Goal: Task Accomplishment & Management: Manage account settings

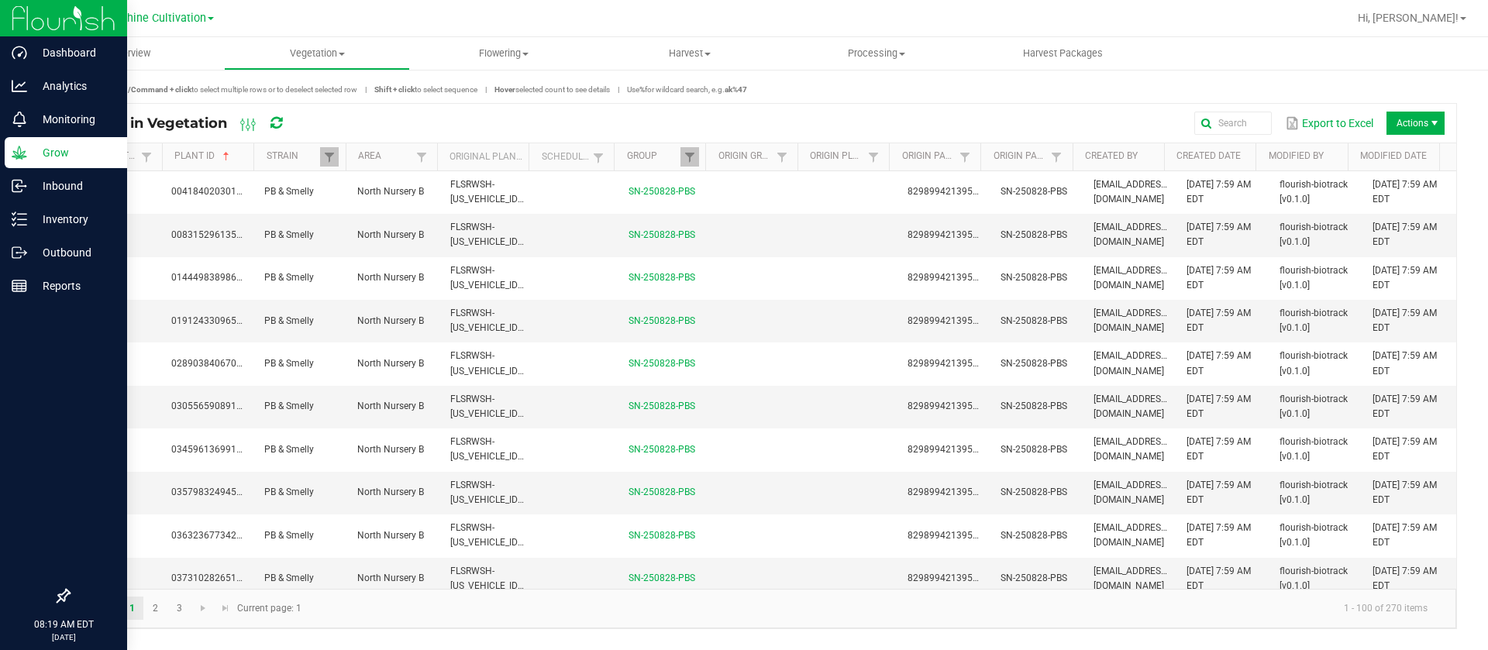
click at [7, 151] on div "Grow" at bounding box center [66, 152] width 122 height 31
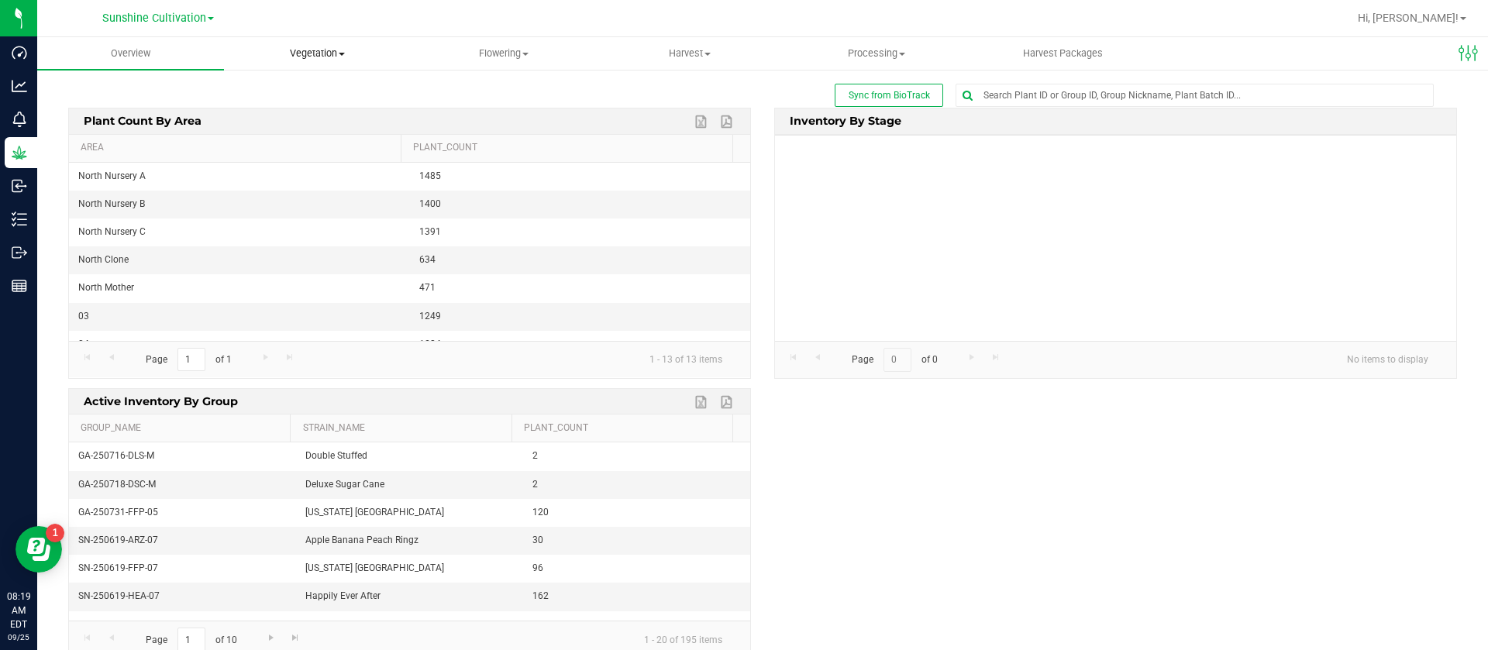
click at [312, 52] on span "Vegetation" at bounding box center [317, 54] width 185 height 14
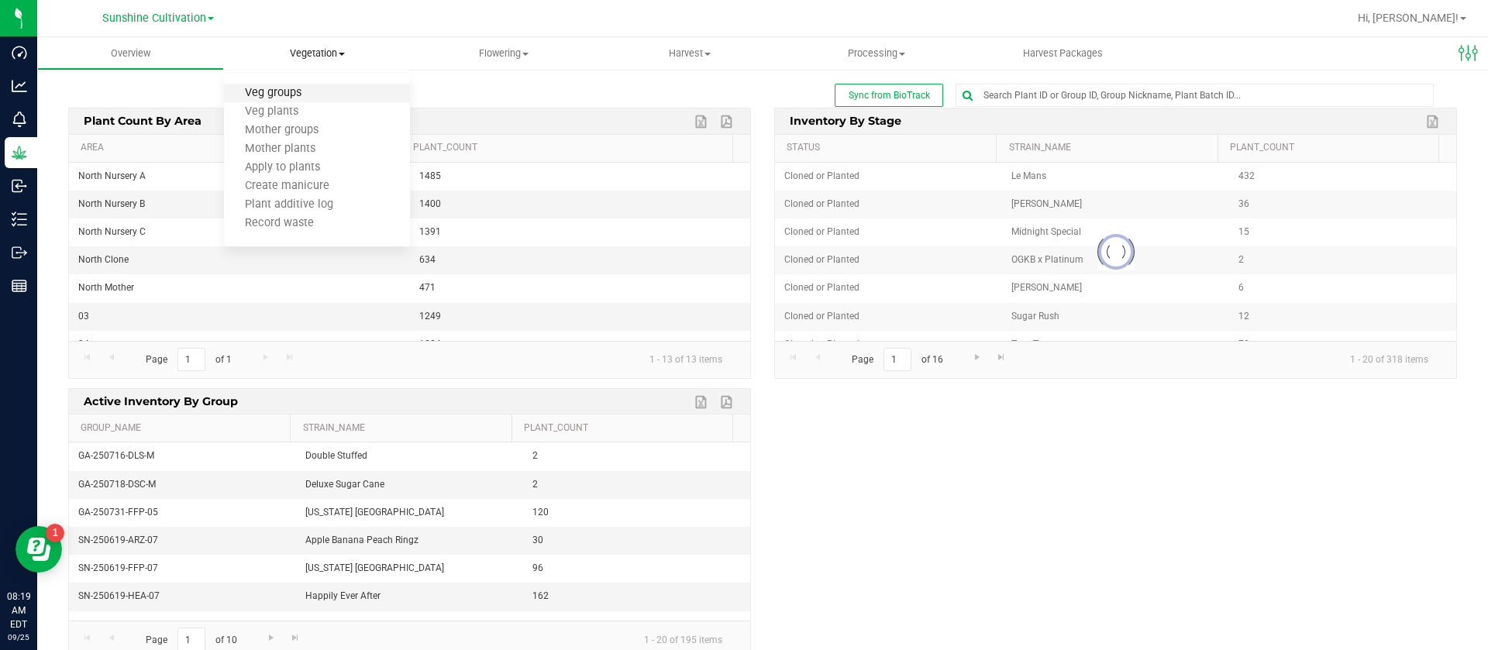
click at [306, 97] on span "Veg groups" at bounding box center [273, 93] width 98 height 13
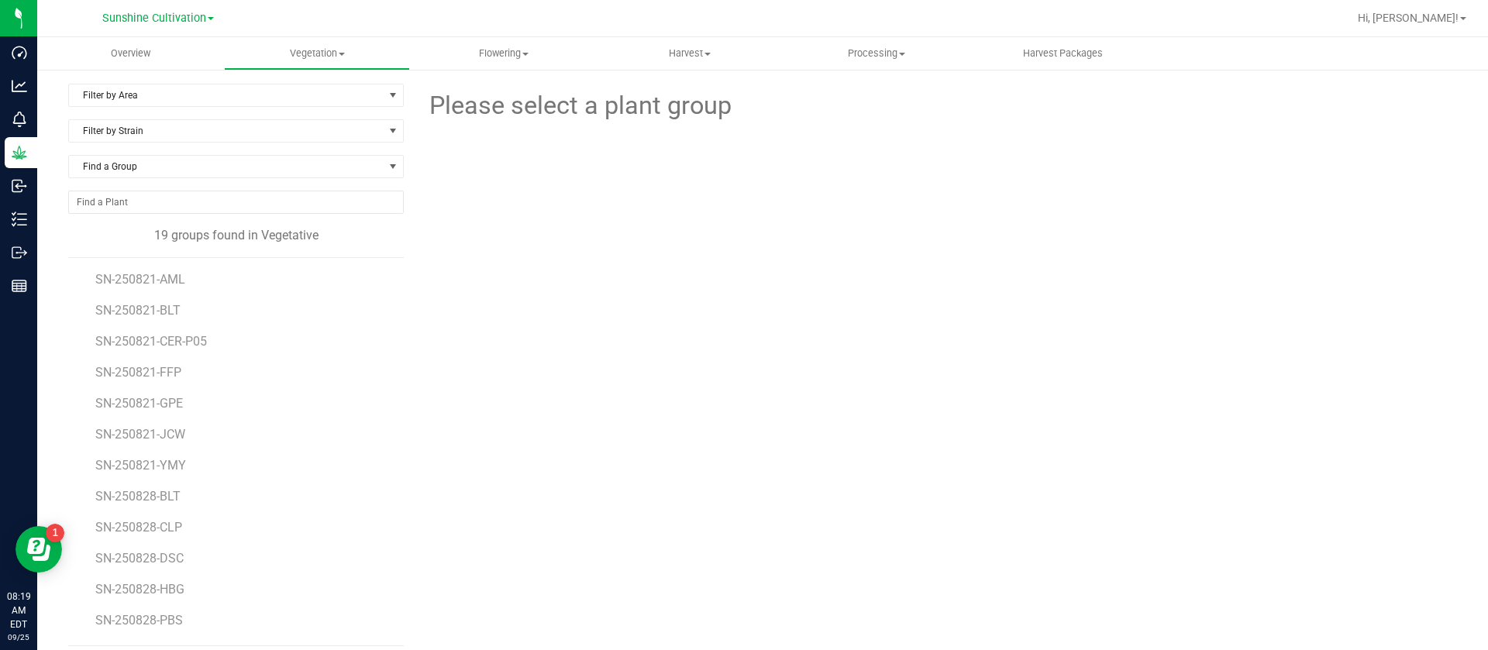
click at [163, 107] on div "Filter by Area Filter by Area All North Nursery A North Nursery B North Nursery…" at bounding box center [236, 102] width 336 height 36
click at [165, 97] on span "Filter by Area" at bounding box center [226, 95] width 315 height 22
click at [150, 173] on li "North Nursery B" at bounding box center [233, 168] width 329 height 23
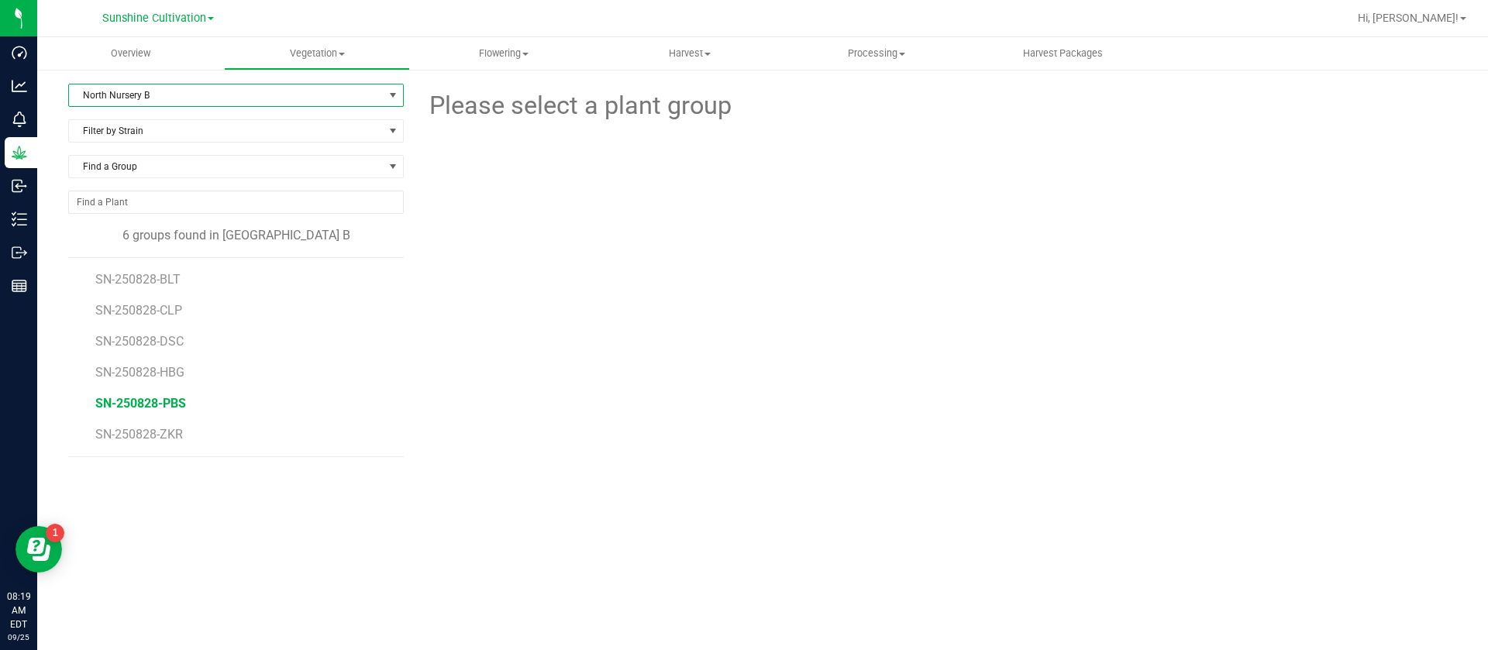
click at [149, 400] on span "SN-250828-PBS" at bounding box center [140, 403] width 91 height 15
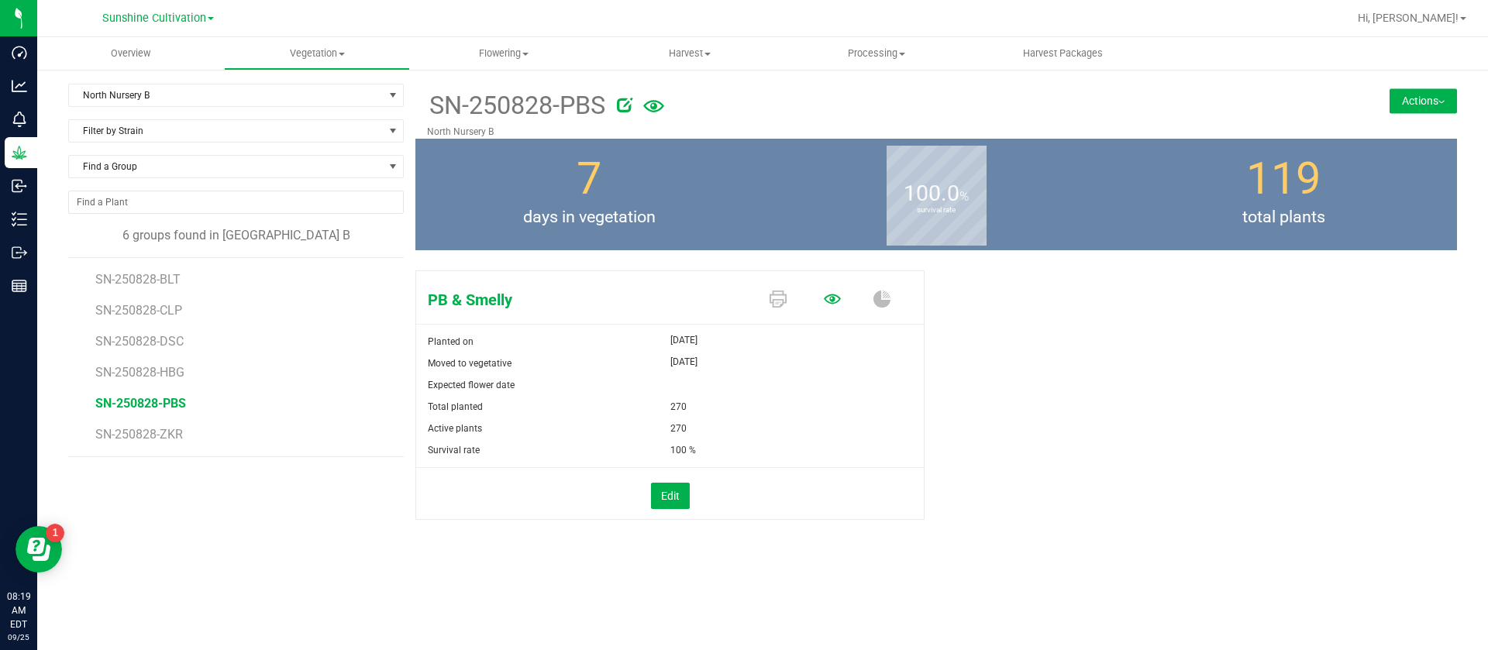
click at [834, 303] on icon at bounding box center [832, 299] width 17 height 10
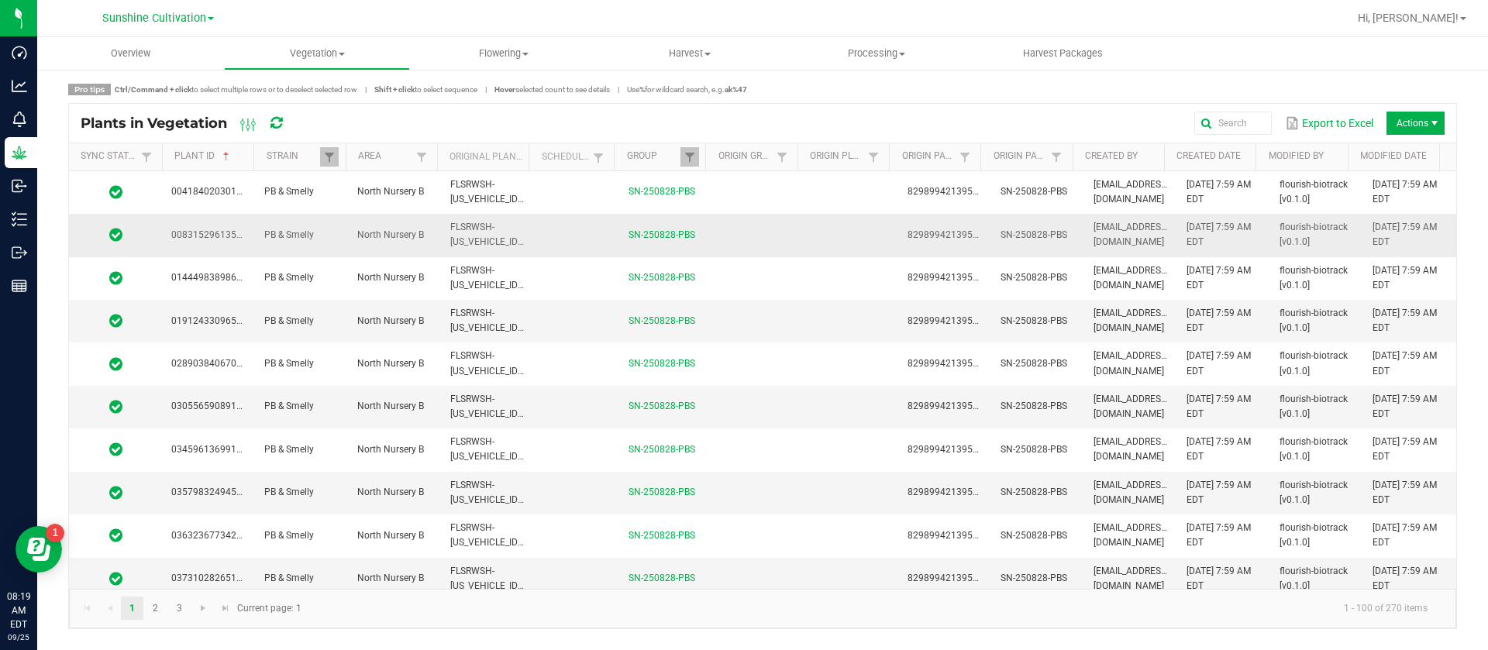
click at [971, 192] on span "8298994213951952" at bounding box center [951, 191] width 87 height 11
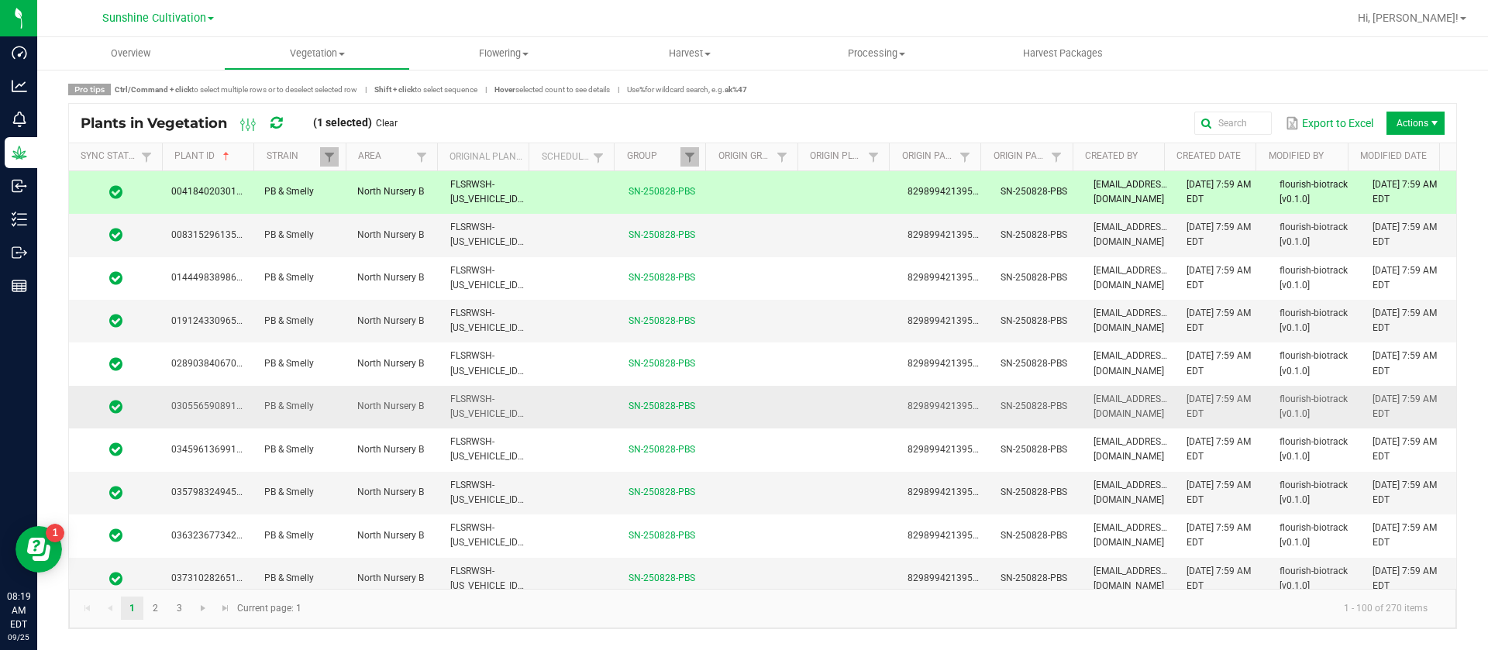
click at [969, 417] on td "8298994213951952" at bounding box center [944, 407] width 93 height 43
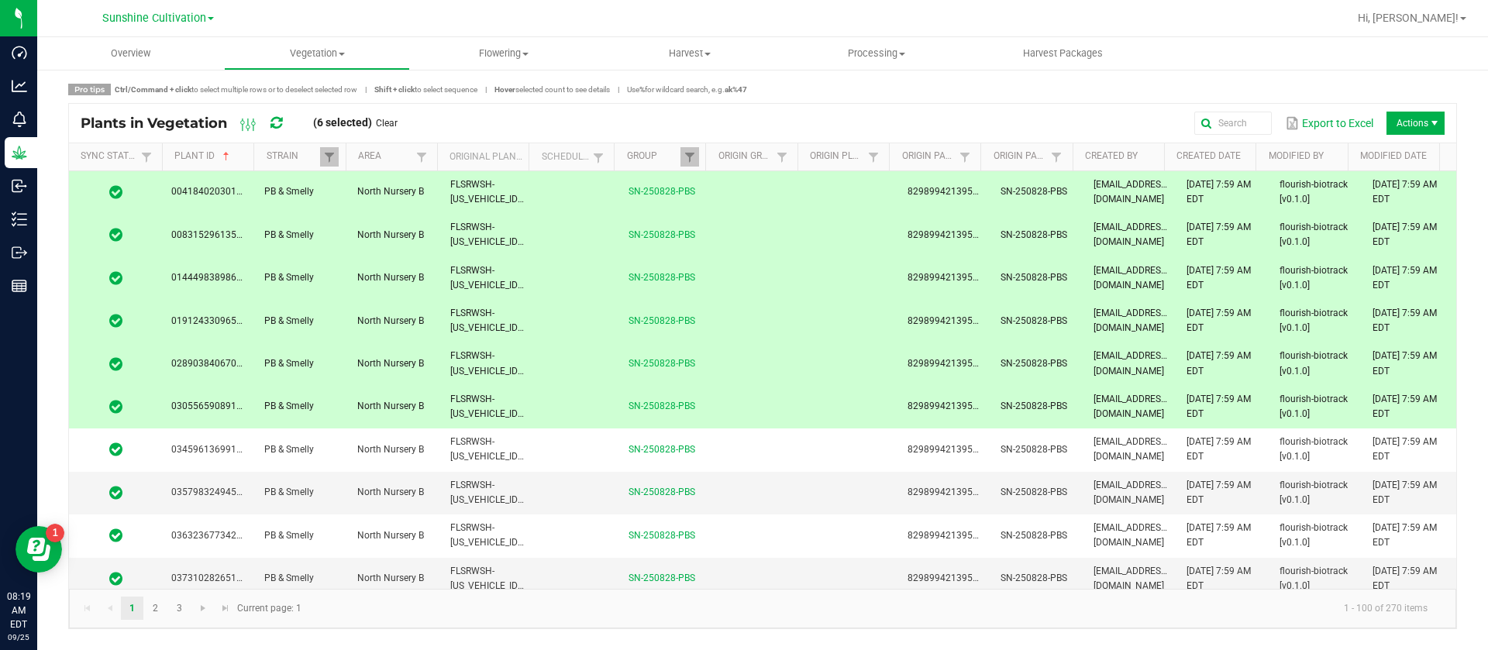
click at [954, 449] on span "8298994213951952" at bounding box center [951, 449] width 87 height 11
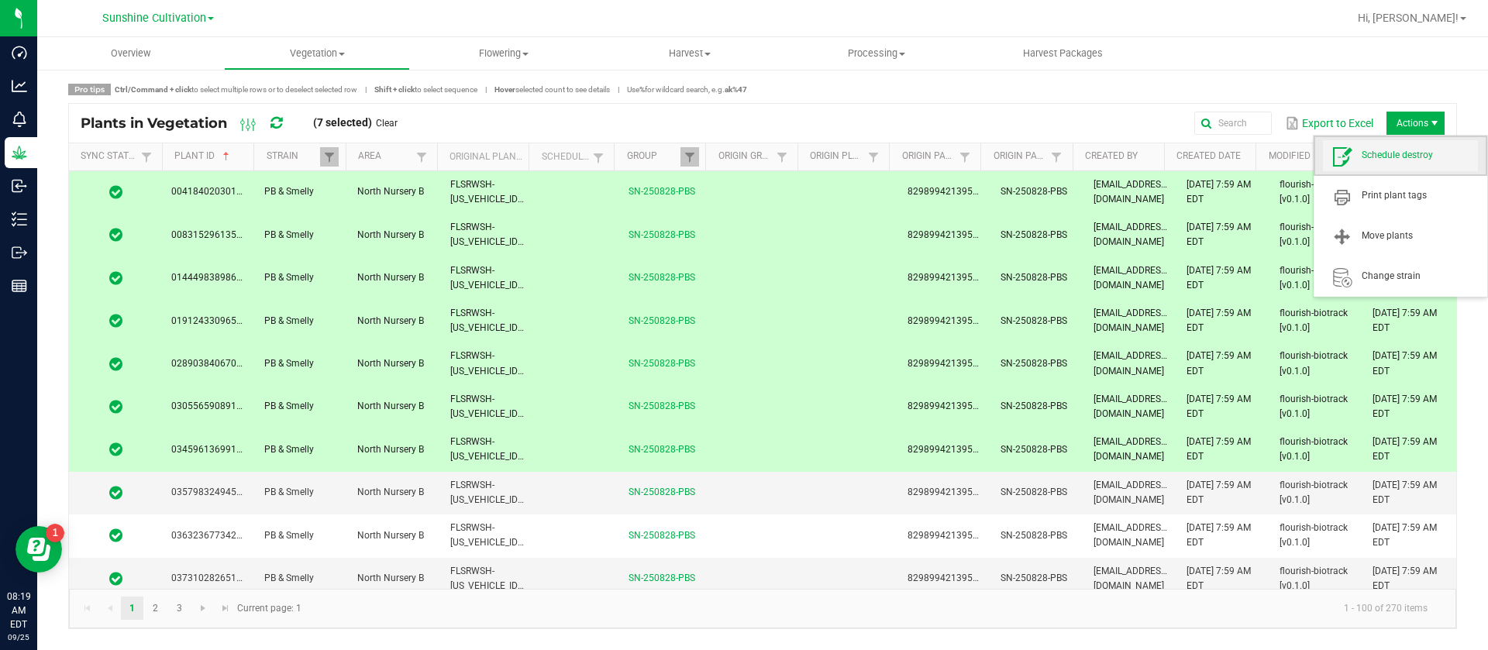
click at [1408, 168] on span "Schedule destroy" at bounding box center [1400, 155] width 155 height 31
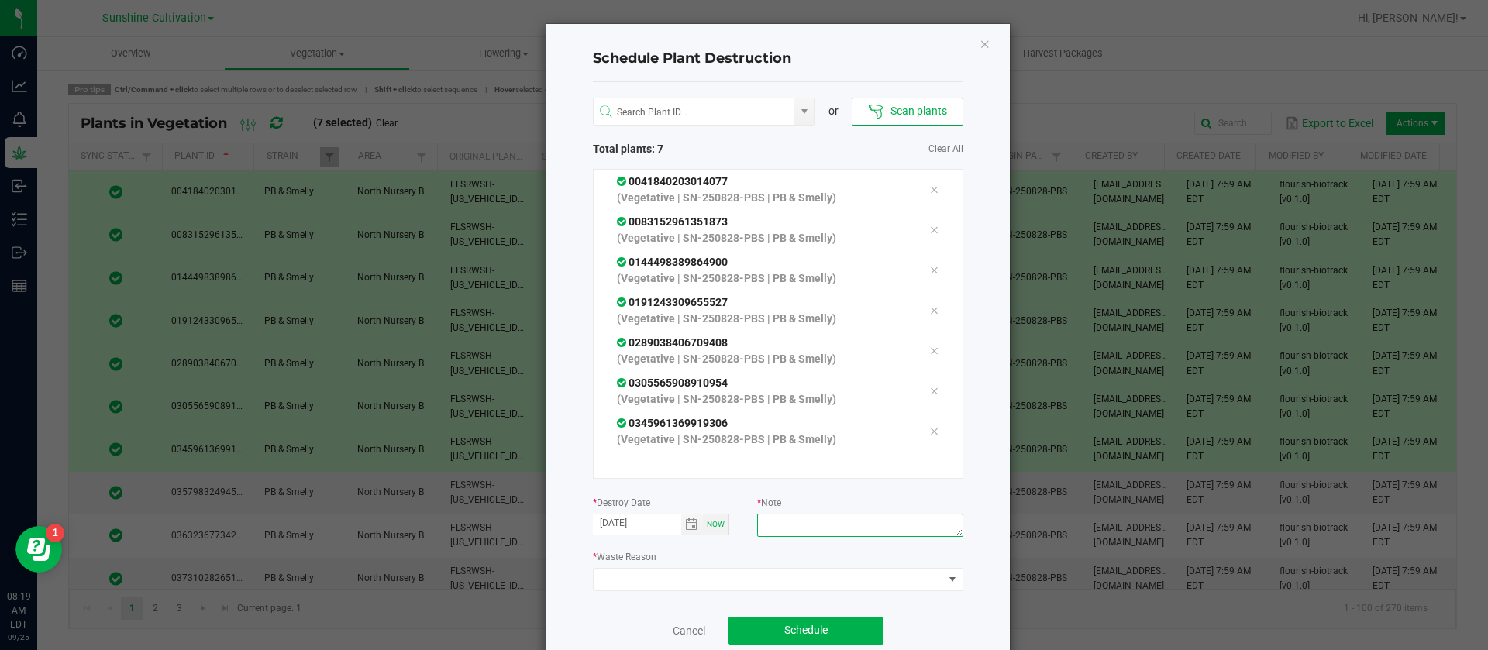
click at [818, 526] on textarea at bounding box center [859, 525] width 205 height 23
type textarea "WASTE"
click at [751, 566] on div "* Waste Reason" at bounding box center [778, 570] width 370 height 43
drag, startPoint x: 695, startPoint y: 564, endPoint x: 694, endPoint y: 577, distance: 12.5
click at [696, 565] on div "* Waste Reason" at bounding box center [778, 570] width 370 height 43
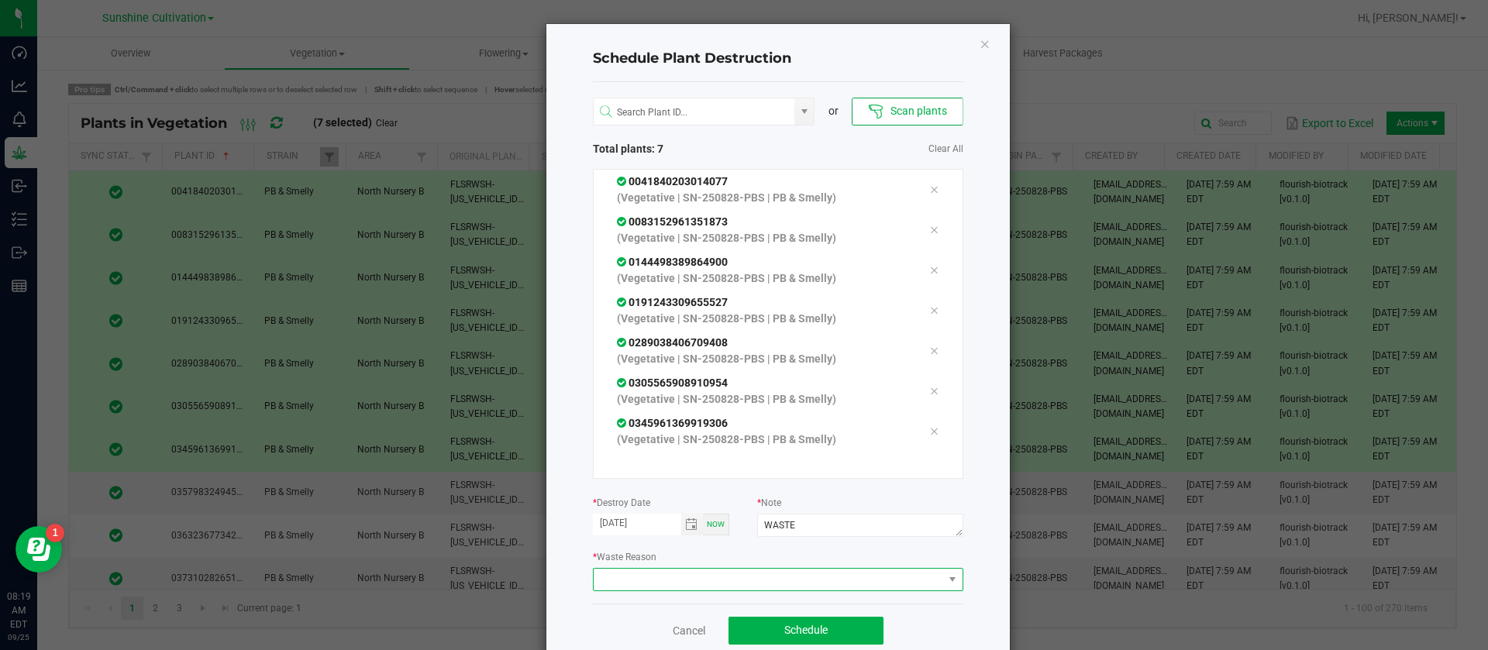
click at [691, 580] on span at bounding box center [769, 580] width 350 height 22
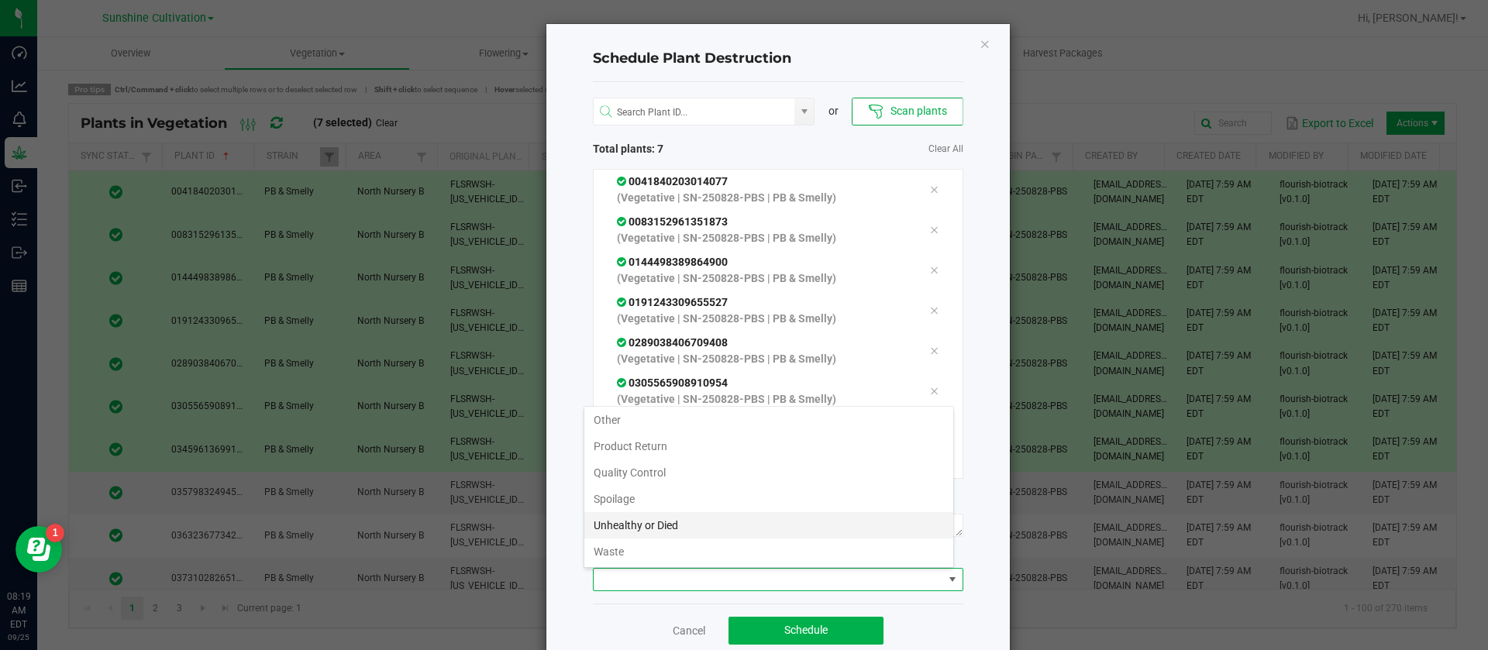
scroll to position [56, 0]
click at [639, 556] on li "Waste" at bounding box center [768, 551] width 369 height 26
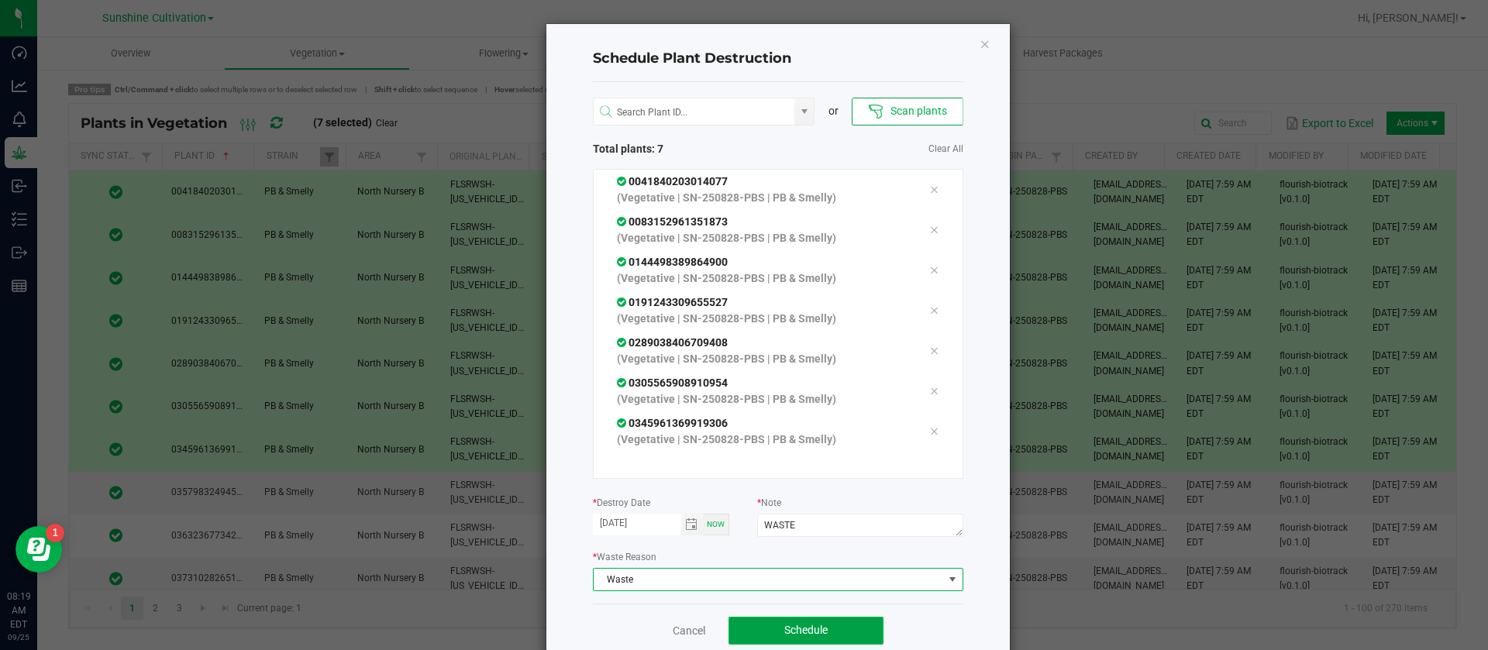
drag, startPoint x: 823, startPoint y: 627, endPoint x: 809, endPoint y: 626, distance: 14.0
click at [822, 628] on button "Schedule" at bounding box center [806, 631] width 155 height 28
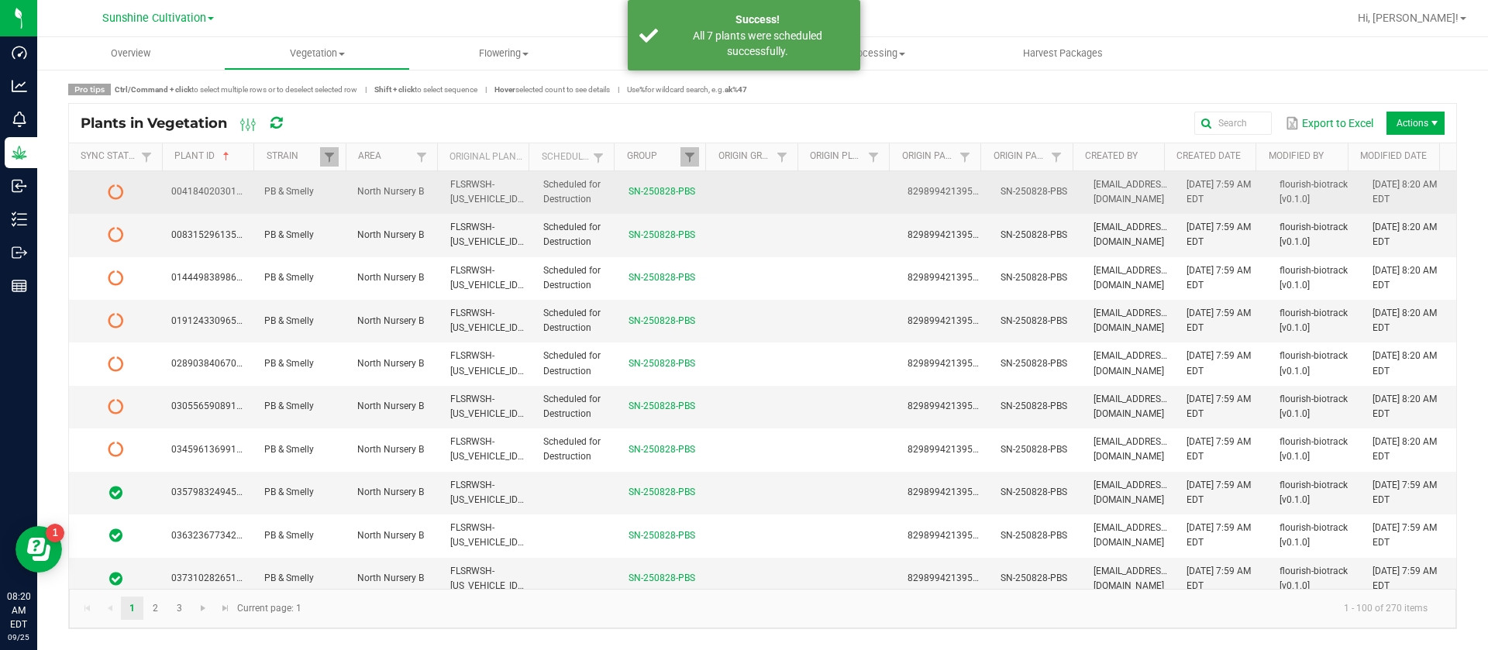
click at [776, 185] on td at bounding box center [758, 192] width 93 height 43
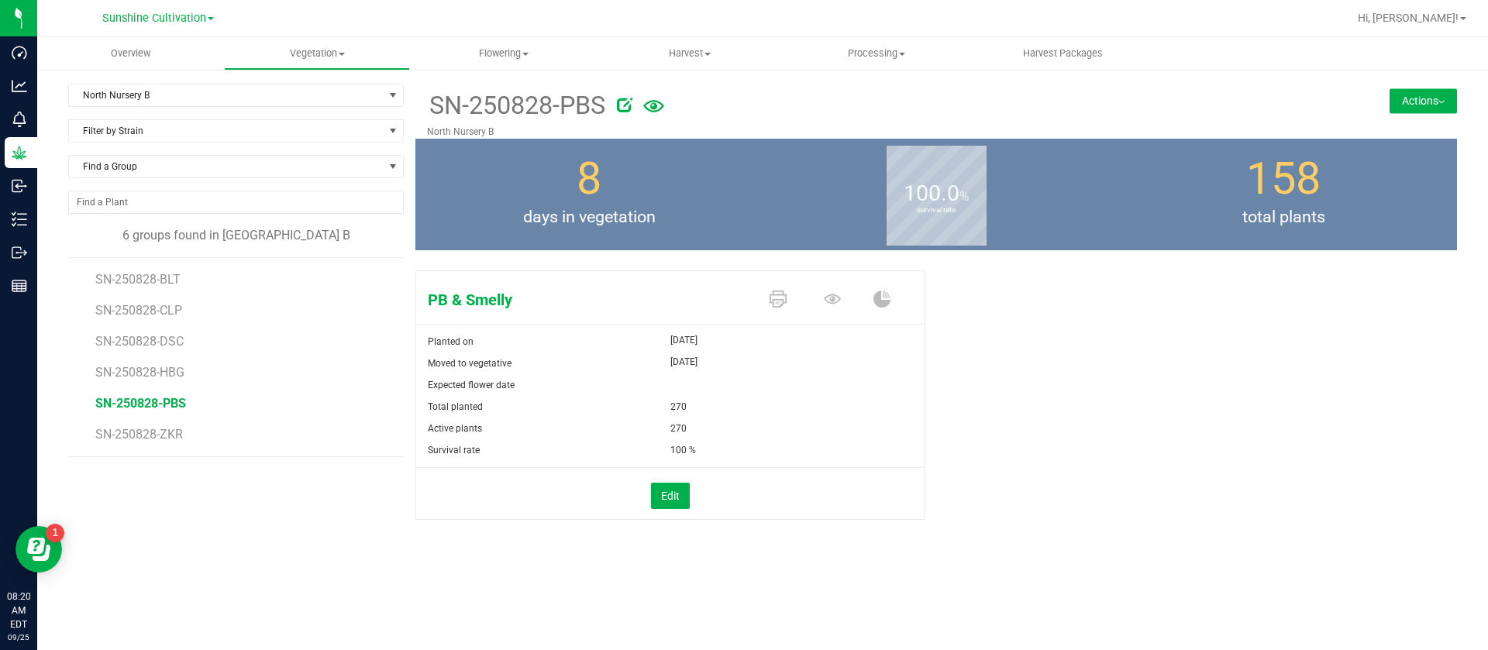
click at [155, 444] on li "SN-250828-ZKR" at bounding box center [244, 434] width 298 height 43
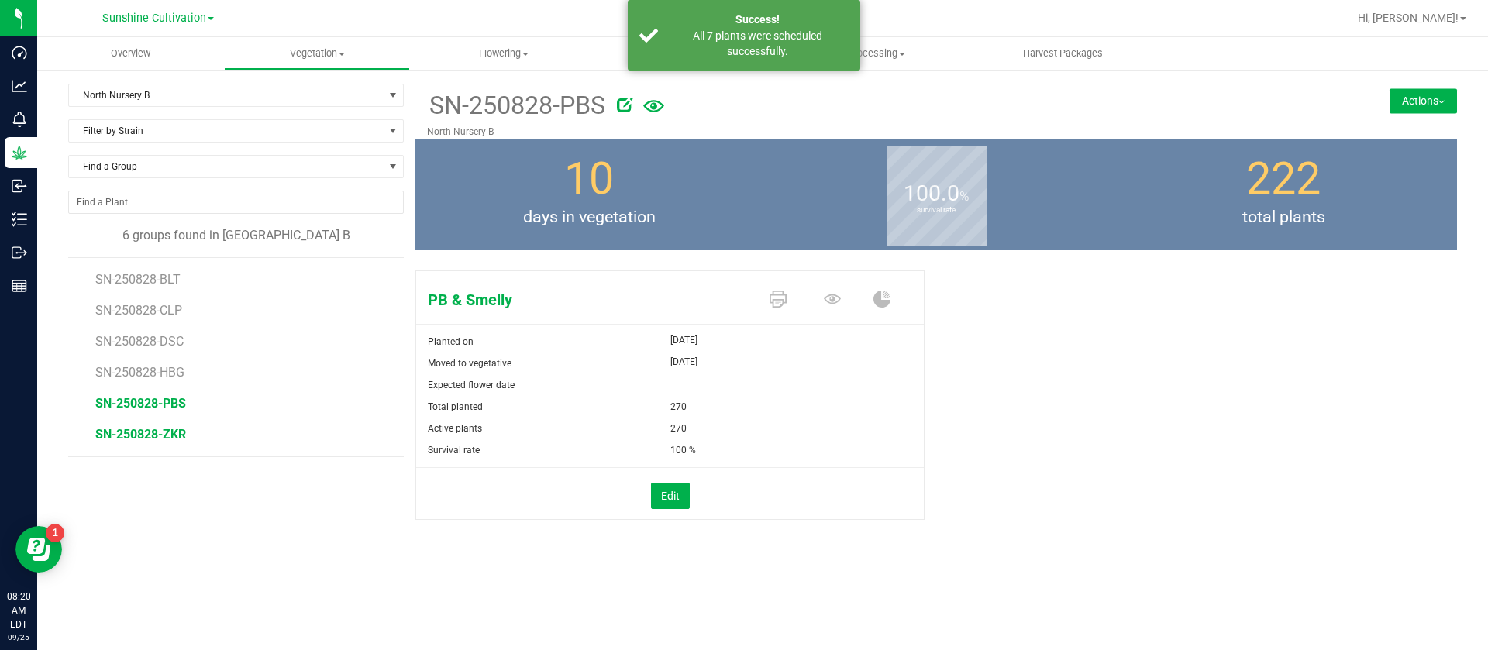
click at [157, 436] on span "SN-250828-ZKR" at bounding box center [140, 434] width 91 height 15
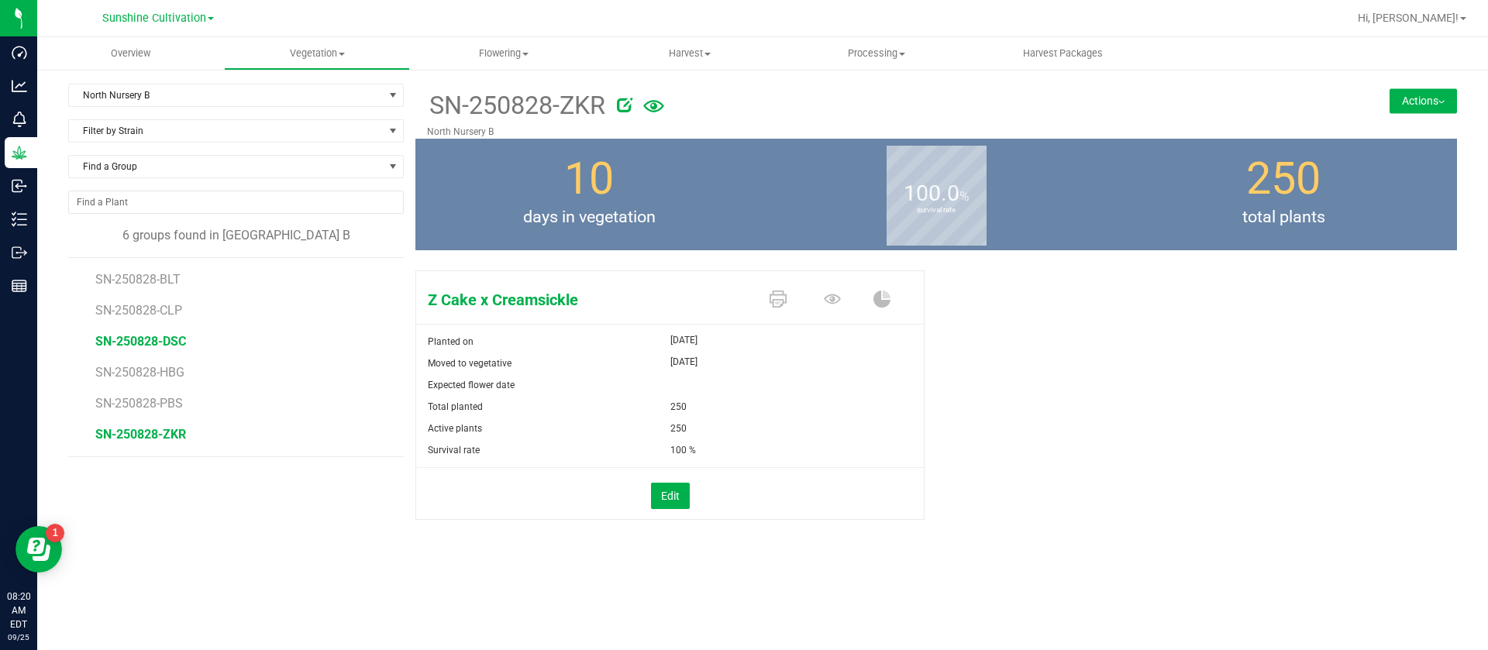
click at [160, 344] on span "SN-250828-DSC" at bounding box center [140, 341] width 91 height 15
click at [839, 299] on icon at bounding box center [832, 299] width 17 height 10
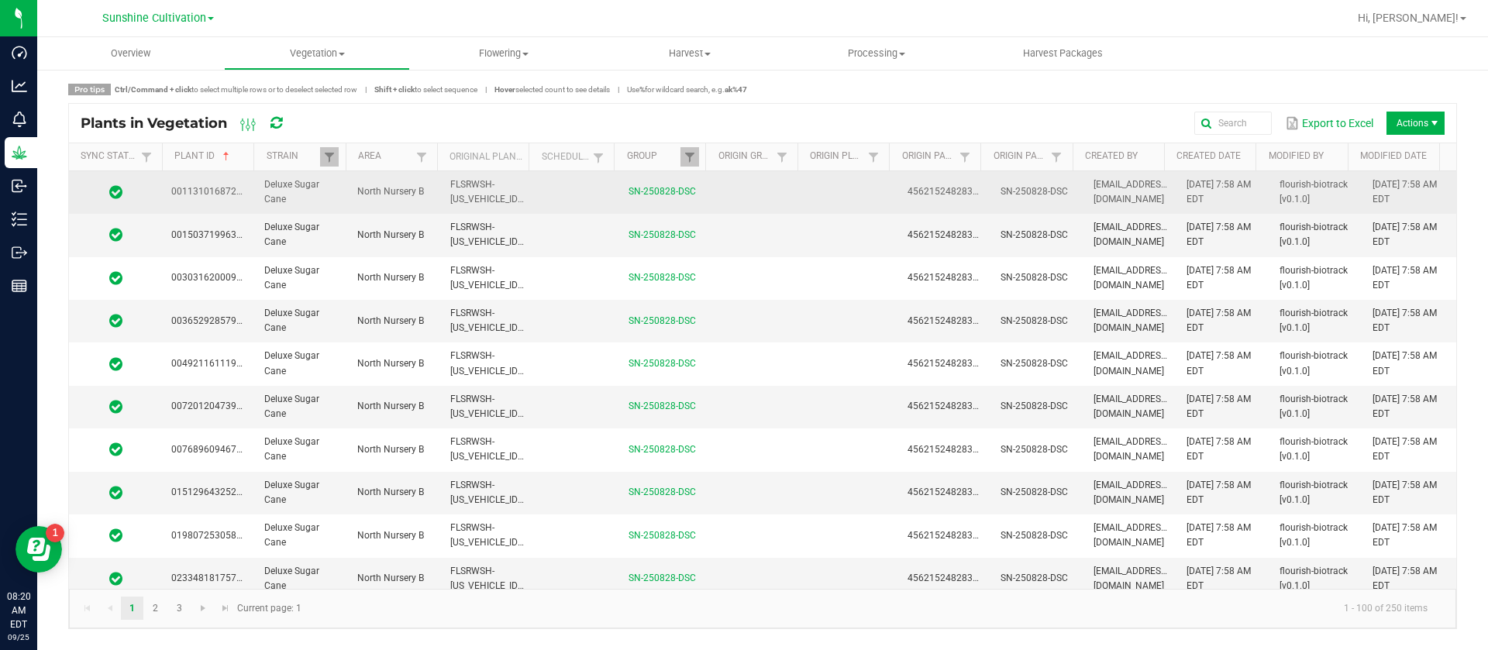
click at [863, 193] on td at bounding box center [851, 192] width 93 height 43
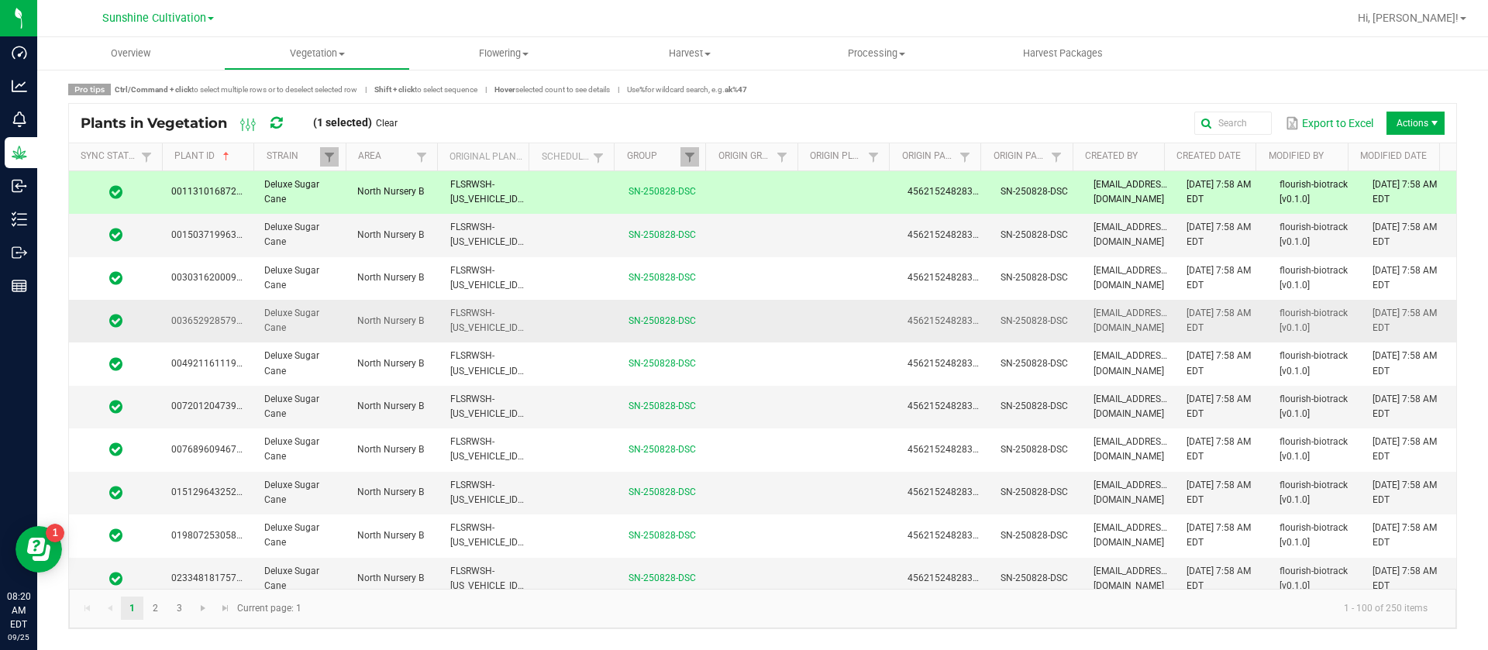
click at [815, 308] on td at bounding box center [851, 321] width 93 height 43
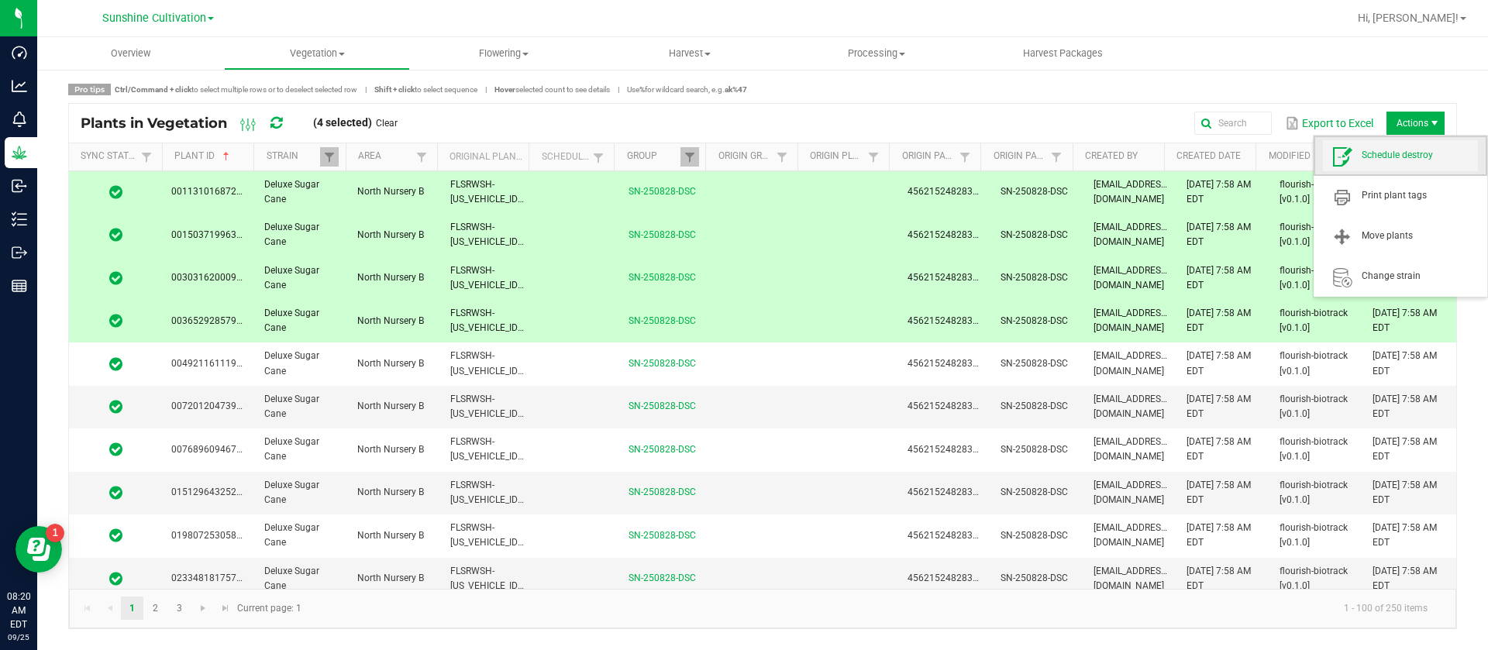
click at [1397, 169] on span "Schedule destroy" at bounding box center [1400, 155] width 155 height 31
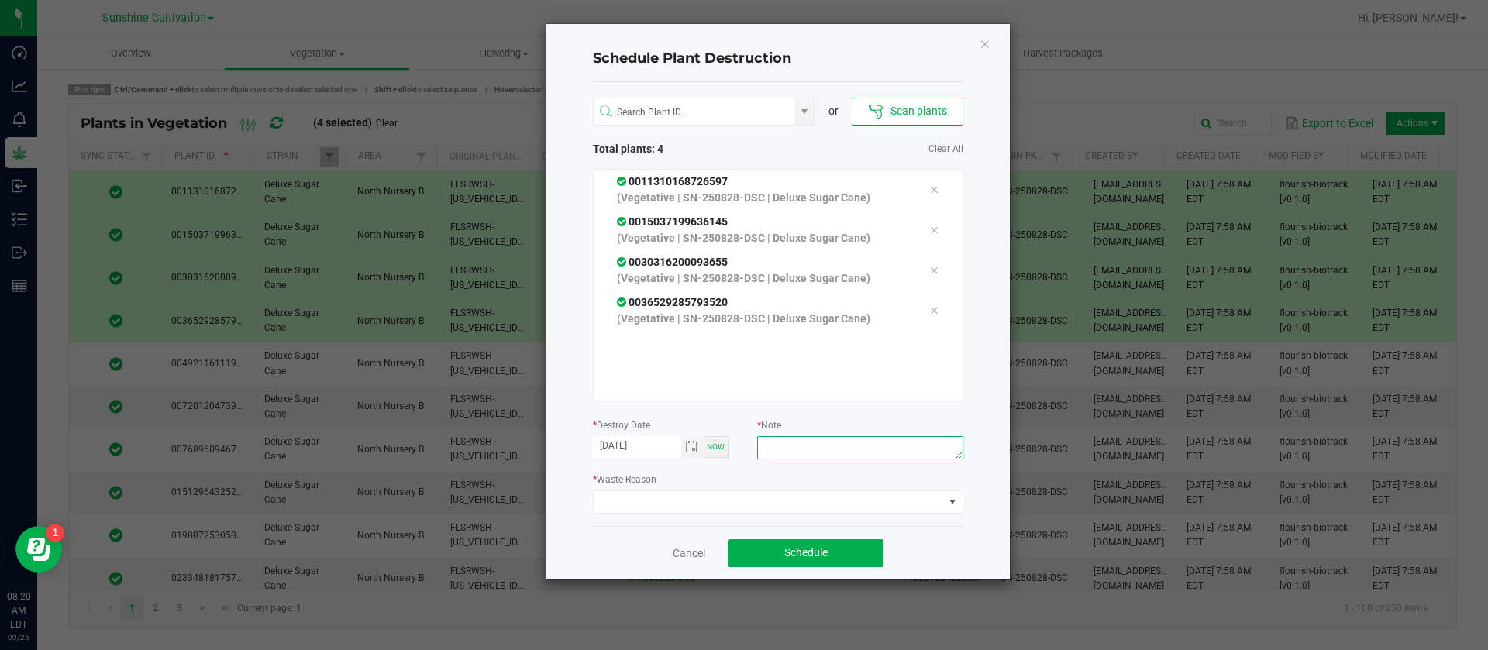
click at [788, 442] on textarea at bounding box center [859, 447] width 205 height 23
type textarea "WASTE"
click at [752, 512] on span at bounding box center [769, 502] width 350 height 22
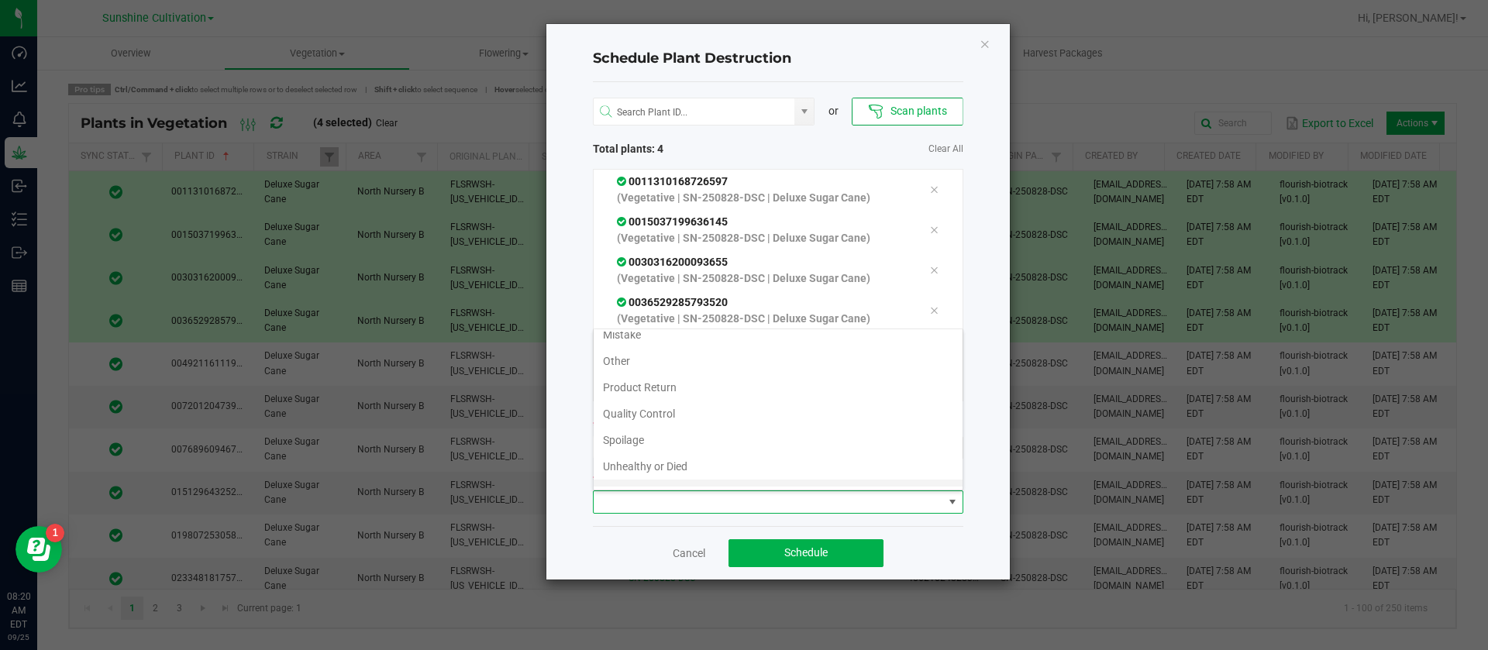
scroll to position [56, 0]
click at [630, 483] on li "Waste" at bounding box center [778, 473] width 369 height 26
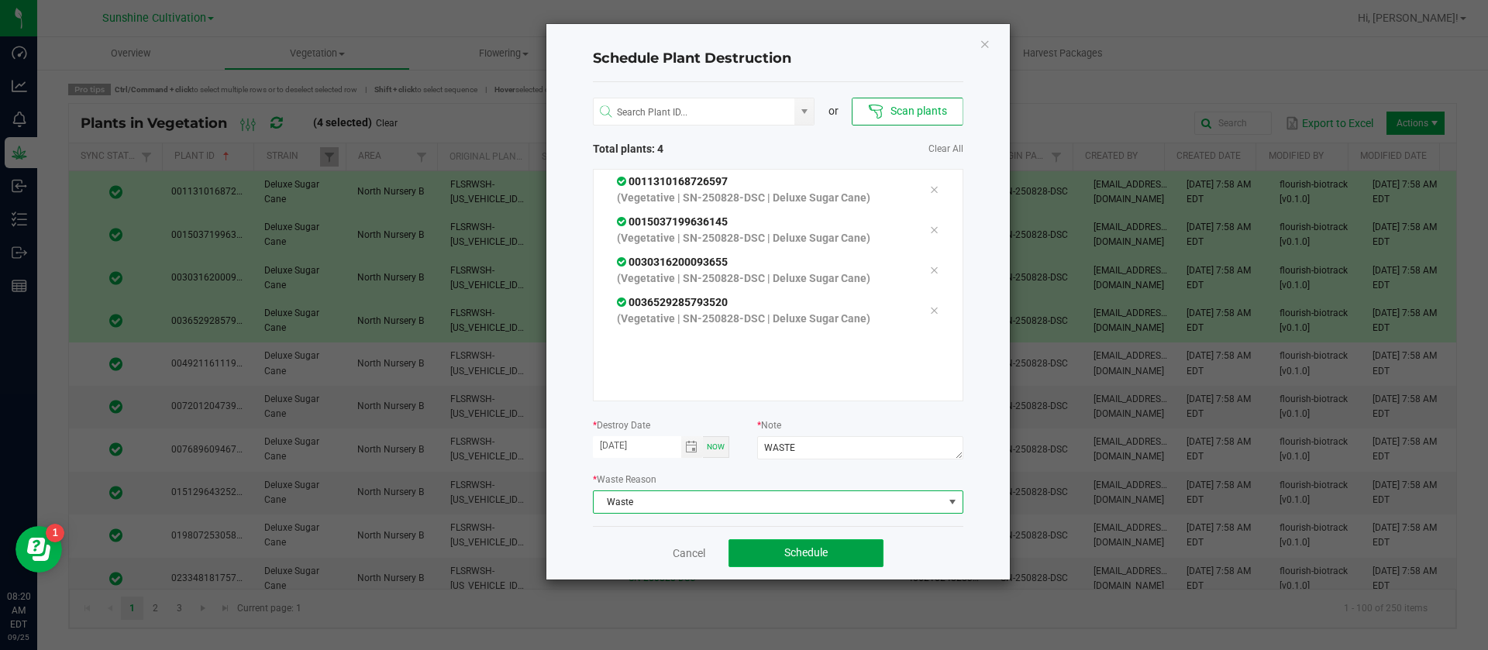
click at [794, 553] on span "Schedule" at bounding box center [805, 552] width 43 height 12
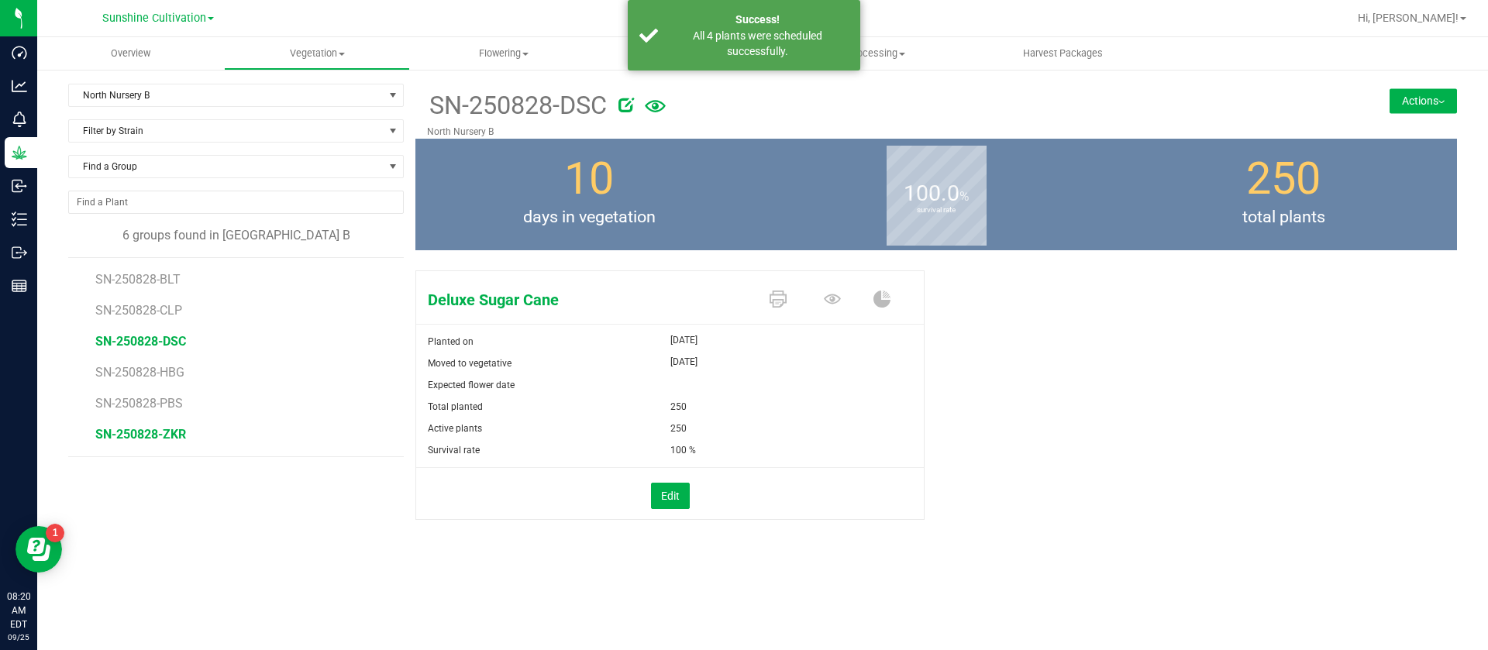
click at [172, 437] on span "SN-250828-ZKR" at bounding box center [140, 434] width 91 height 15
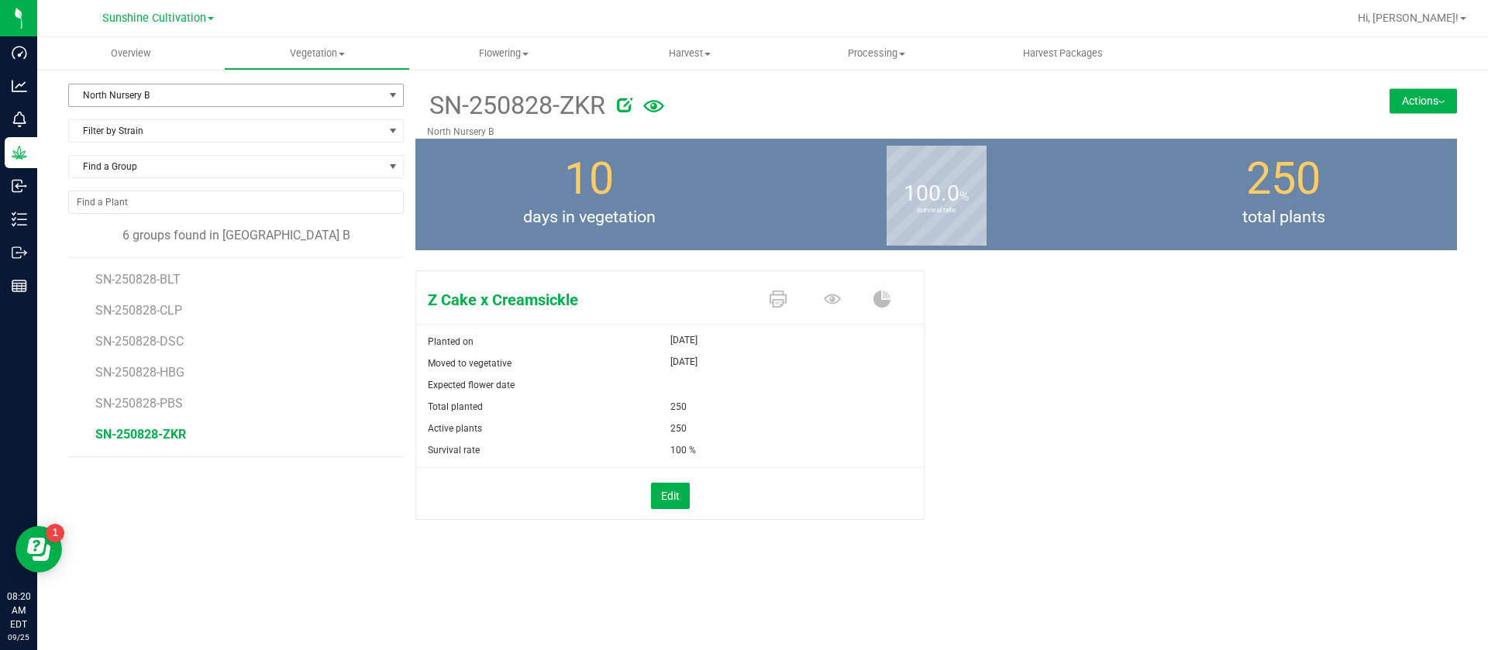
click at [155, 98] on span "North Nursery B" at bounding box center [226, 95] width 315 height 22
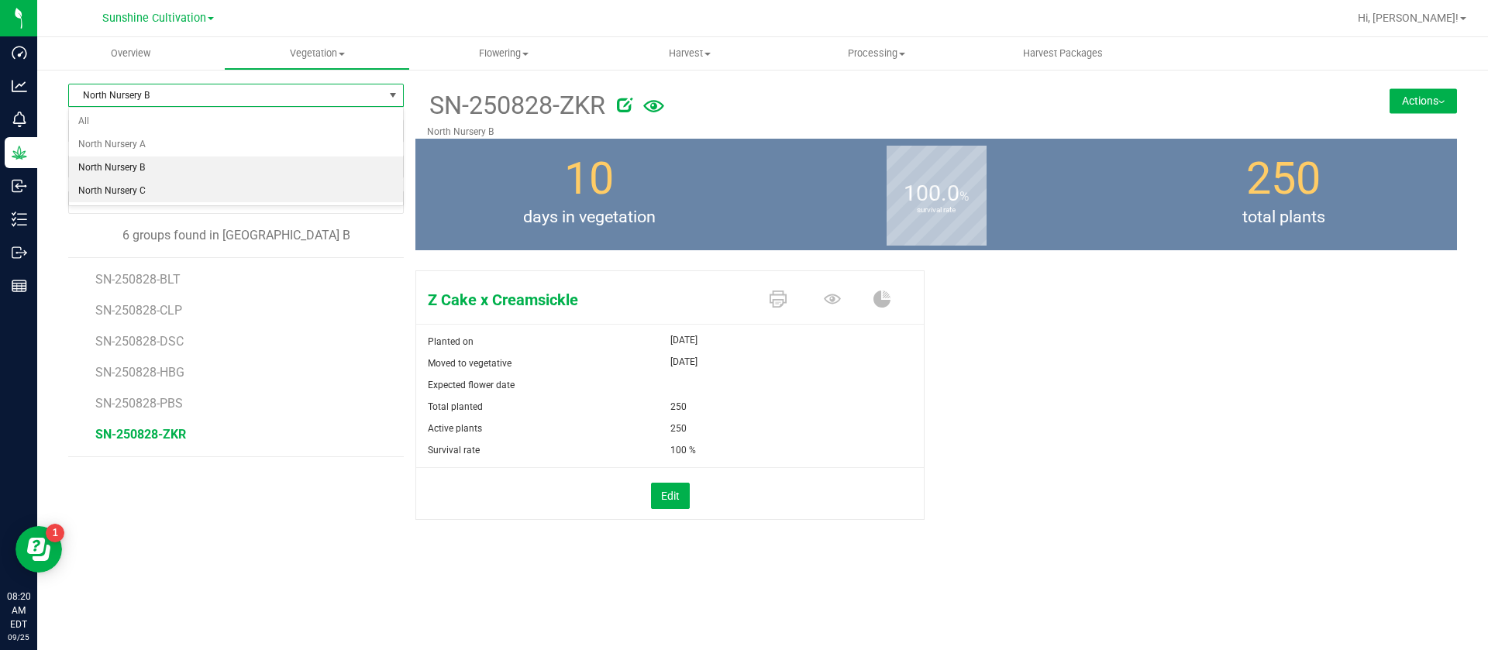
click at [145, 198] on li "North Nursery C" at bounding box center [236, 191] width 334 height 23
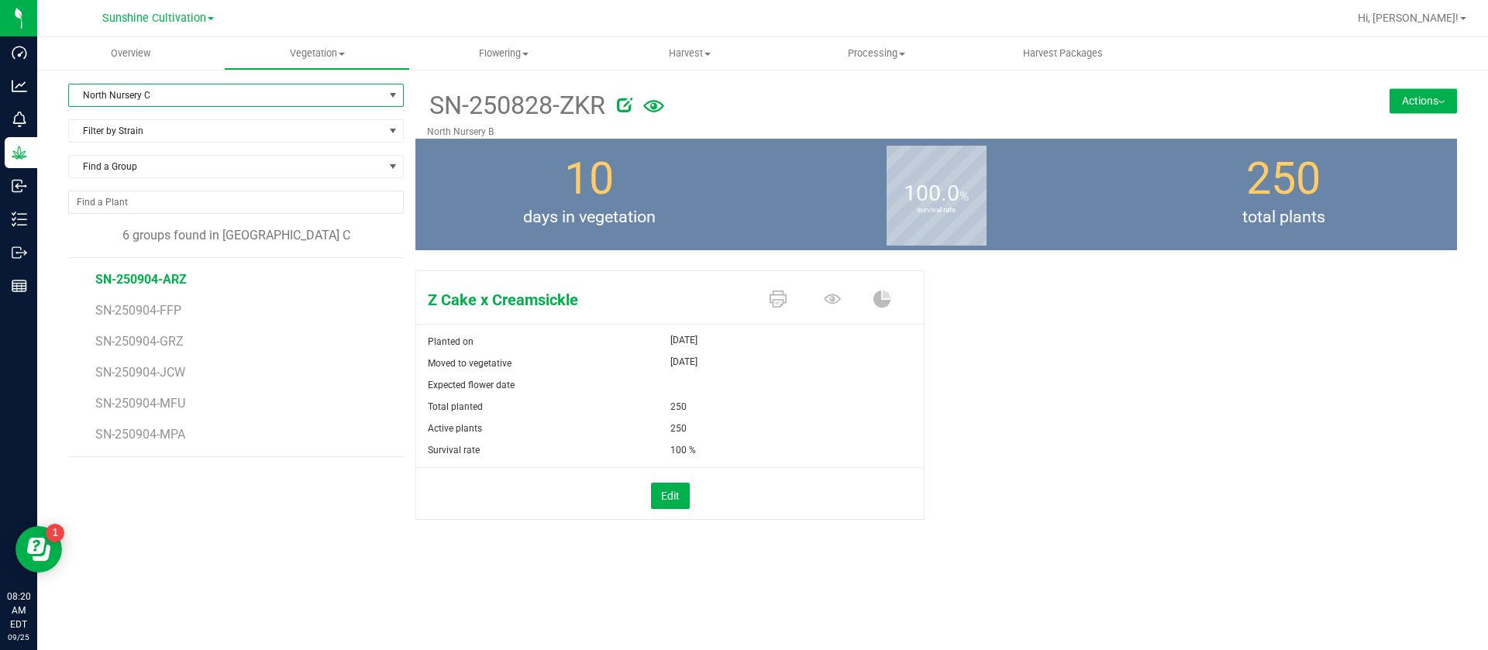
click at [163, 275] on span "SN-250904-ARZ" at bounding box center [140, 279] width 91 height 15
click at [169, 310] on span "SN-250904-FFP" at bounding box center [139, 310] width 89 height 15
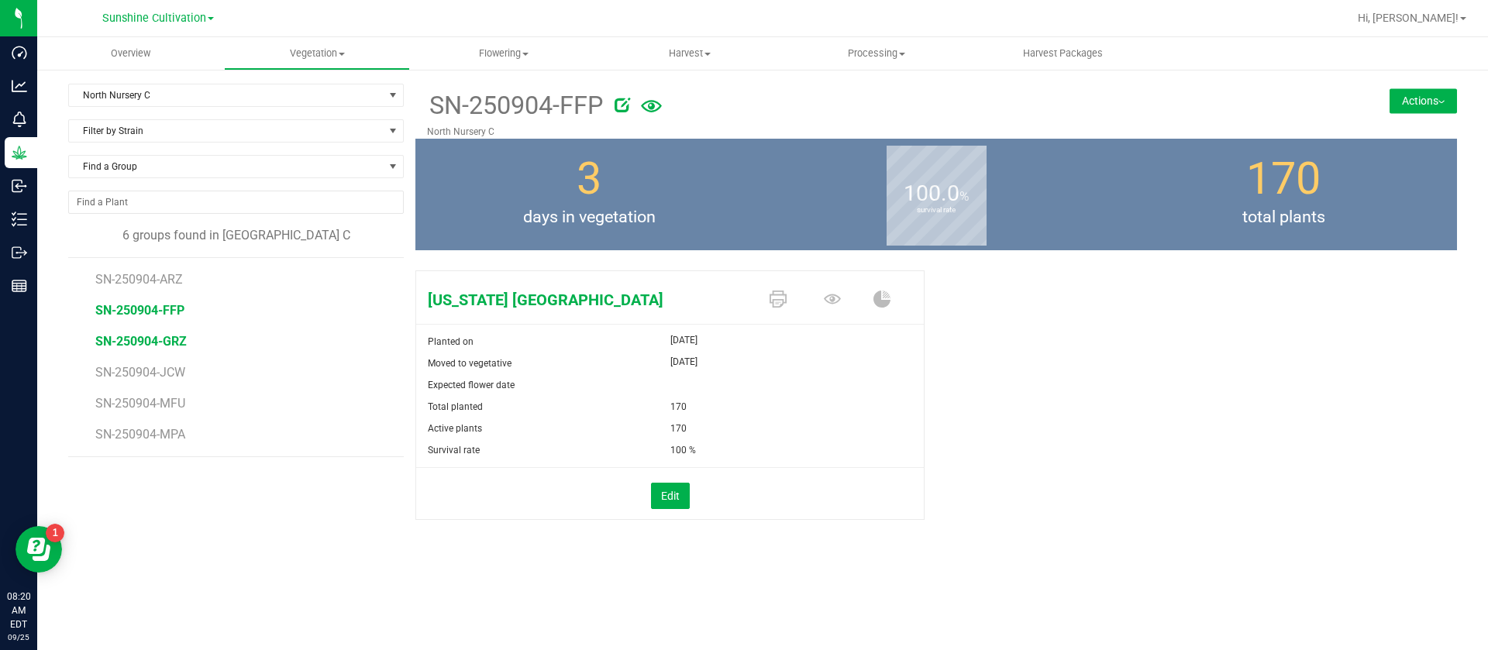
click at [161, 345] on span "SN-250904-GRZ" at bounding box center [140, 341] width 91 height 15
click at [165, 368] on span "SN-250904-JCW" at bounding box center [141, 372] width 93 height 15
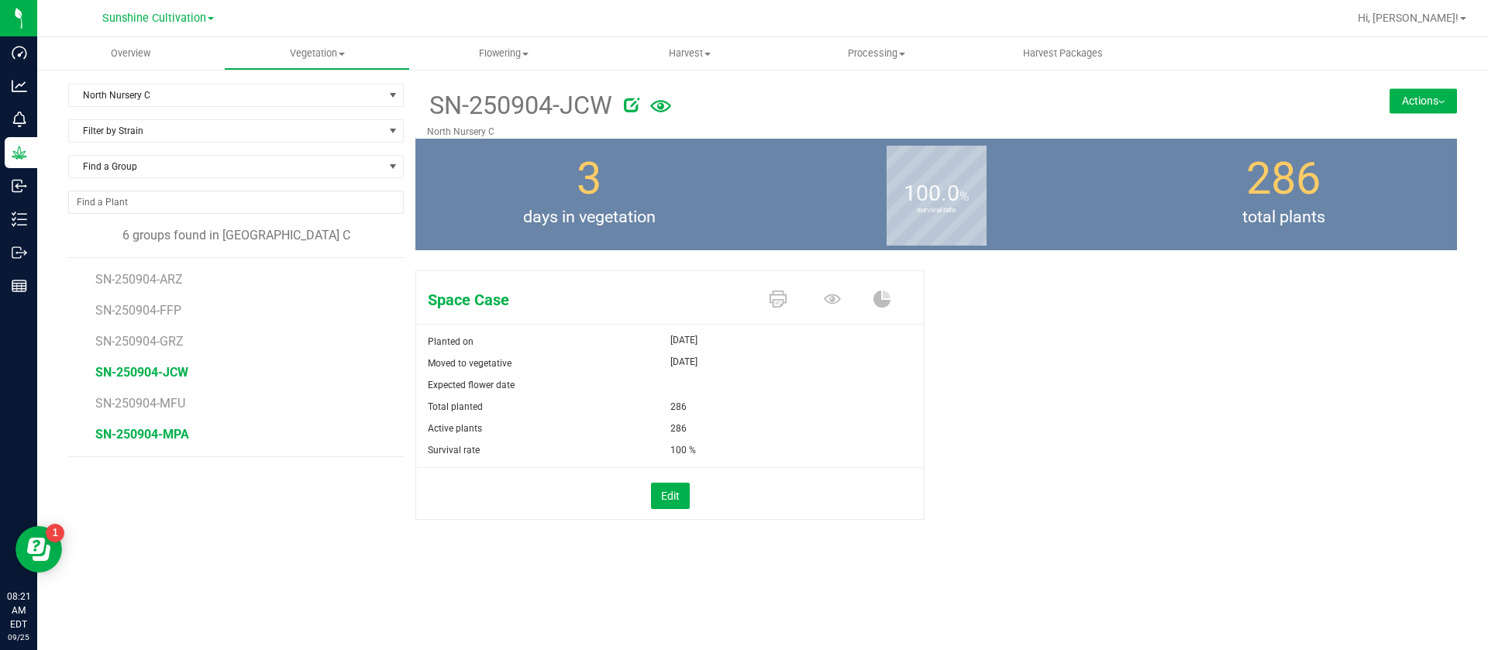
click at [156, 439] on span "SN-250904-MPA" at bounding box center [142, 434] width 94 height 15
click at [165, 400] on span "SN-250904-MFU" at bounding box center [142, 403] width 94 height 15
click at [302, 67] on uib-tab-heading "Vegetation Veg groups Veg plants Mother groups Mother plants Apply to plants Cr…" at bounding box center [317, 53] width 185 height 31
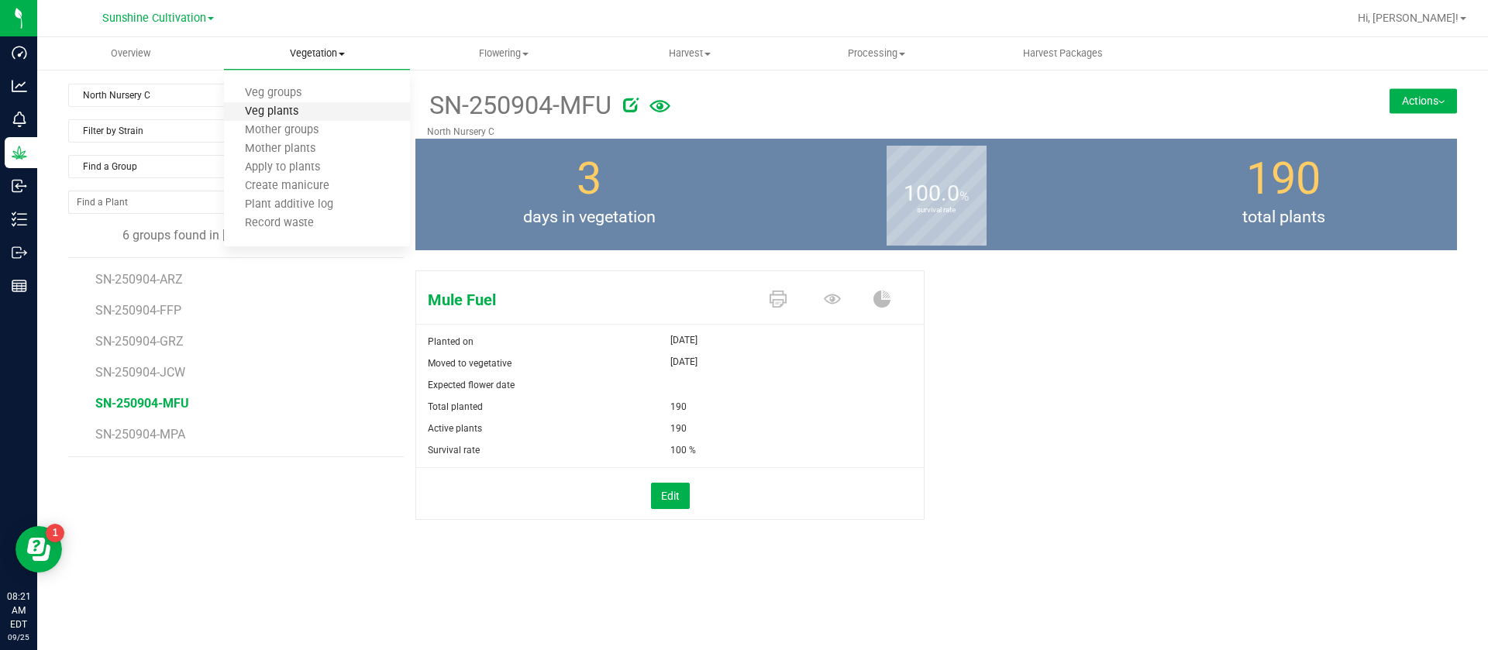
click at [296, 109] on span "Veg plants" at bounding box center [271, 111] width 95 height 13
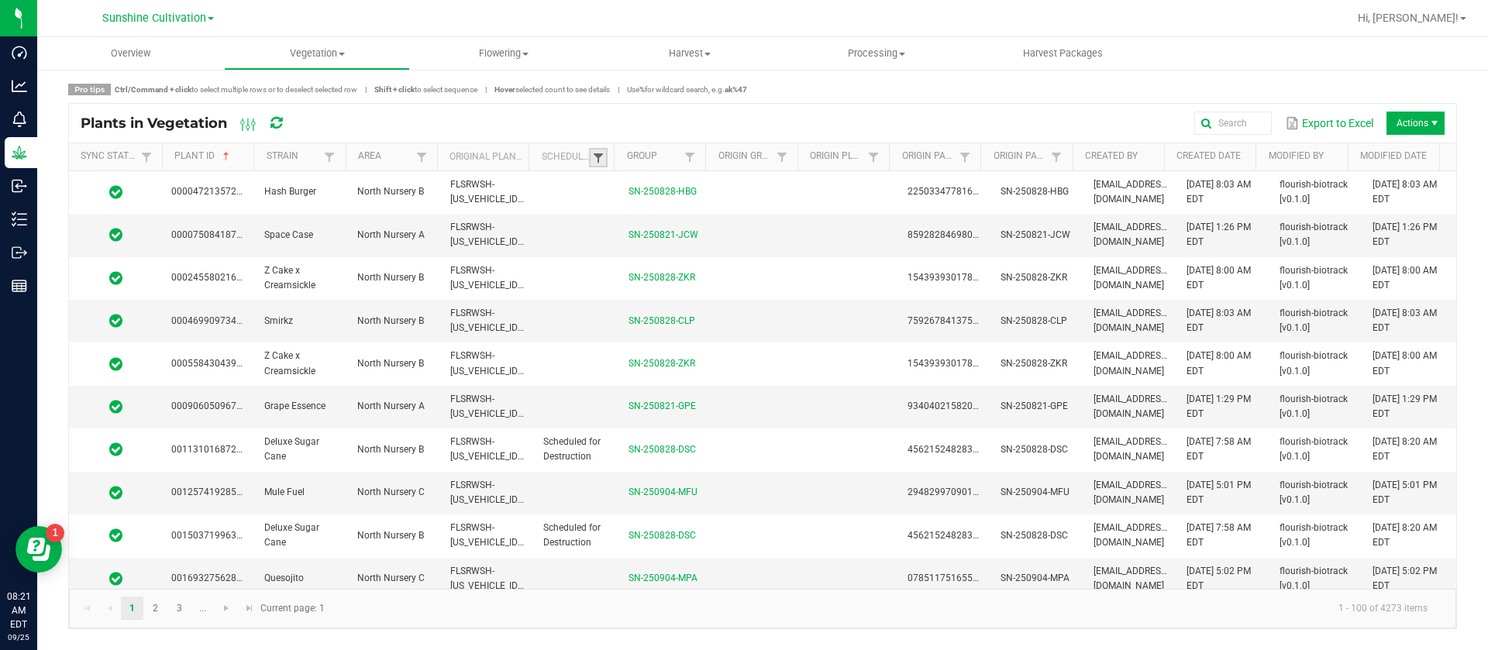
click at [595, 155] on span at bounding box center [598, 158] width 12 height 12
click at [629, 219] on li "Scheduled" at bounding box center [674, 222] width 150 height 20
checkbox input "true"
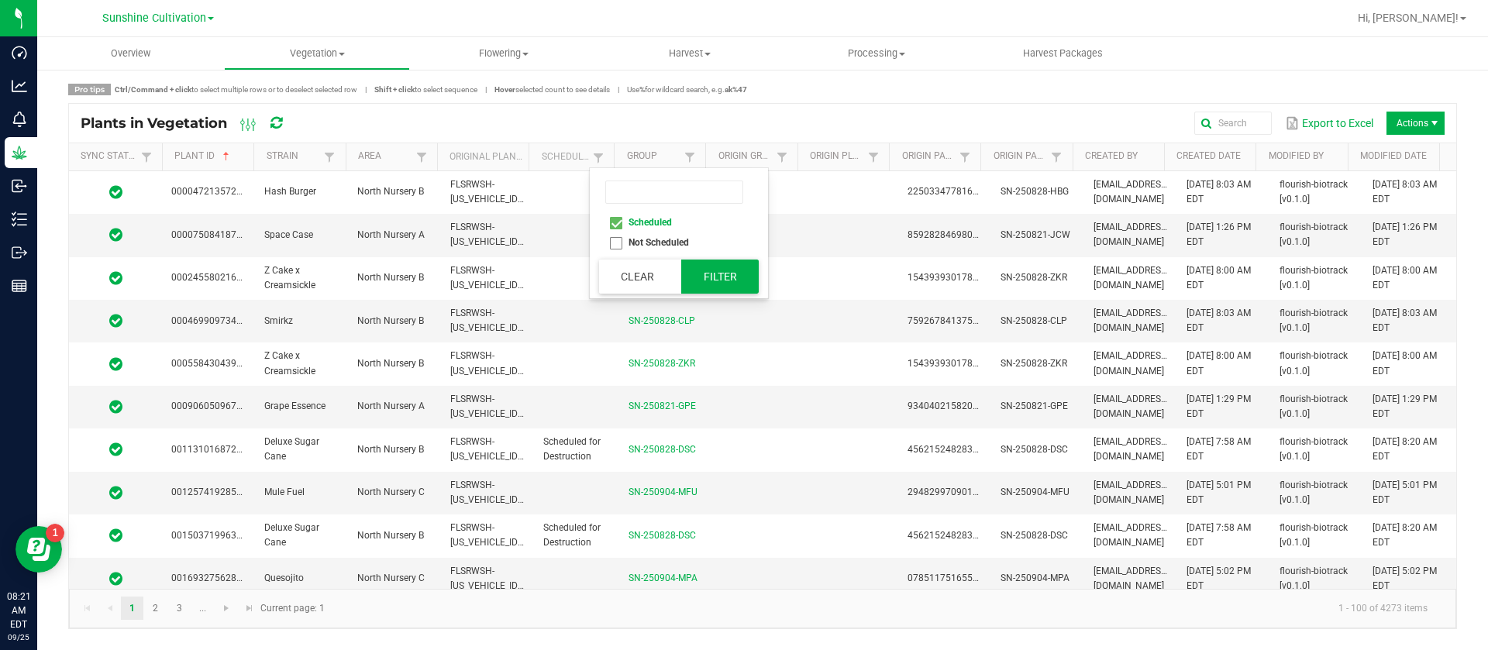
click at [703, 272] on button "Filter" at bounding box center [720, 277] width 78 height 34
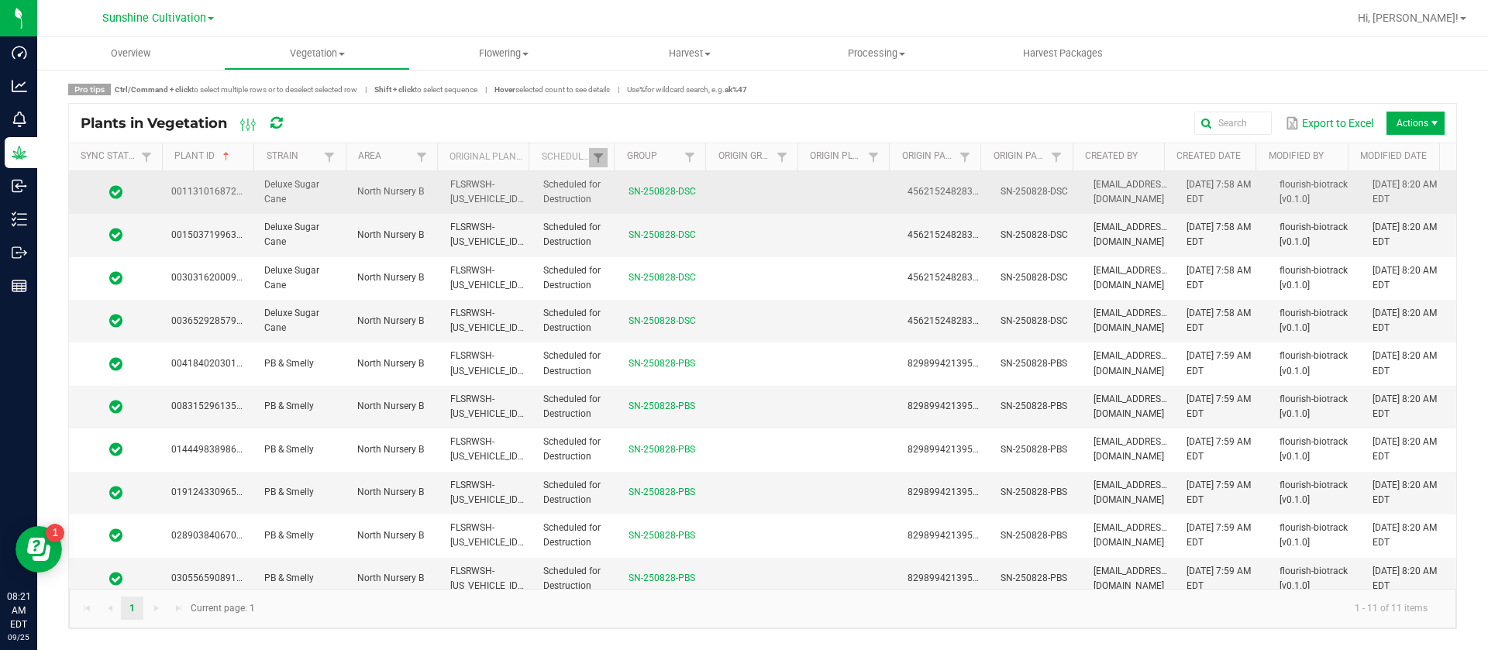
click at [725, 191] on td at bounding box center [758, 192] width 93 height 43
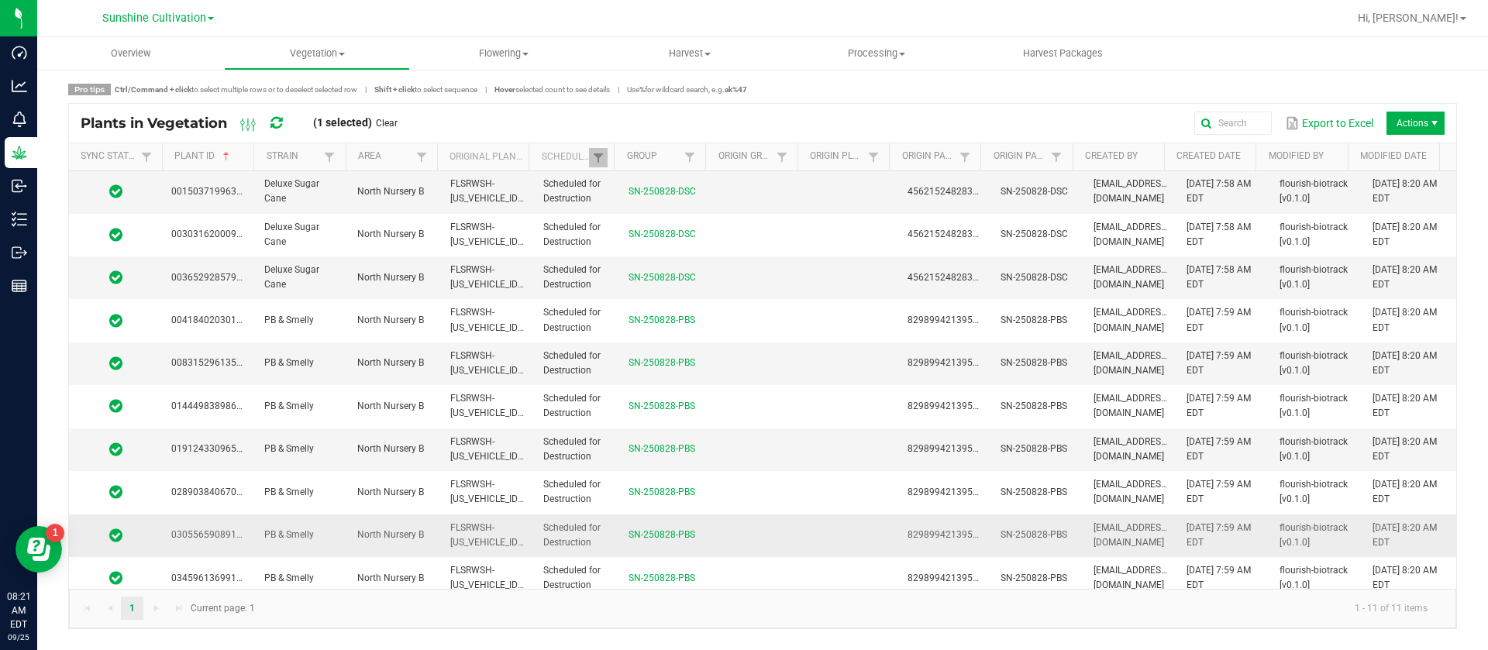
scroll to position [53, 0]
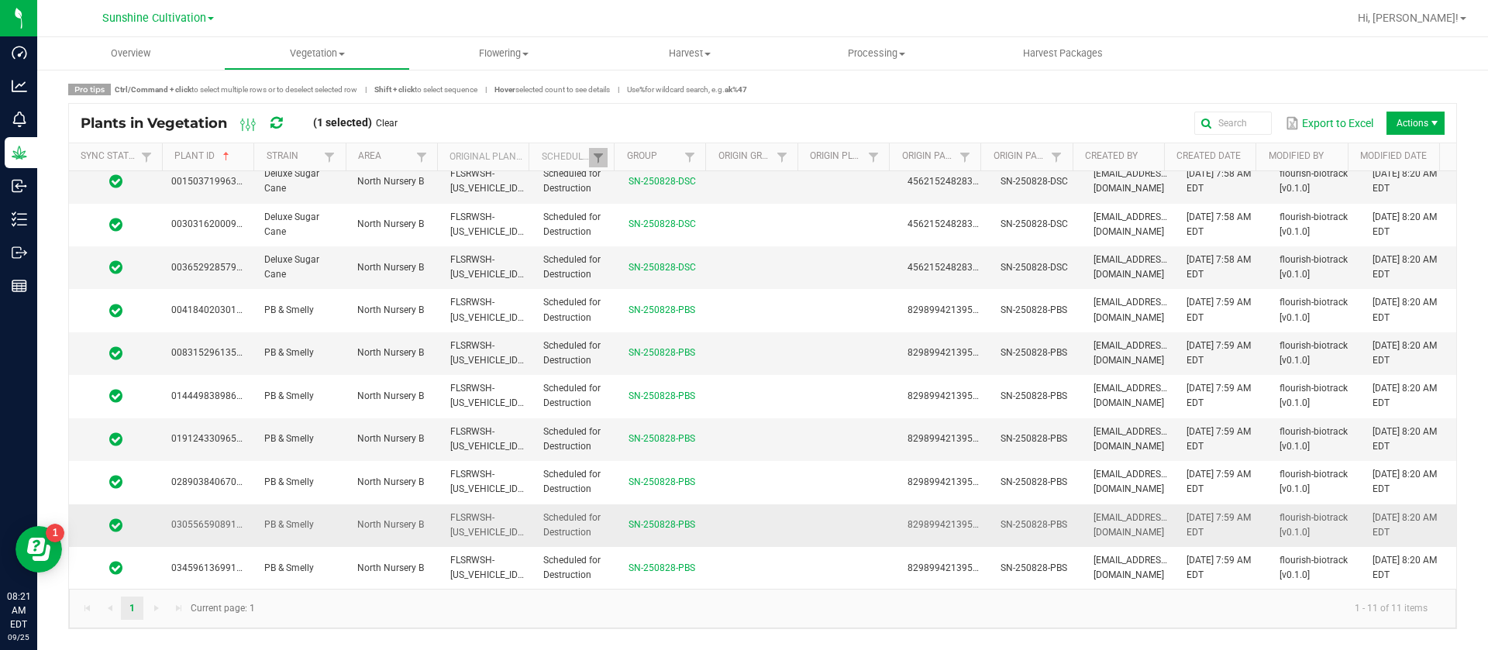
click at [755, 543] on td at bounding box center [758, 526] width 93 height 43
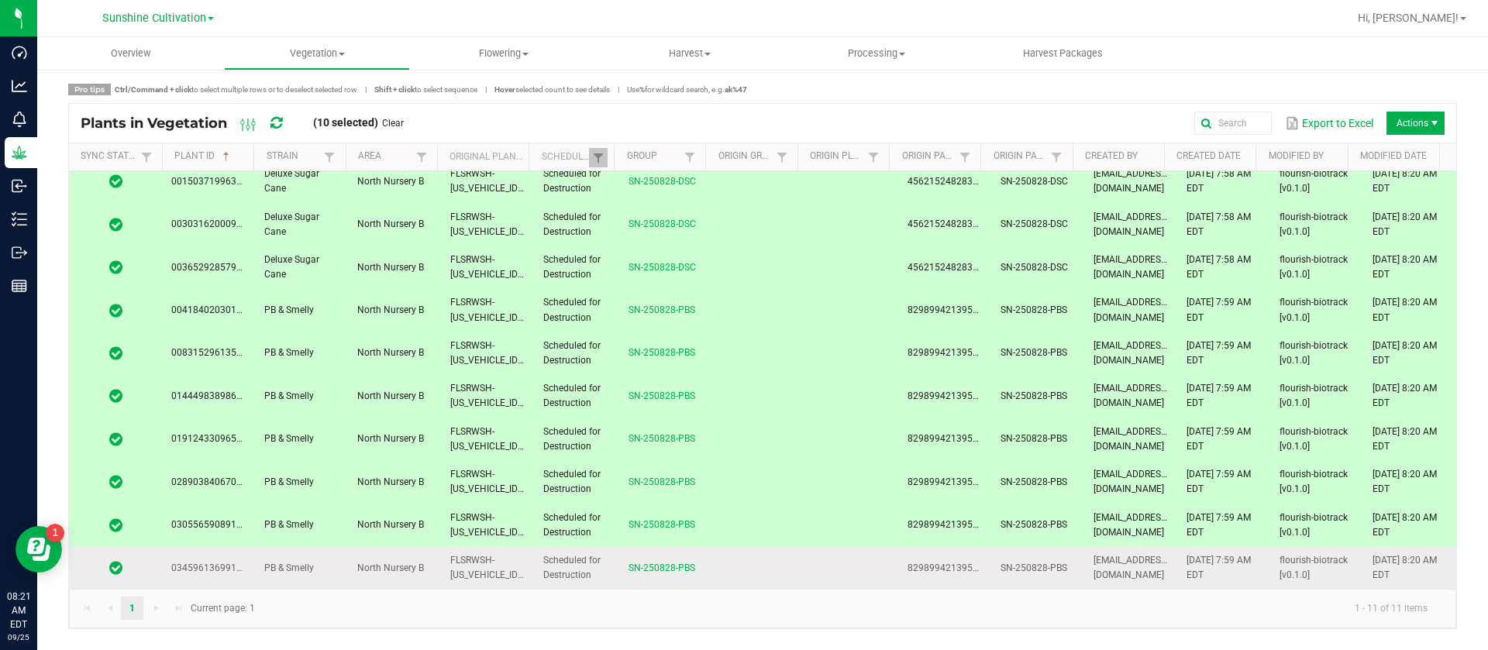
click at [752, 572] on td at bounding box center [758, 568] width 93 height 42
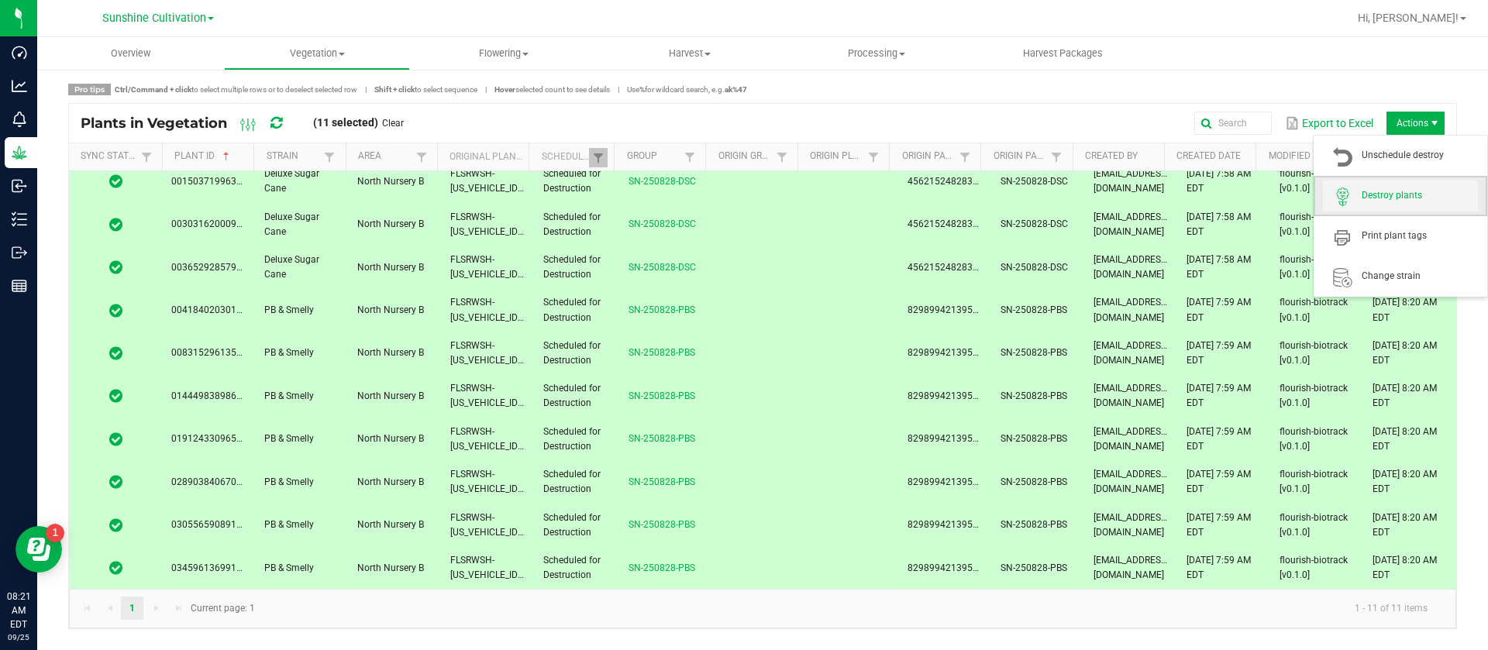
click at [1403, 206] on span "Destroy plants" at bounding box center [1400, 196] width 155 height 31
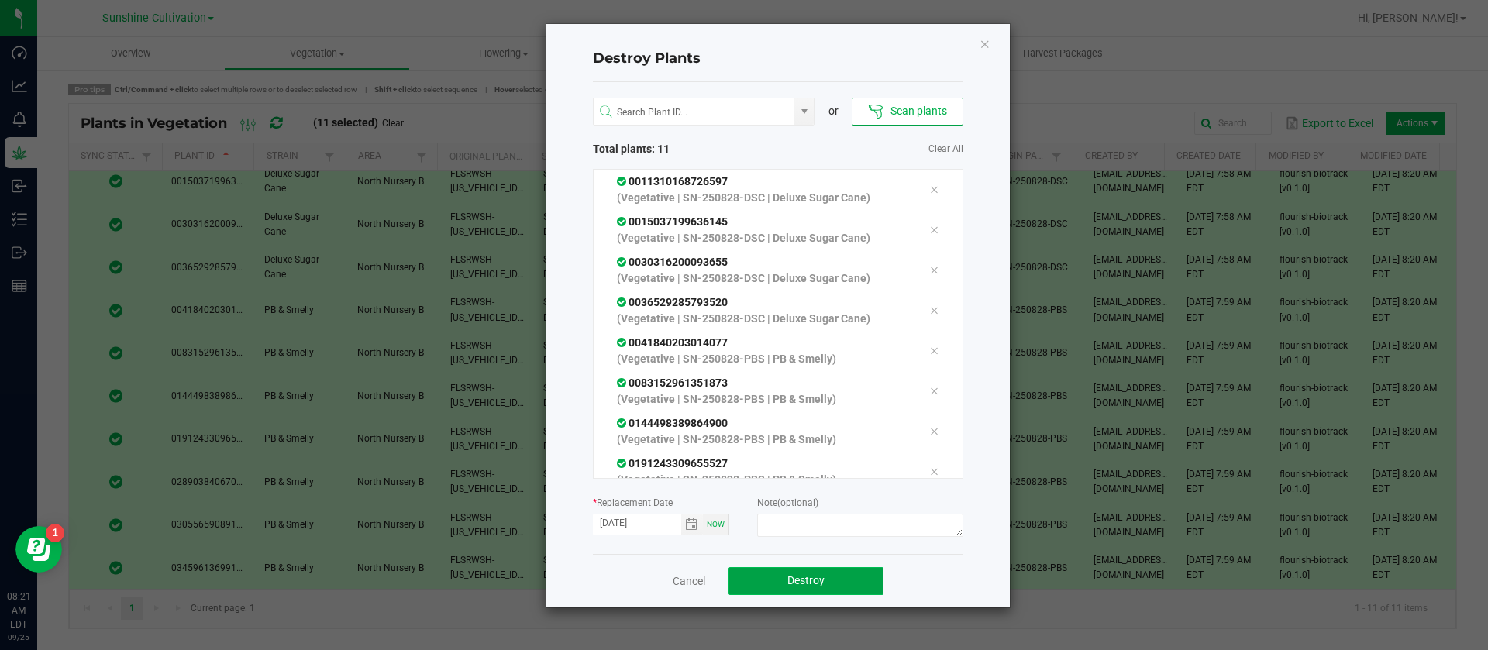
click at [808, 586] on span "Destroy" at bounding box center [805, 580] width 37 height 12
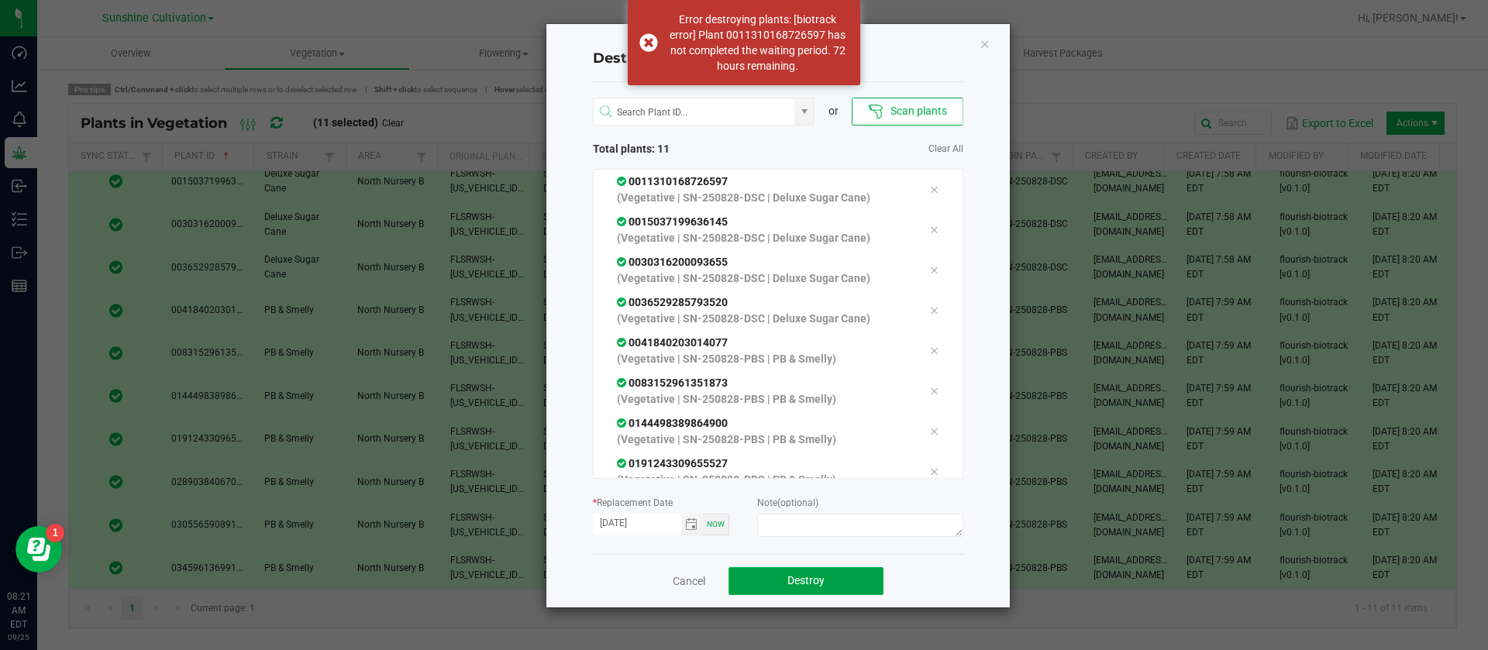
click at [807, 586] on span "Destroy" at bounding box center [805, 580] width 37 height 12
click at [807, 587] on span "Destroy" at bounding box center [812, 580] width 37 height 12
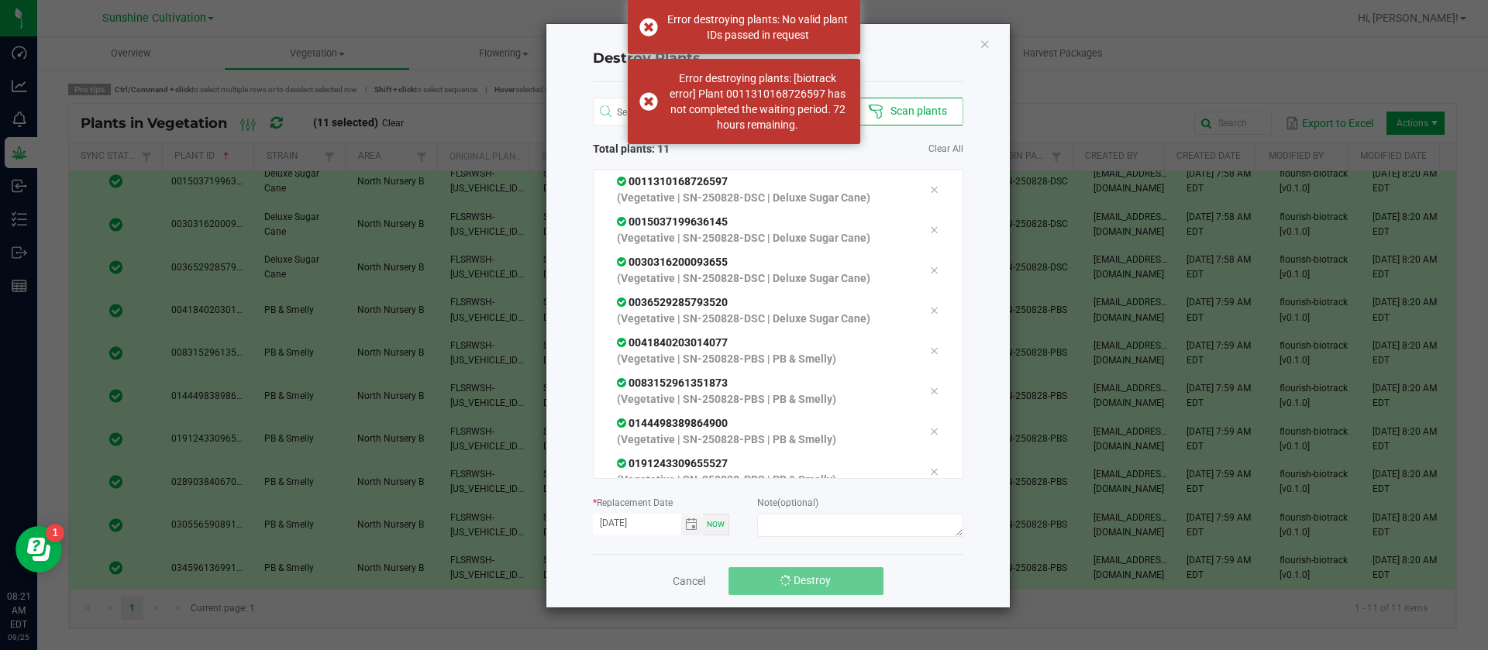
click at [807, 587] on span "Destroy" at bounding box center [812, 580] width 37 height 12
click at [807, 587] on span "Destroy" at bounding box center [805, 580] width 37 height 12
click at [807, 587] on span "Destroy" at bounding box center [812, 580] width 37 height 12
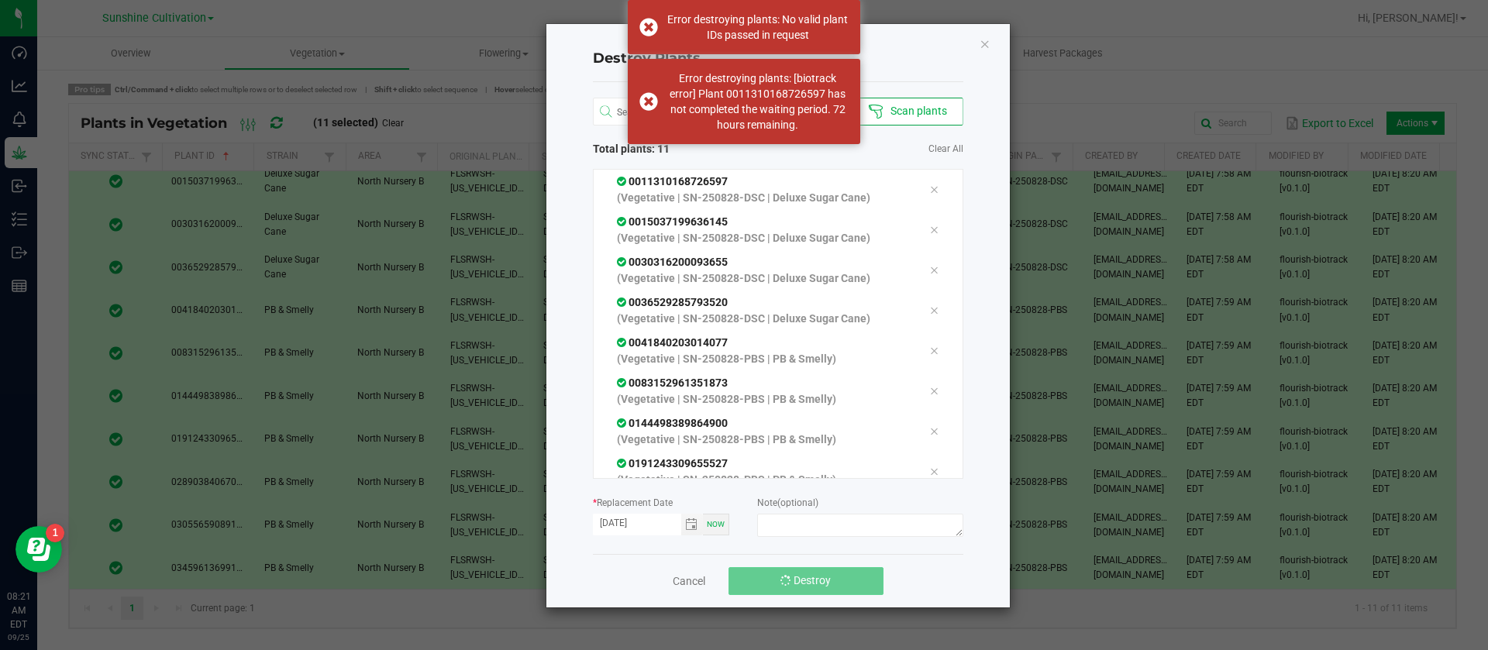
click at [807, 587] on span "Destroy" at bounding box center [812, 580] width 37 height 12
click at [806, 584] on span "Destroy" at bounding box center [812, 580] width 37 height 12
click at [805, 583] on span "Destroy" at bounding box center [805, 580] width 37 height 12
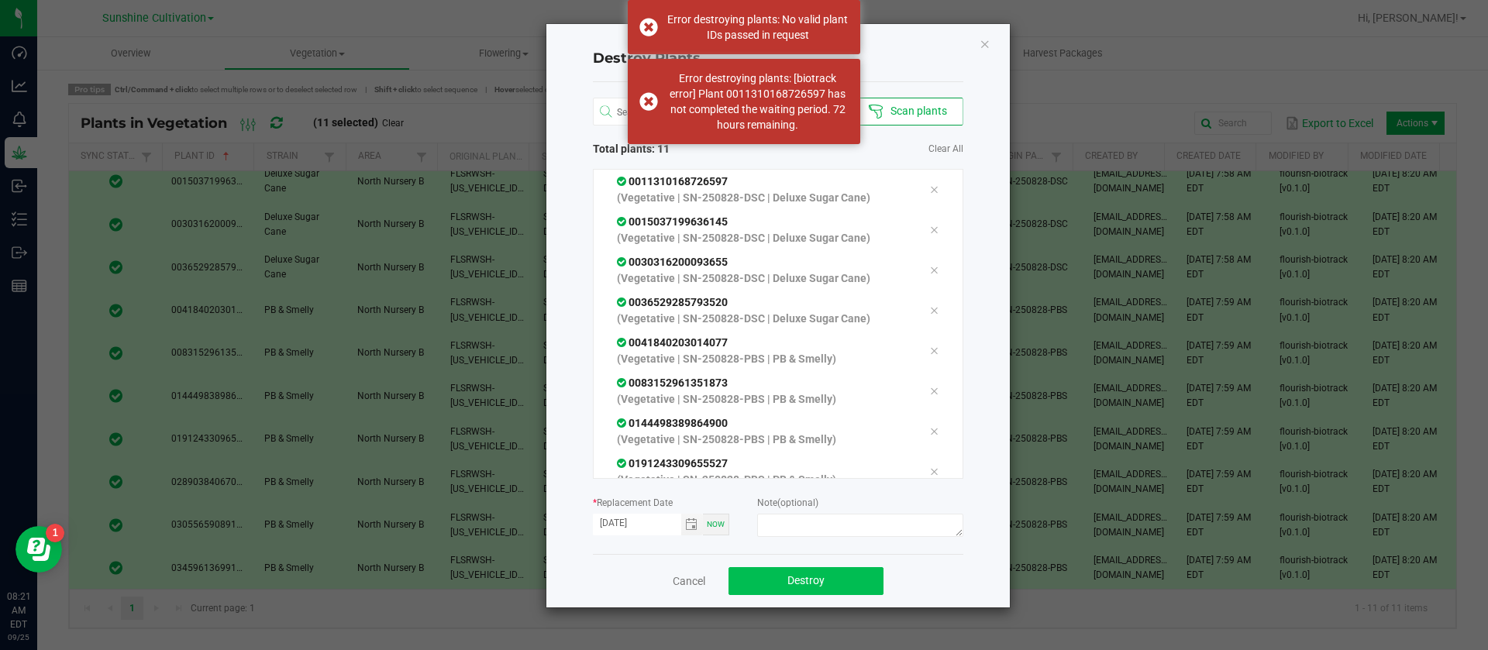
click at [805, 582] on span "Destroy" at bounding box center [805, 580] width 37 height 12
click at [801, 577] on span "Destroy" at bounding box center [812, 580] width 37 height 12
click at [985, 43] on icon "Close" at bounding box center [985, 43] width 11 height 19
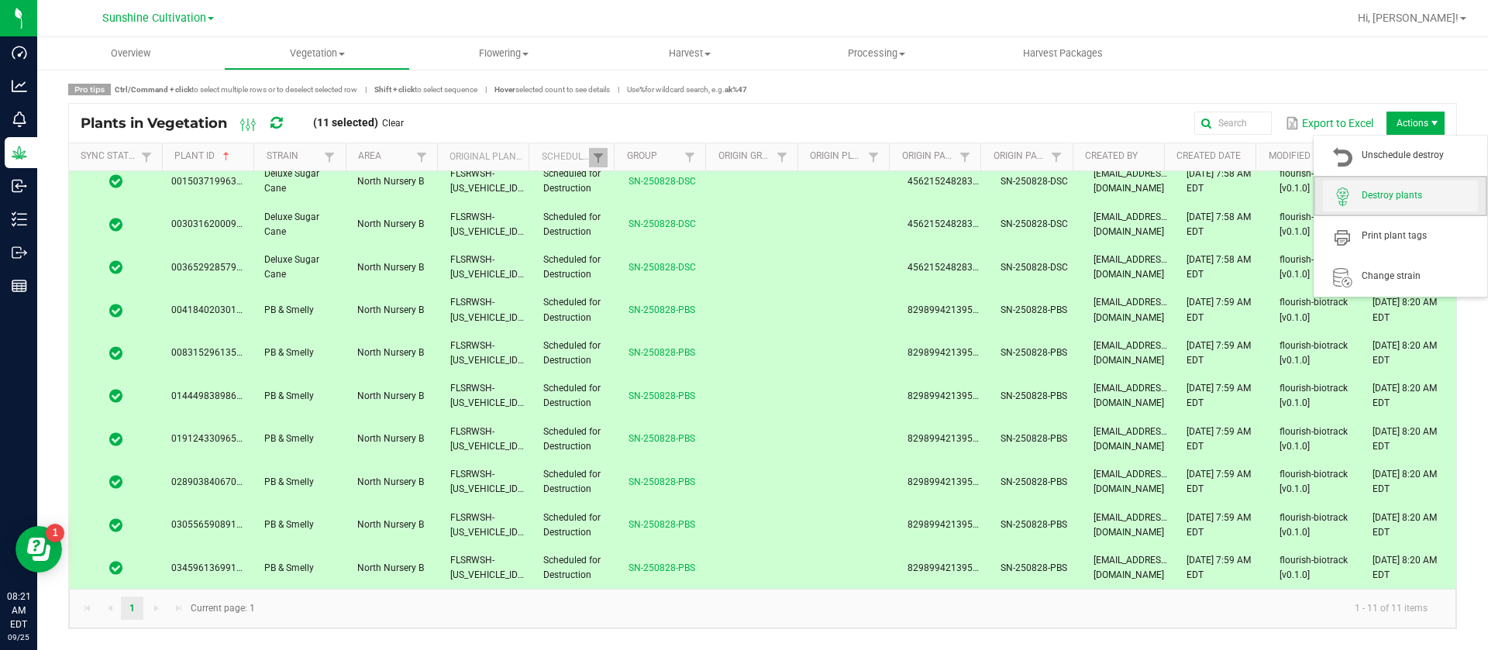
click at [1411, 202] on span "Destroy plants" at bounding box center [1420, 195] width 116 height 13
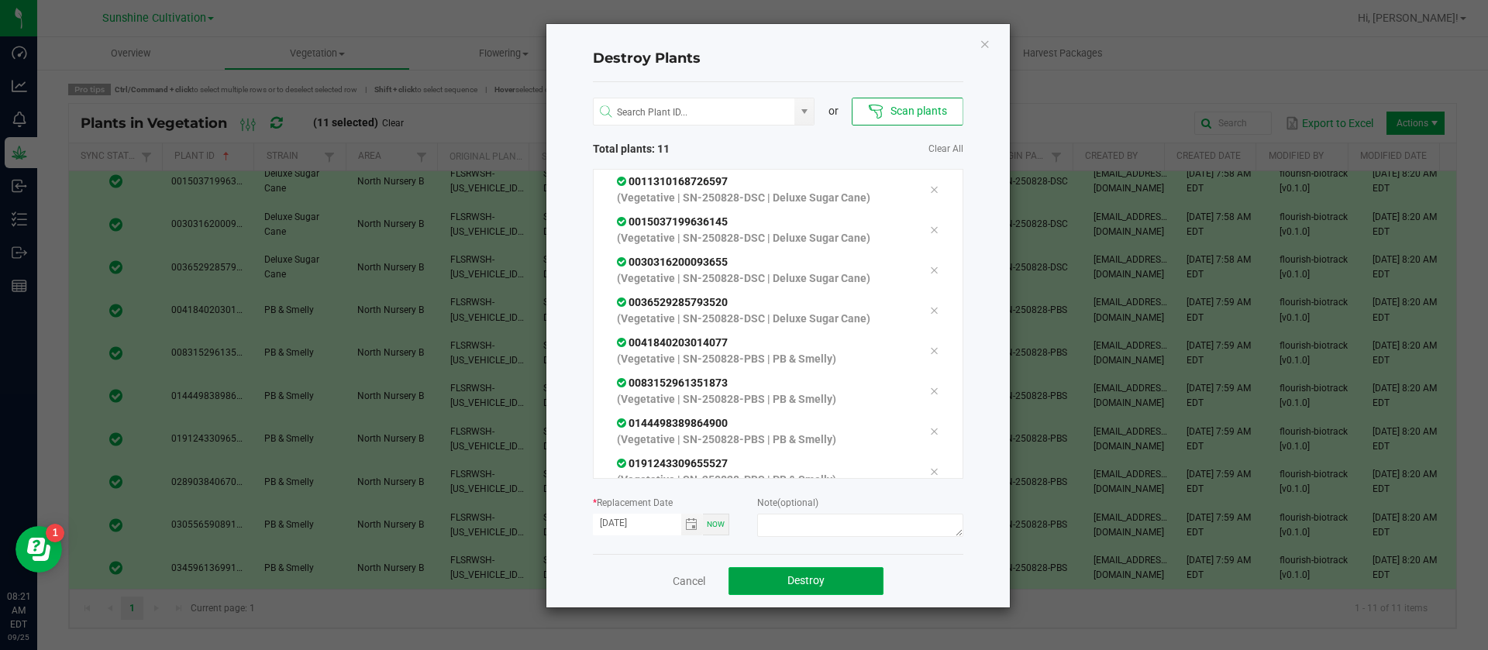
click at [853, 580] on button "Destroy" at bounding box center [806, 581] width 155 height 28
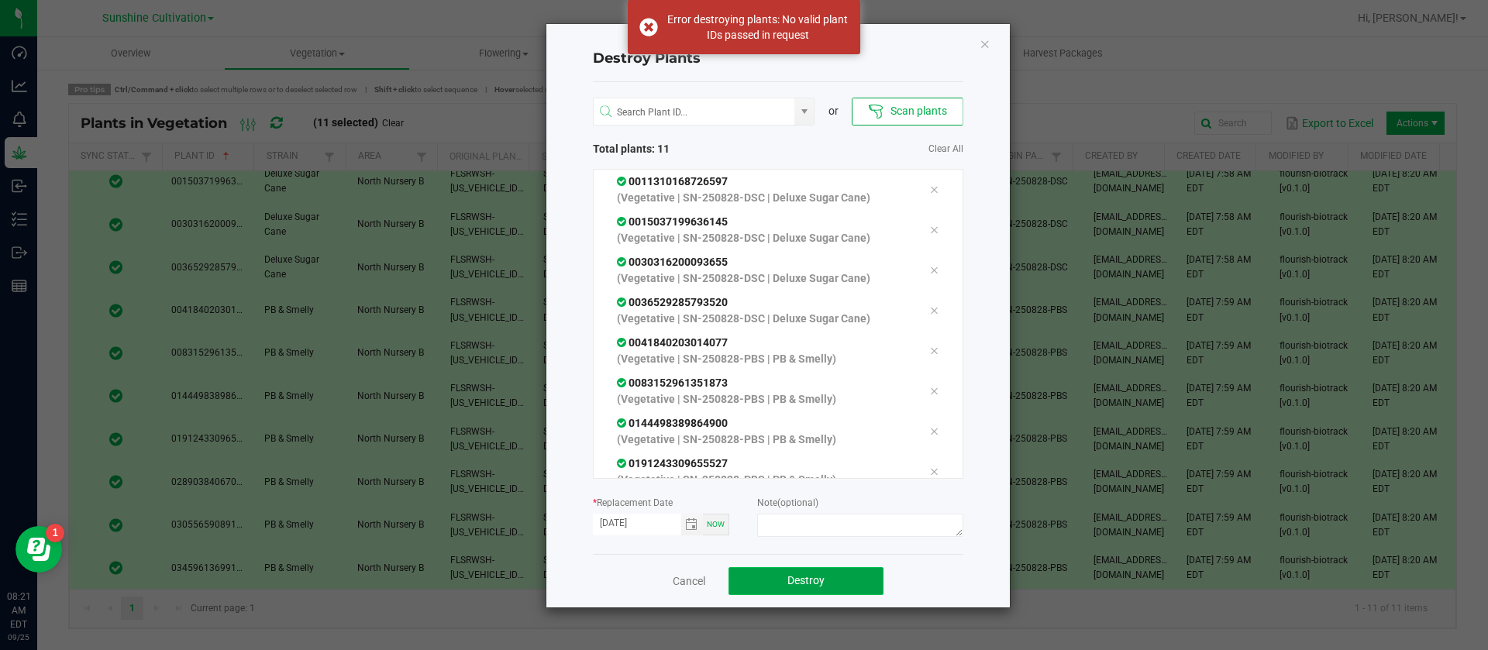
click at [846, 584] on button "Destroy" at bounding box center [806, 581] width 155 height 28
drag, startPoint x: 987, startPoint y: 46, endPoint x: 905, endPoint y: 68, distance: 85.9
click at [987, 44] on icon "Close" at bounding box center [985, 43] width 11 height 19
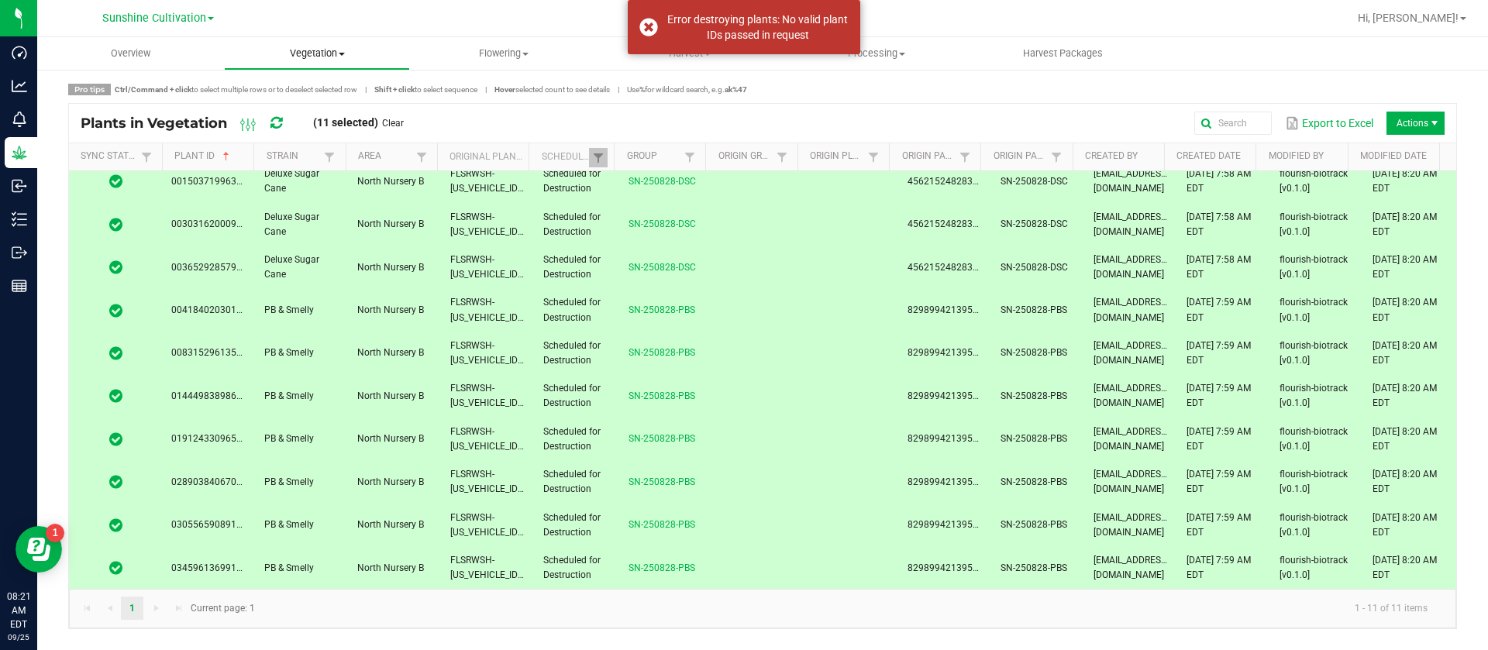
click at [289, 41] on uib-tab-heading "Vegetation Veg groups Veg plants Mother groups Mother plants Apply to plants Cr…" at bounding box center [317, 53] width 185 height 31
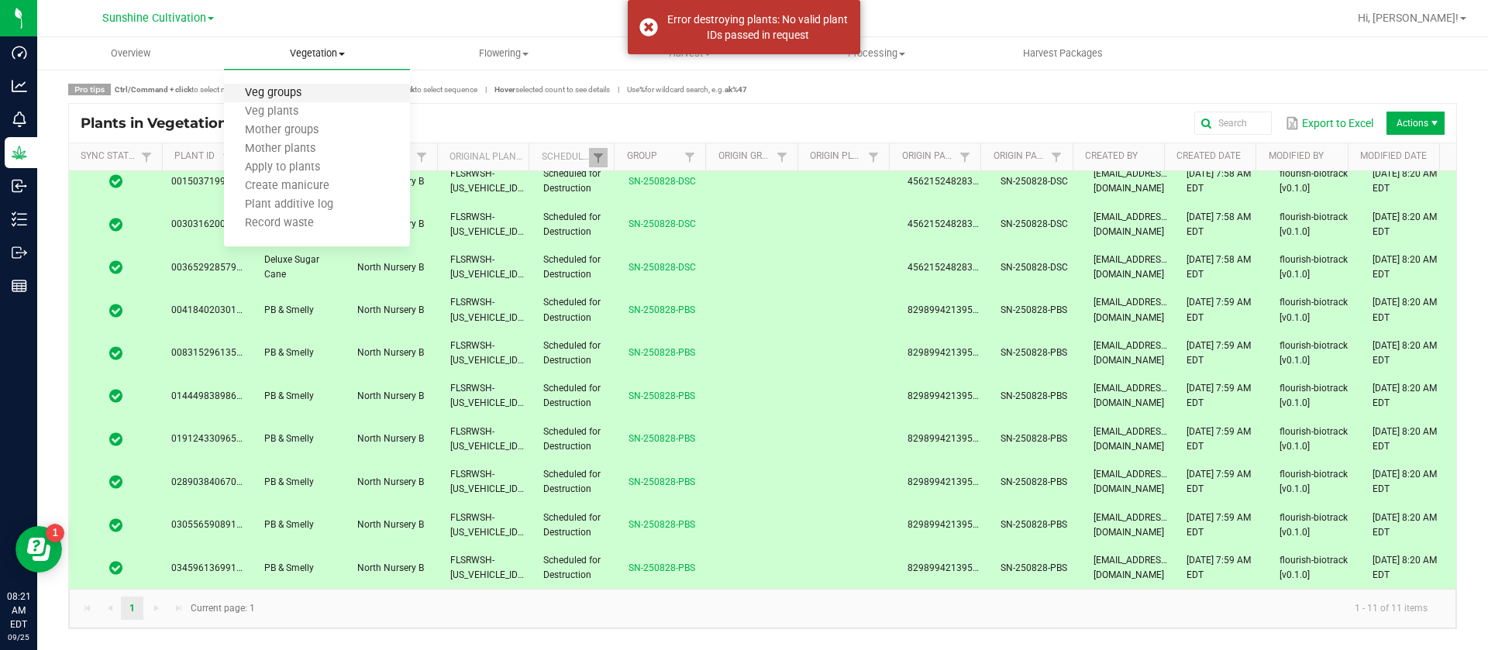
click at [308, 88] on span "Veg groups" at bounding box center [273, 93] width 98 height 13
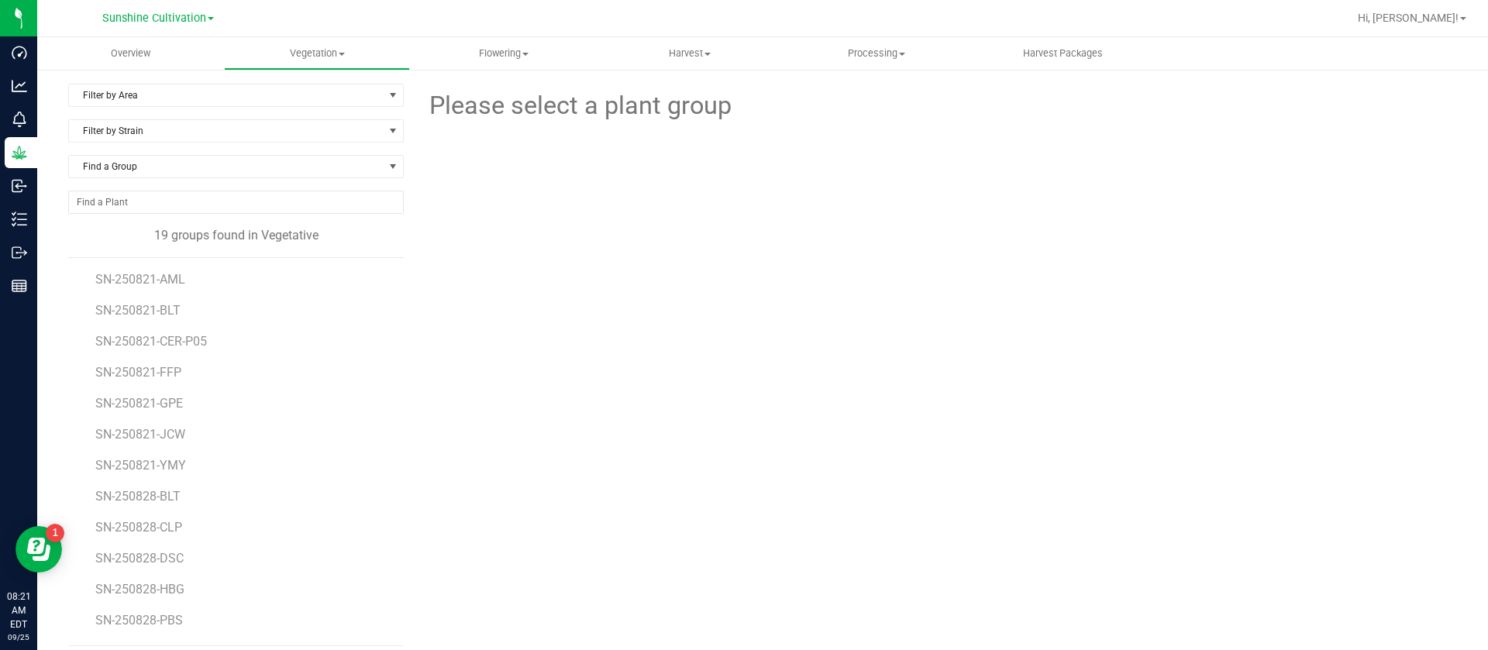
click at [577, 376] on div "Please select a plant group" at bounding box center [936, 365] width 1042 height 563
click at [627, 398] on div "Please select a plant group" at bounding box center [936, 365] width 1042 height 563
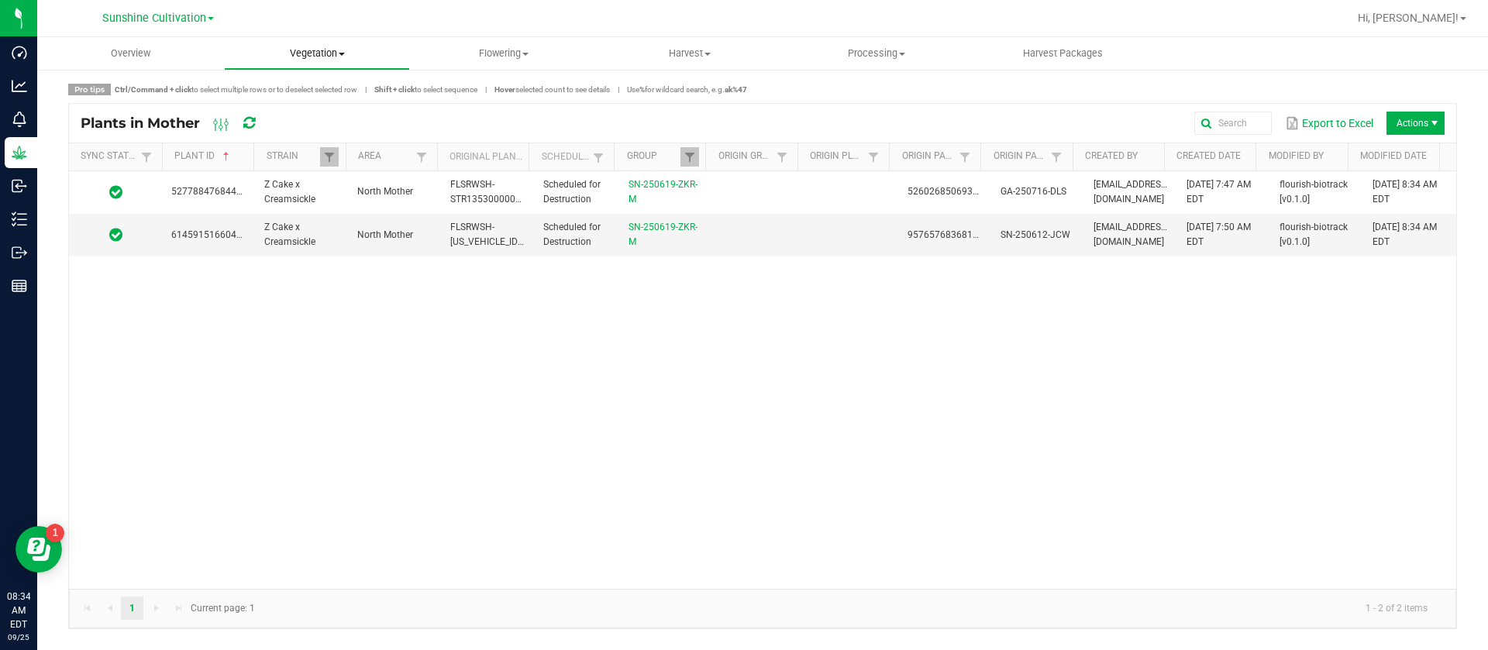
click at [319, 43] on uib-tab-heading "Vegetation Veg groups Veg plants Mother groups Mother plants Apply to plants Cr…" at bounding box center [317, 53] width 185 height 31
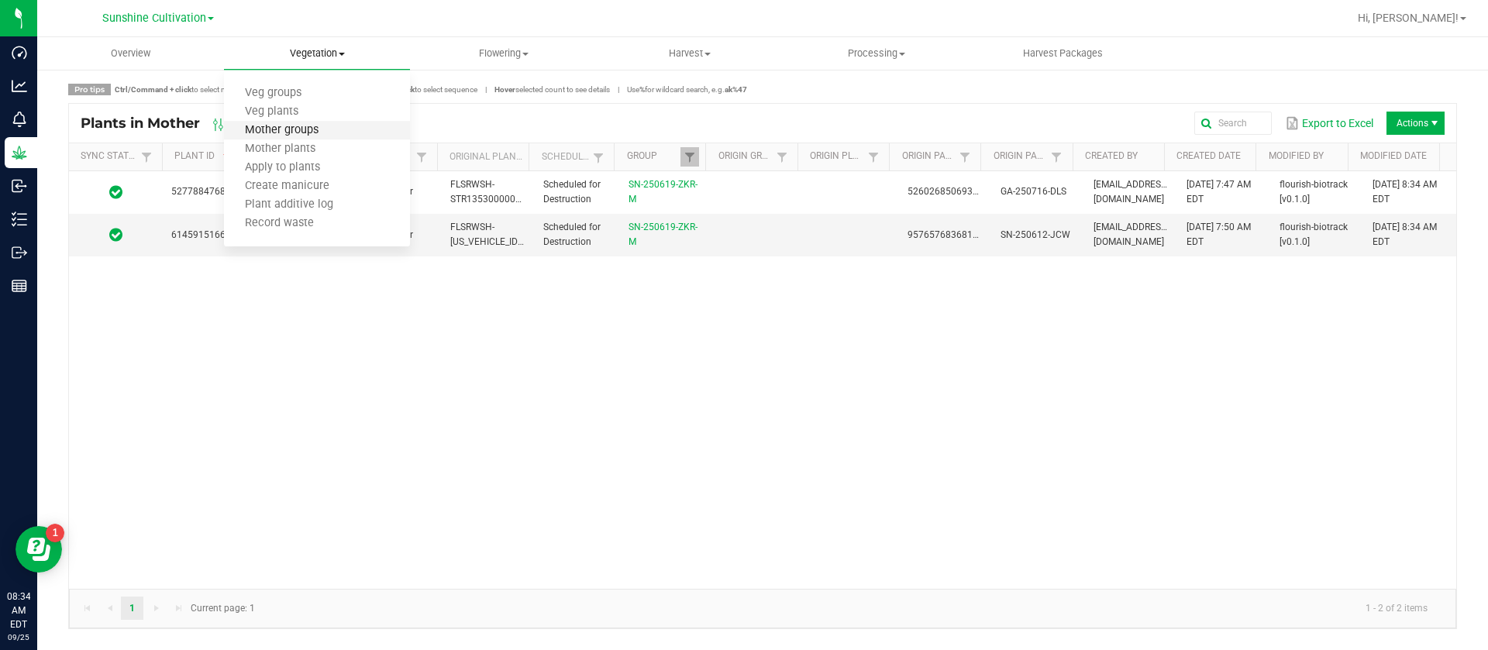
click at [320, 136] on span "Mother groups" at bounding box center [281, 130] width 115 height 13
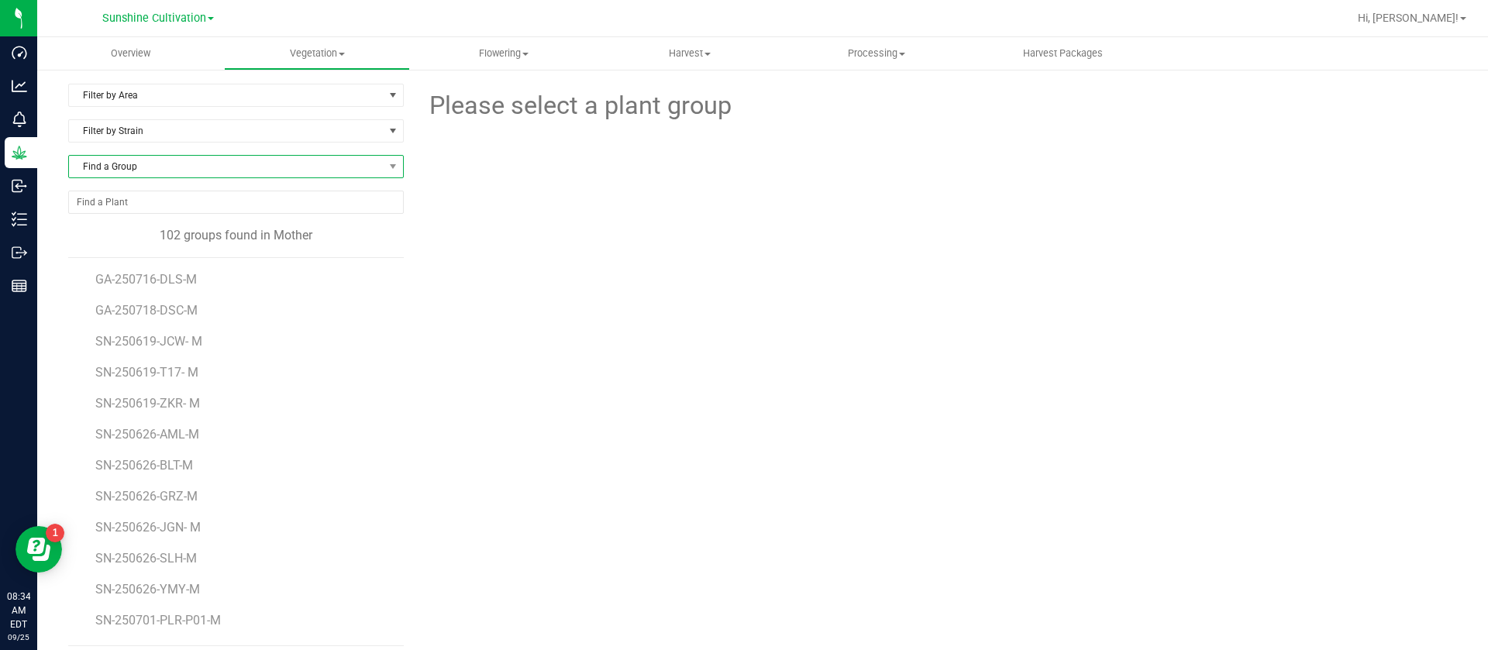
click at [155, 175] on span "Find a Group" at bounding box center [226, 167] width 315 height 22
type input "BOF"
click at [193, 232] on li "SN-250703-BOF- M" at bounding box center [233, 231] width 329 height 22
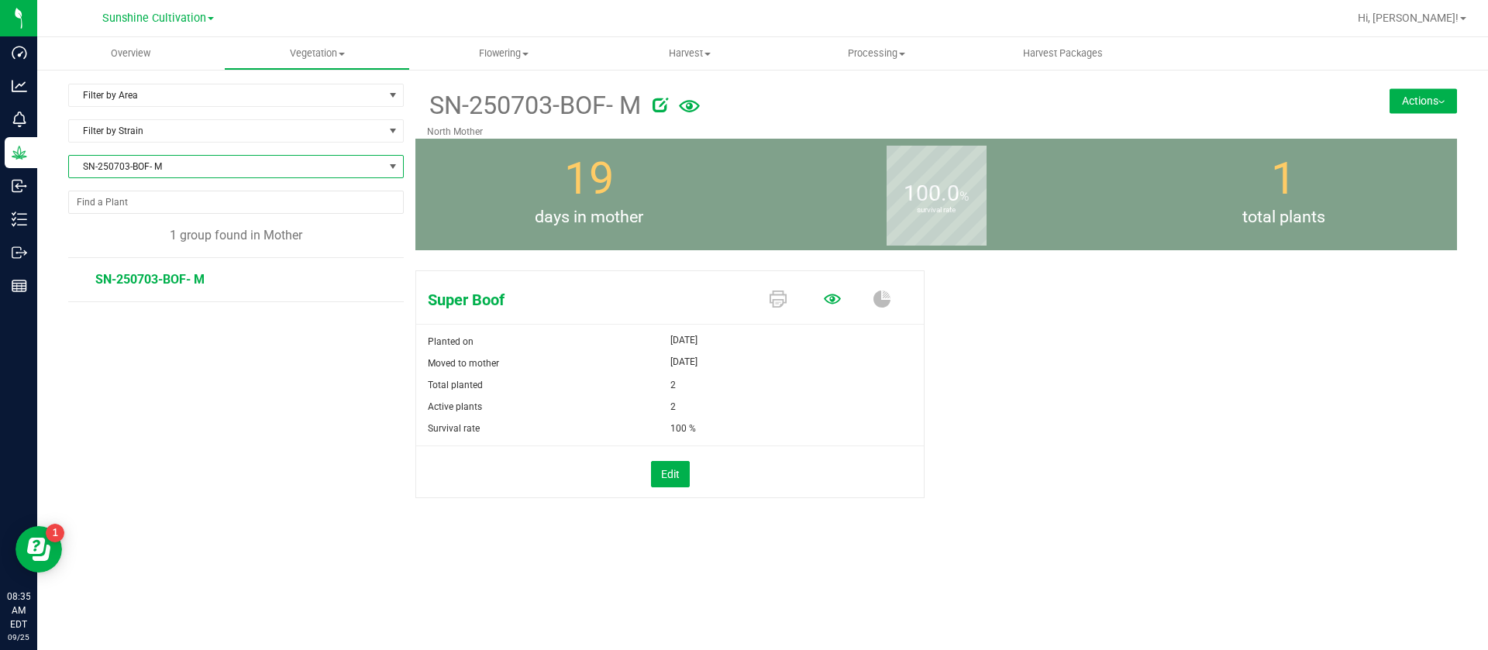
click at [834, 296] on icon at bounding box center [832, 299] width 17 height 17
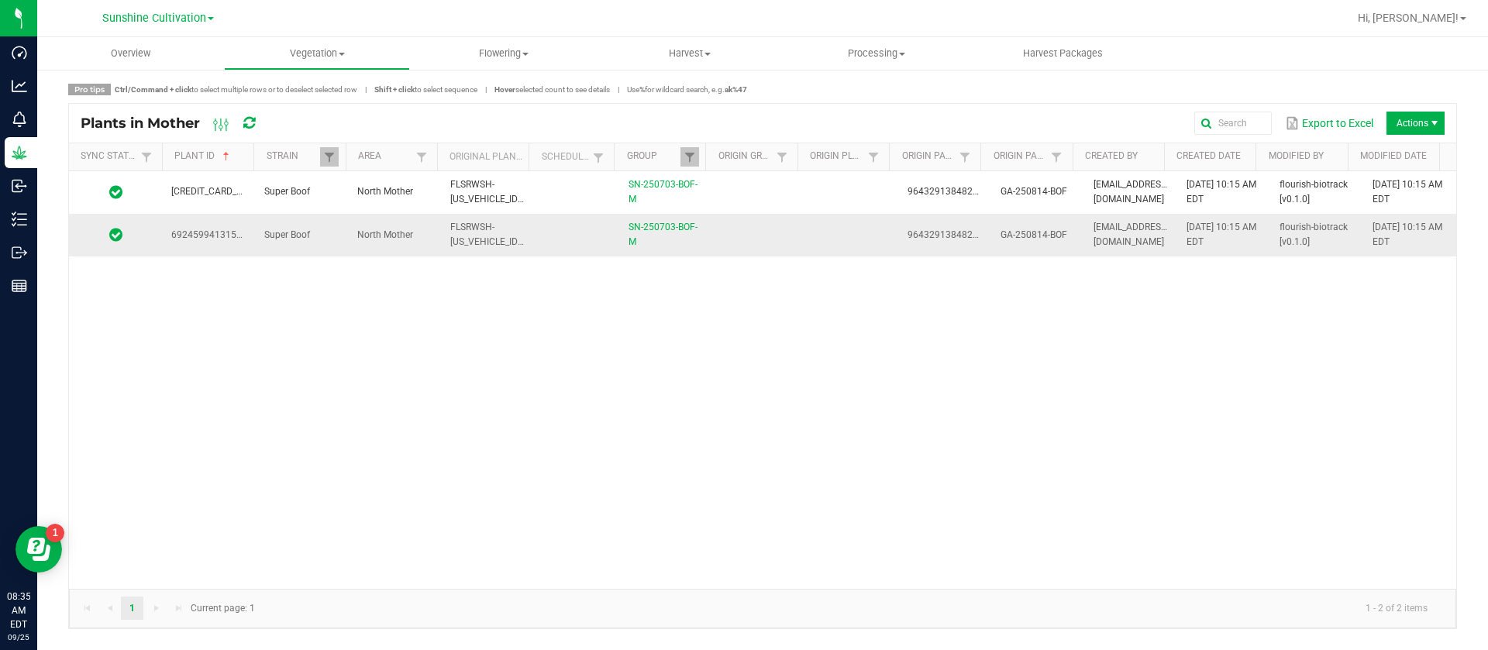
click at [880, 250] on td at bounding box center [851, 235] width 93 height 42
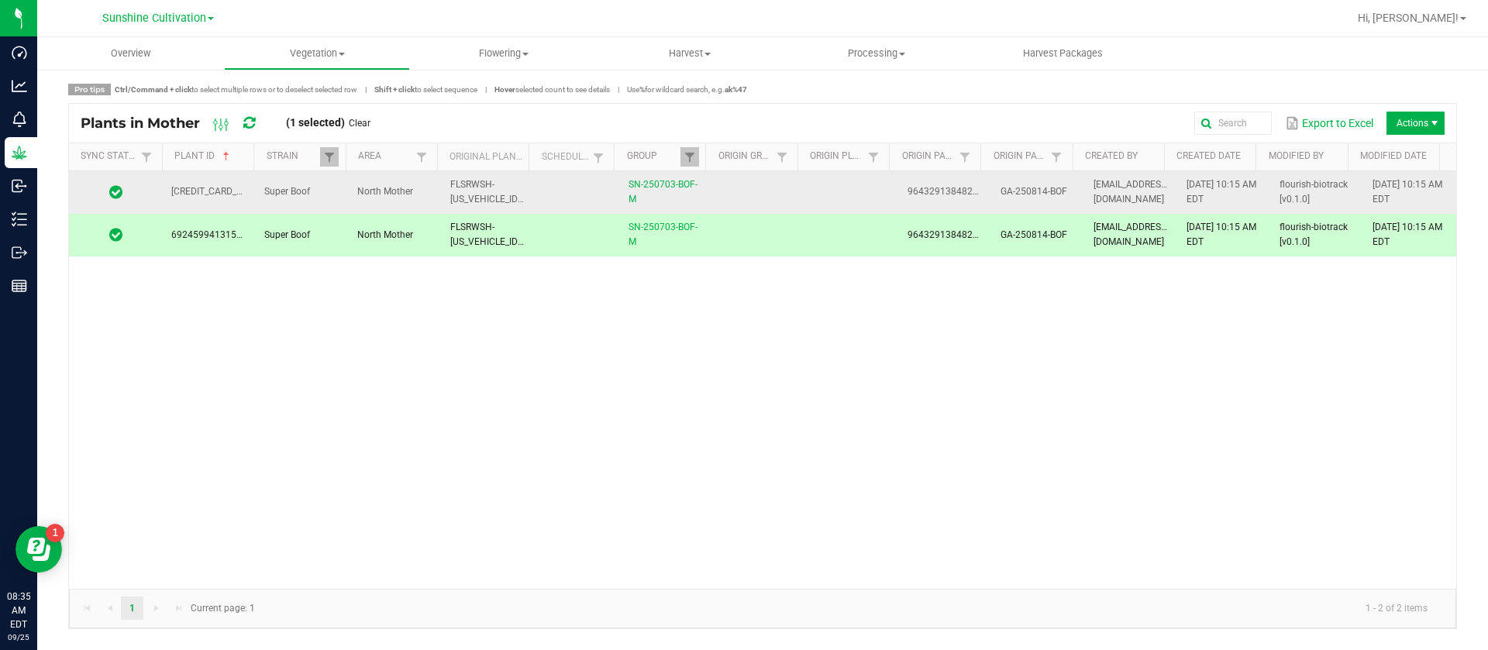
click at [898, 204] on td "9643291384829084" at bounding box center [944, 192] width 93 height 43
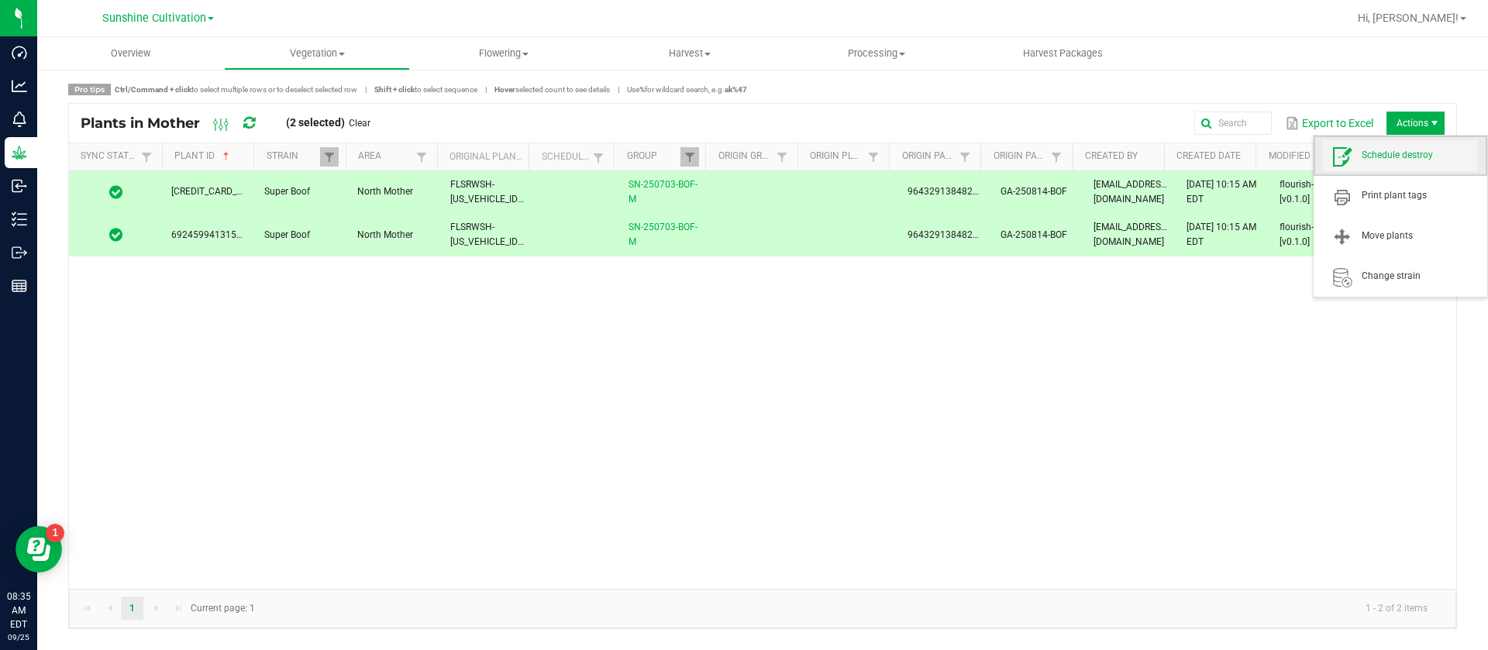
click at [1414, 150] on span "Schedule destroy" at bounding box center [1420, 155] width 116 height 13
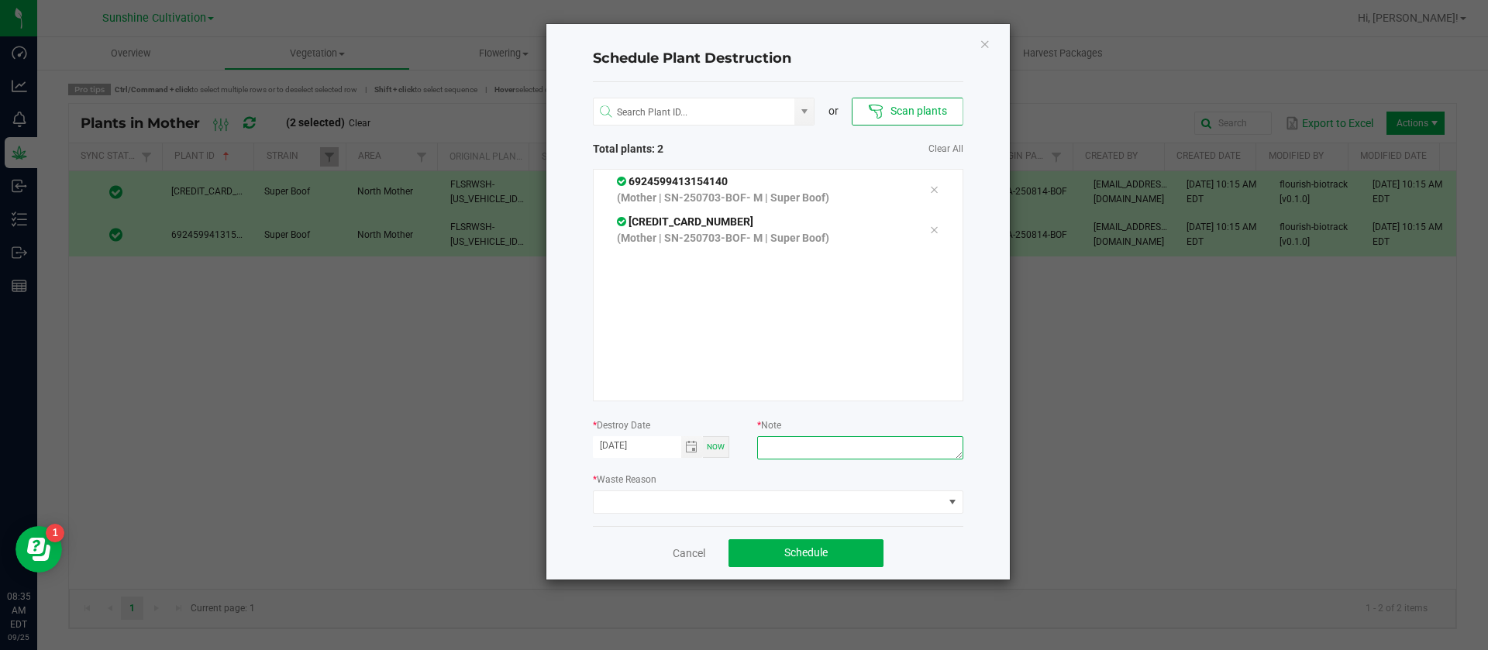
click at [835, 446] on textarea at bounding box center [859, 447] width 205 height 23
type textarea "WASTE"
drag, startPoint x: 757, startPoint y: 492, endPoint x: 746, endPoint y: 495, distance: 12.0
click at [756, 495] on span at bounding box center [769, 502] width 350 height 22
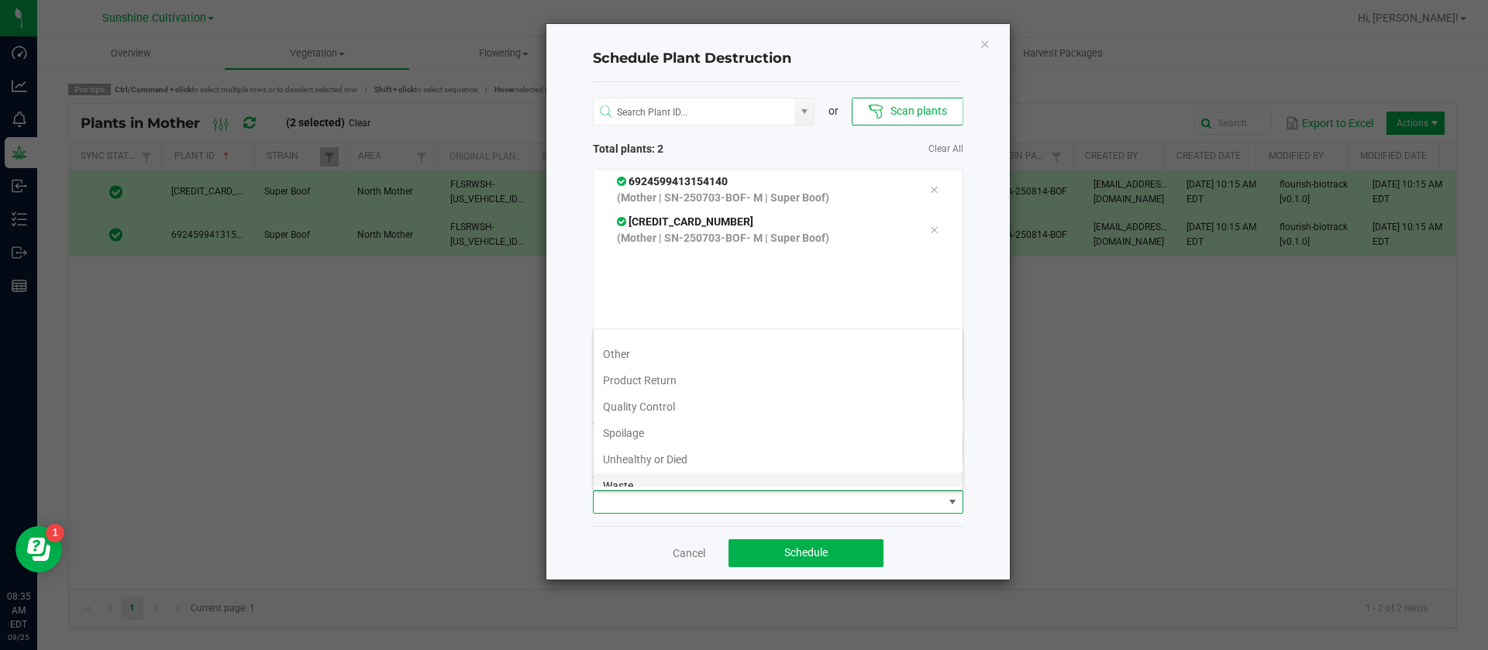
scroll to position [56, 0]
click at [632, 479] on li "Waste" at bounding box center [778, 473] width 369 height 26
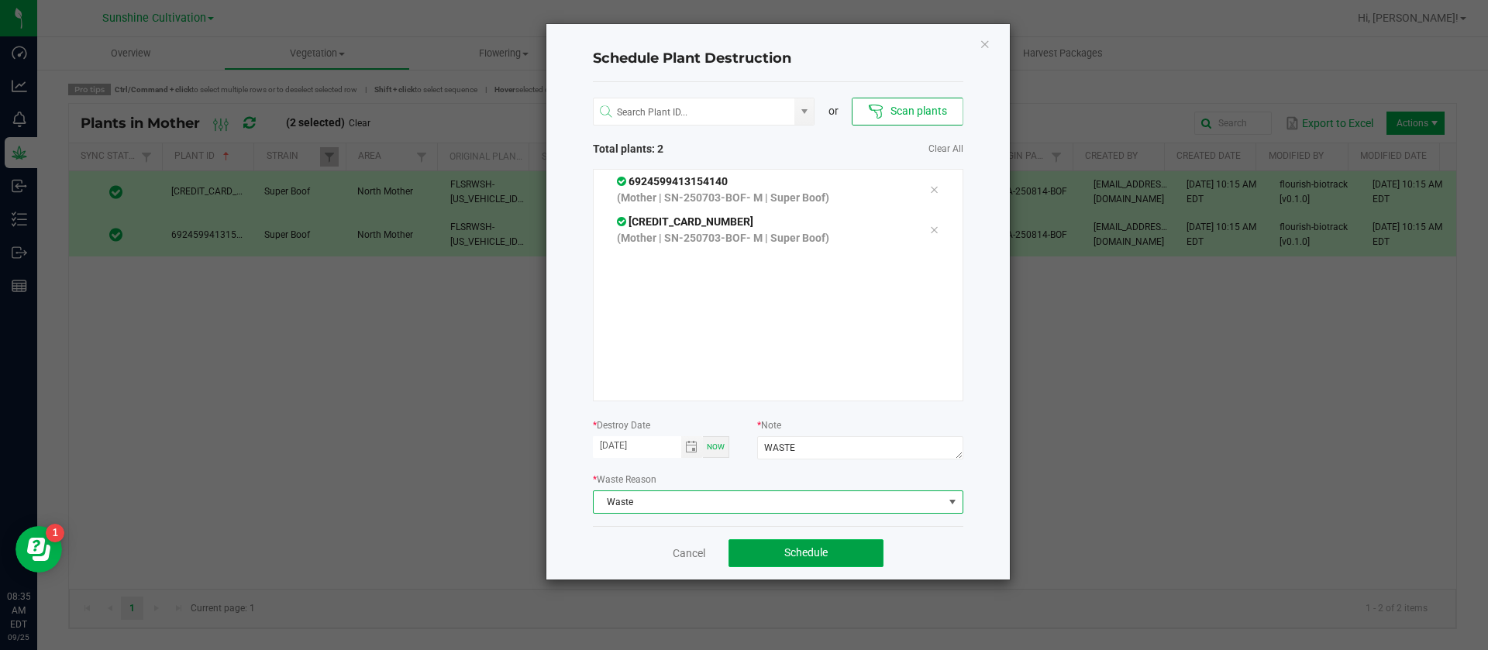
click at [778, 550] on button "Schedule" at bounding box center [806, 553] width 155 height 28
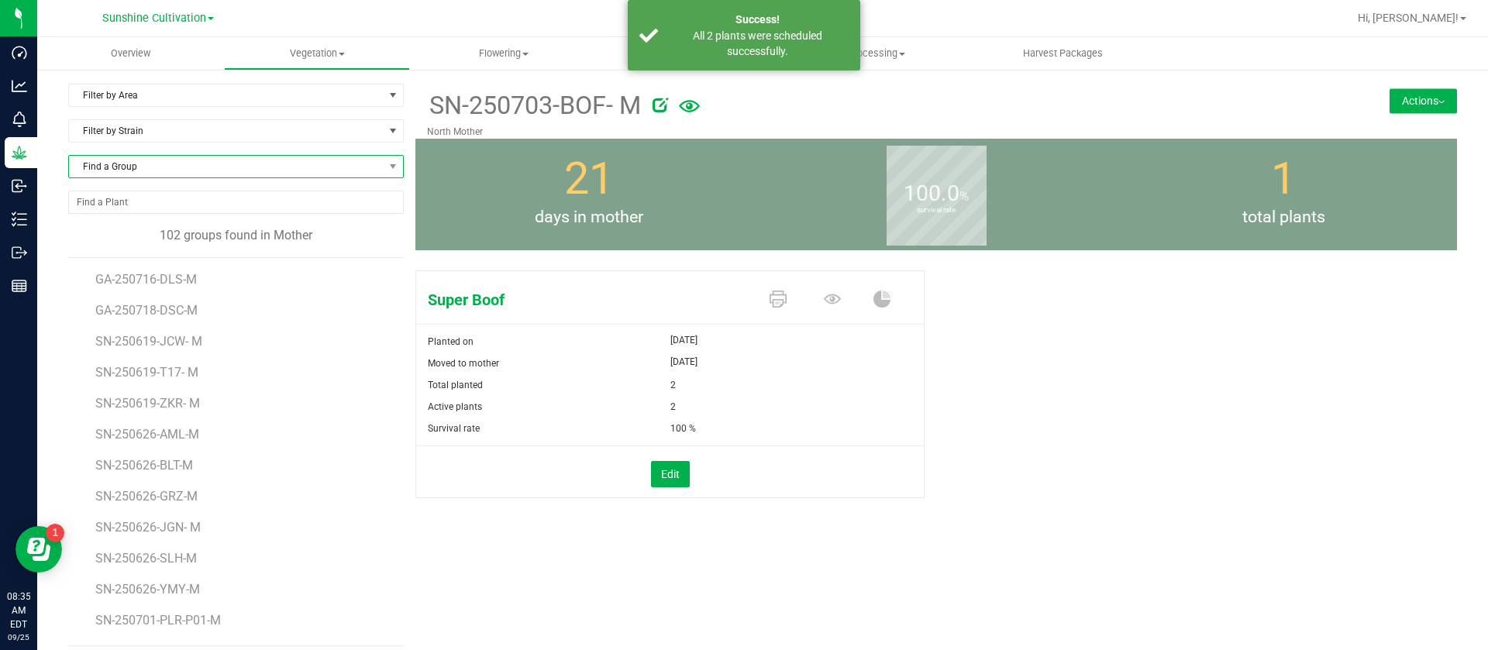
click at [147, 171] on span "Find a Group" at bounding box center [226, 167] width 315 height 22
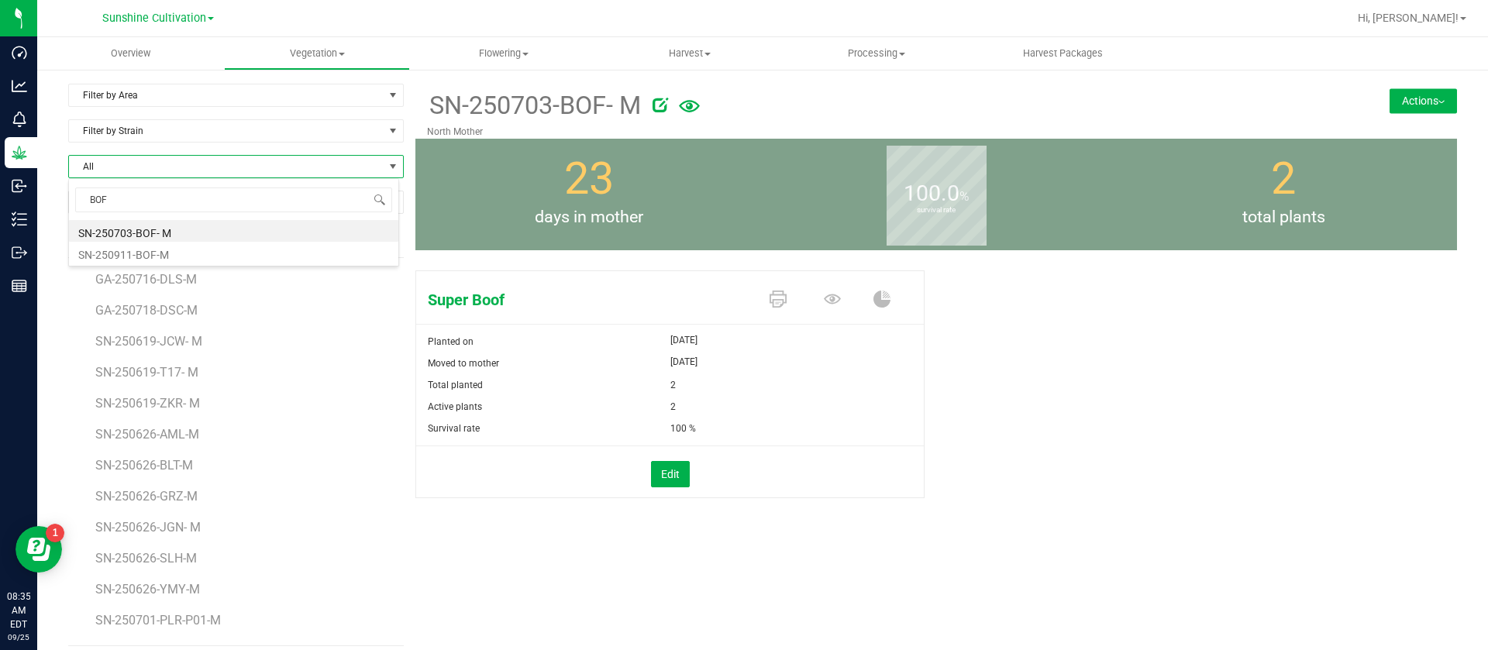
type input "BOF"
click at [158, 171] on span "Find a Group" at bounding box center [226, 167] width 315 height 22
type input "M"
type input "CLP"
click at [179, 227] on li "SN-250807-CLP-M" at bounding box center [233, 231] width 329 height 22
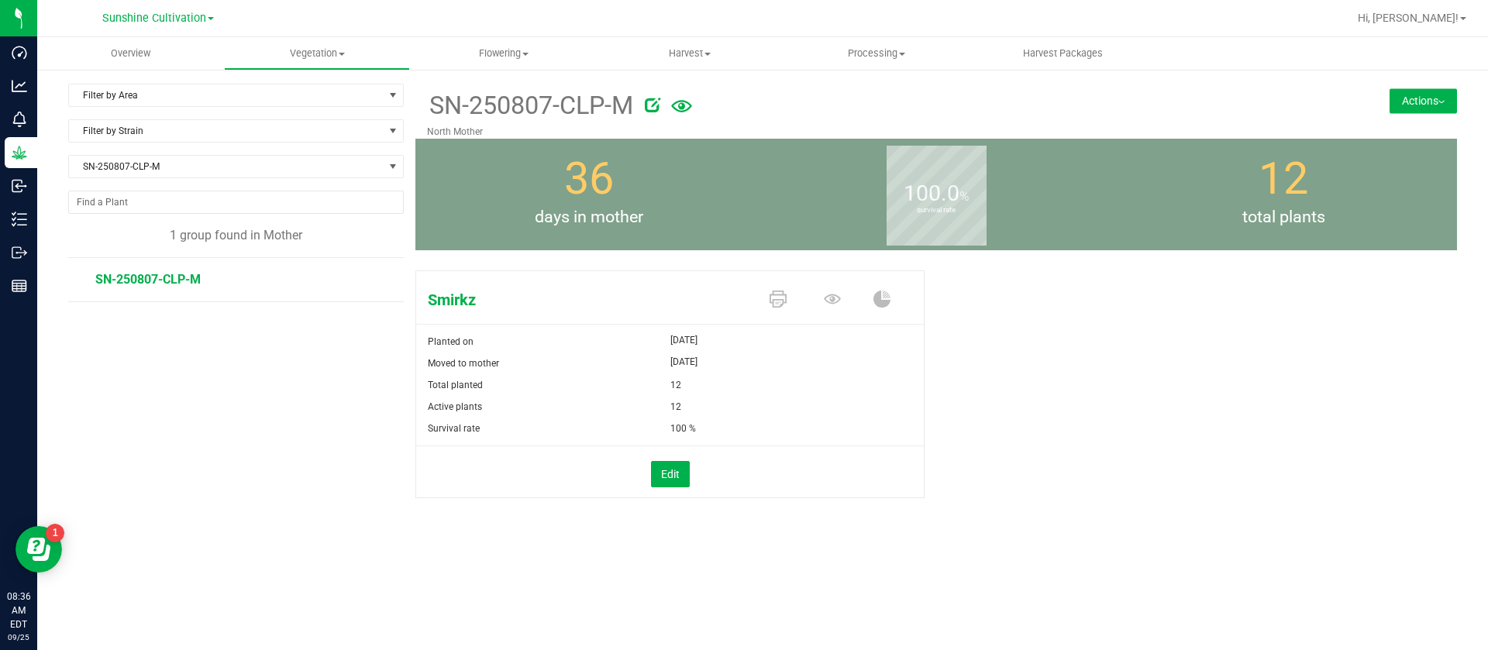
click at [841, 296] on span at bounding box center [835, 300] width 54 height 27
click at [828, 295] on icon at bounding box center [832, 299] width 17 height 17
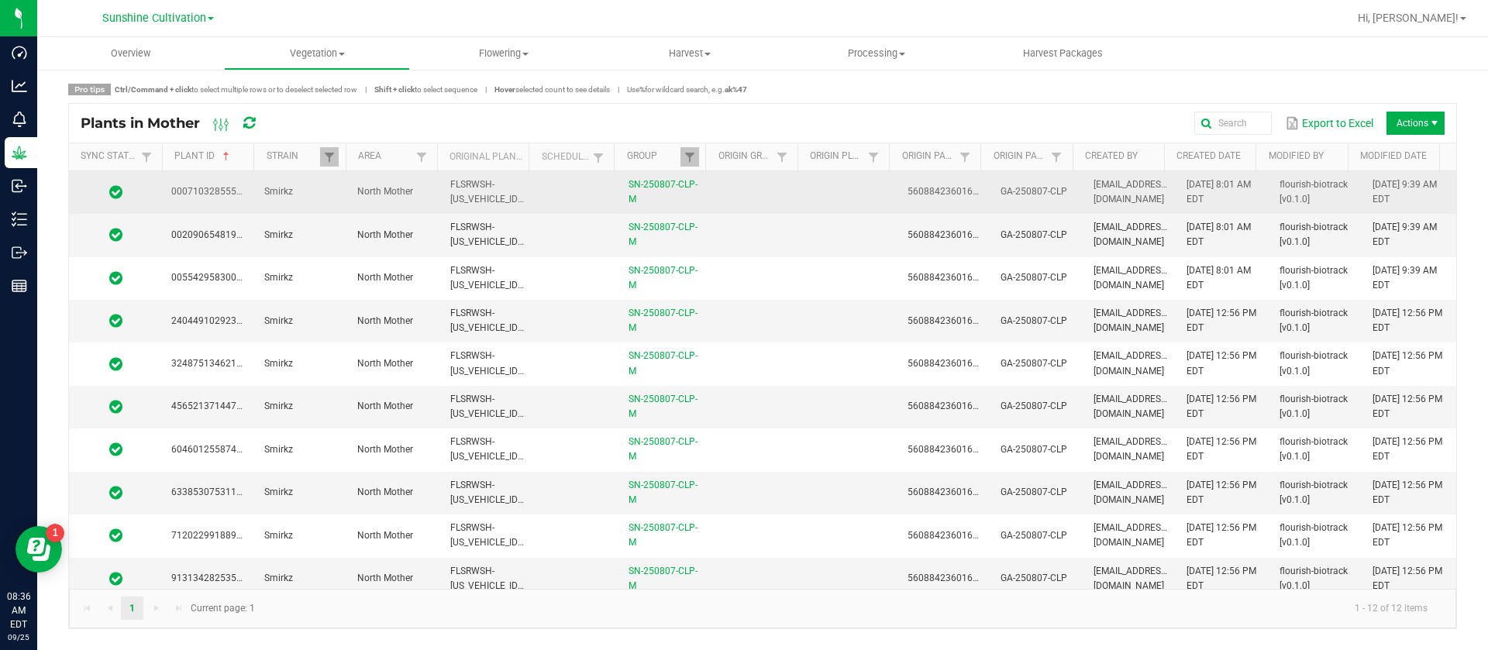
click at [836, 188] on td at bounding box center [851, 192] width 93 height 43
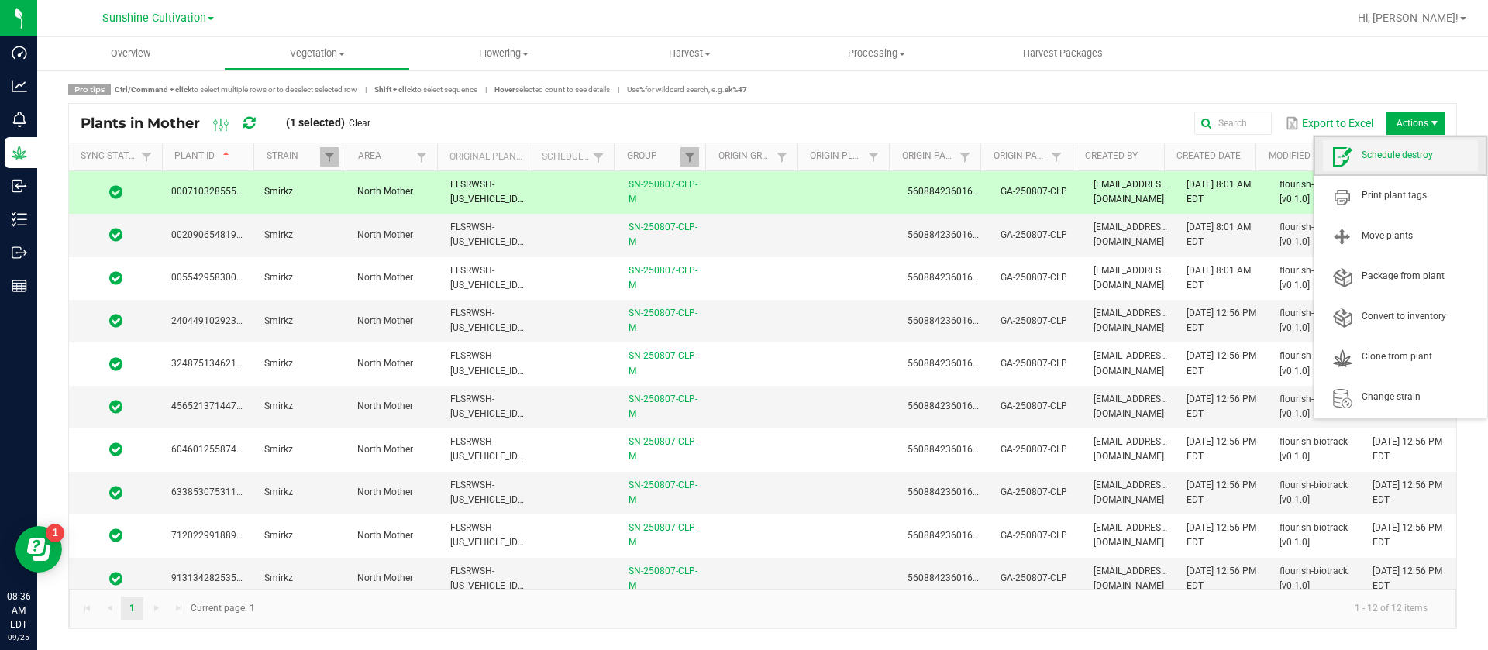
click at [1417, 157] on span "Schedule destroy" at bounding box center [1420, 155] width 116 height 13
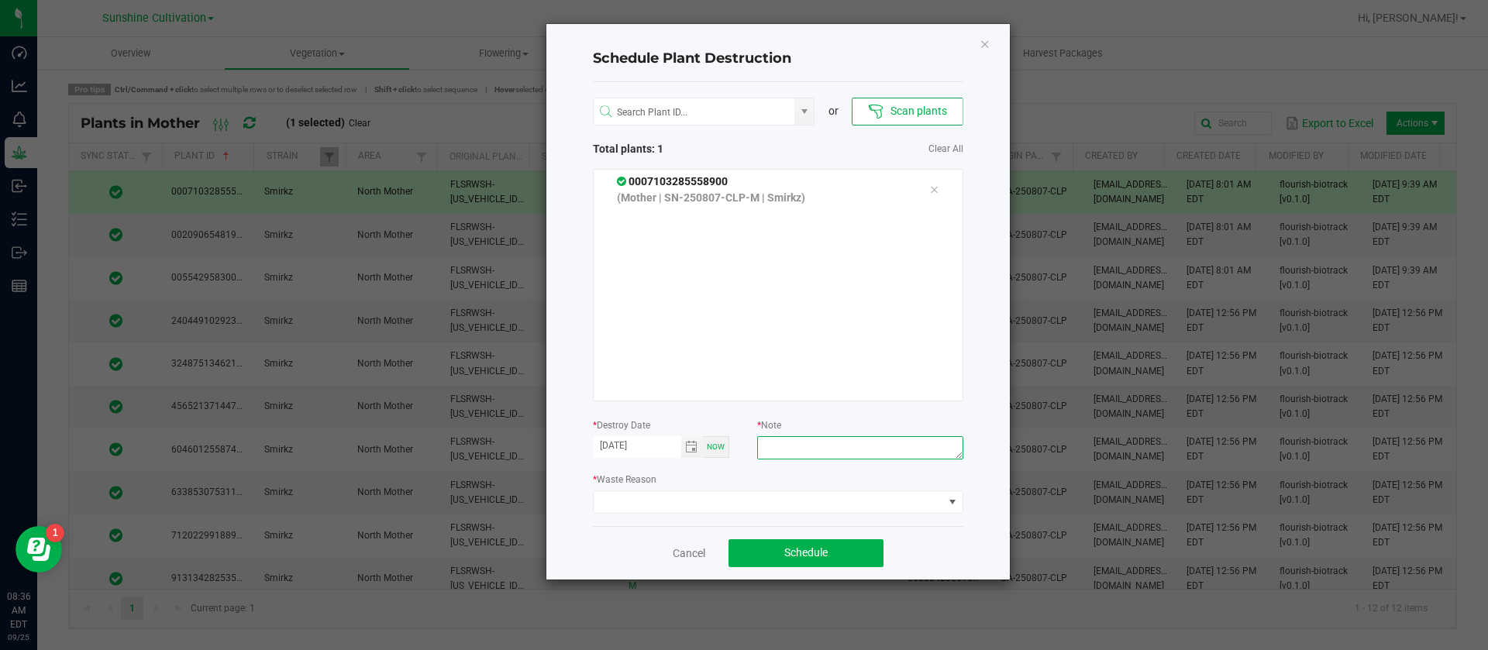
click at [787, 455] on textarea at bounding box center [859, 447] width 205 height 23
type textarea "WASTE"
click at [744, 493] on span at bounding box center [769, 502] width 350 height 22
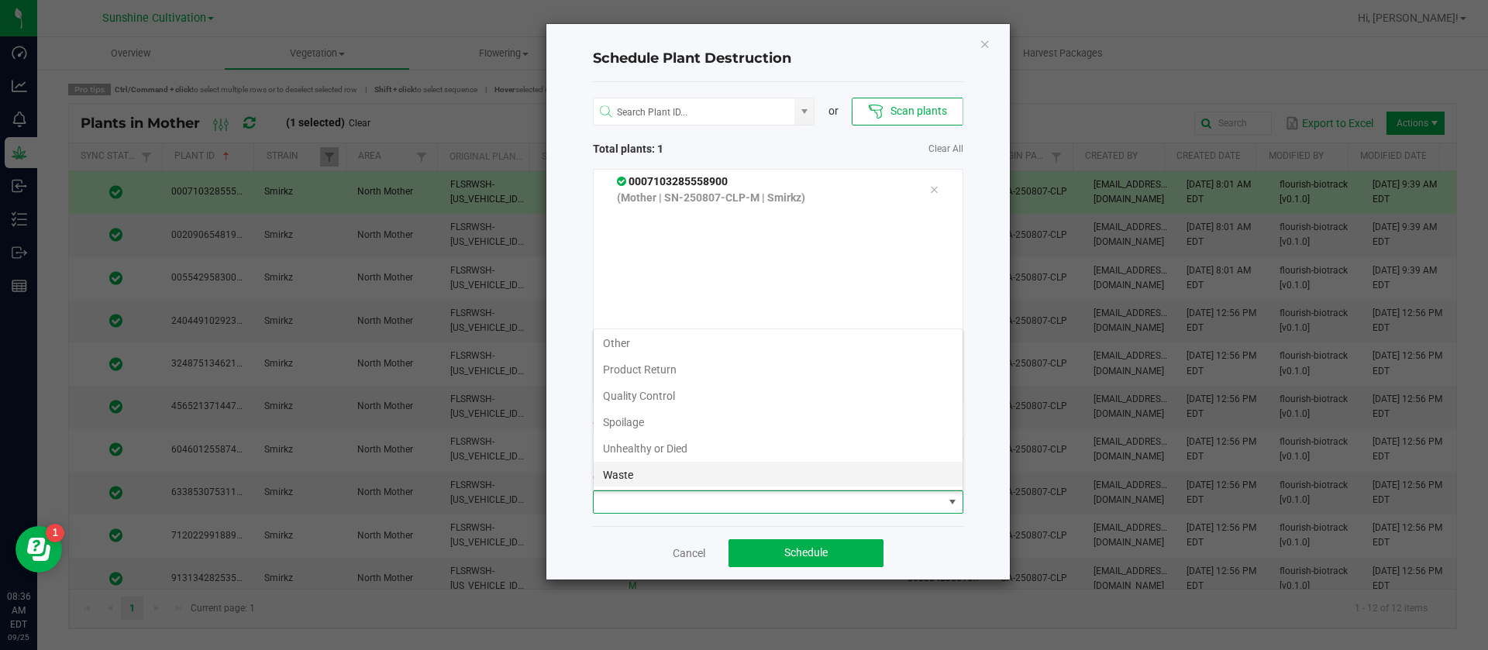
scroll to position [56, 0]
click at [623, 474] on li "Waste" at bounding box center [778, 473] width 369 height 26
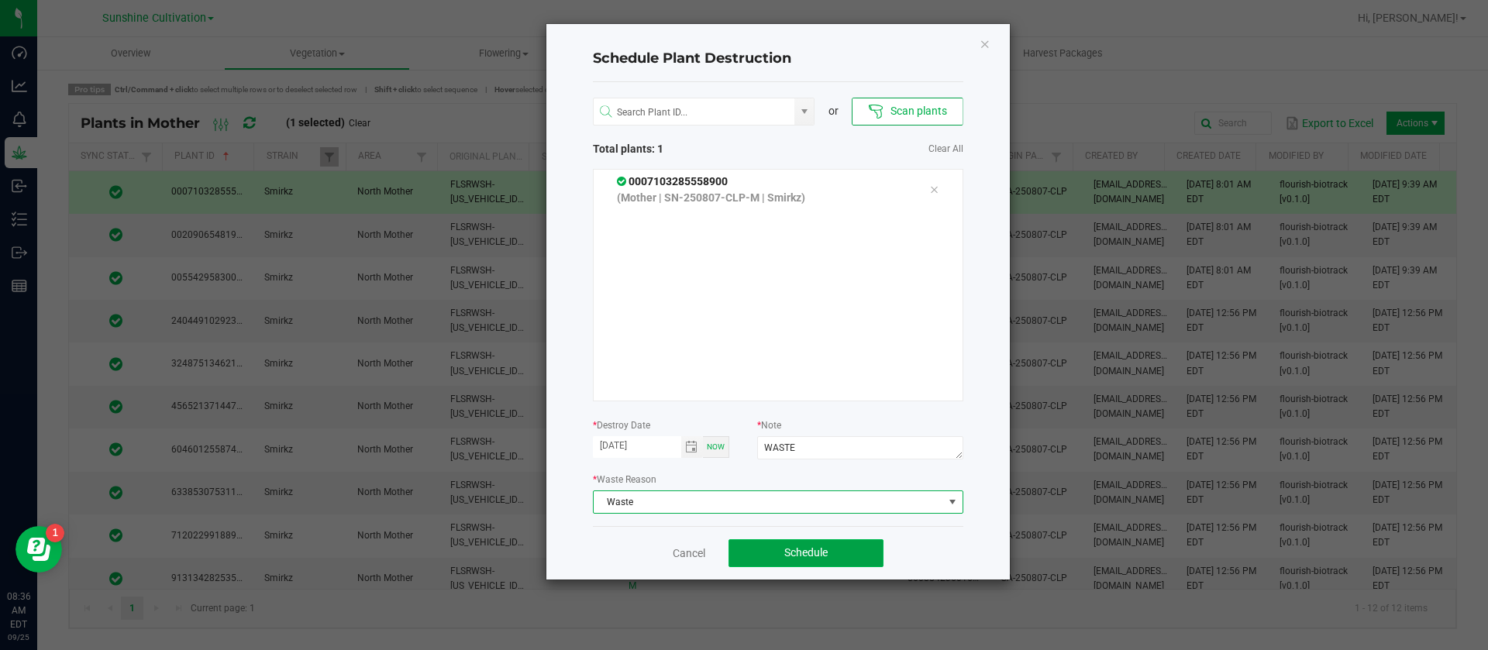
click at [816, 544] on button "Schedule" at bounding box center [806, 553] width 155 height 28
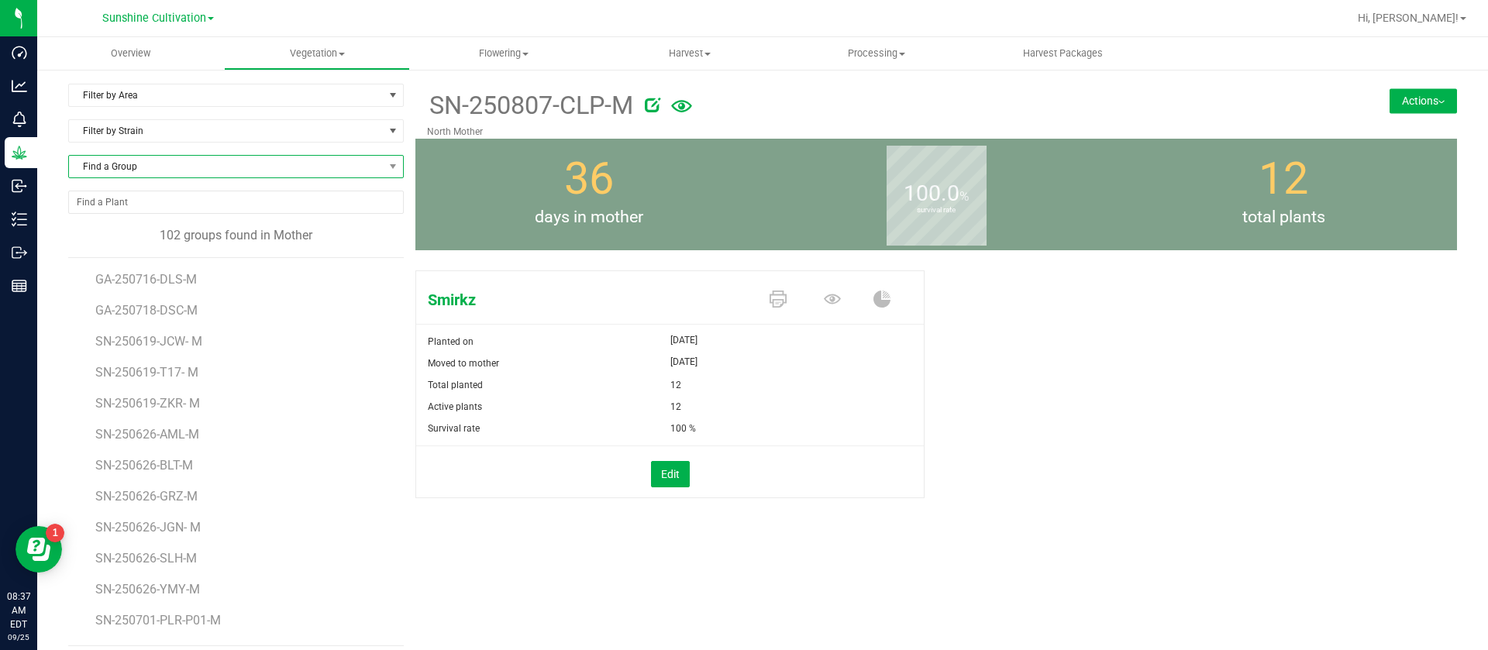
click at [146, 162] on span "Find a Group" at bounding box center [226, 167] width 315 height 22
type input "H"
type input "T17"
click at [148, 175] on span "Find a Group" at bounding box center [226, 167] width 315 height 22
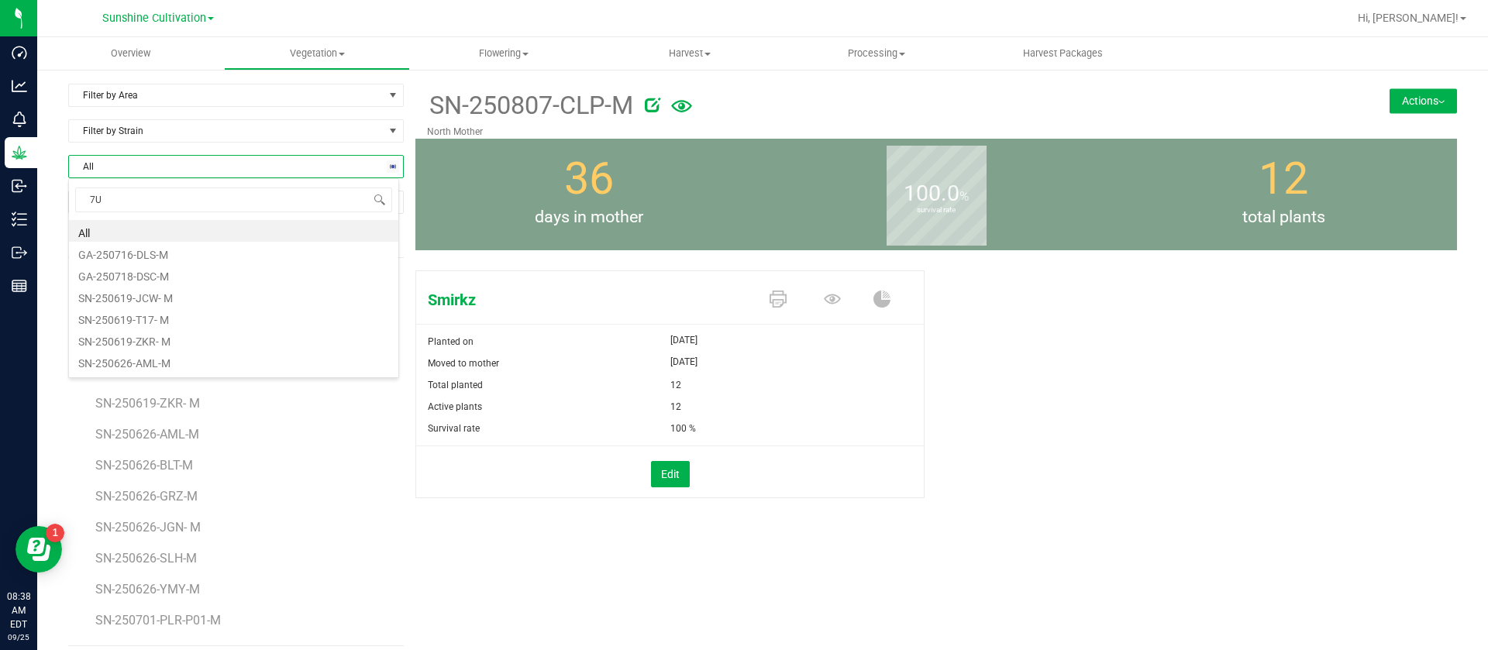
type input "7UP"
click at [167, 256] on li "SN-250807-7UP-M" at bounding box center [233, 253] width 329 height 22
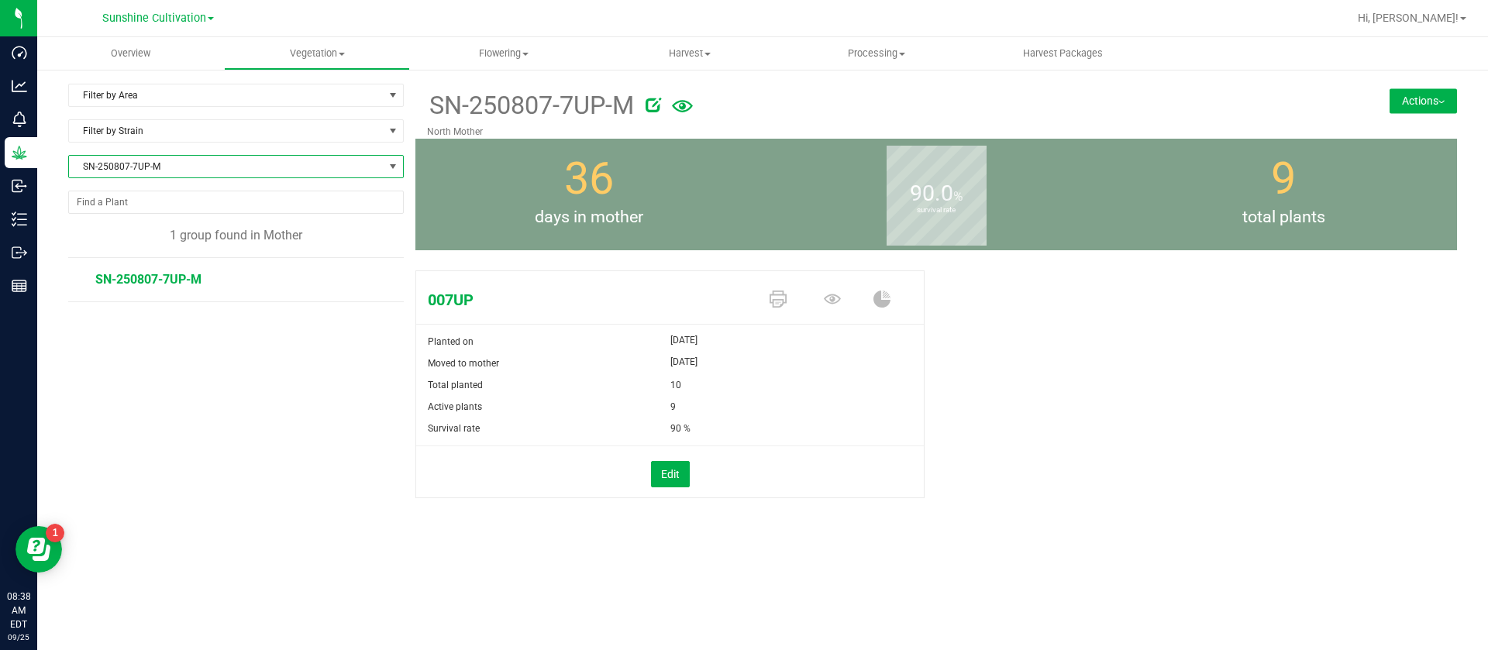
click at [225, 166] on span "SN-250807-7UP-M" at bounding box center [226, 167] width 315 height 22
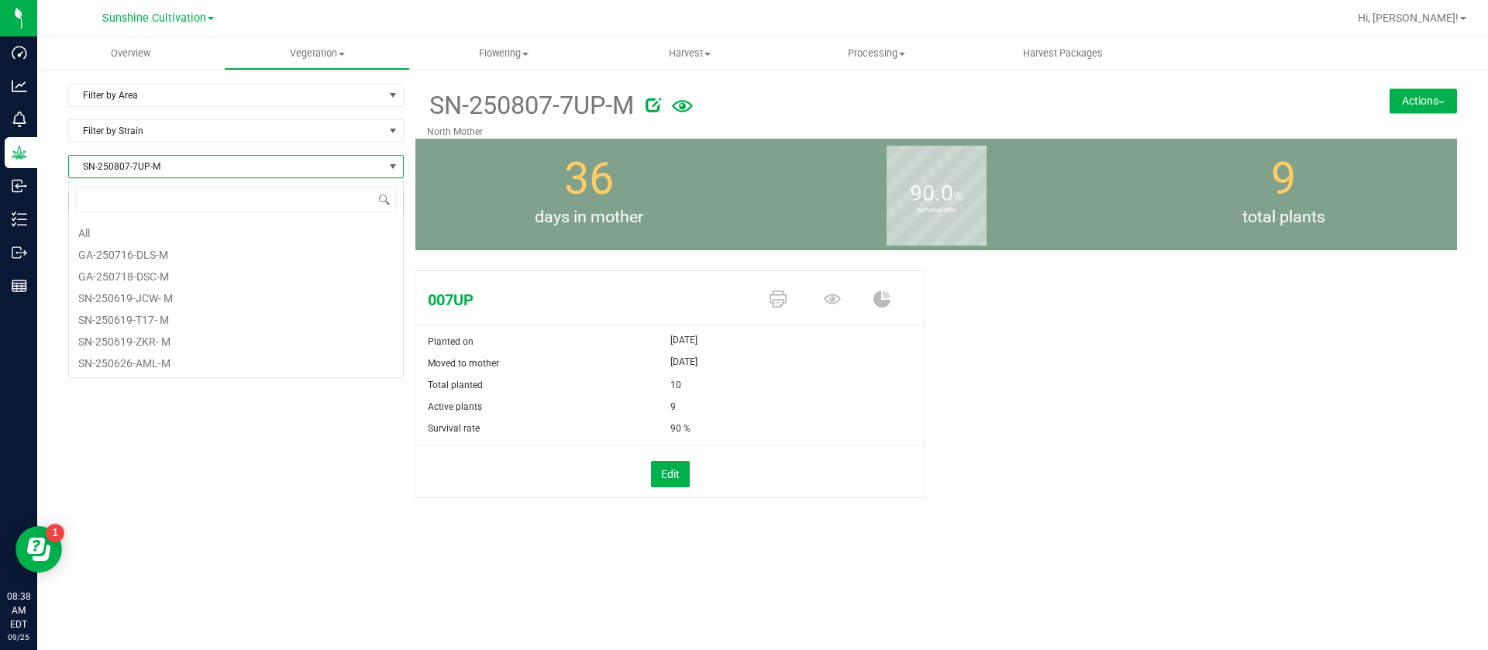
scroll to position [23, 336]
type input "7UP"
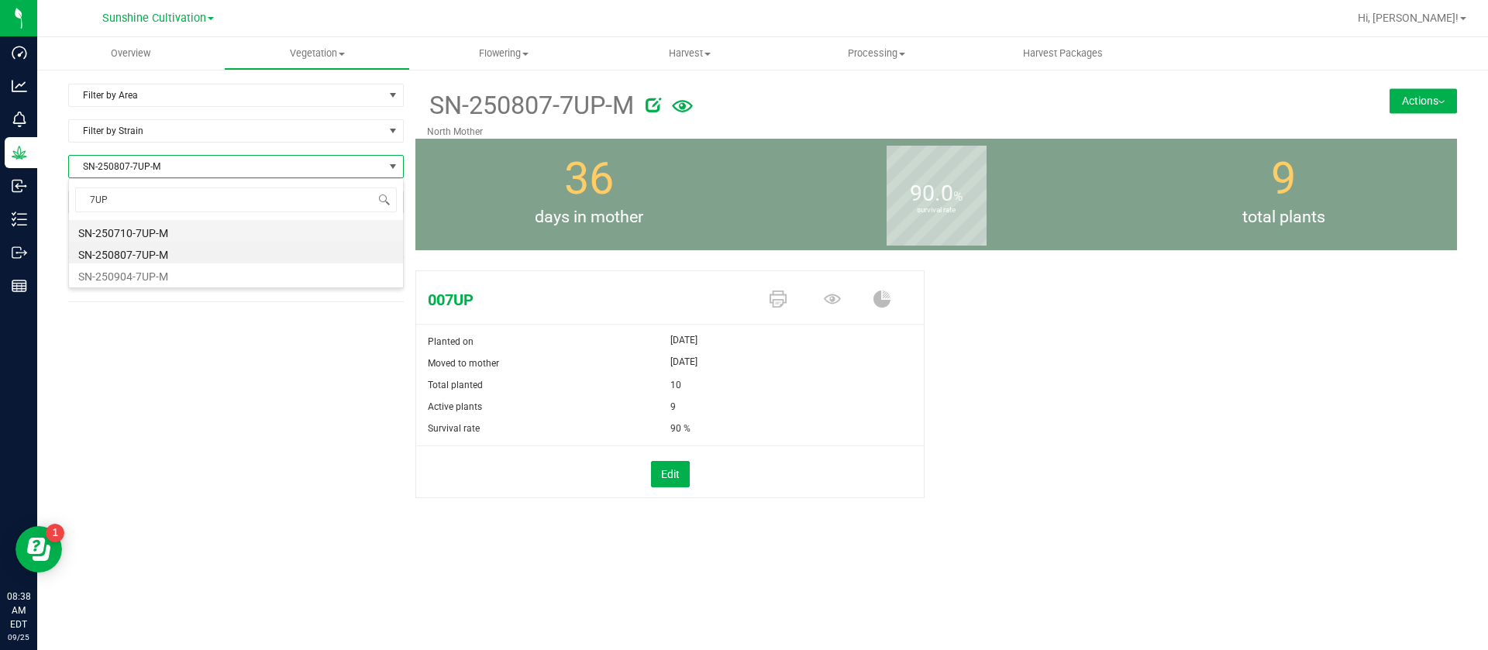
click at [184, 232] on li "SN-250710-7UP-M" at bounding box center [236, 231] width 334 height 22
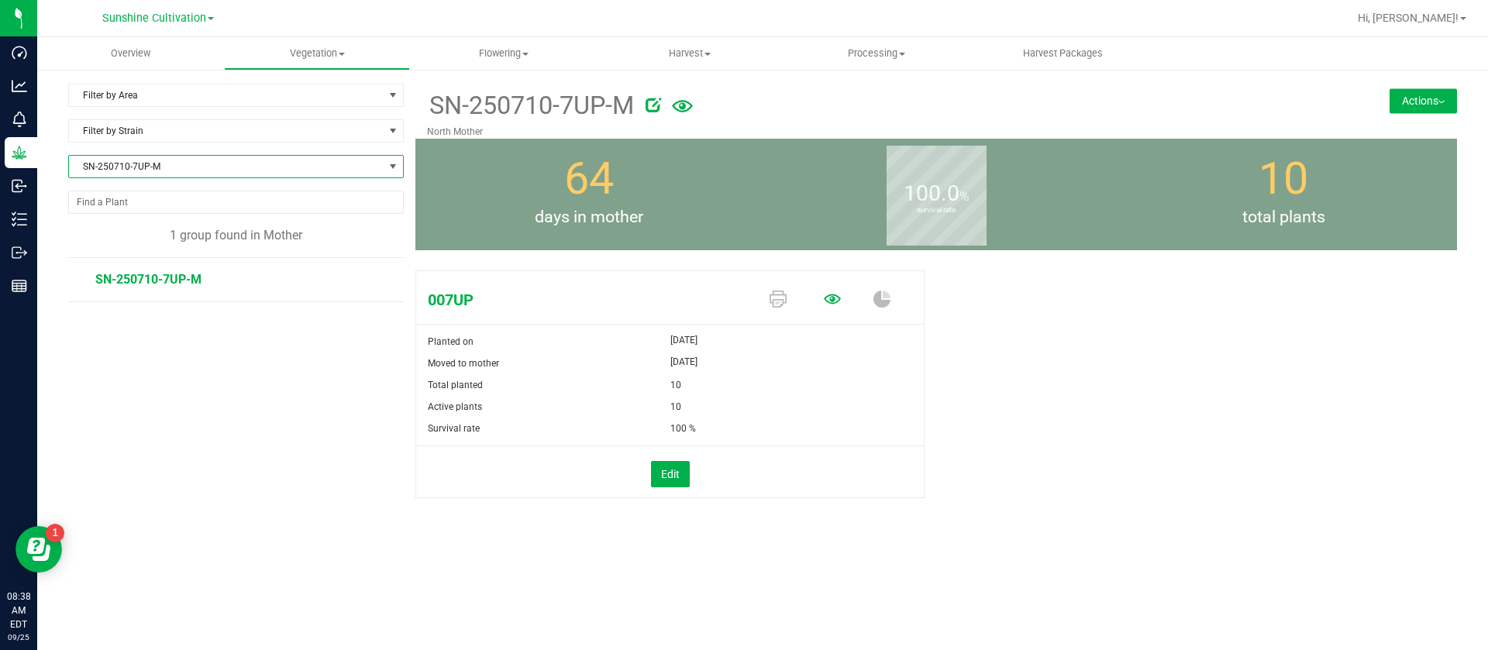
click at [826, 300] on icon at bounding box center [832, 299] width 17 height 10
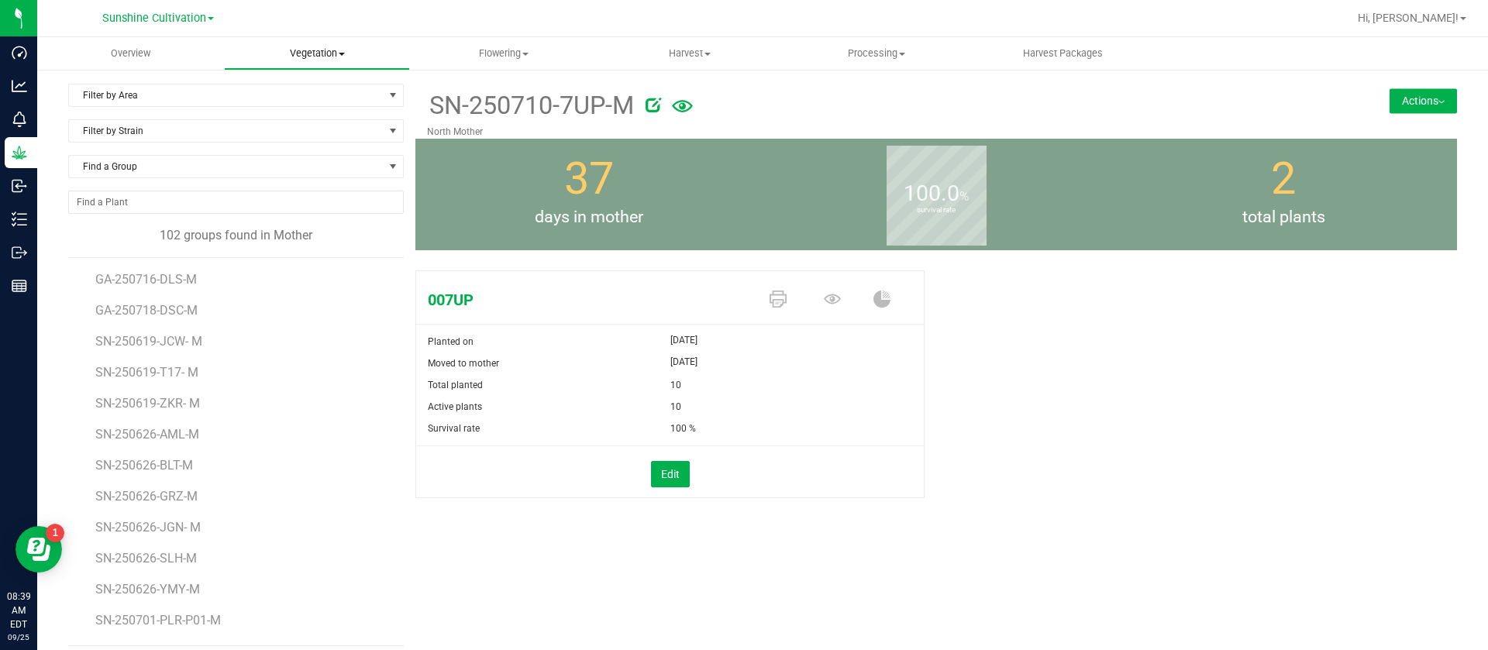
click at [315, 51] on span "Vegetation" at bounding box center [317, 54] width 185 height 14
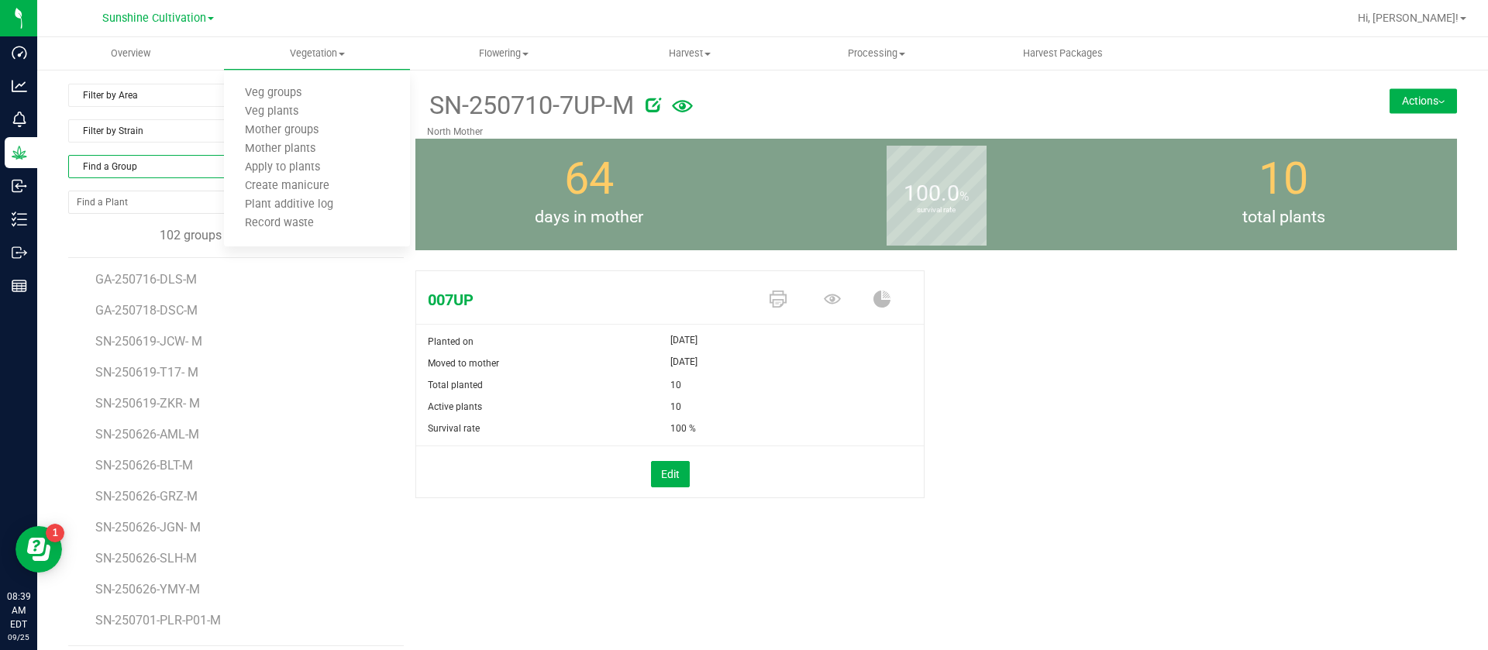
click at [136, 158] on span "Find a Group" at bounding box center [226, 167] width 315 height 22
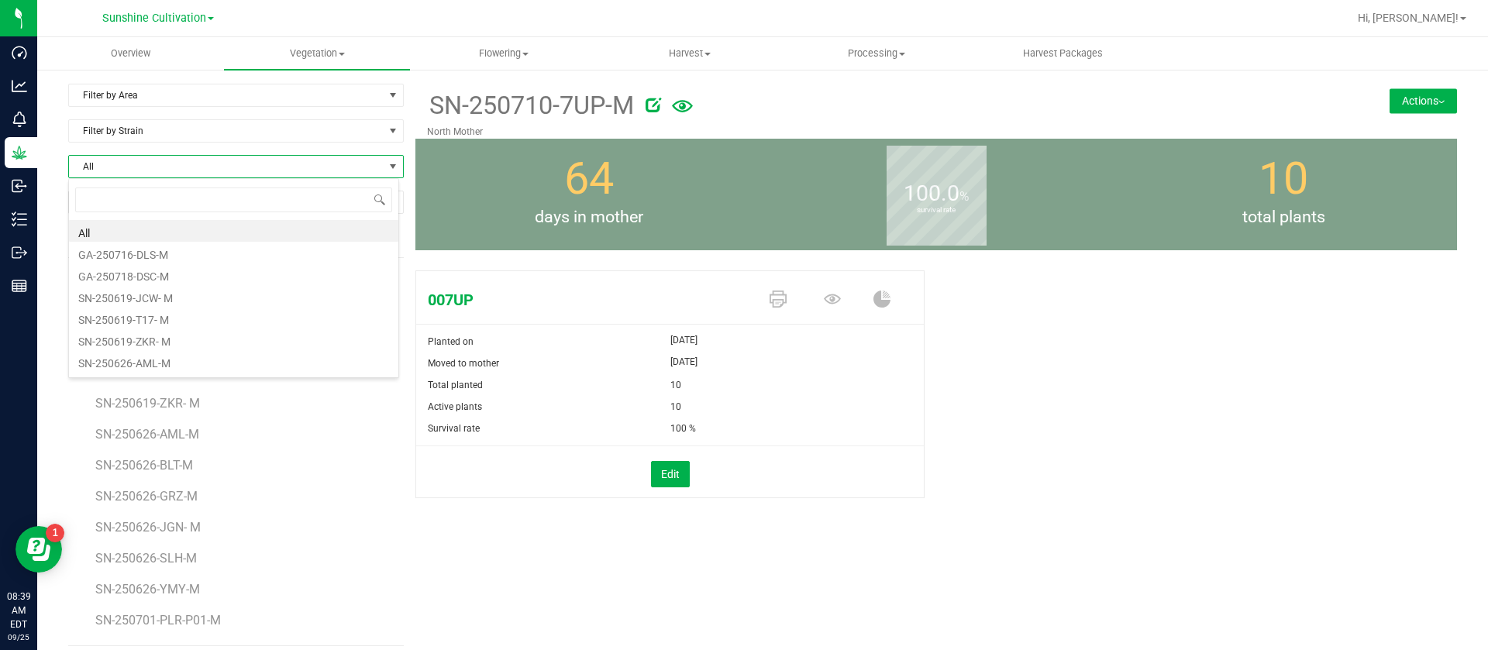
scroll to position [23, 332]
type input "FFP"
click at [174, 229] on li "SN-250731-FFP-M" at bounding box center [233, 231] width 329 height 22
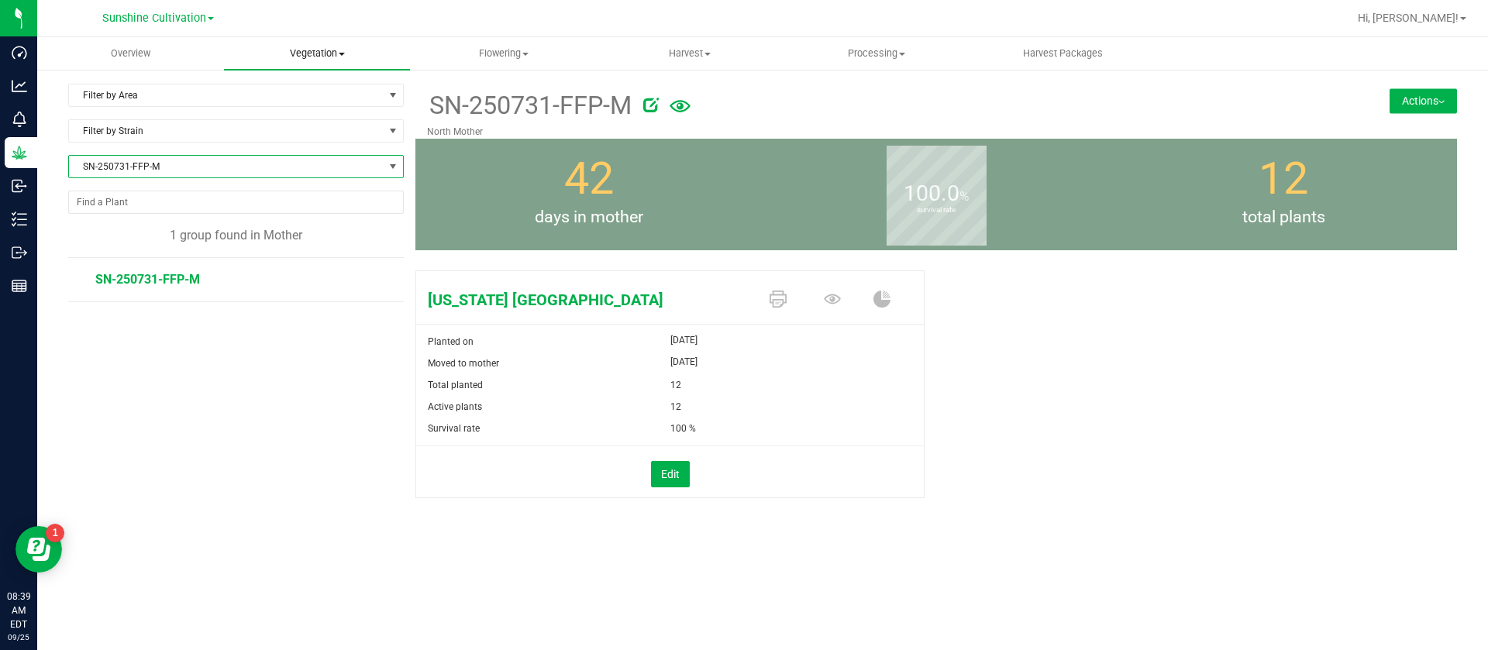
click at [302, 47] on span "Vegetation" at bounding box center [317, 54] width 187 height 14
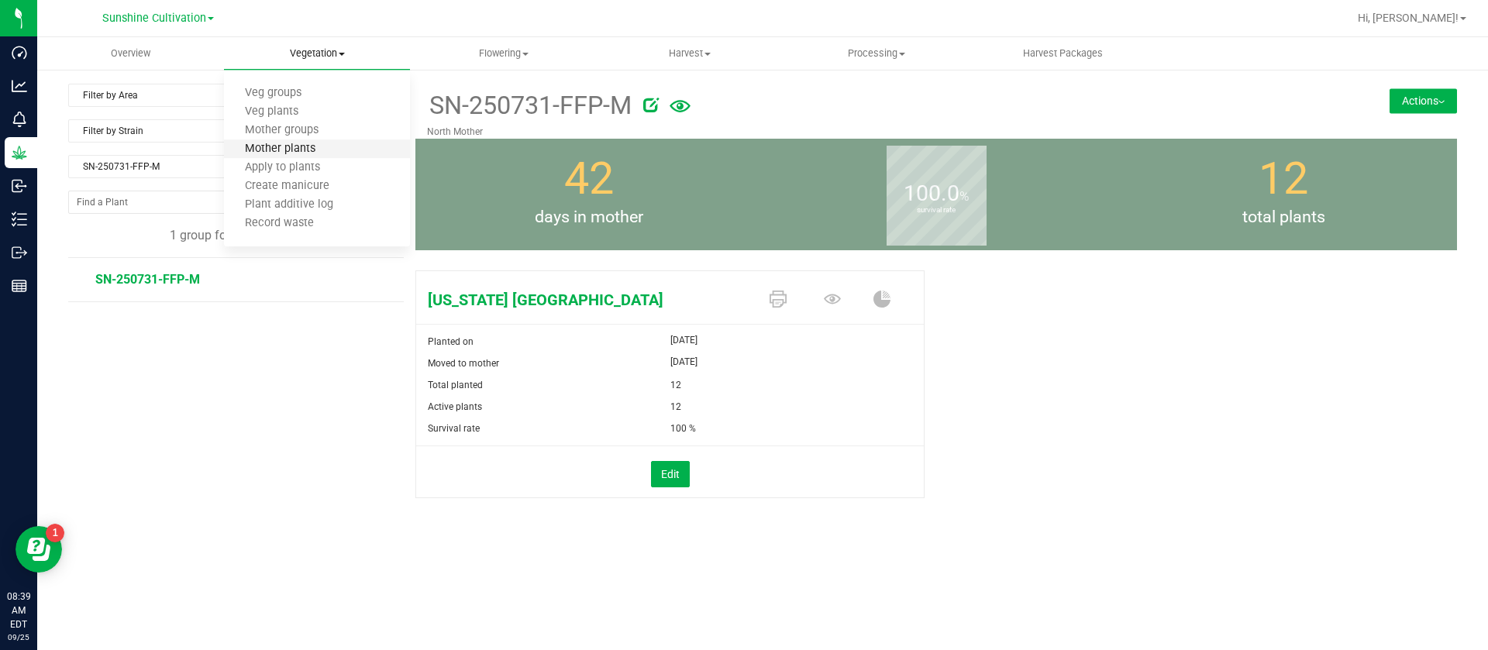
click at [305, 150] on span "Mother plants" at bounding box center [280, 149] width 112 height 13
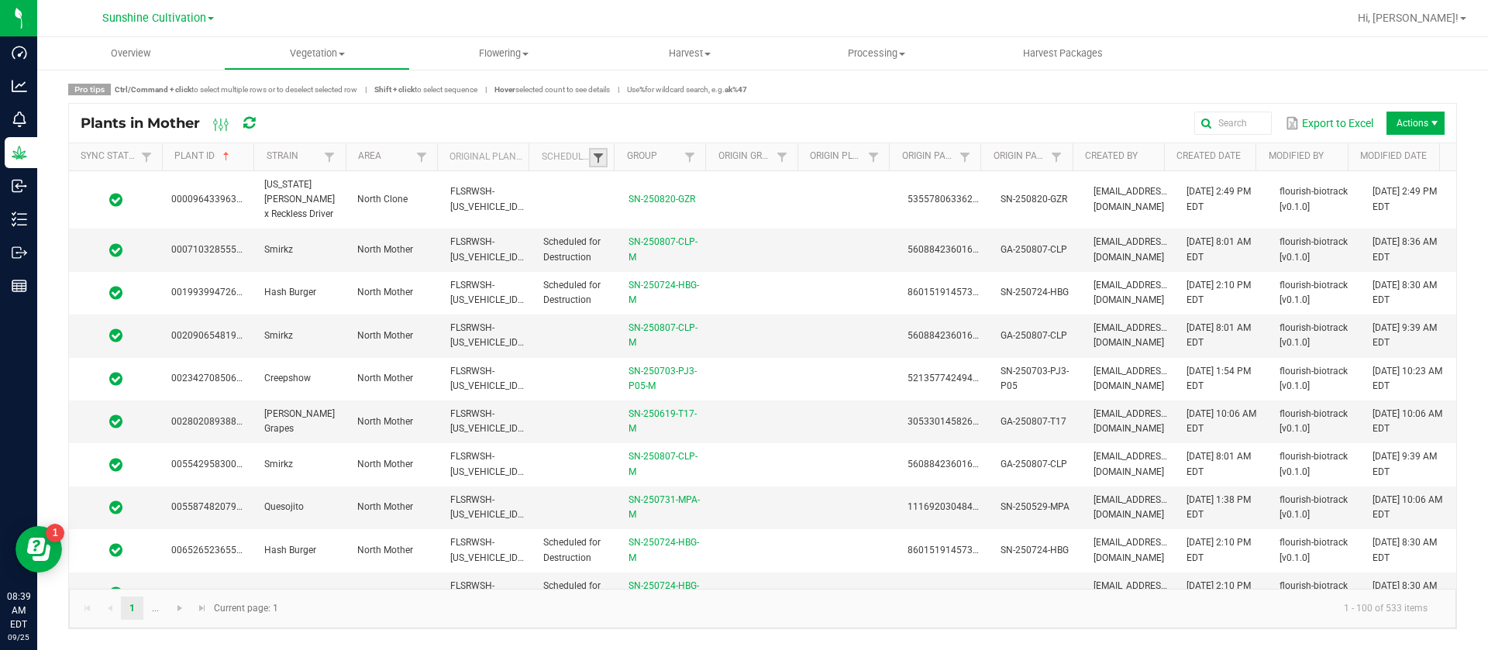
click at [603, 160] on span at bounding box center [598, 158] width 12 height 12
click at [652, 227] on li "Scheduled" at bounding box center [674, 222] width 150 height 20
checkbox input "true"
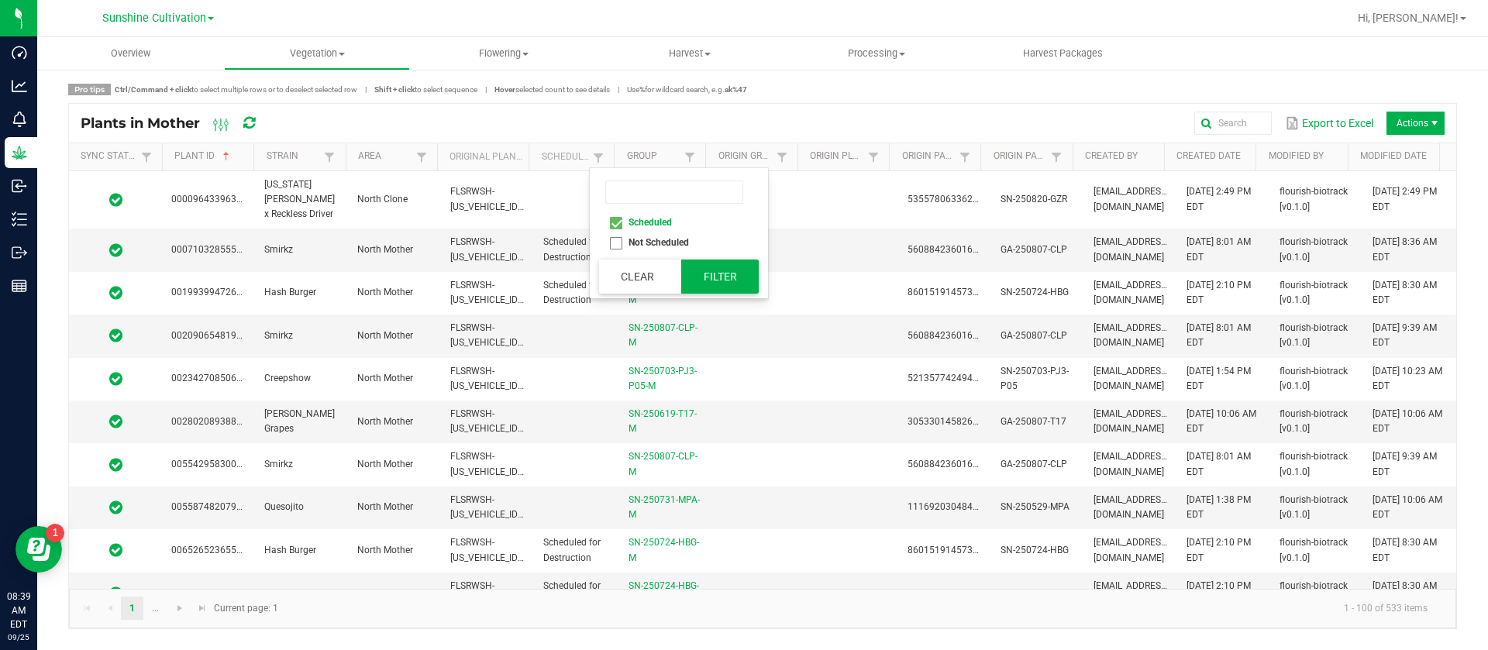
click at [713, 272] on button "Filter" at bounding box center [720, 277] width 78 height 34
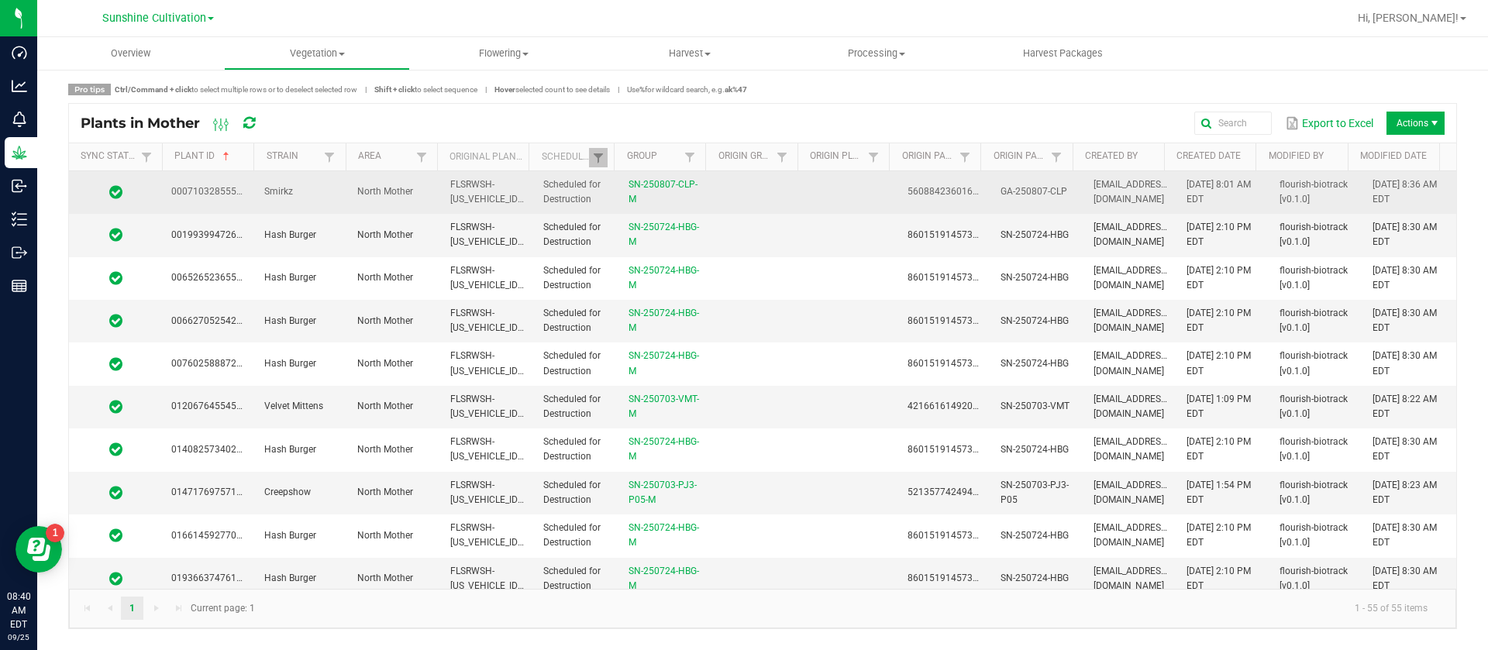
click at [812, 191] on td at bounding box center [851, 192] width 93 height 43
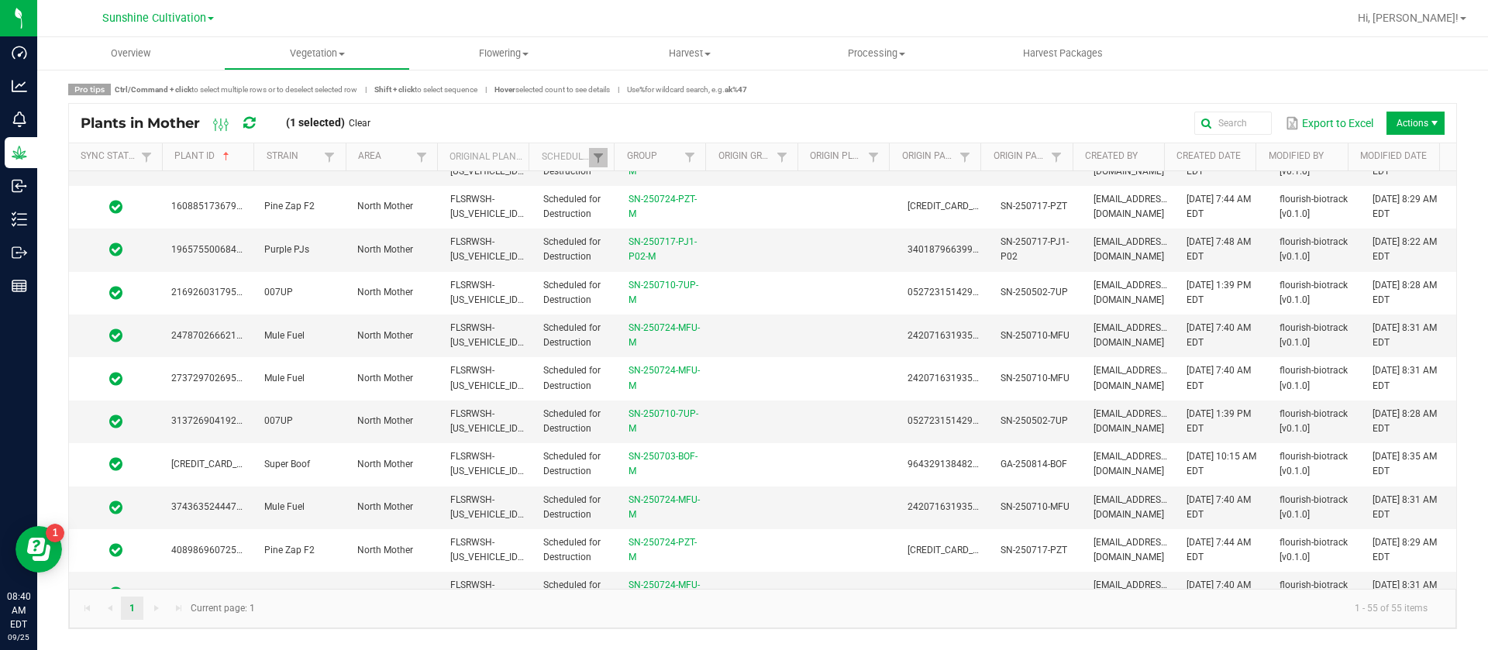
scroll to position [1943, 0]
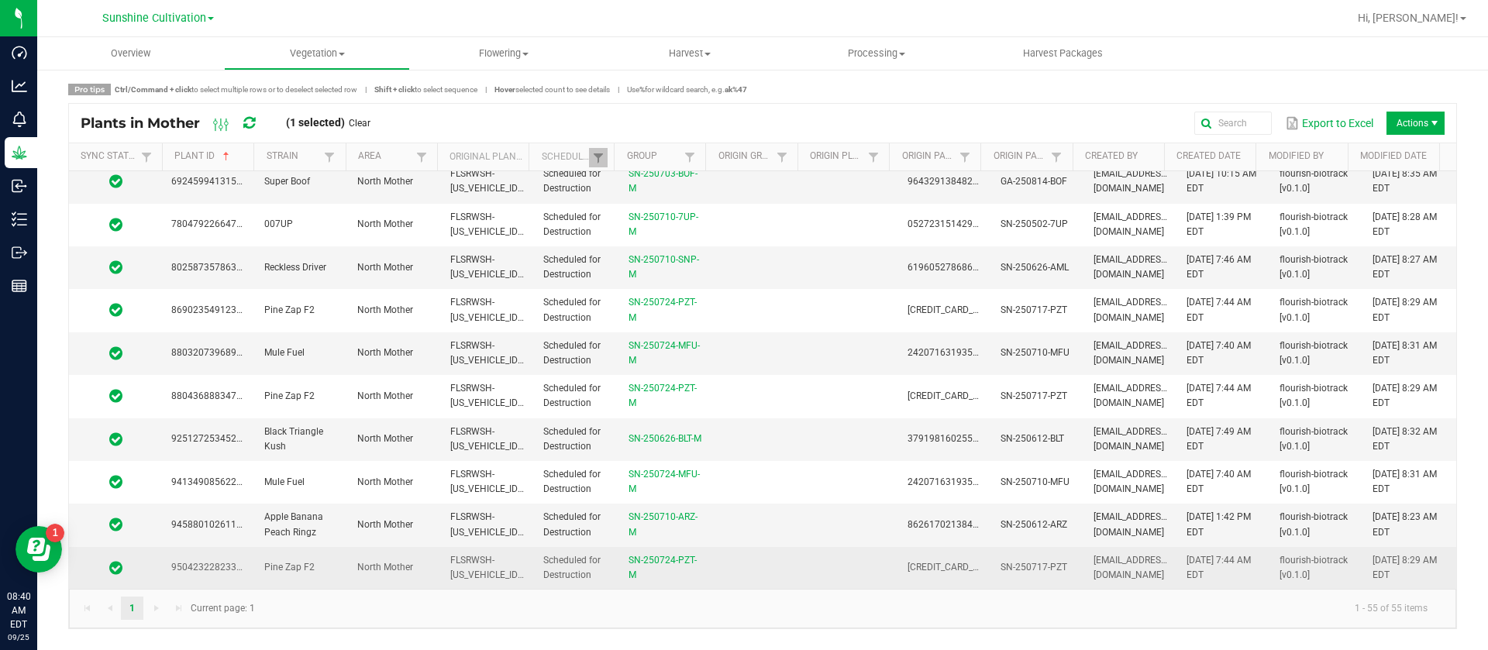
click at [791, 576] on td at bounding box center [758, 568] width 93 height 42
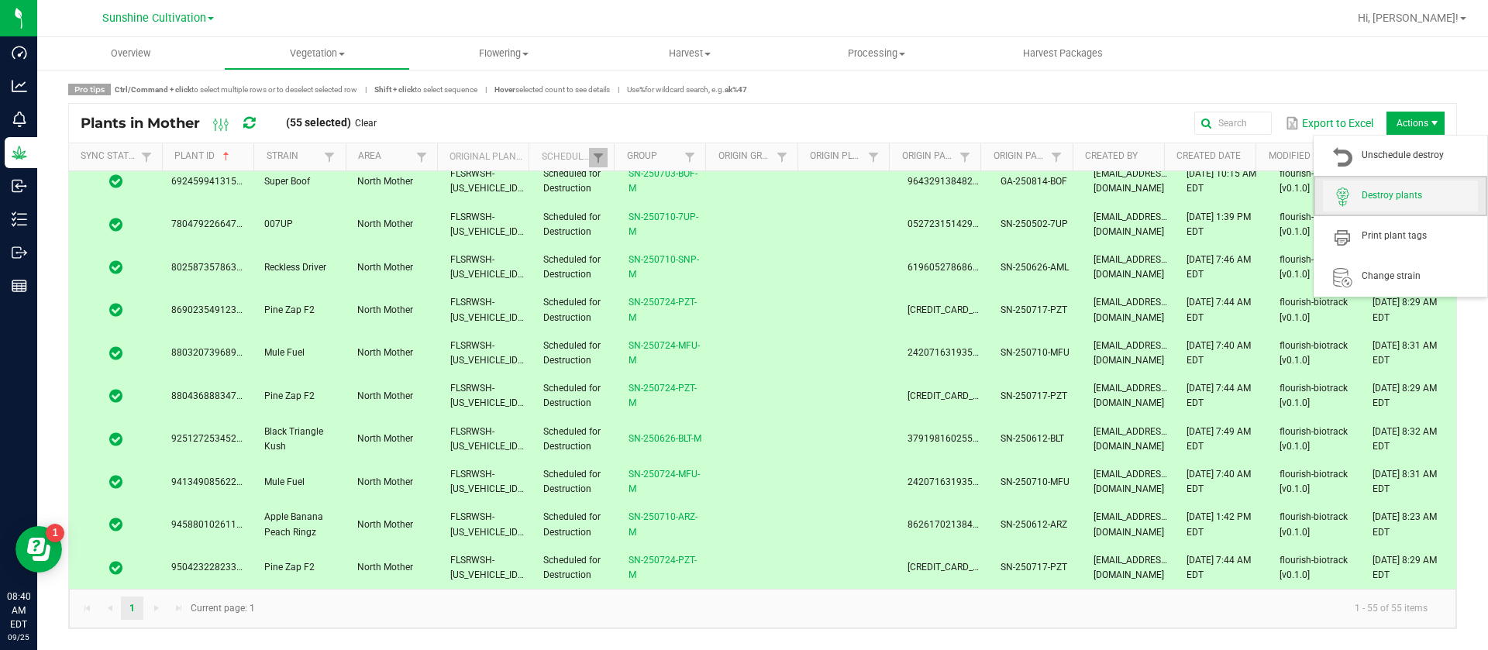
click at [1394, 191] on span "Destroy plants" at bounding box center [1420, 195] width 116 height 13
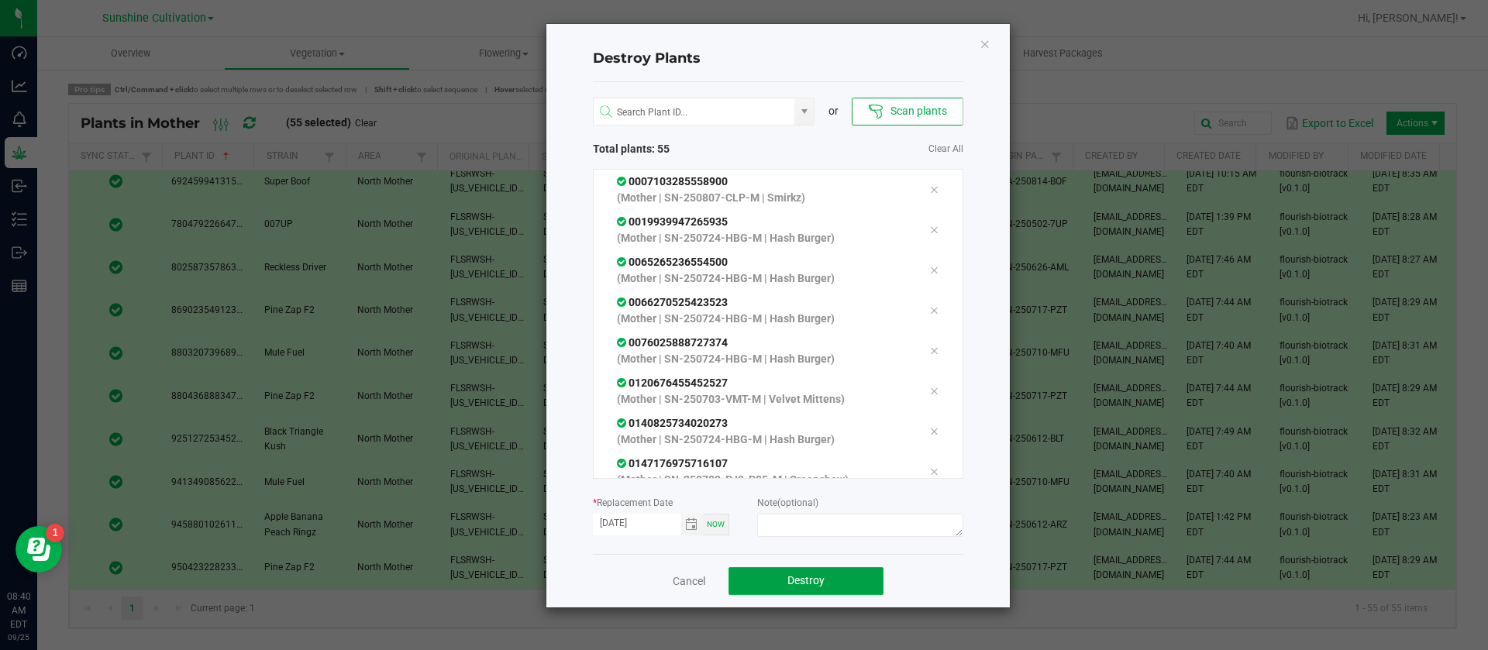
click at [786, 585] on button "Destroy" at bounding box center [806, 581] width 155 height 28
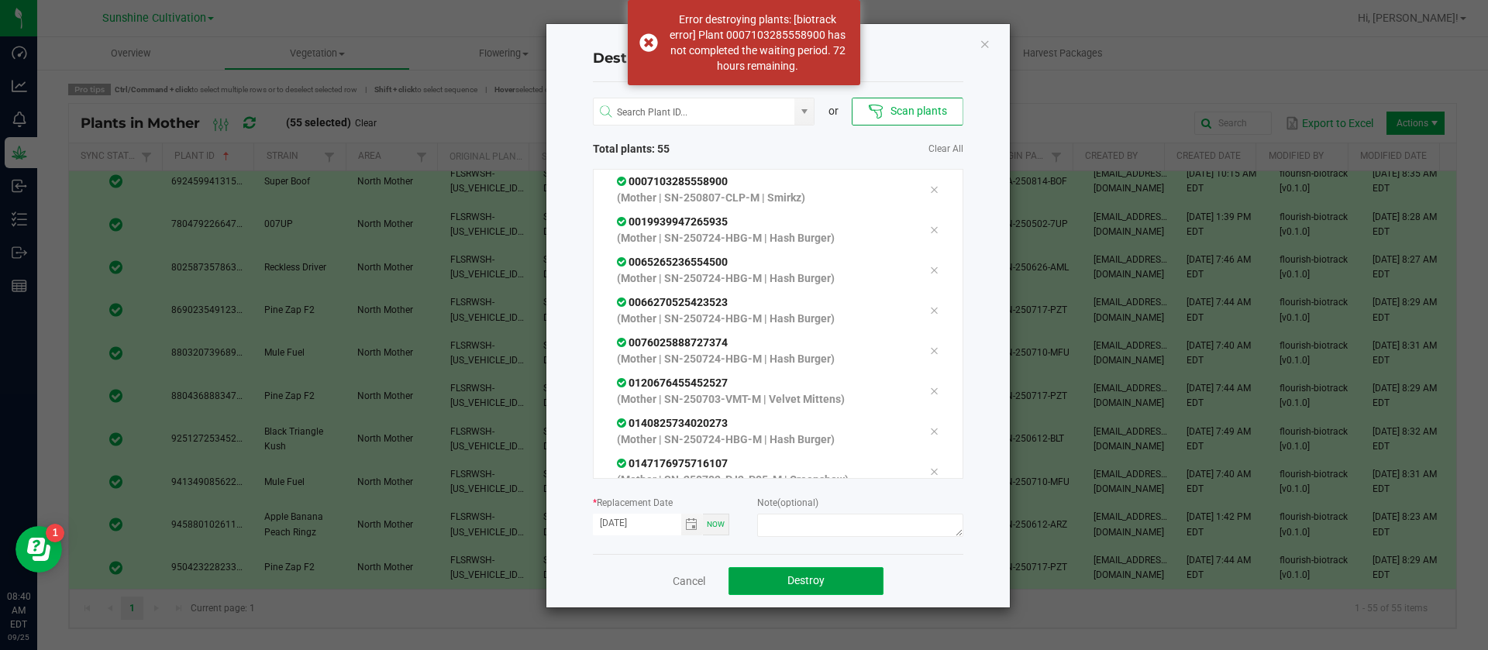
click at [786, 587] on button "Destroy" at bounding box center [806, 581] width 155 height 28
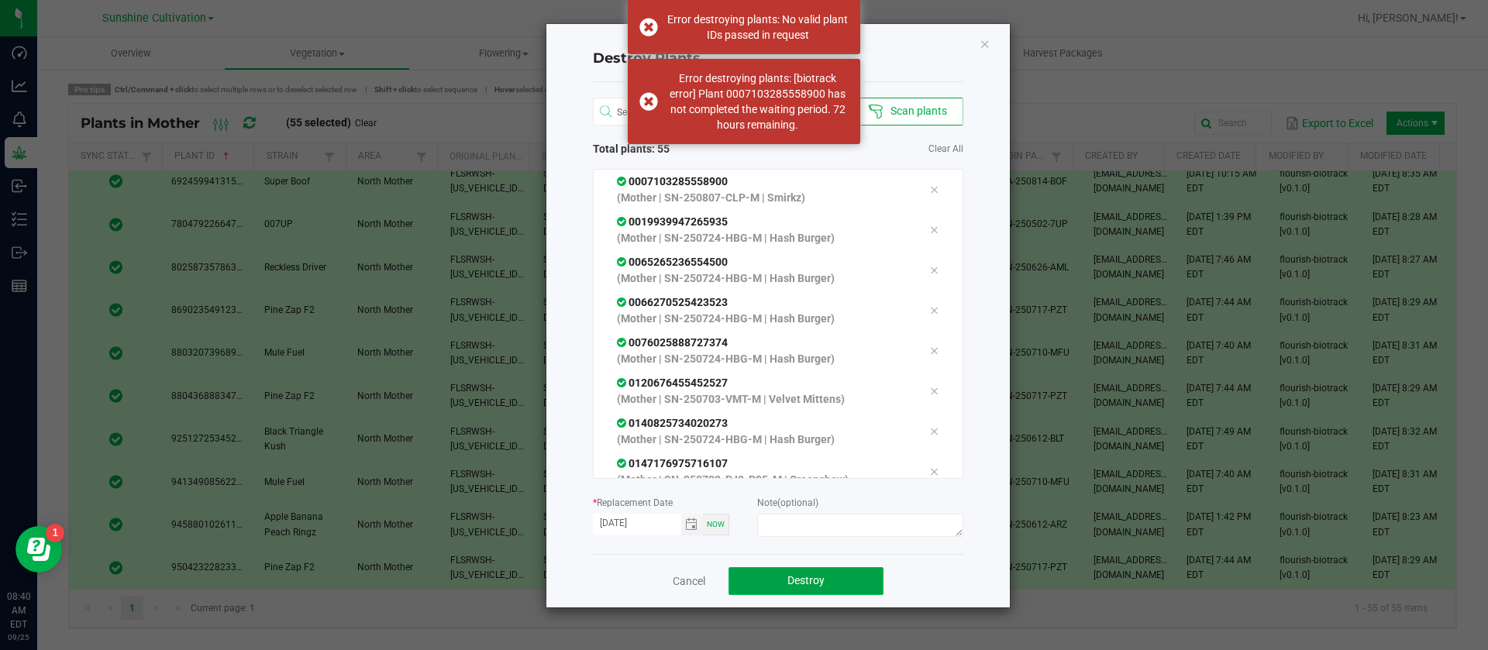
click at [786, 587] on button "Destroy" at bounding box center [806, 581] width 155 height 28
click at [784, 587] on button "Destroy" at bounding box center [806, 581] width 155 height 28
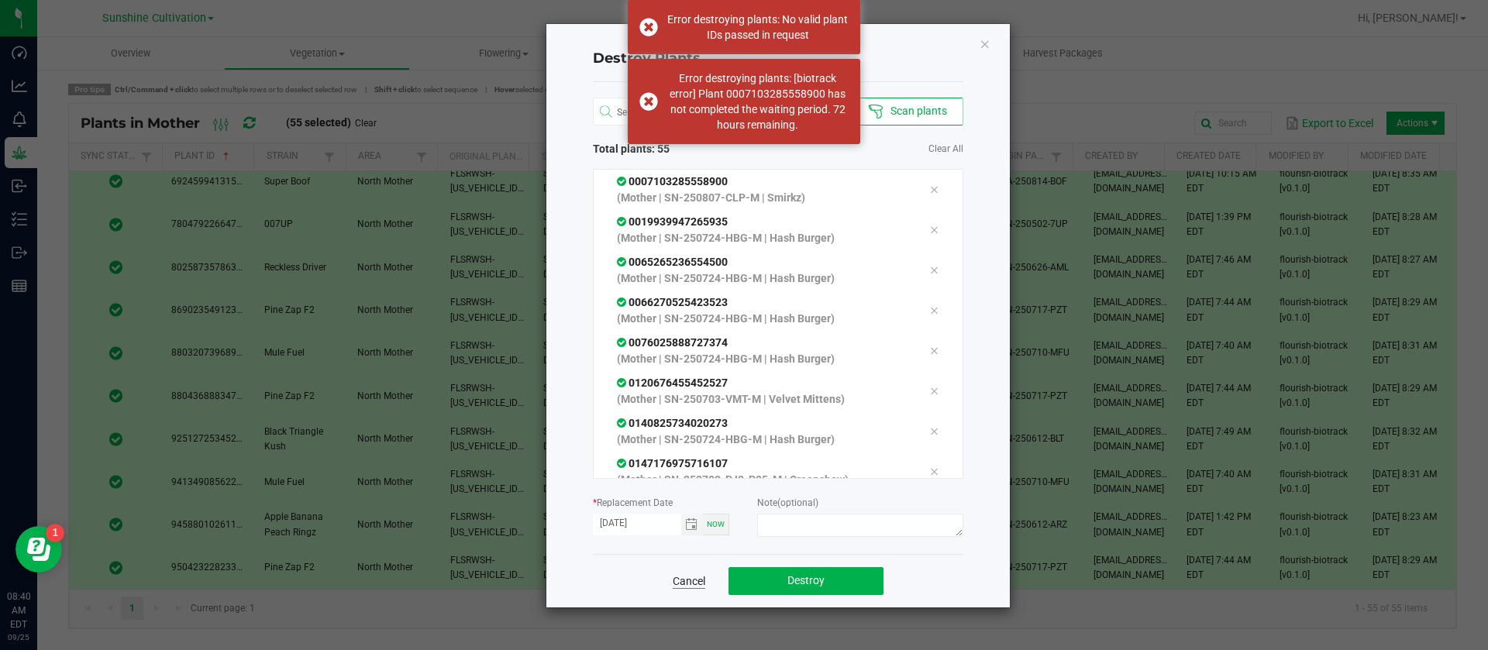
click at [682, 575] on link "Cancel" at bounding box center [689, 582] width 33 height 16
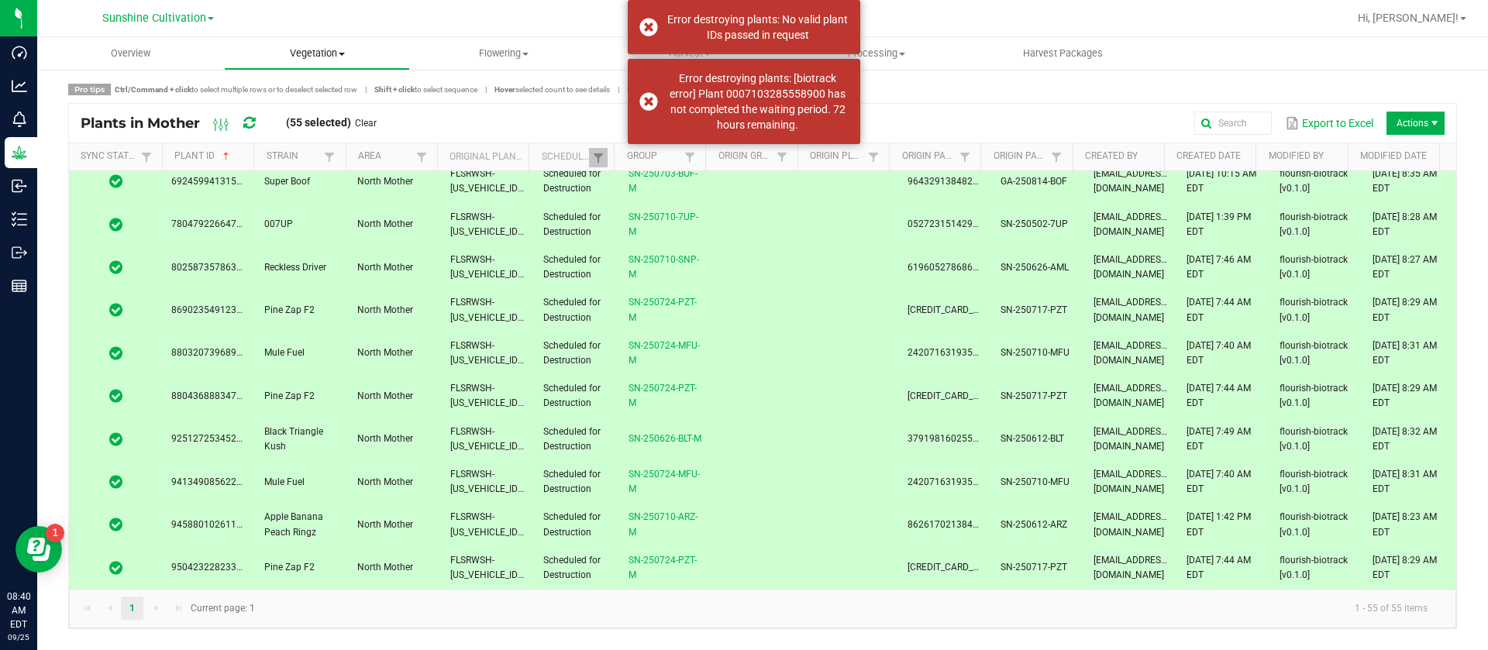
click at [312, 50] on span "Vegetation" at bounding box center [317, 54] width 185 height 14
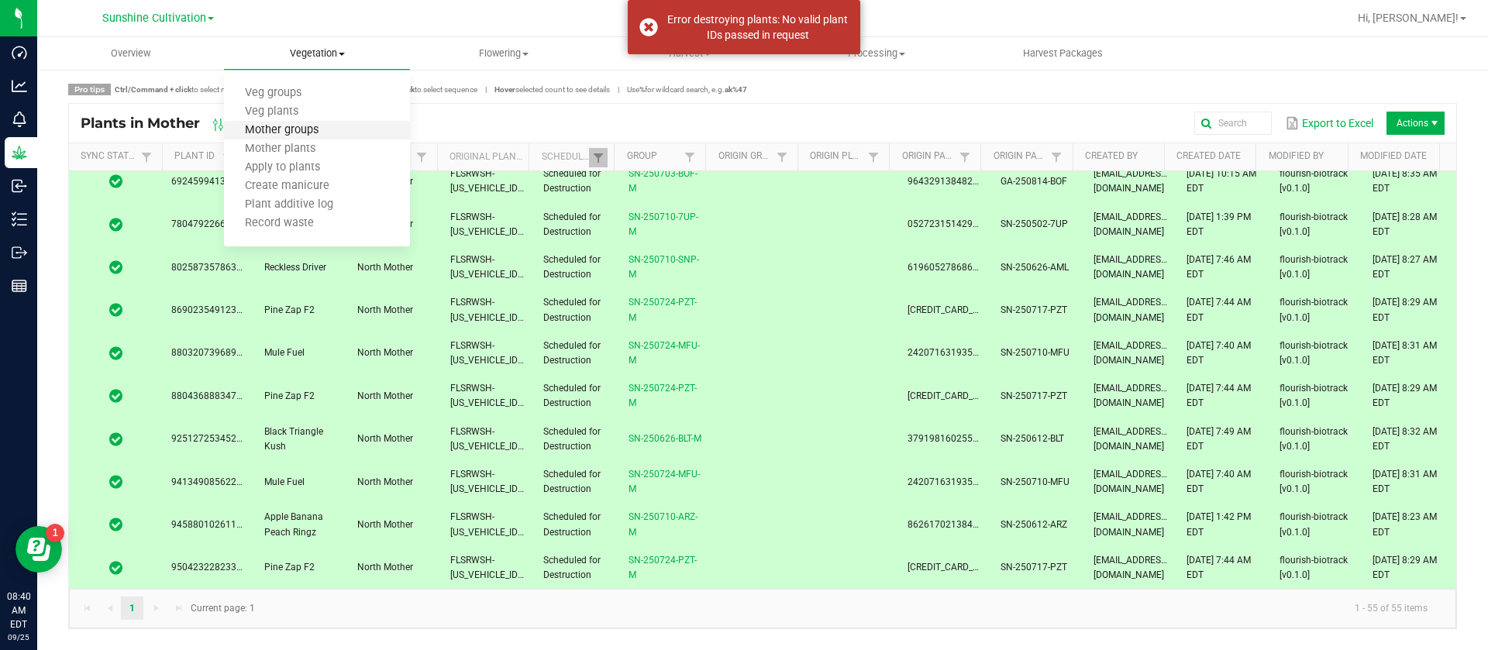
click at [312, 130] on span "Mother groups" at bounding box center [281, 130] width 115 height 13
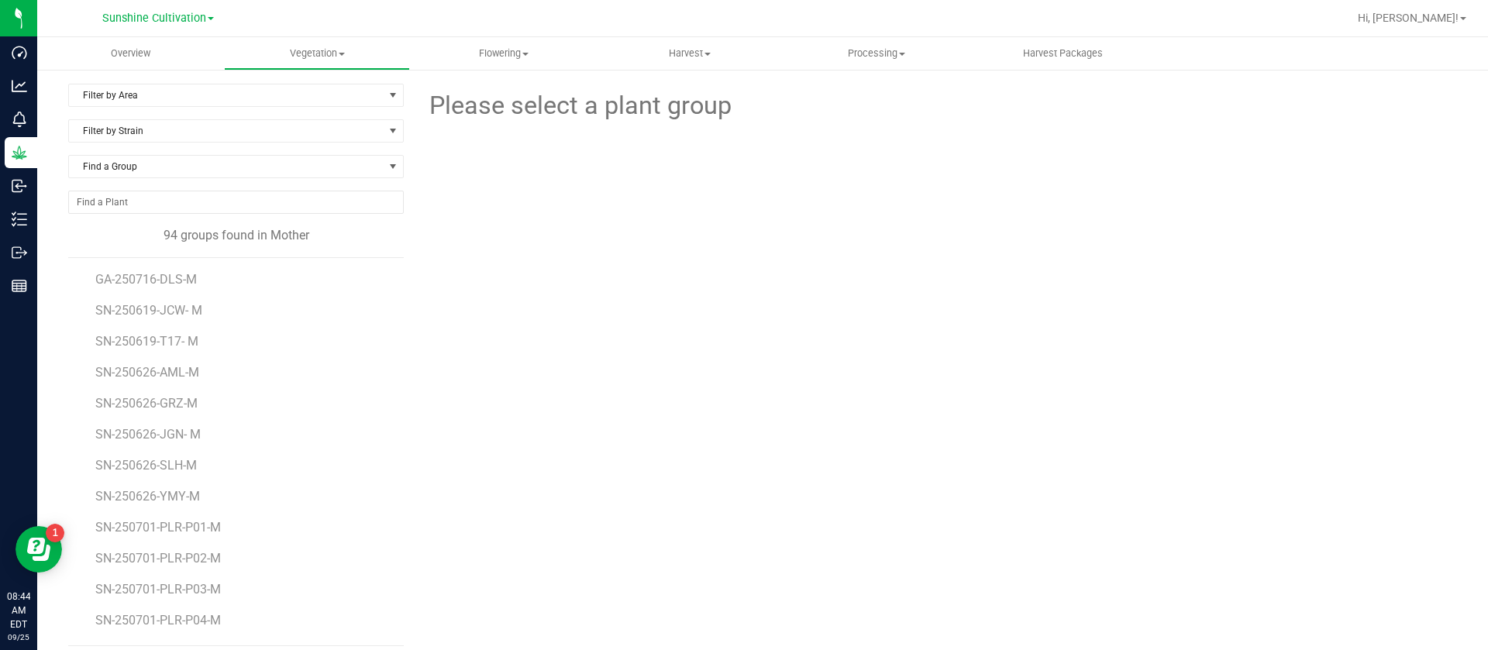
click at [1284, 260] on div at bounding box center [936, 210] width 1065 height 171
click at [912, 510] on div "Please select a plant group" at bounding box center [936, 365] width 1042 height 563
click at [681, 291] on div at bounding box center [936, 210] width 532 height 171
click at [982, 350] on div "Please select a plant group" at bounding box center [936, 365] width 1042 height 563
click at [898, 319] on div "Please select a plant group" at bounding box center [936, 365] width 1042 height 563
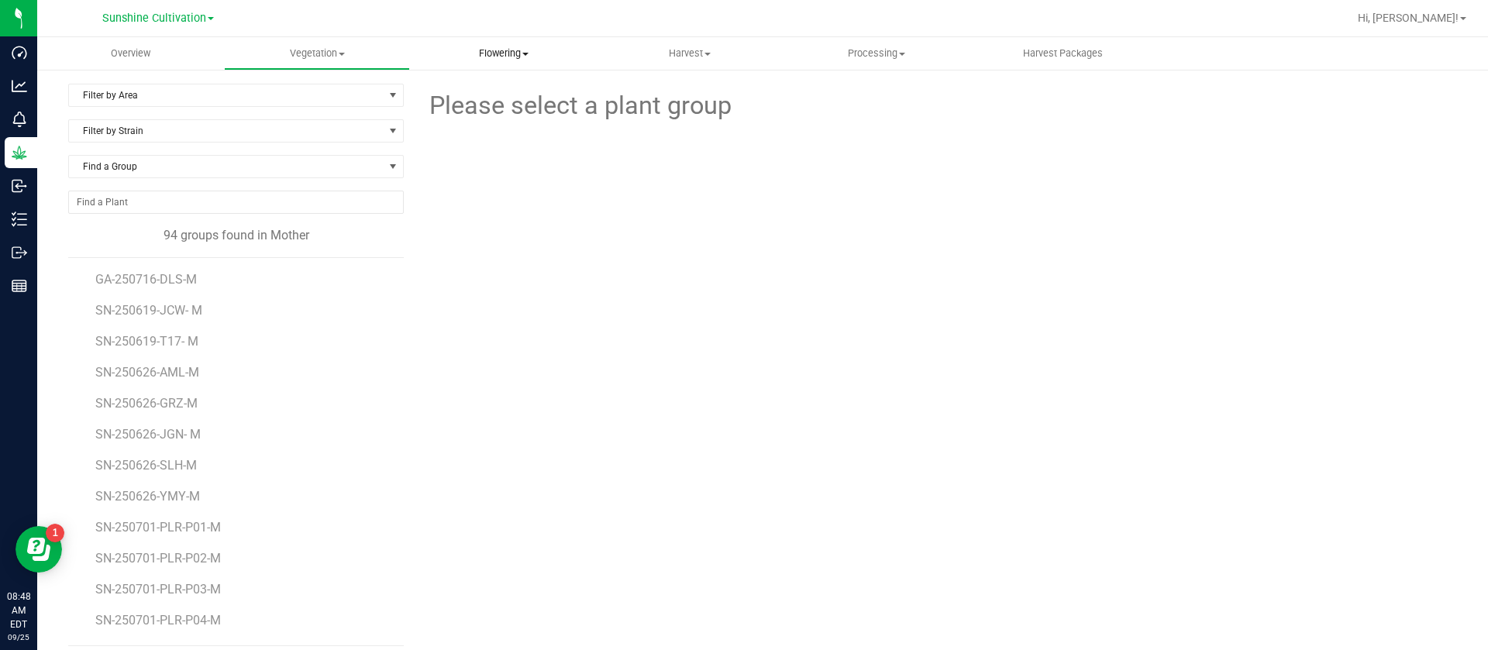
click at [516, 39] on uib-tab-heading "Flowering Create harvest Flowering groups Flowering plants Apply to plants Plan…" at bounding box center [503, 53] width 185 height 31
click at [481, 109] on span "Flowering groups" at bounding box center [474, 111] width 129 height 13
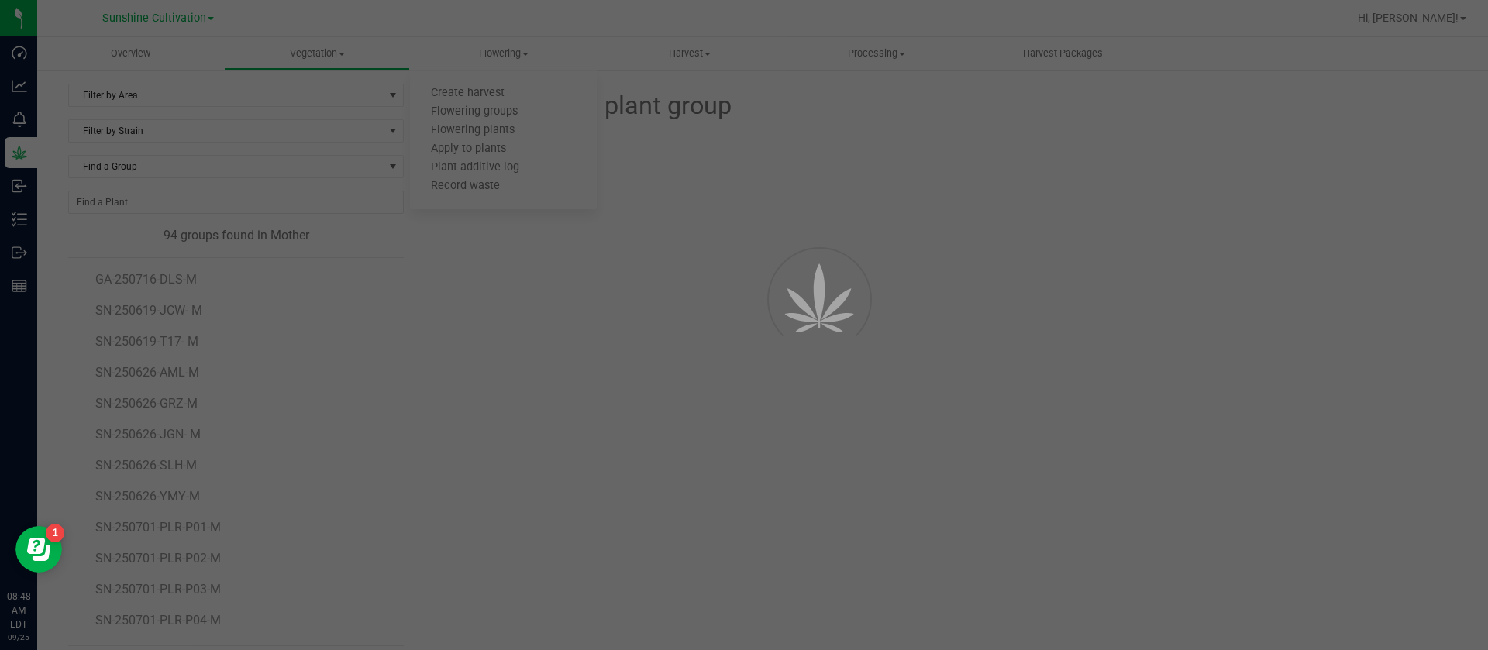
click at [152, 167] on div at bounding box center [744, 325] width 1488 height 650
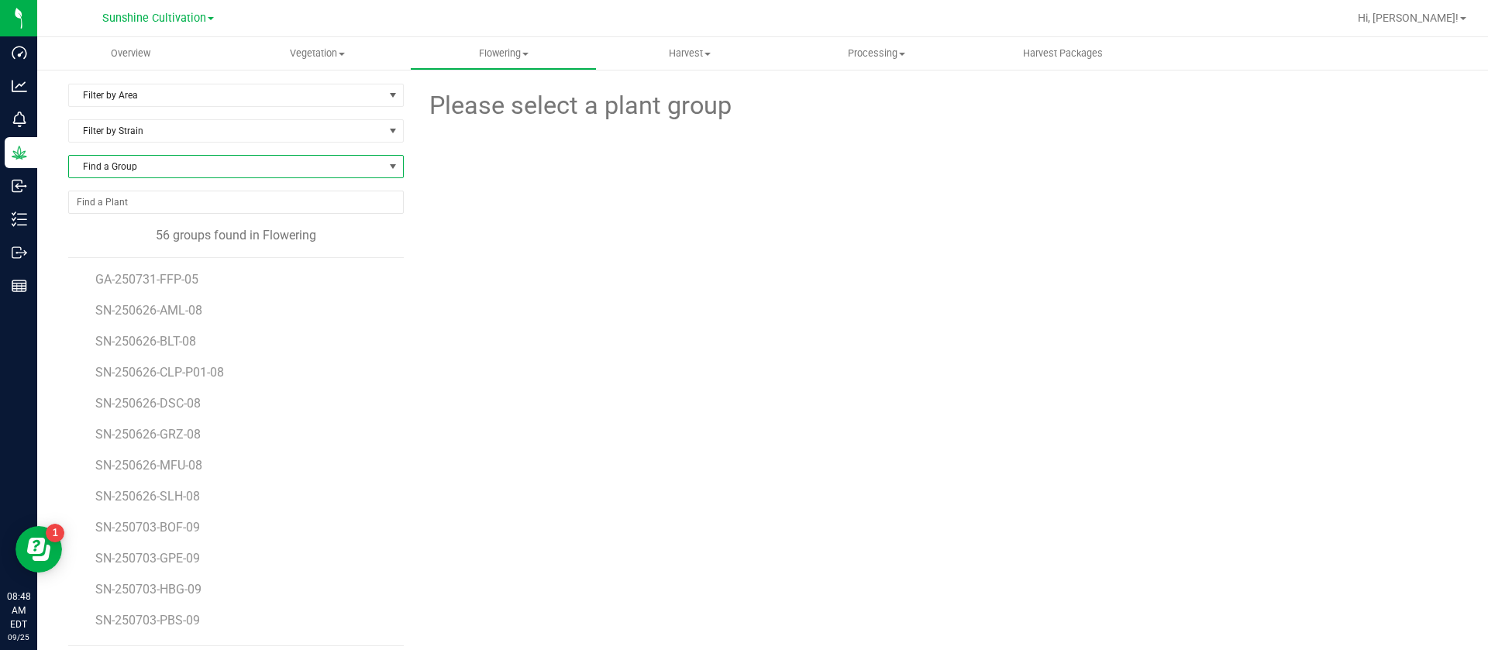
click at [152, 167] on span "Find a Group" at bounding box center [226, 167] width 315 height 22
type input "DS"
click at [167, 260] on li "SN-250717-DSC-03" at bounding box center [233, 253] width 329 height 22
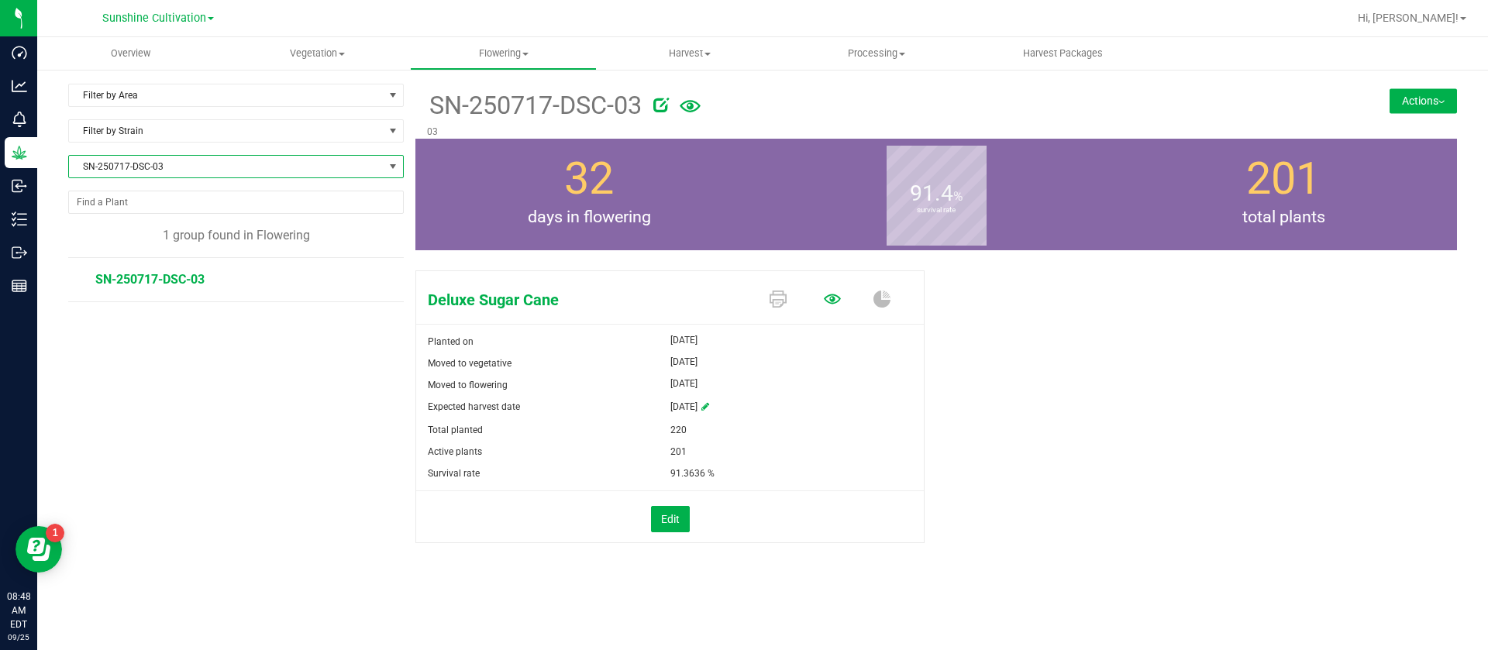
click at [836, 302] on icon at bounding box center [832, 299] width 17 height 10
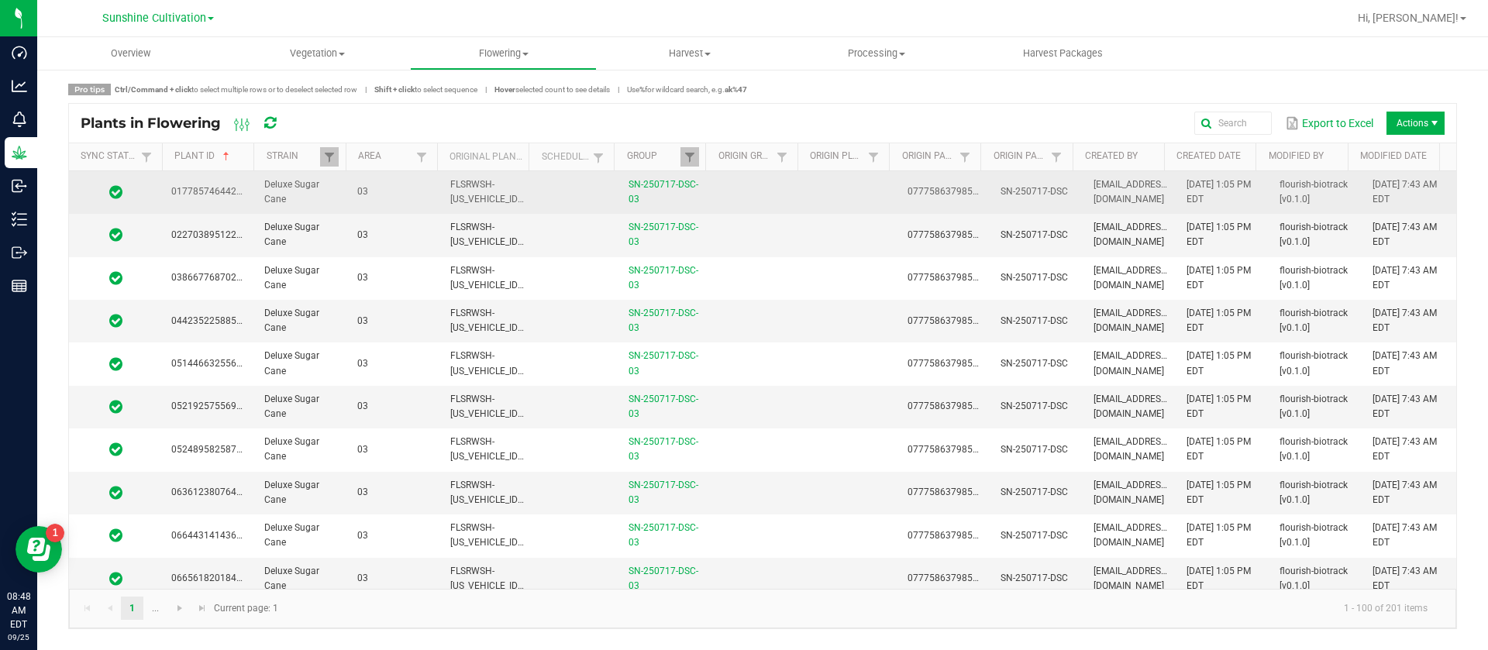
click at [805, 191] on td at bounding box center [851, 192] width 93 height 43
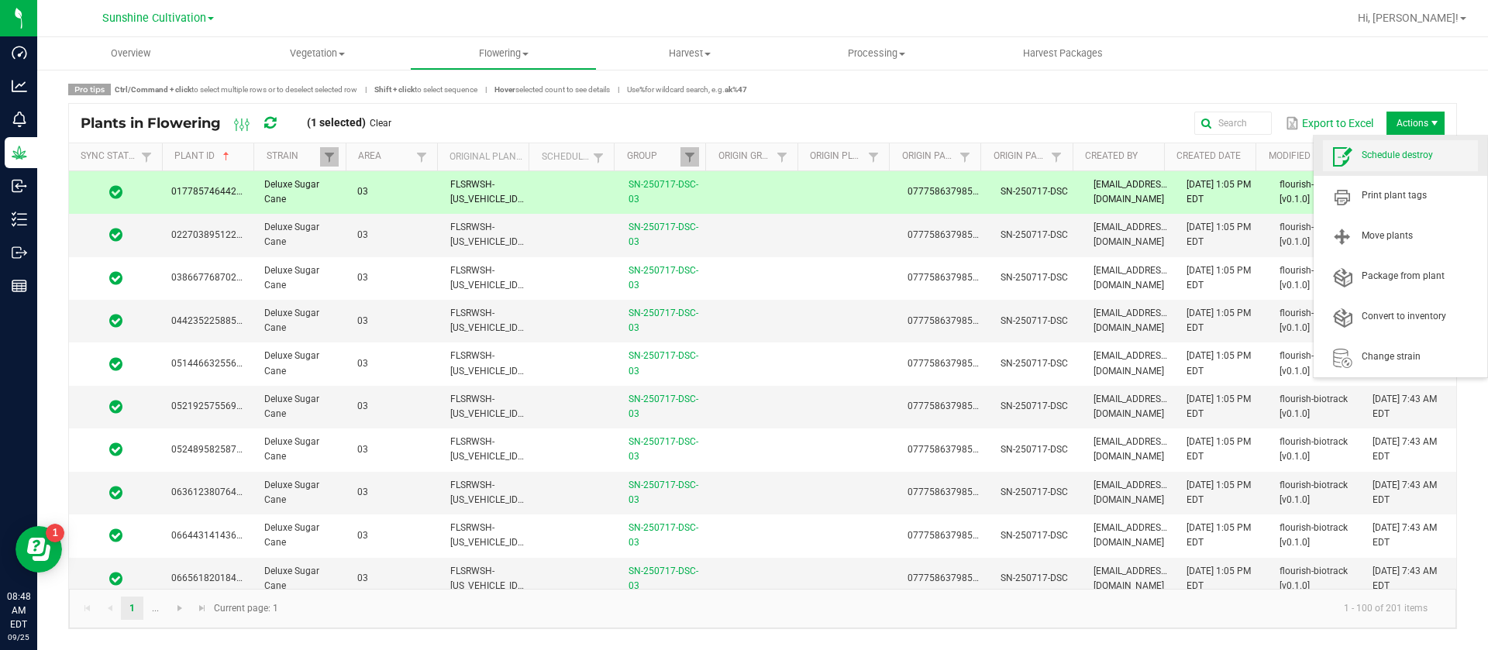
click at [1420, 165] on span "Schedule destroy" at bounding box center [1400, 155] width 155 height 31
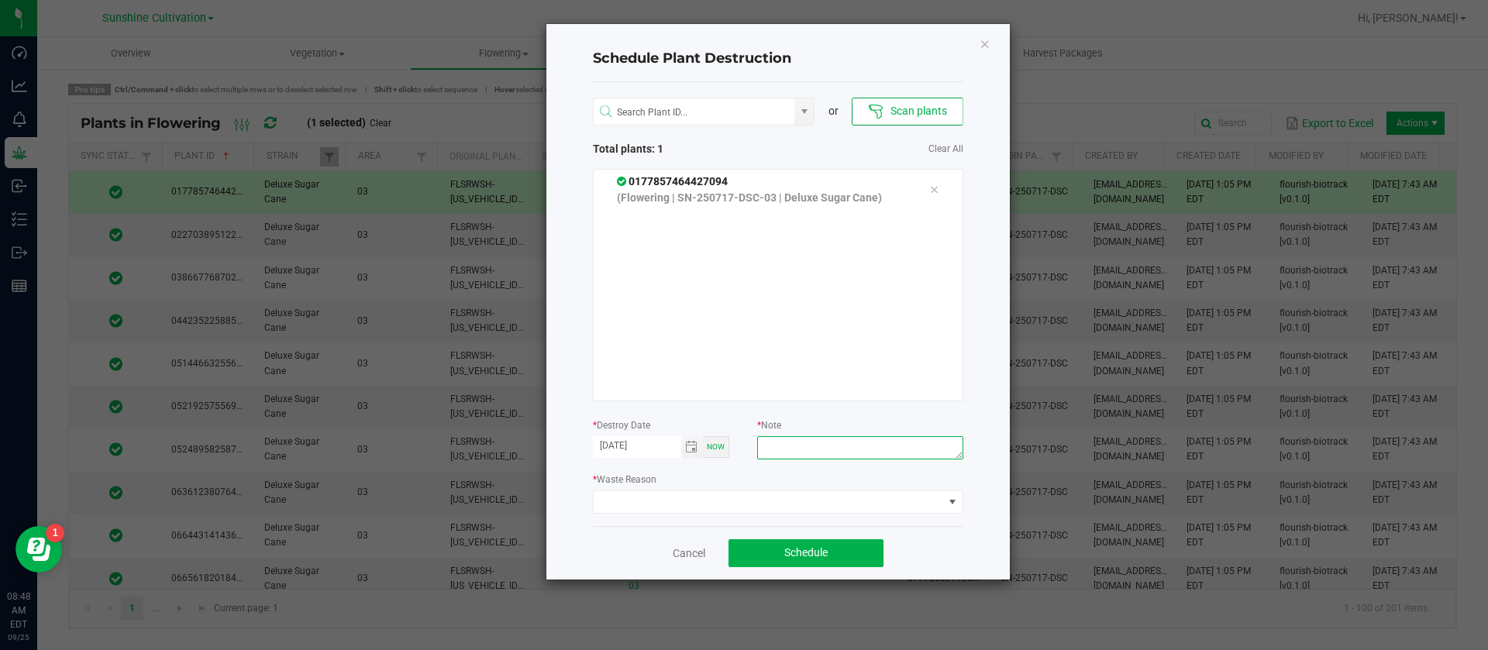
click at [800, 451] on textarea at bounding box center [859, 447] width 205 height 23
type textarea "WASTE"
click at [684, 497] on span at bounding box center [769, 502] width 350 height 22
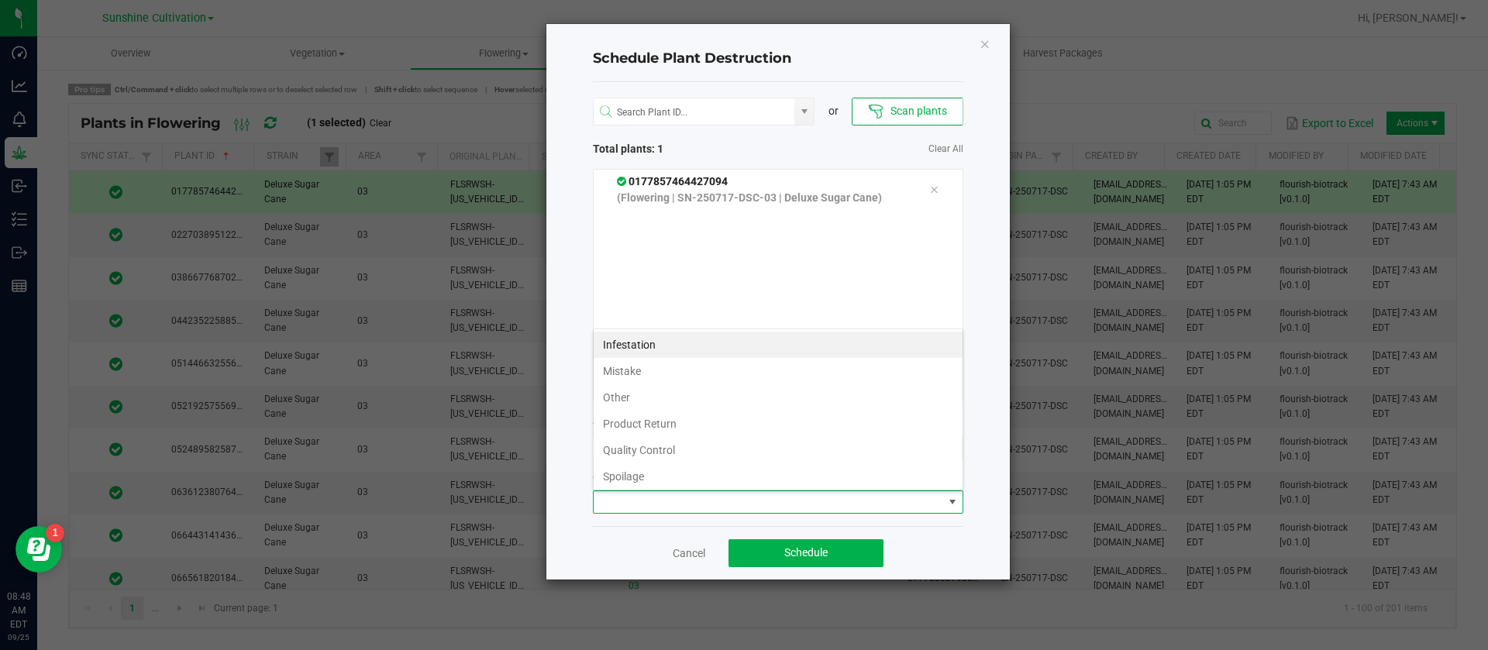
scroll to position [56, 0]
drag, startPoint x: 619, startPoint y: 468, endPoint x: 745, endPoint y: 542, distance: 145.6
click at [620, 469] on li "Waste" at bounding box center [778, 473] width 369 height 26
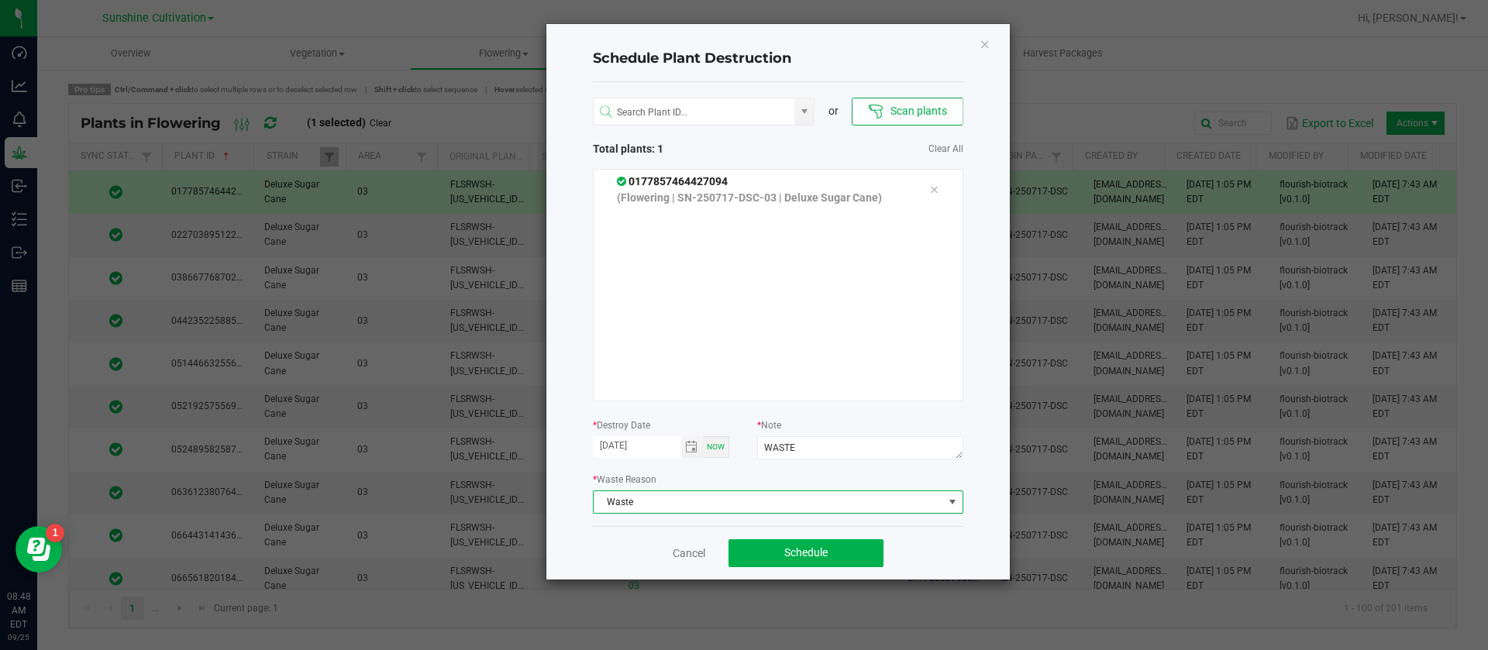
click at [785, 574] on div "Cancel Schedule" at bounding box center [778, 552] width 370 height 53
click at [788, 556] on span "Schedule" at bounding box center [805, 552] width 43 height 12
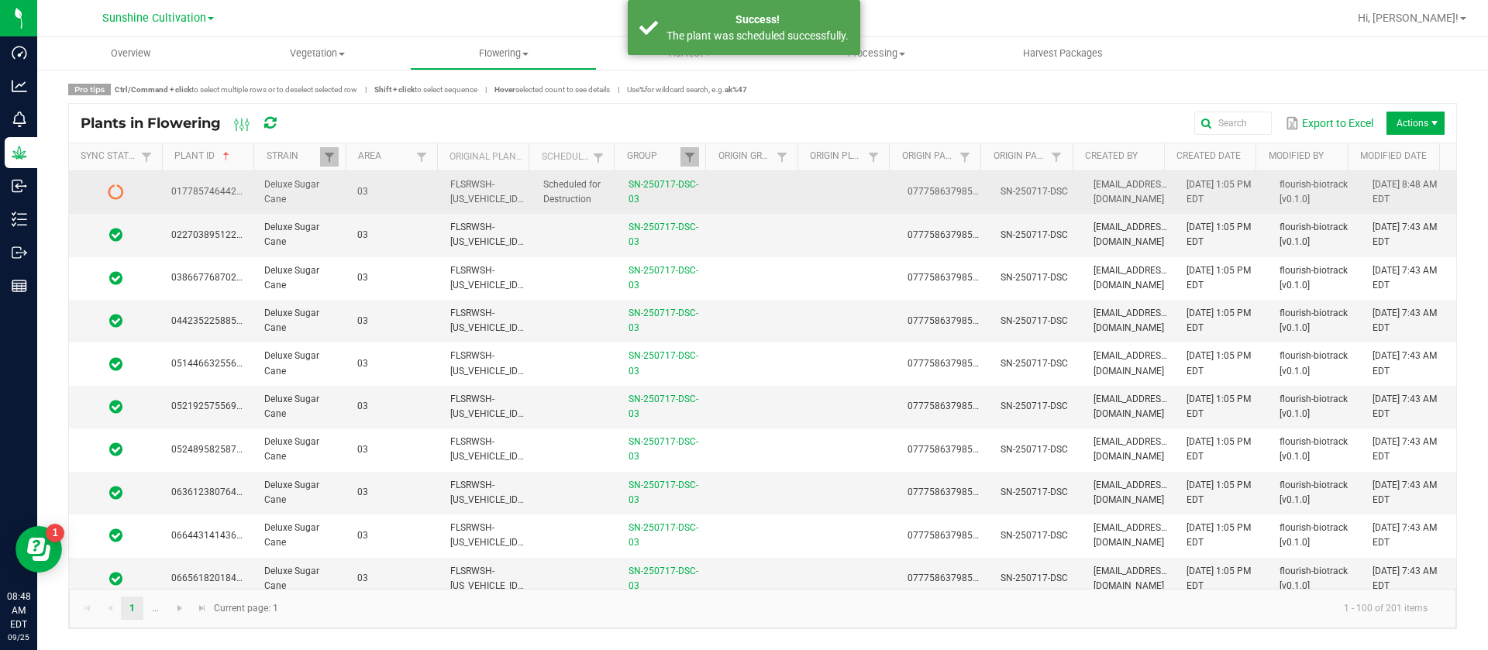
click at [851, 195] on td at bounding box center [851, 192] width 93 height 43
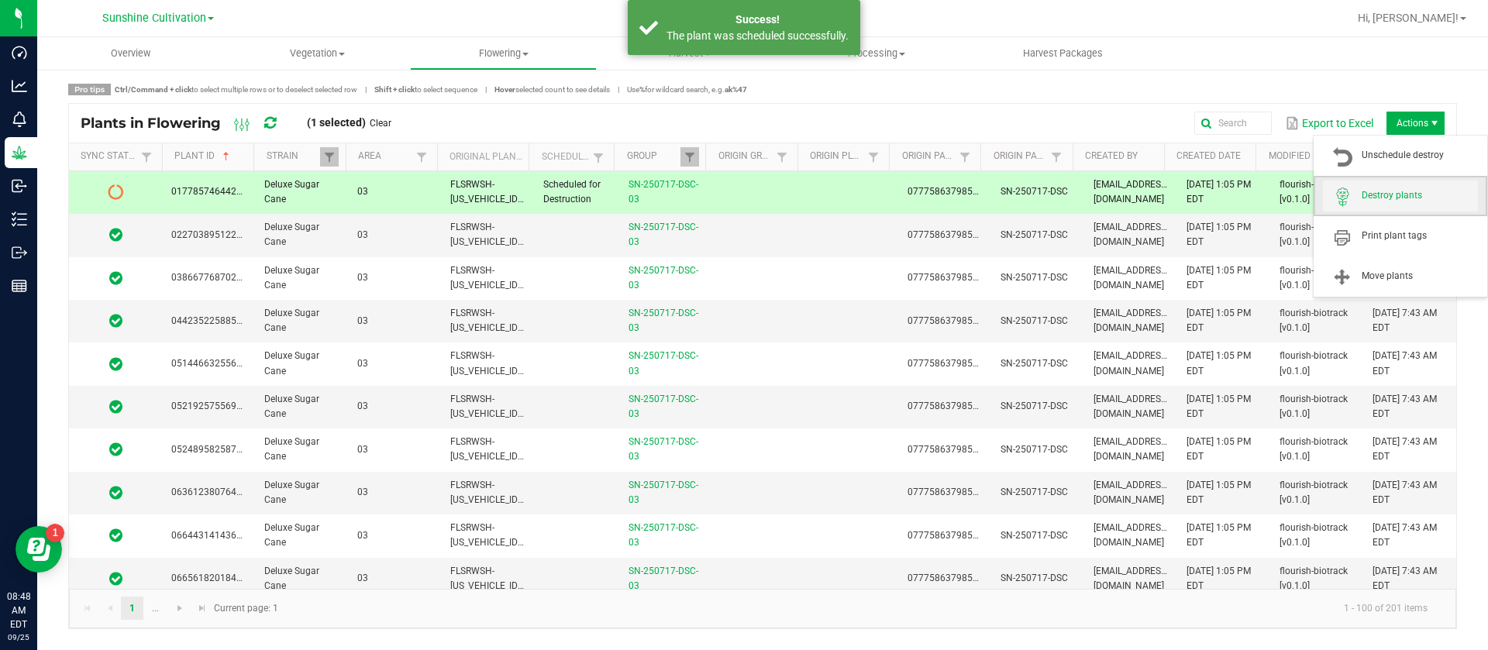
click at [1414, 193] on span "Destroy plants" at bounding box center [1420, 195] width 116 height 13
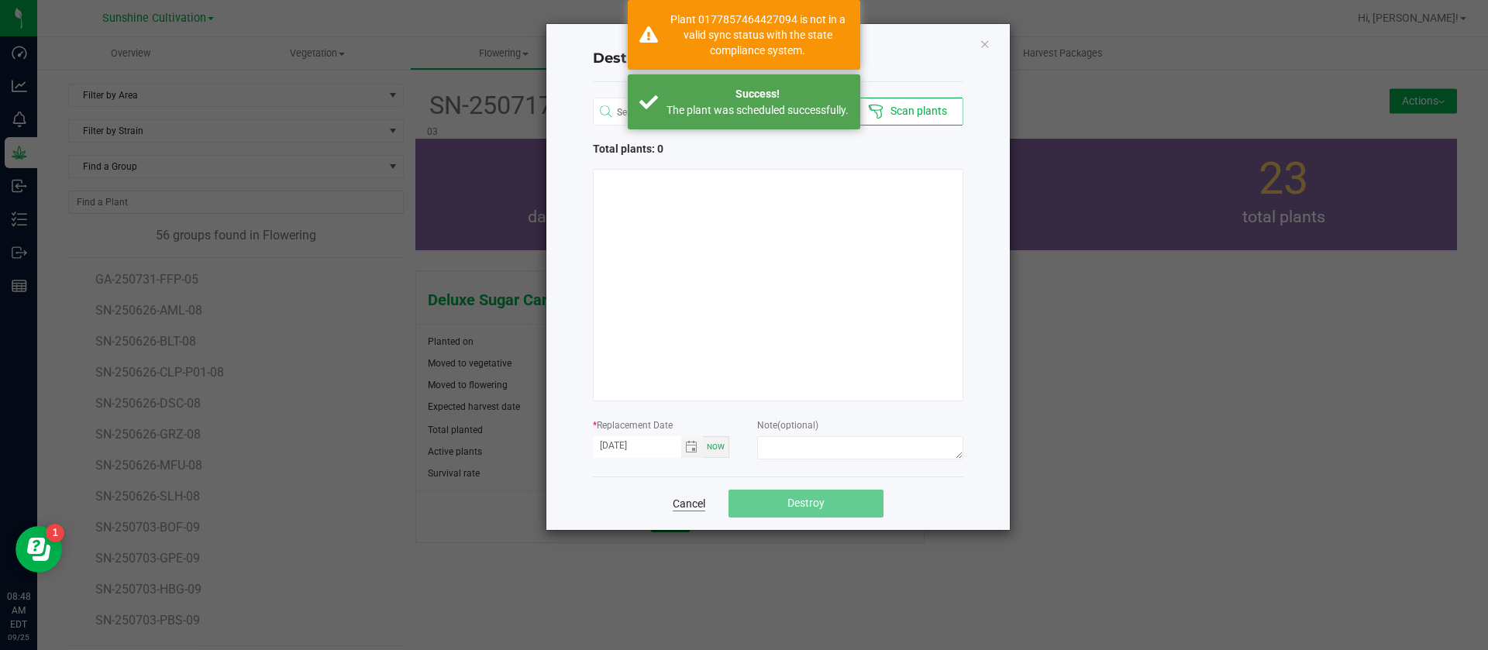
click at [691, 503] on link "Cancel" at bounding box center [689, 504] width 33 height 16
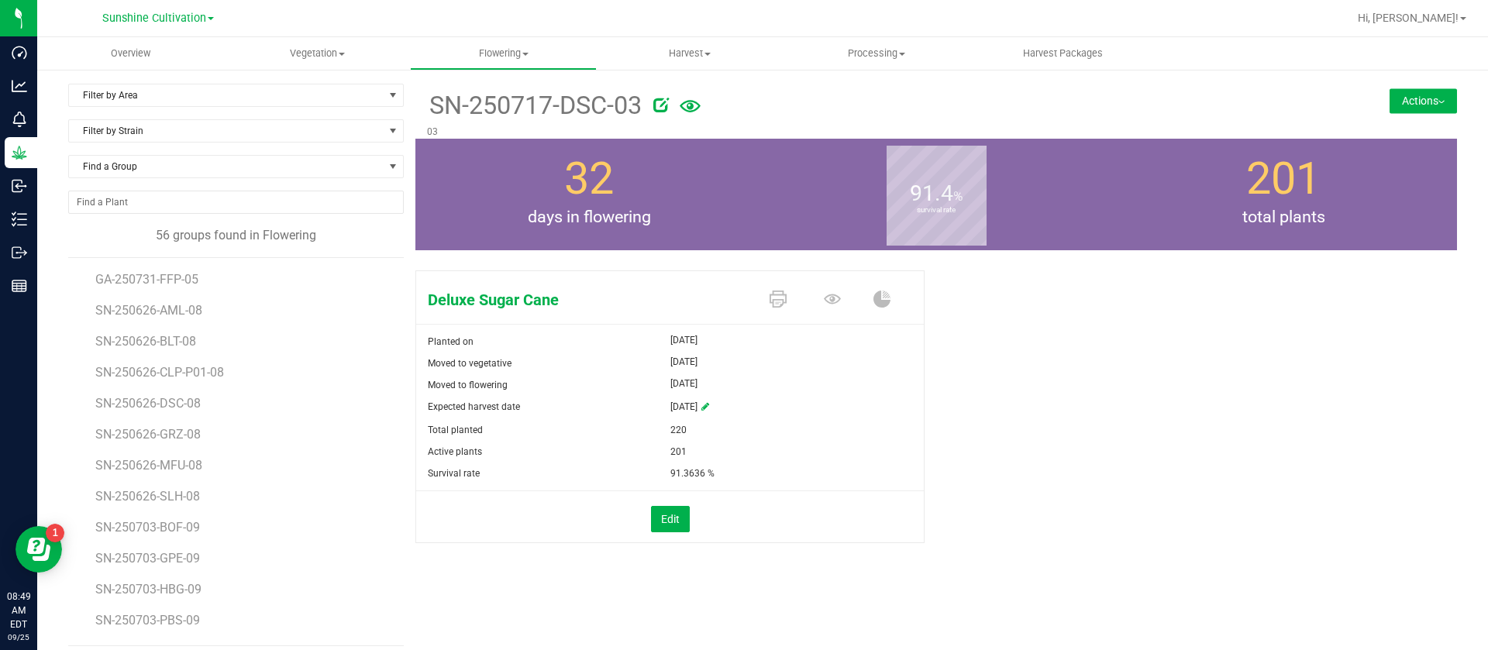
click at [1109, 519] on div "Deluxe Sugar Cane Planted on Aug 4, 2025 Moved to vegetative Aug 4, 2025 Moved …" at bounding box center [936, 423] width 1042 height 318
click at [188, 156] on span "Find a Group" at bounding box center [226, 167] width 315 height 22
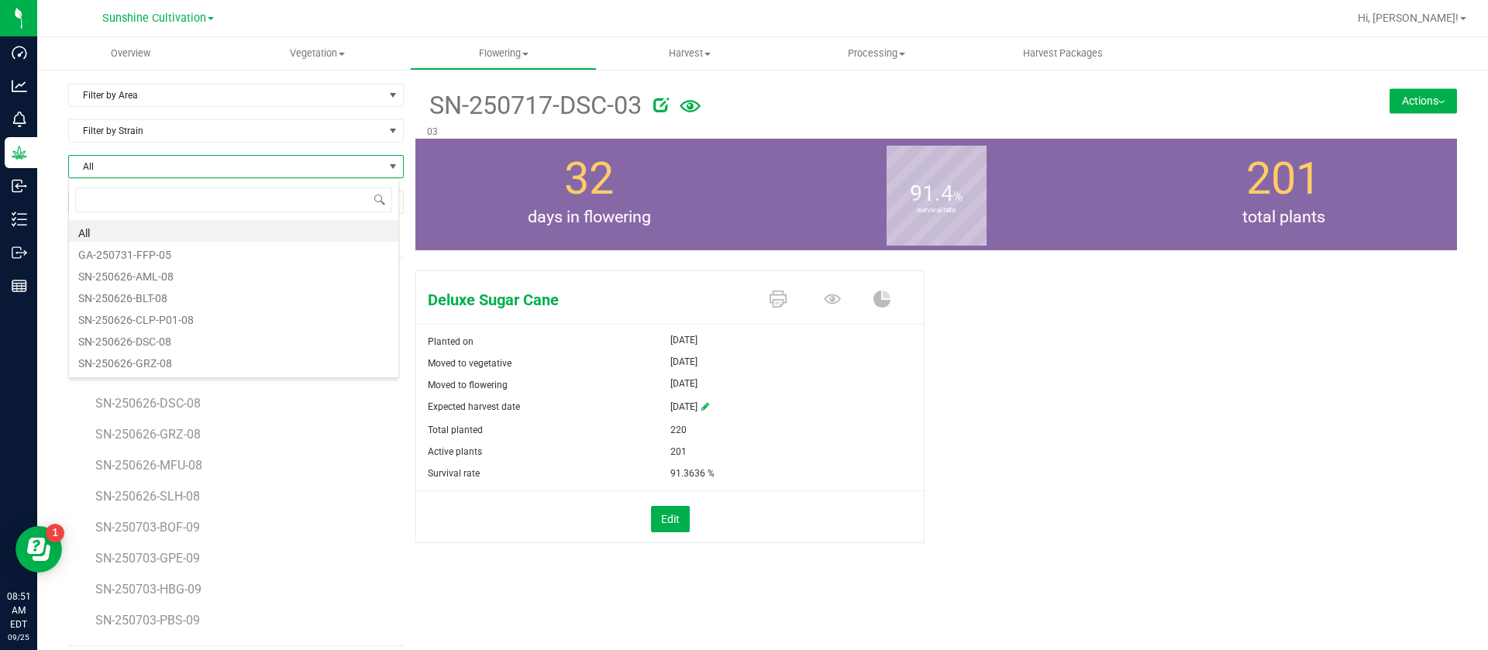
scroll to position [23, 332]
type input "HBG"
click at [191, 298] on li "SN-250814-HBG-07" at bounding box center [233, 296] width 329 height 22
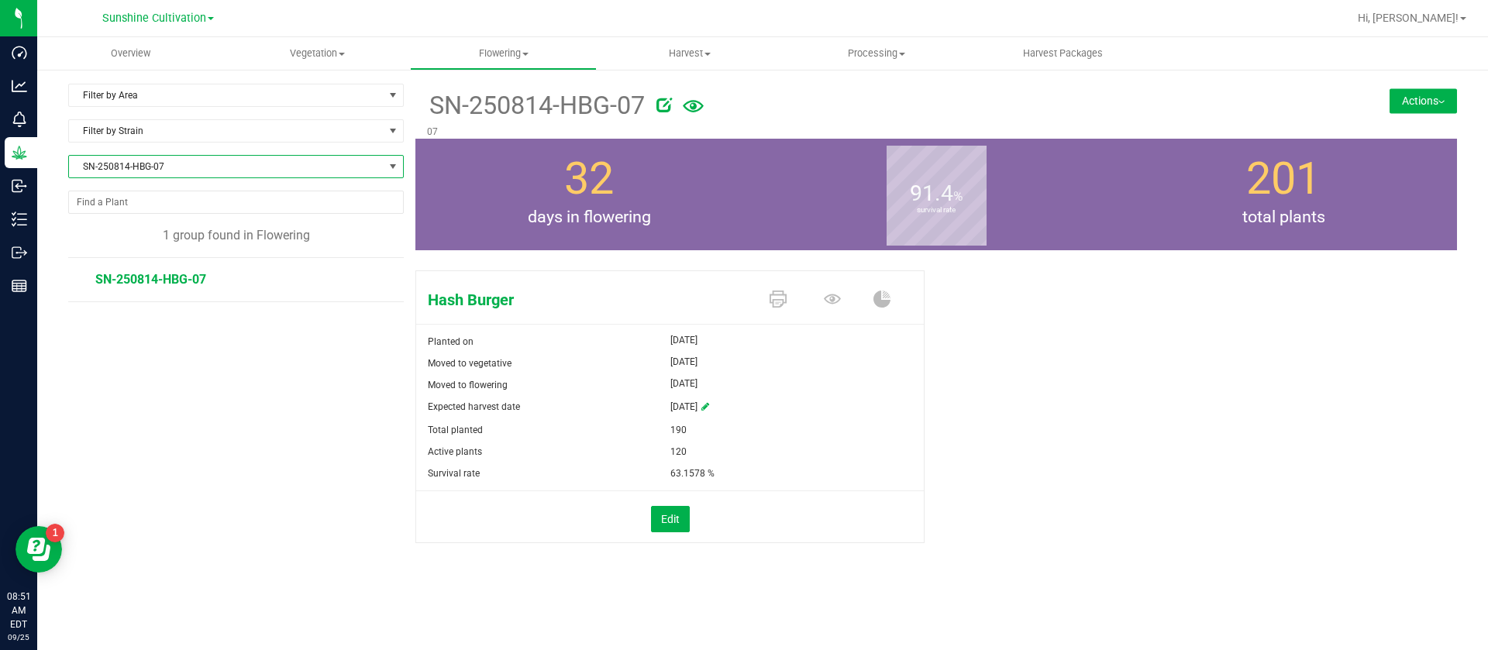
click at [562, 426] on div "Total planted" at bounding box center [543, 430] width 254 height 22
click at [836, 303] on icon at bounding box center [832, 299] width 17 height 17
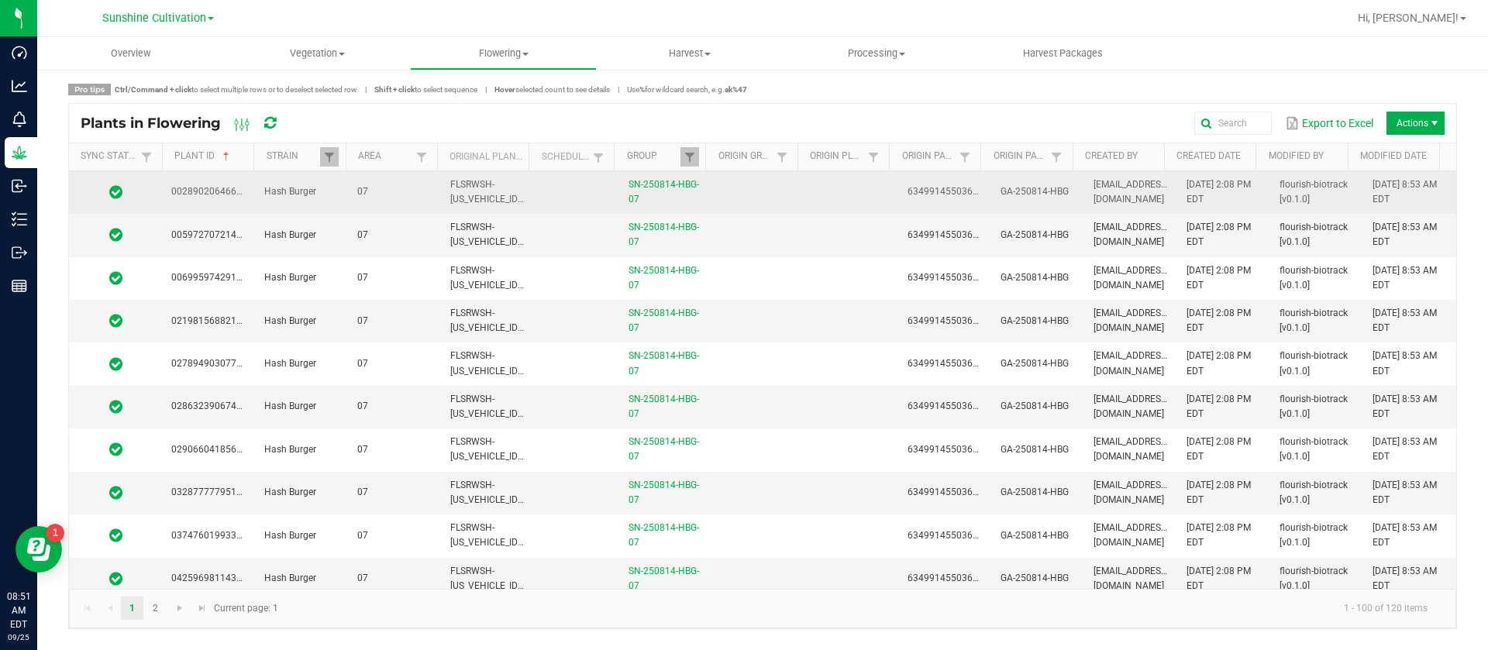
click at [774, 200] on td at bounding box center [758, 192] width 93 height 43
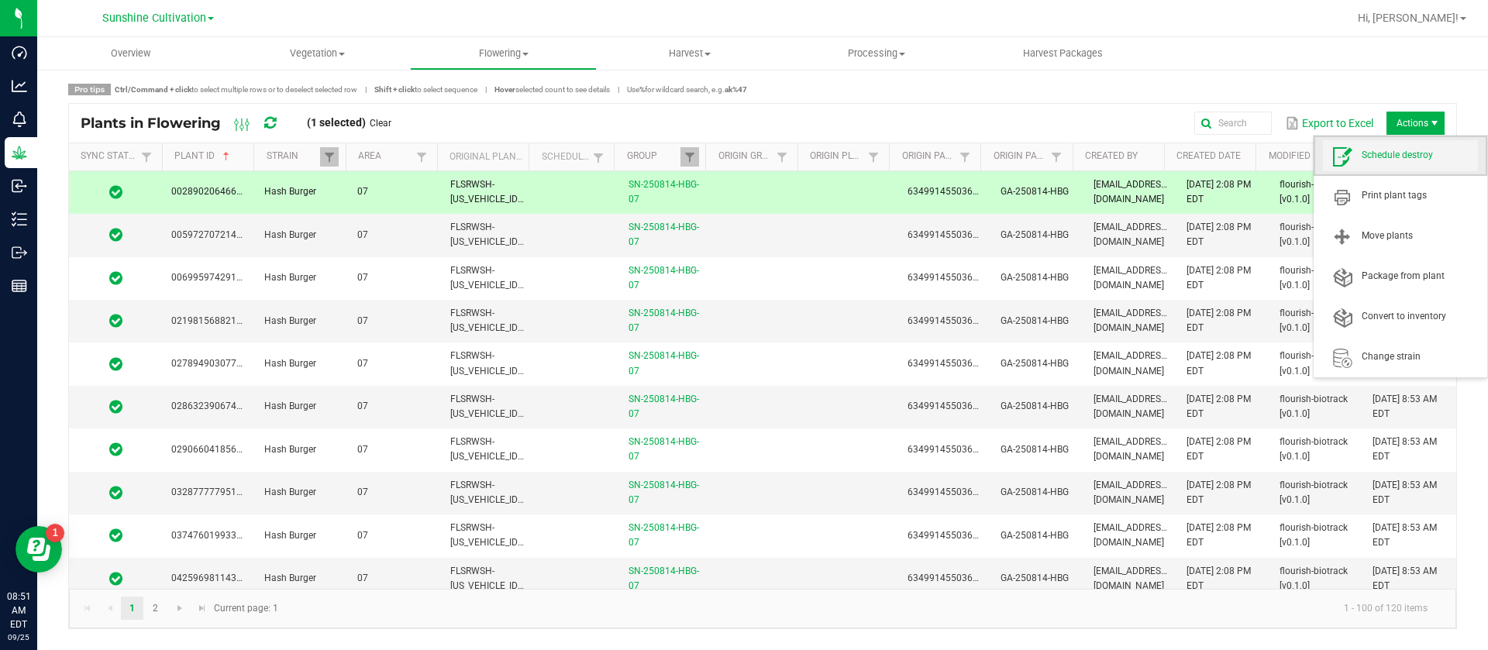
click at [1401, 160] on span "Schedule destroy" at bounding box center [1420, 155] width 116 height 13
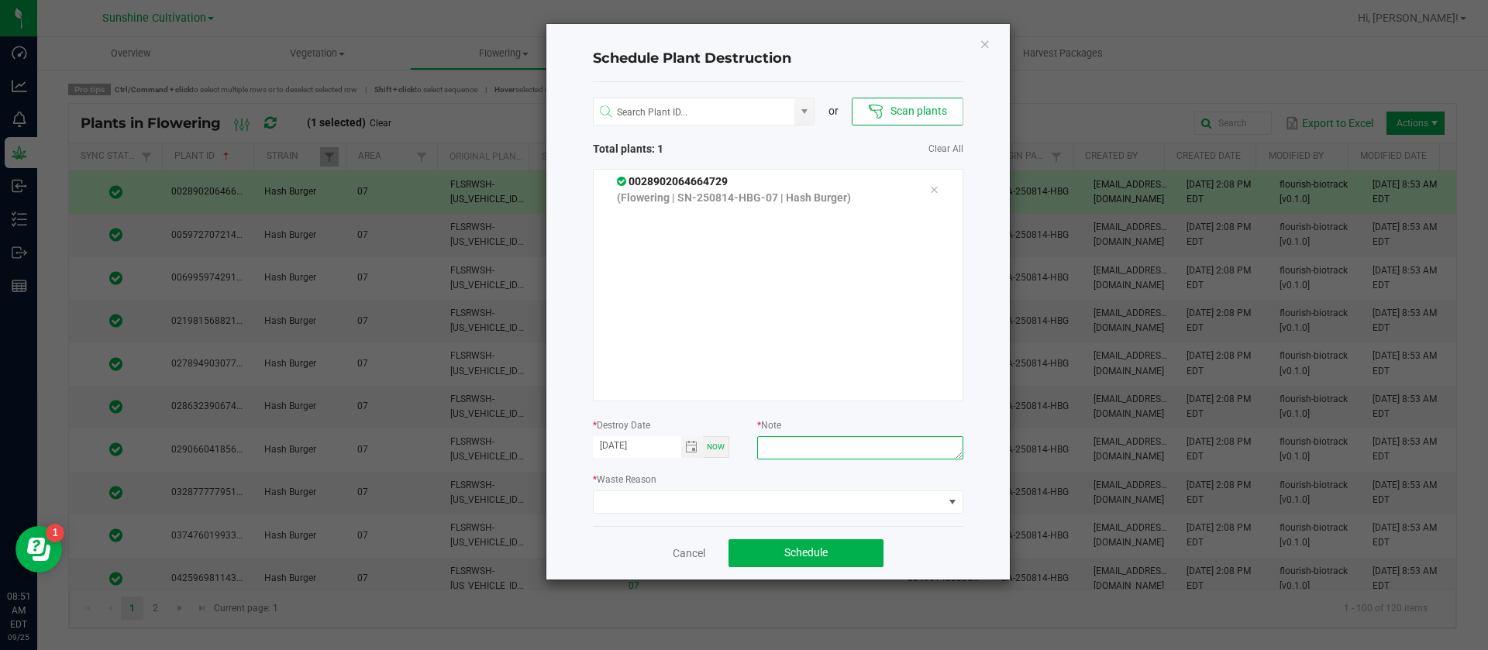
click at [812, 453] on textarea at bounding box center [859, 447] width 205 height 23
type textarea "WASTE"
click at [803, 506] on span at bounding box center [769, 502] width 350 height 22
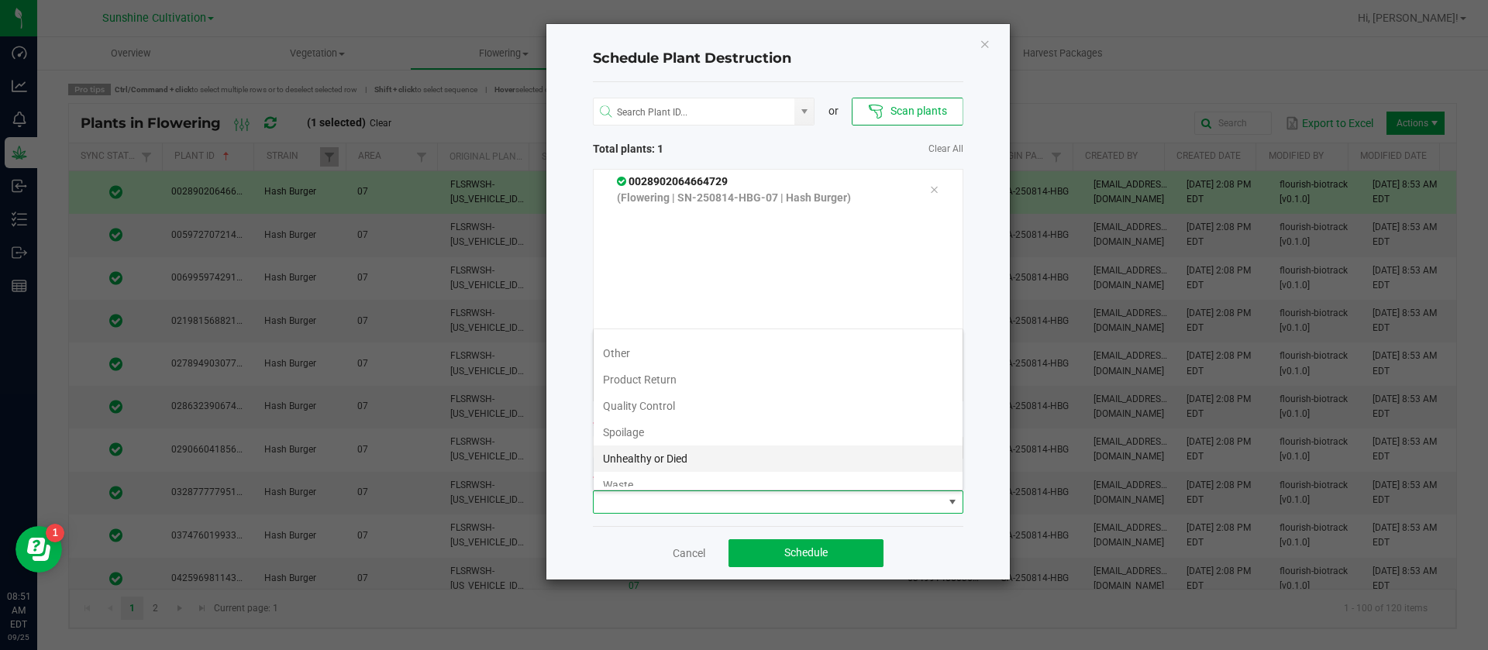
scroll to position [56, 0]
click at [663, 476] on li "Waste" at bounding box center [778, 473] width 369 height 26
click at [781, 543] on button "Schedule" at bounding box center [806, 553] width 155 height 28
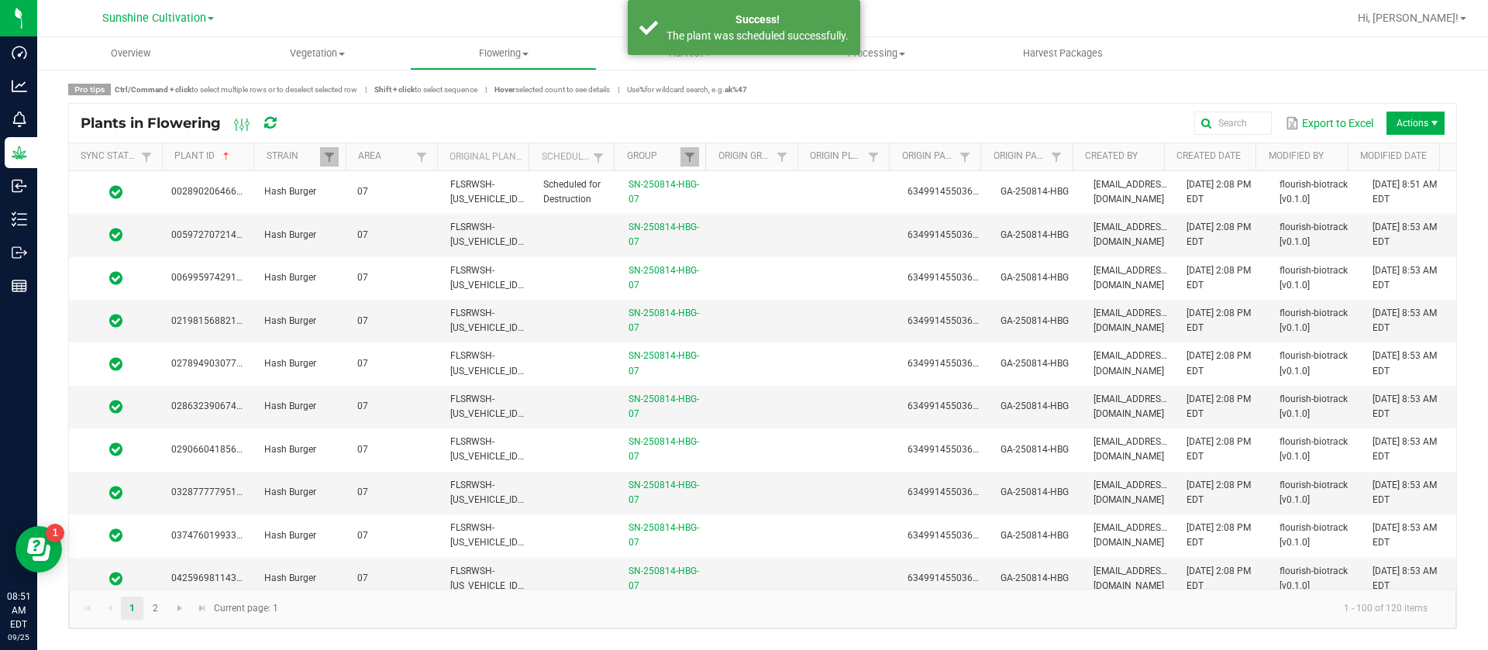
click at [305, 33] on div at bounding box center [812, 18] width 1070 height 30
click at [306, 51] on span "Vegetation" at bounding box center [317, 54] width 185 height 14
click at [297, 112] on span "Veg plants" at bounding box center [271, 111] width 95 height 13
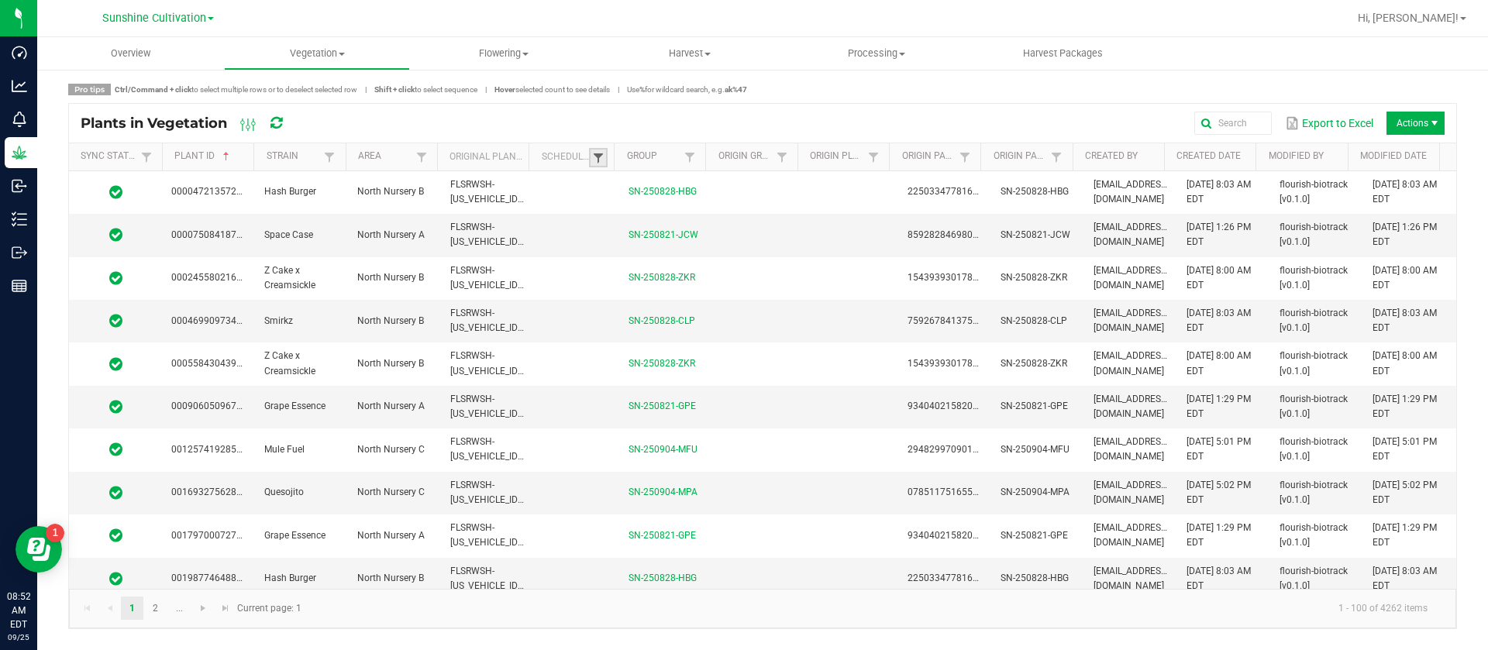
click at [601, 164] on span at bounding box center [598, 158] width 12 height 12
click at [654, 219] on li "Scheduled" at bounding box center [674, 222] width 150 height 20
checkbox input "true"
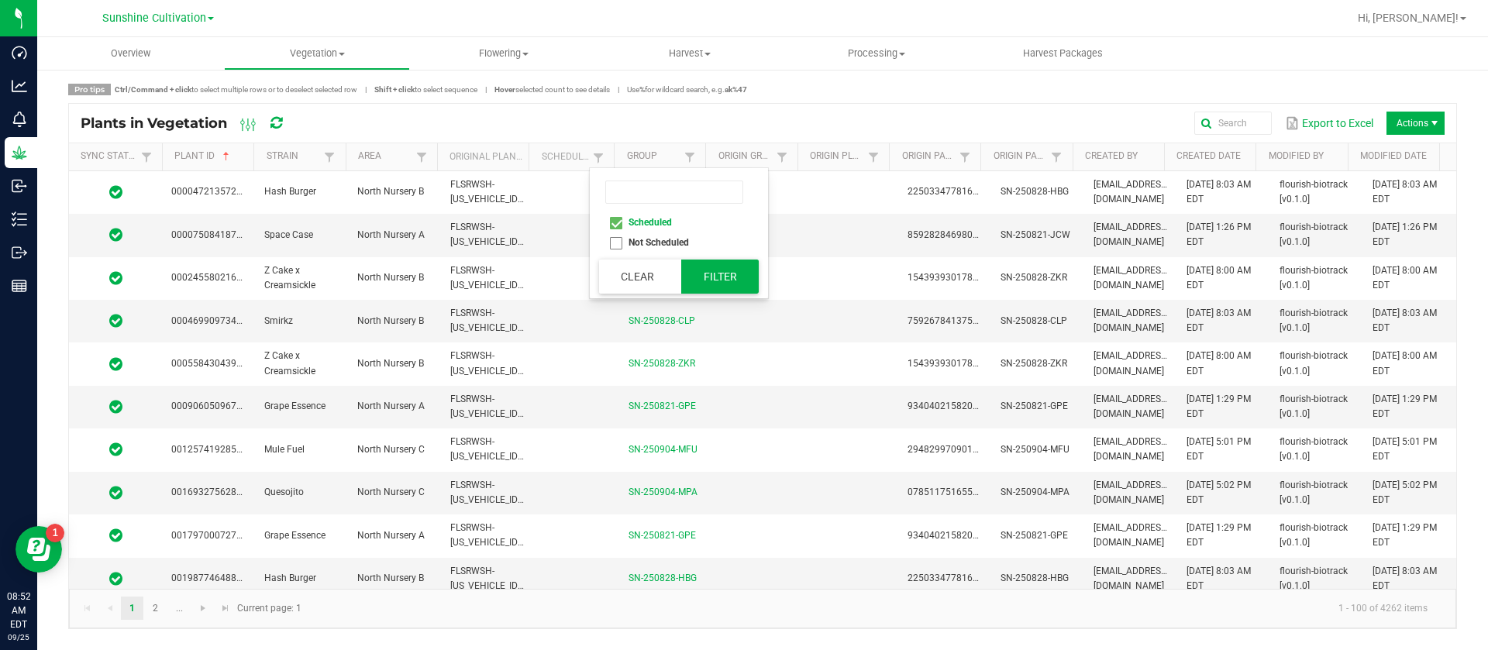
click at [726, 274] on button "Filter" at bounding box center [720, 277] width 78 height 34
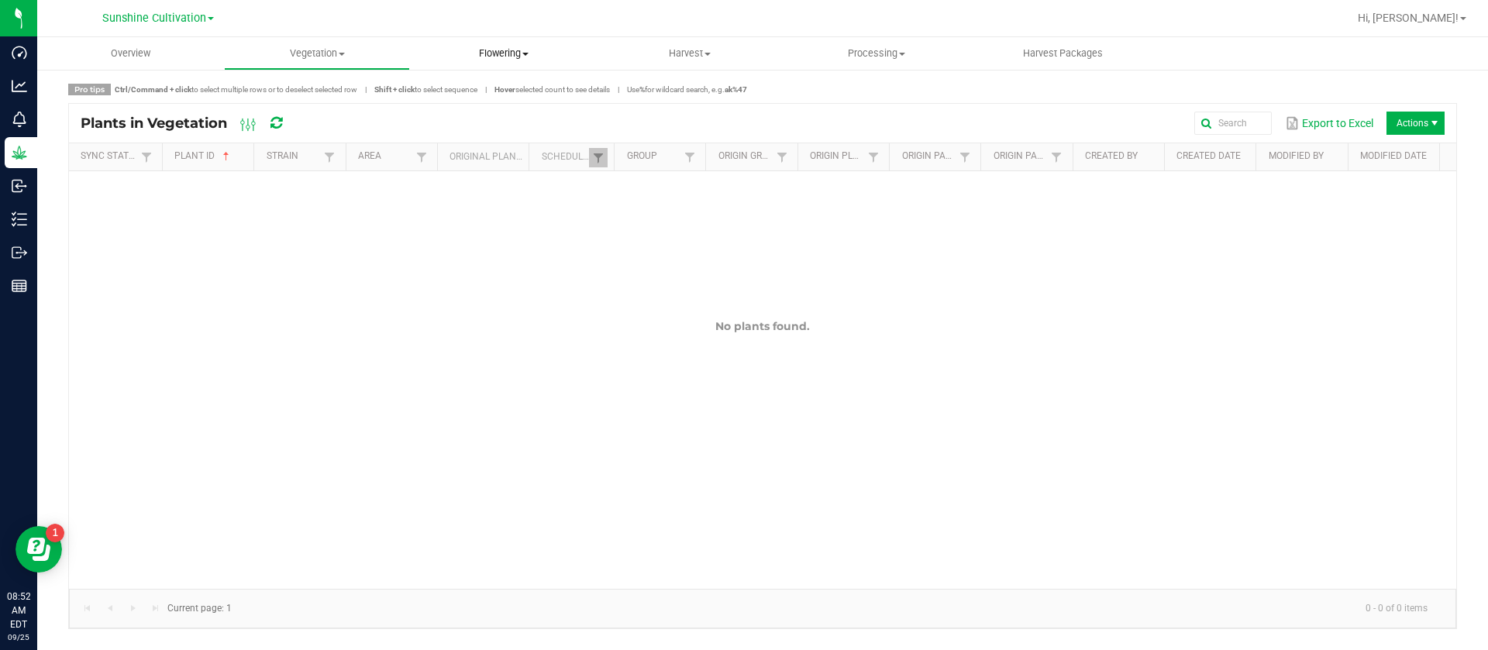
click at [488, 47] on span "Flowering" at bounding box center [503, 54] width 185 height 14
click at [514, 130] on span "Flowering plants" at bounding box center [473, 130] width 126 height 13
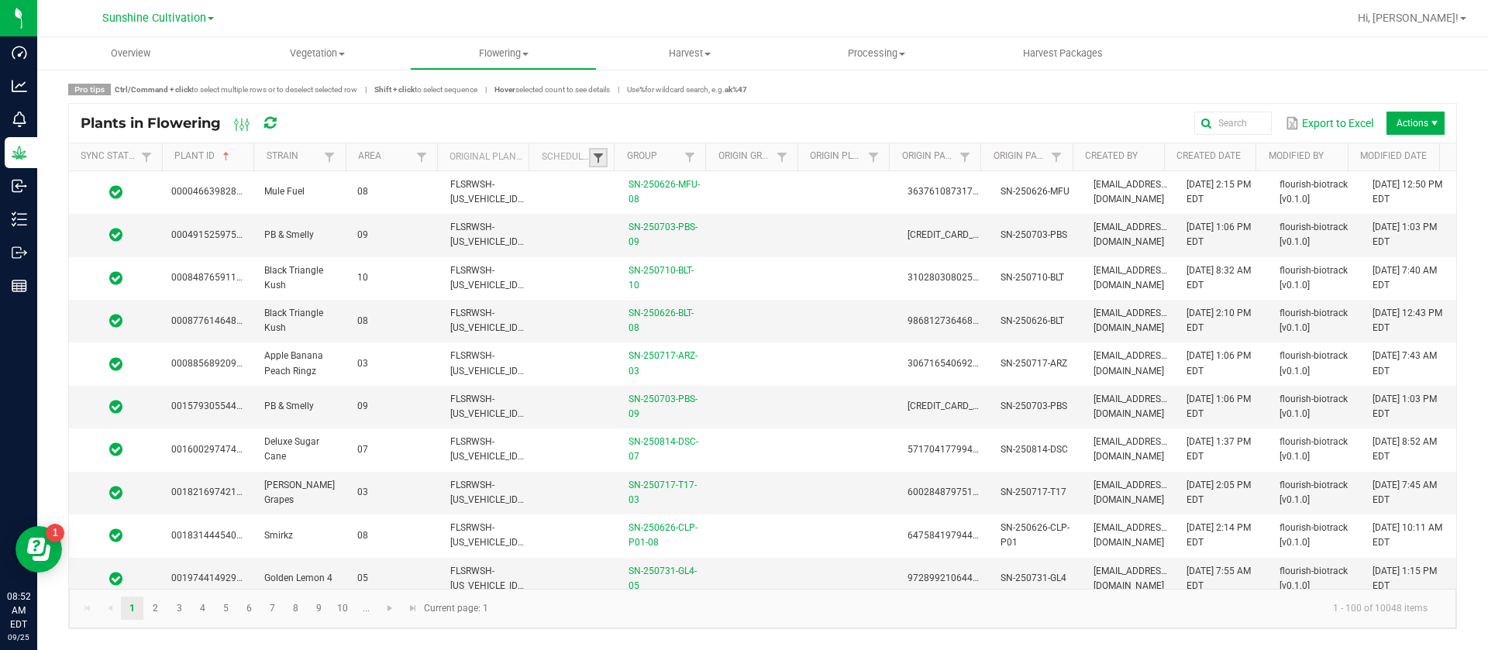
click at [604, 154] on span at bounding box center [598, 158] width 12 height 12
click at [635, 218] on li "Scheduled" at bounding box center [674, 222] width 150 height 20
checkbox input "true"
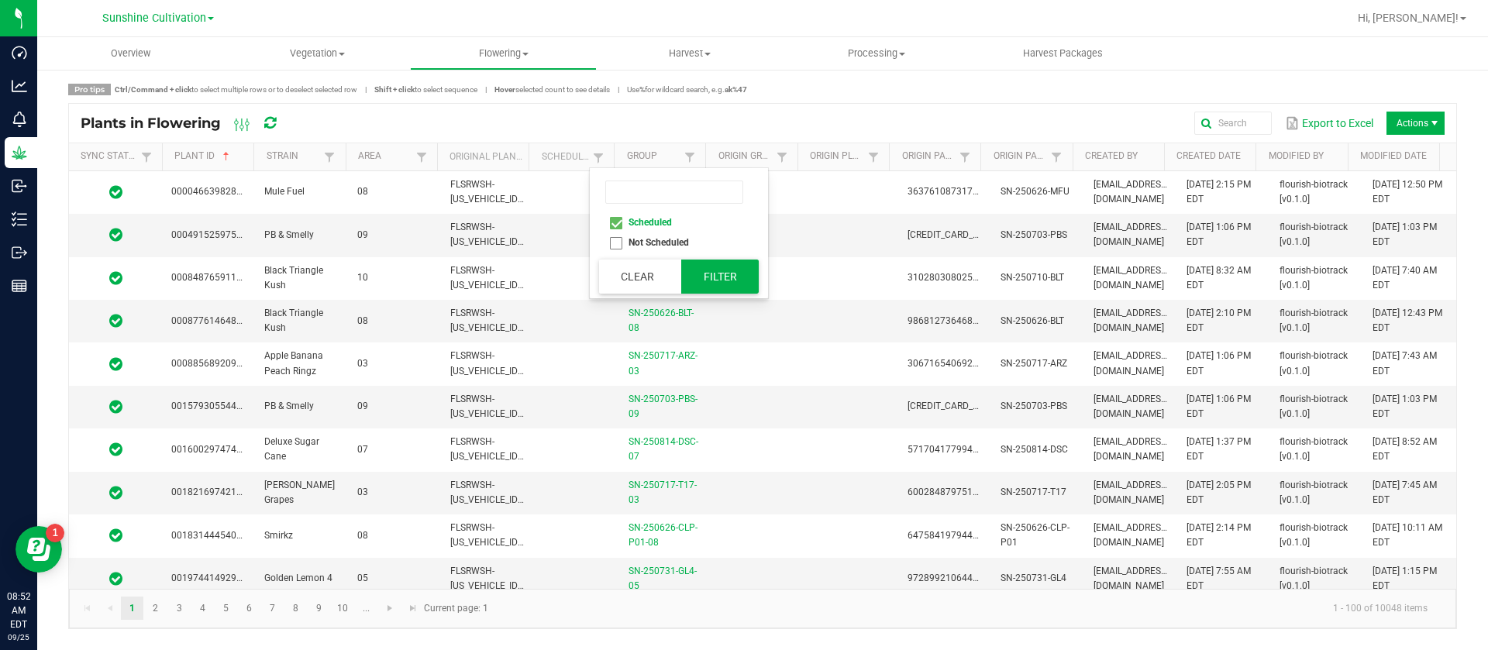
click at [711, 271] on button "Filter" at bounding box center [720, 277] width 78 height 34
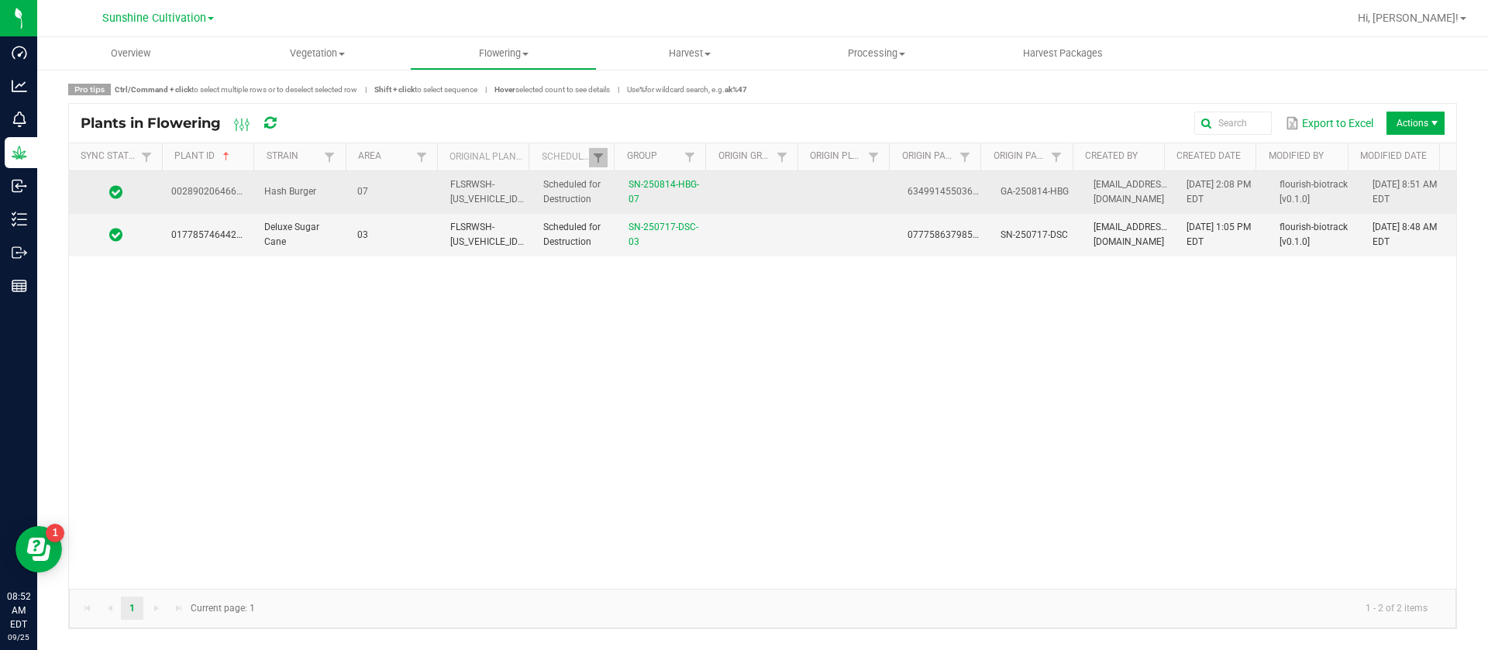
click at [741, 199] on td at bounding box center [758, 192] width 93 height 43
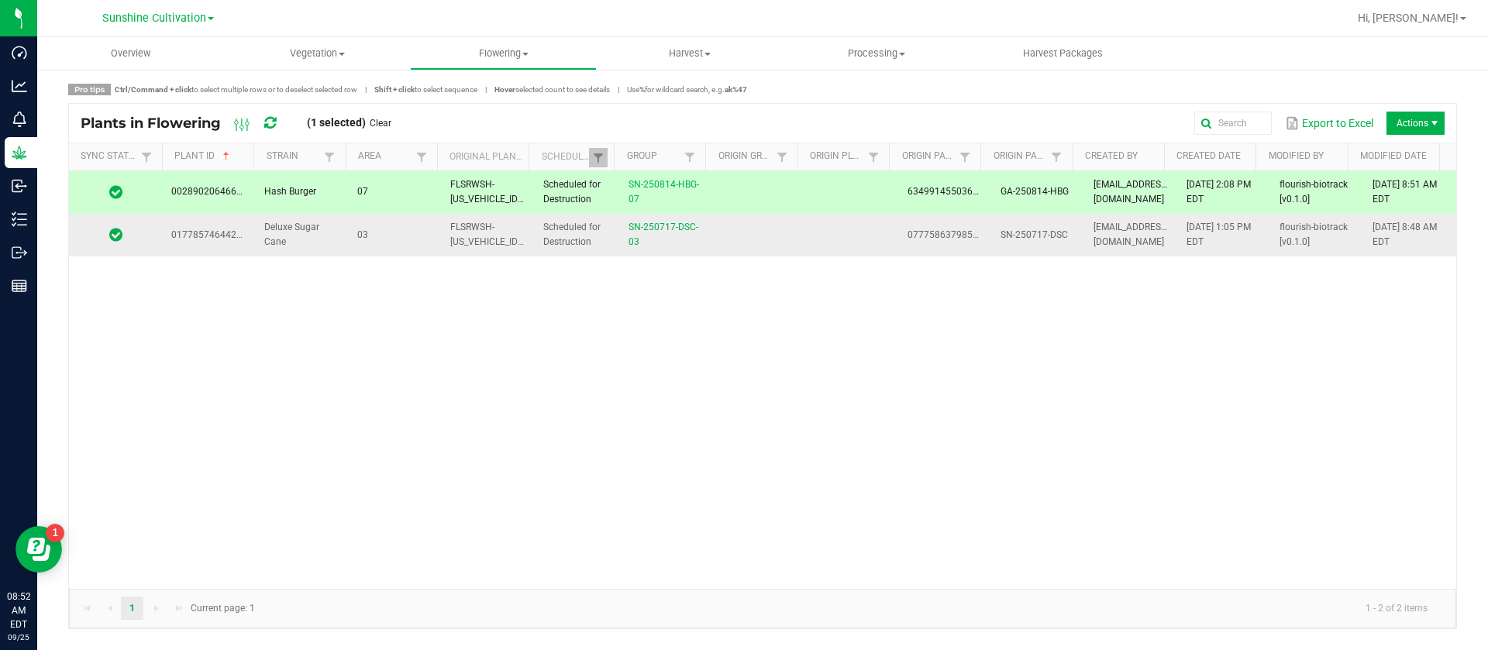
click at [750, 236] on td at bounding box center [758, 235] width 93 height 42
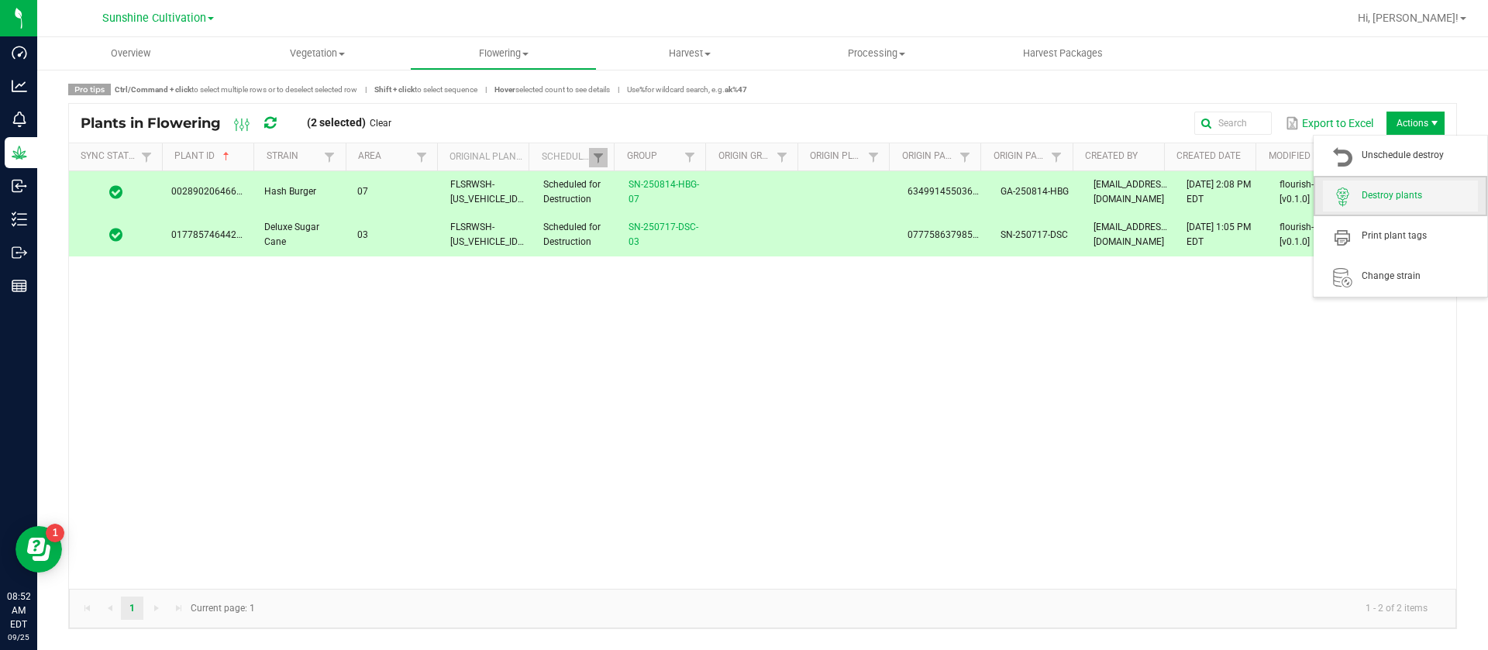
click at [1391, 181] on span "Destroy plants" at bounding box center [1400, 196] width 155 height 31
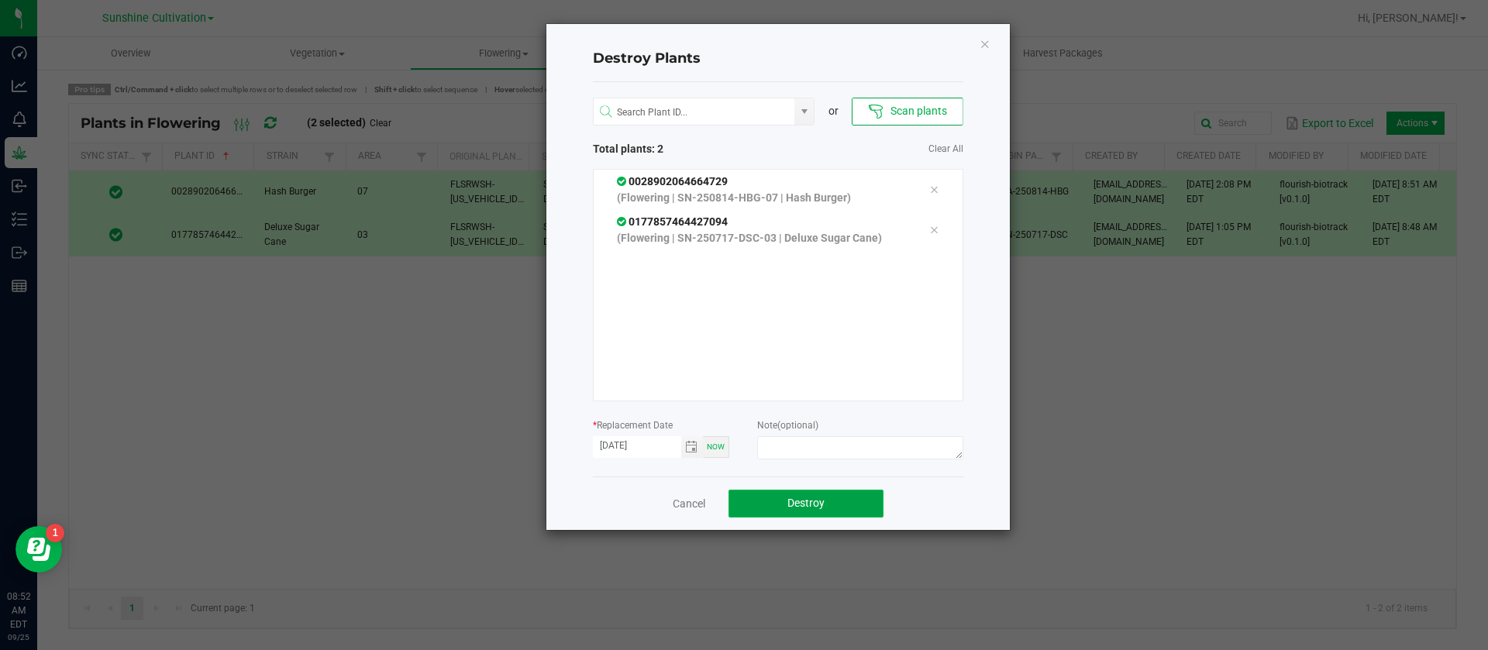
click at [779, 505] on button "Destroy" at bounding box center [806, 504] width 155 height 28
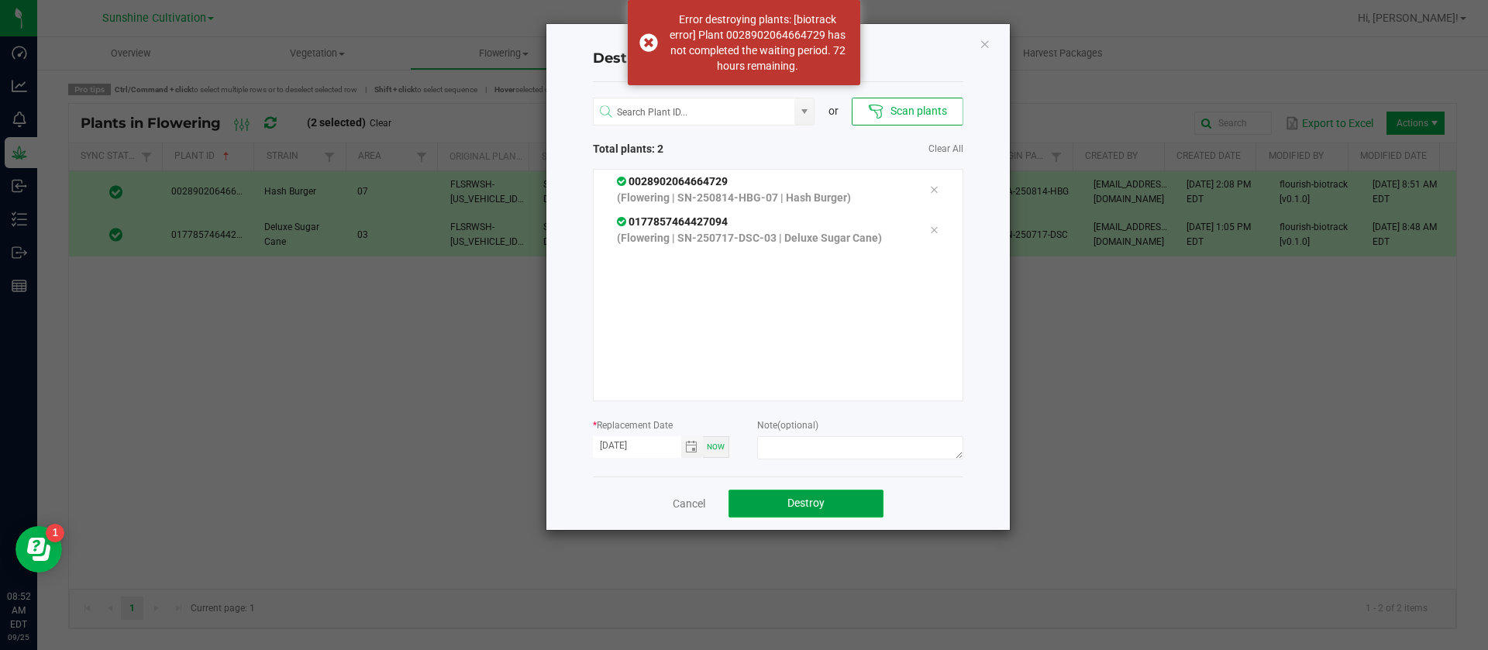
click at [798, 511] on button "Destroy" at bounding box center [806, 504] width 155 height 28
click at [801, 511] on button "Destroy" at bounding box center [806, 504] width 155 height 28
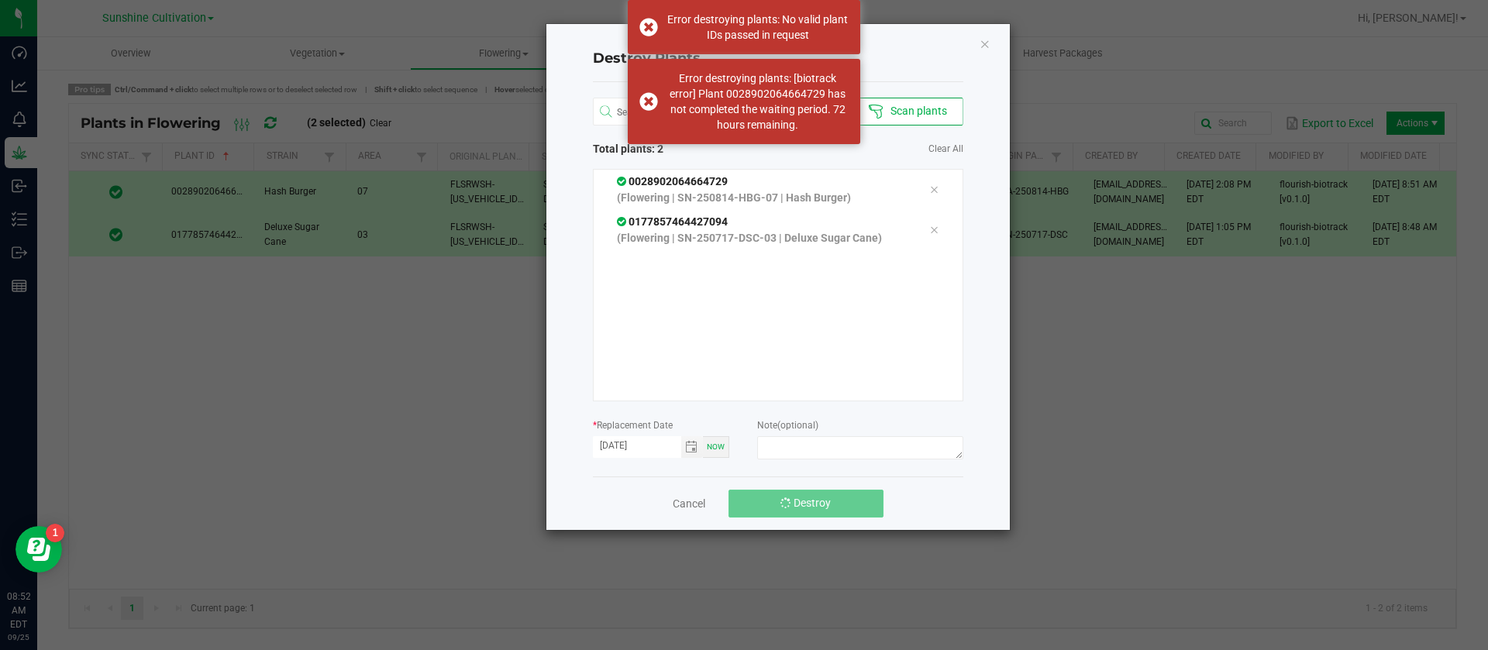
click at [803, 511] on button "Destroy" at bounding box center [806, 504] width 155 height 28
click at [801, 505] on span "Destroy" at bounding box center [812, 503] width 37 height 12
click at [803, 505] on span "Destroy" at bounding box center [812, 503] width 37 height 12
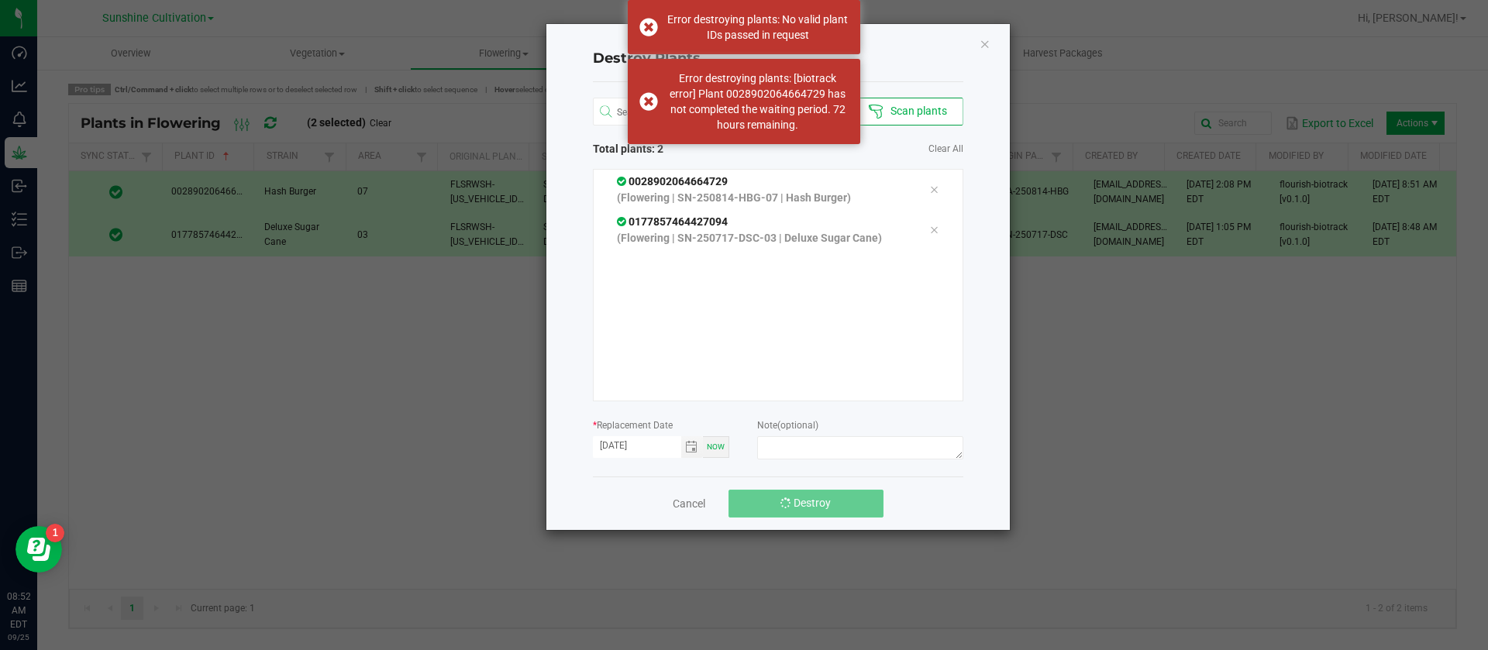
click at [803, 505] on span "Destroy" at bounding box center [812, 503] width 37 height 12
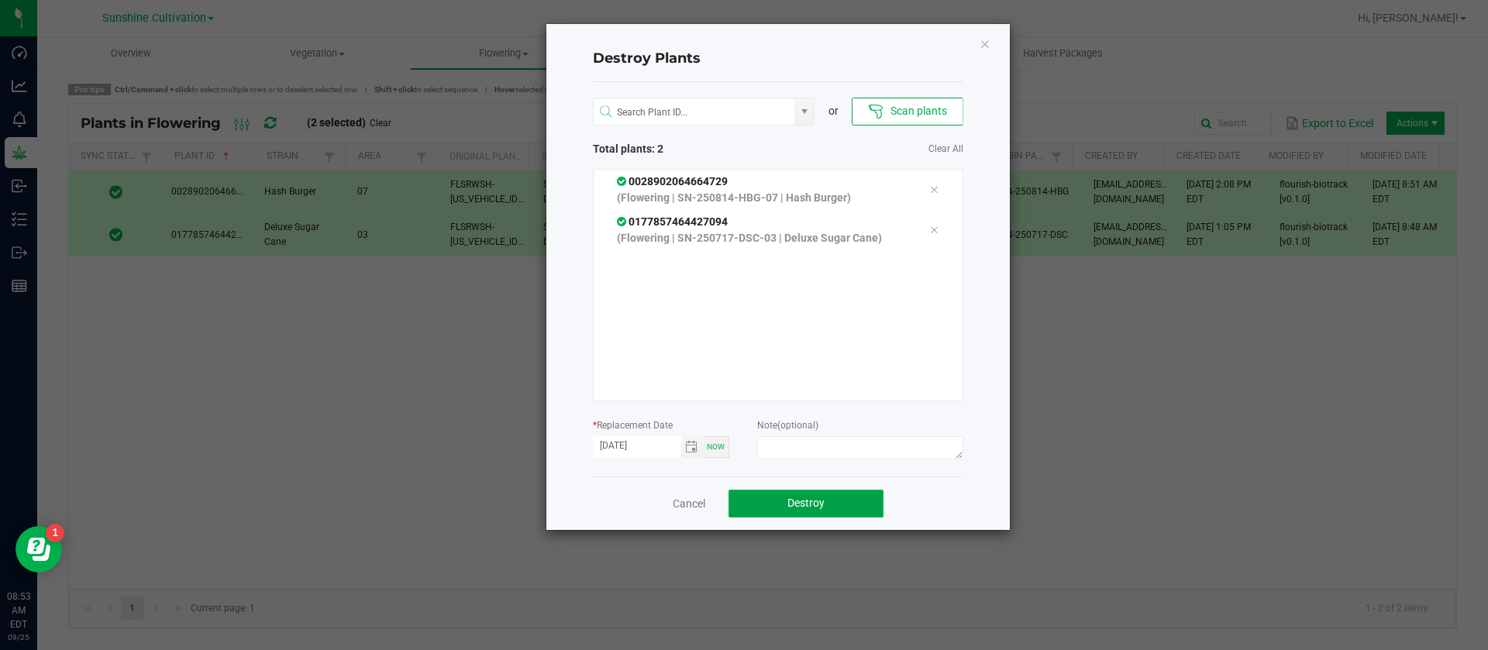
click at [793, 512] on button "Destroy" at bounding box center [806, 504] width 155 height 28
click at [796, 512] on button "Destroy" at bounding box center [806, 504] width 155 height 28
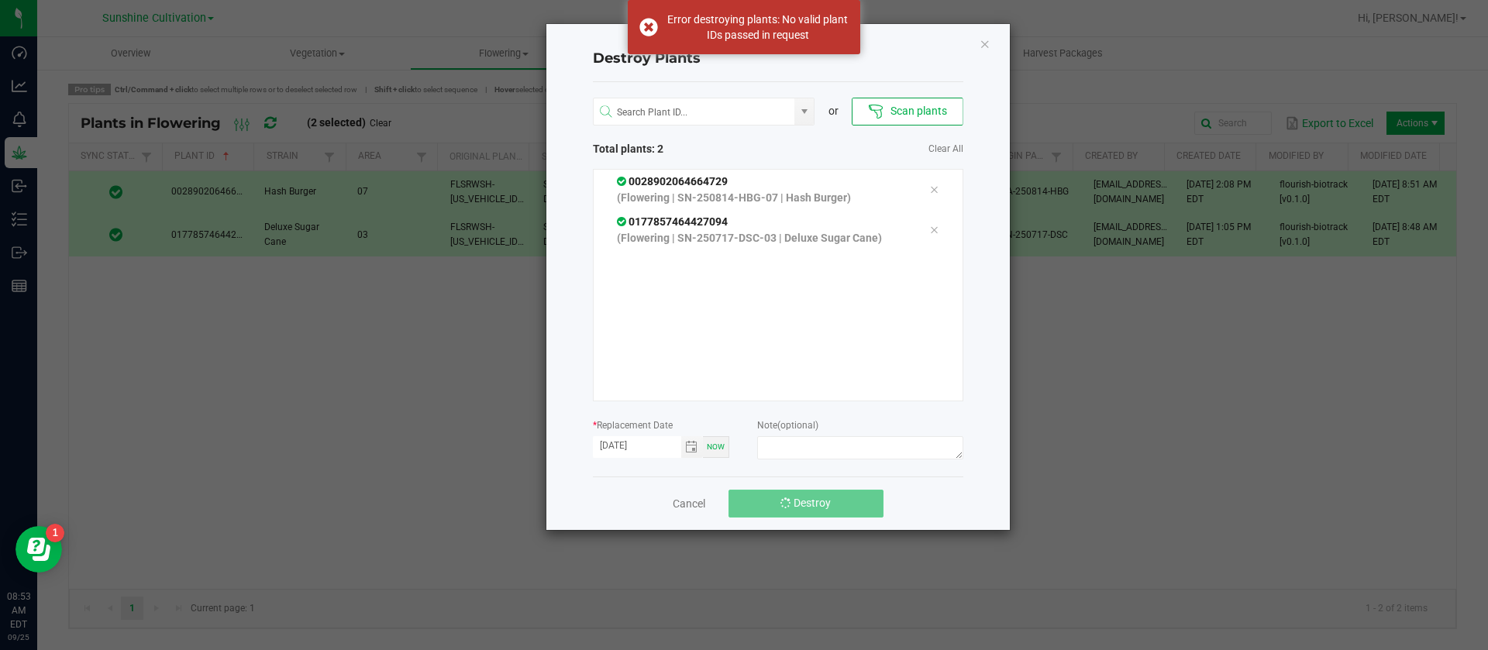
click at [799, 507] on span "Destroy" at bounding box center [812, 503] width 37 height 12
click at [799, 501] on span "Destroy" at bounding box center [812, 503] width 37 height 12
click at [982, 29] on div "Destroy Plants or Scan plants Total plants: 2 Clear All 0028902064664729 (Flowe…" at bounding box center [778, 277] width 464 height 506
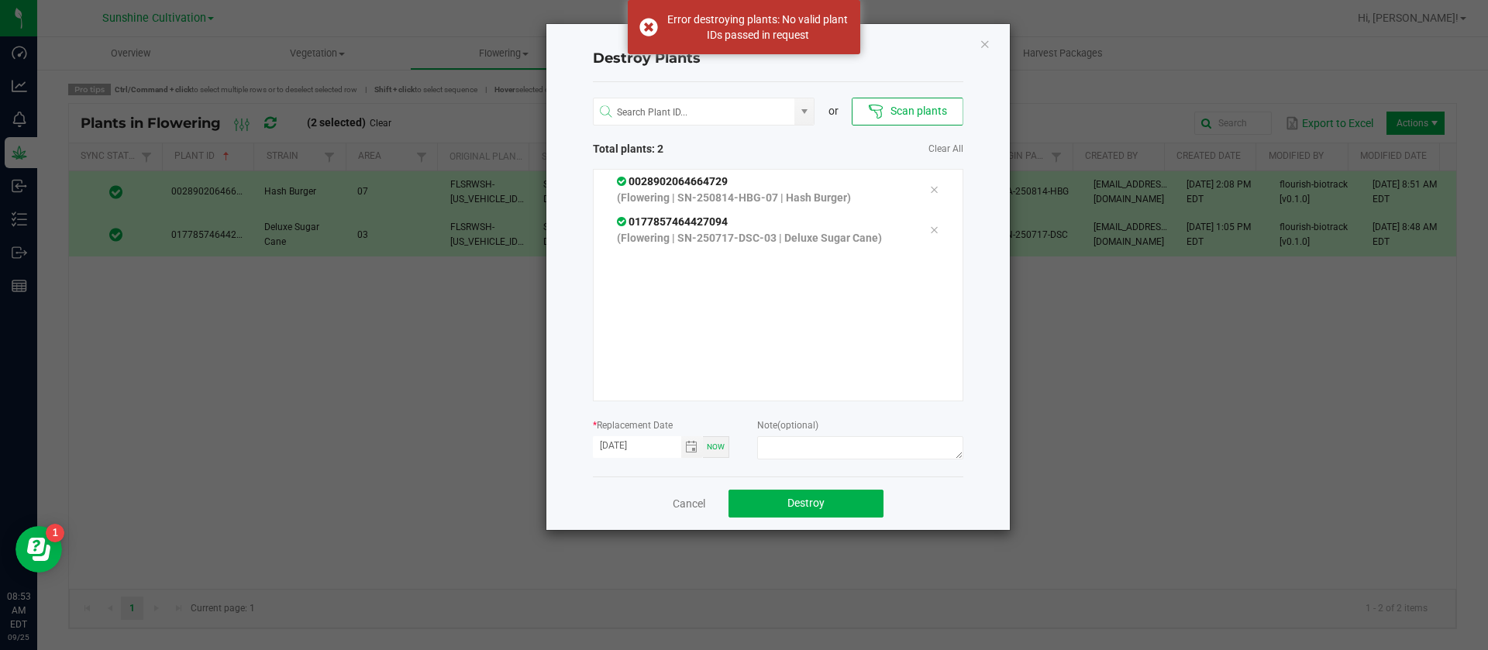
click at [987, 52] on div "Destroy Plants or Scan plants Total plants: 2 Clear All 0028902064664729 (Flowe…" at bounding box center [778, 277] width 464 height 506
click at [308, 53] on ngb-modal-window "Destroy Plants or Scan plants Total plants: 2 Clear All 0028902064664729 (Flowe…" at bounding box center [750, 325] width 1500 height 650
drag, startPoint x: 694, startPoint y: 510, endPoint x: 622, endPoint y: 365, distance: 162.2
click at [694, 508] on link "Cancel" at bounding box center [689, 504] width 33 height 16
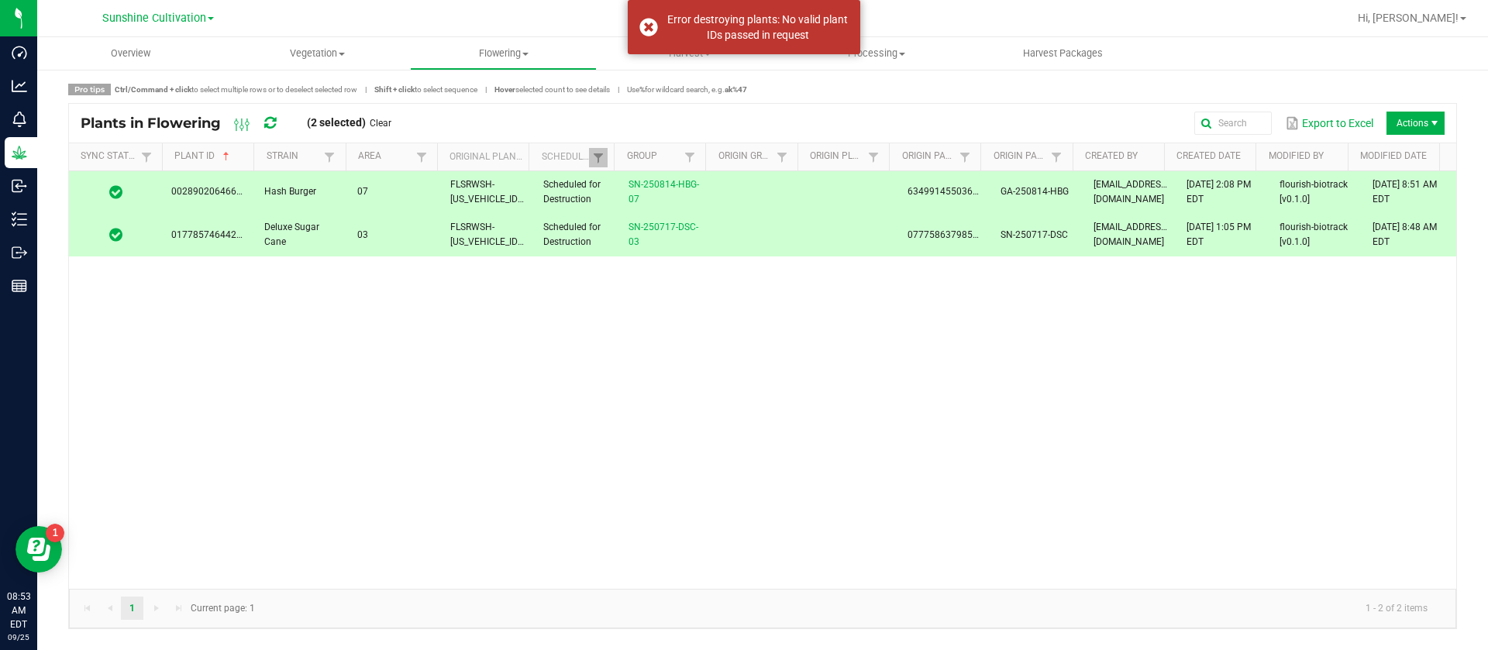
click at [301, 32] on div at bounding box center [812, 18] width 1070 height 30
click at [300, 47] on span "Vegetation" at bounding box center [317, 54] width 185 height 14
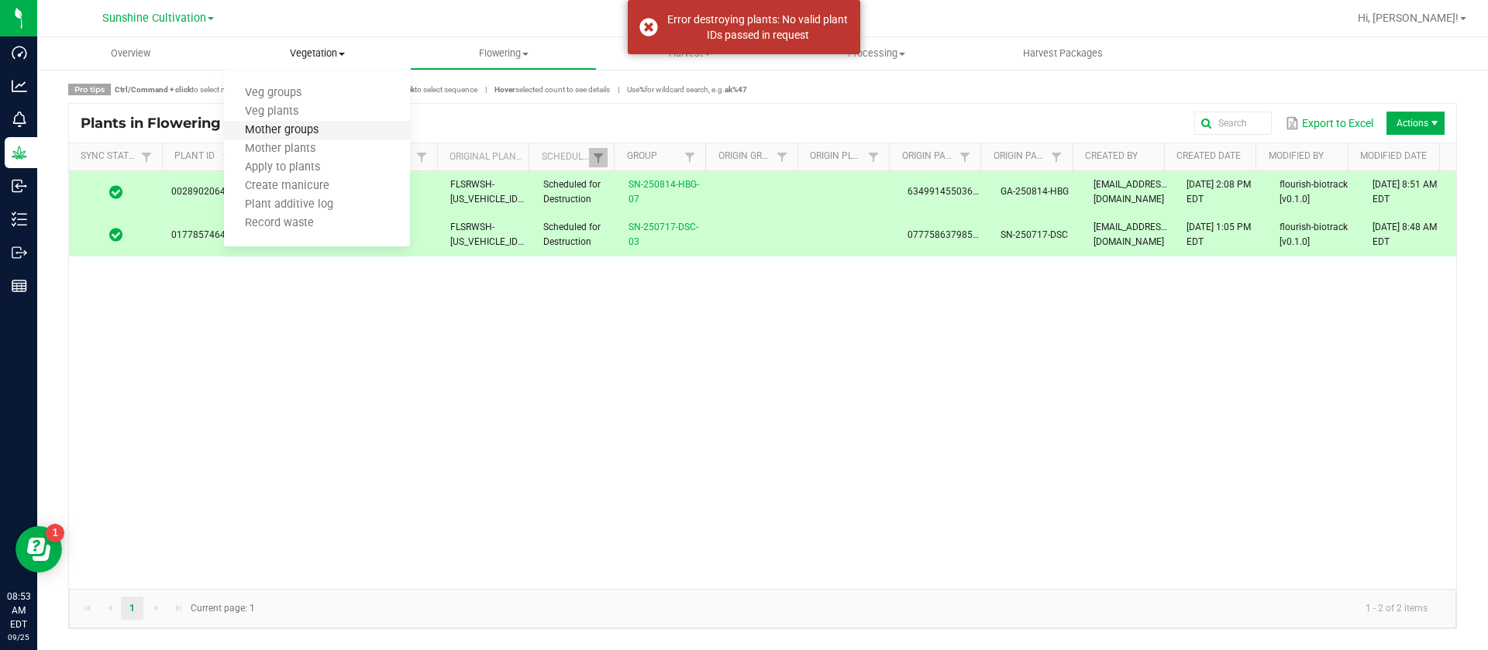
click at [324, 136] on span "Mother groups" at bounding box center [281, 130] width 115 height 13
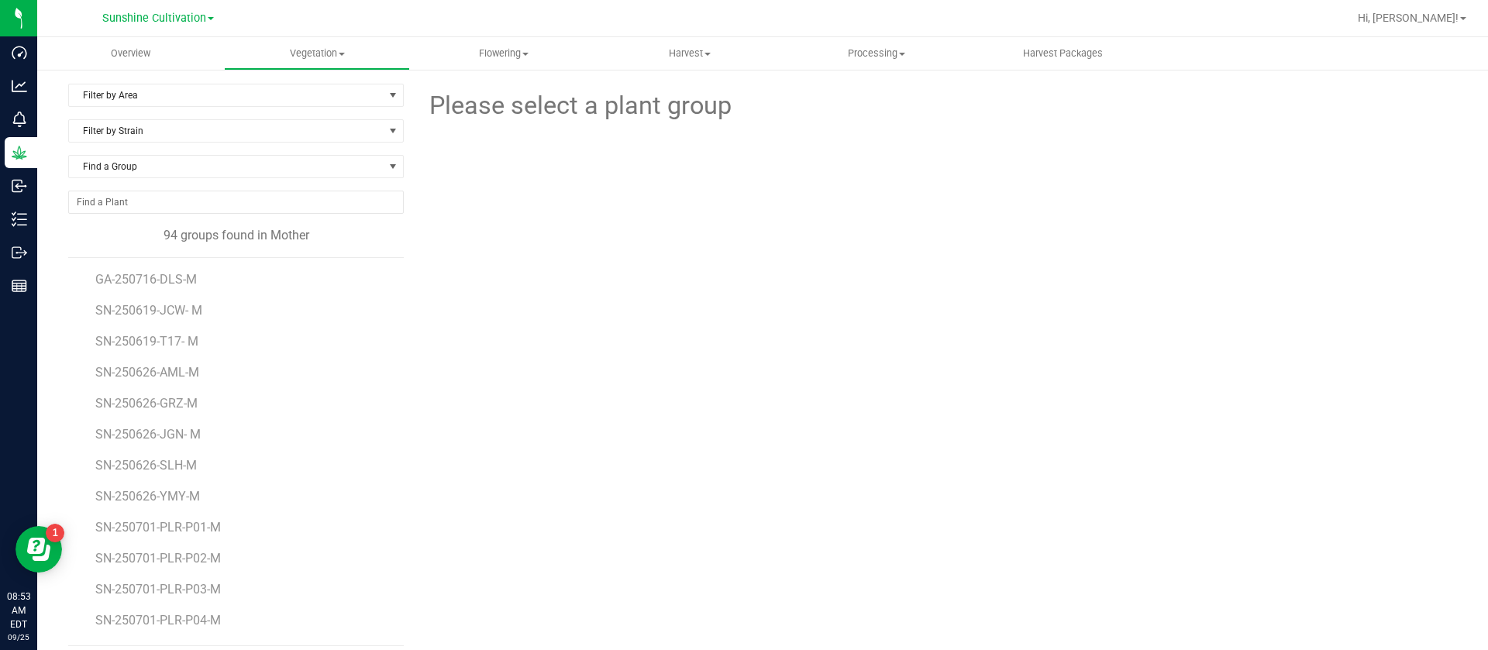
click at [780, 181] on div at bounding box center [936, 210] width 532 height 171
click at [630, 547] on div "Please select a plant group" at bounding box center [936, 365] width 1042 height 563
click at [902, 379] on div "Please select a plant group" at bounding box center [936, 365] width 1042 height 563
drag, startPoint x: 534, startPoint y: 330, endPoint x: 1487, endPoint y: 456, distance: 961.6
click at [1487, 456] on div "Overview Vegetation Veg groups Veg plants Mother groups Mother plants Apply to …" at bounding box center [762, 343] width 1451 height 613
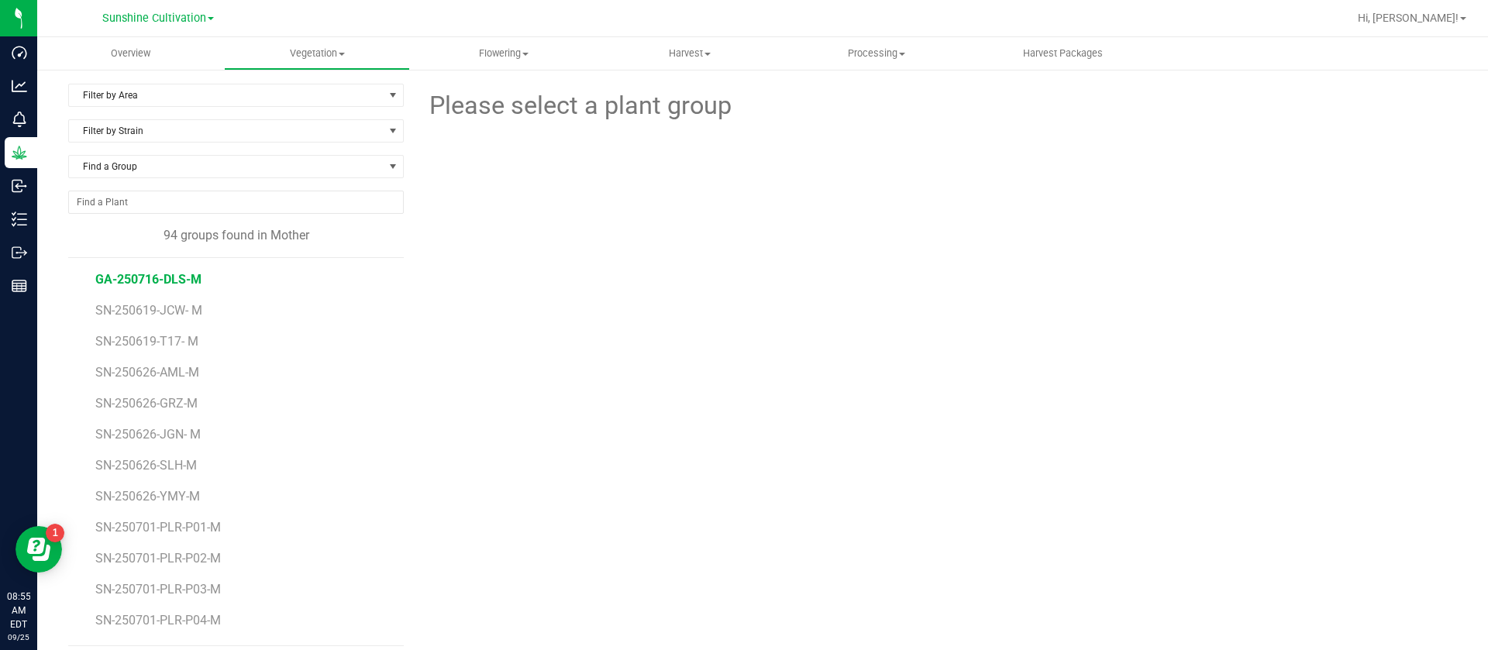
click at [187, 273] on span "GA-250716-DLS-M" at bounding box center [148, 279] width 106 height 15
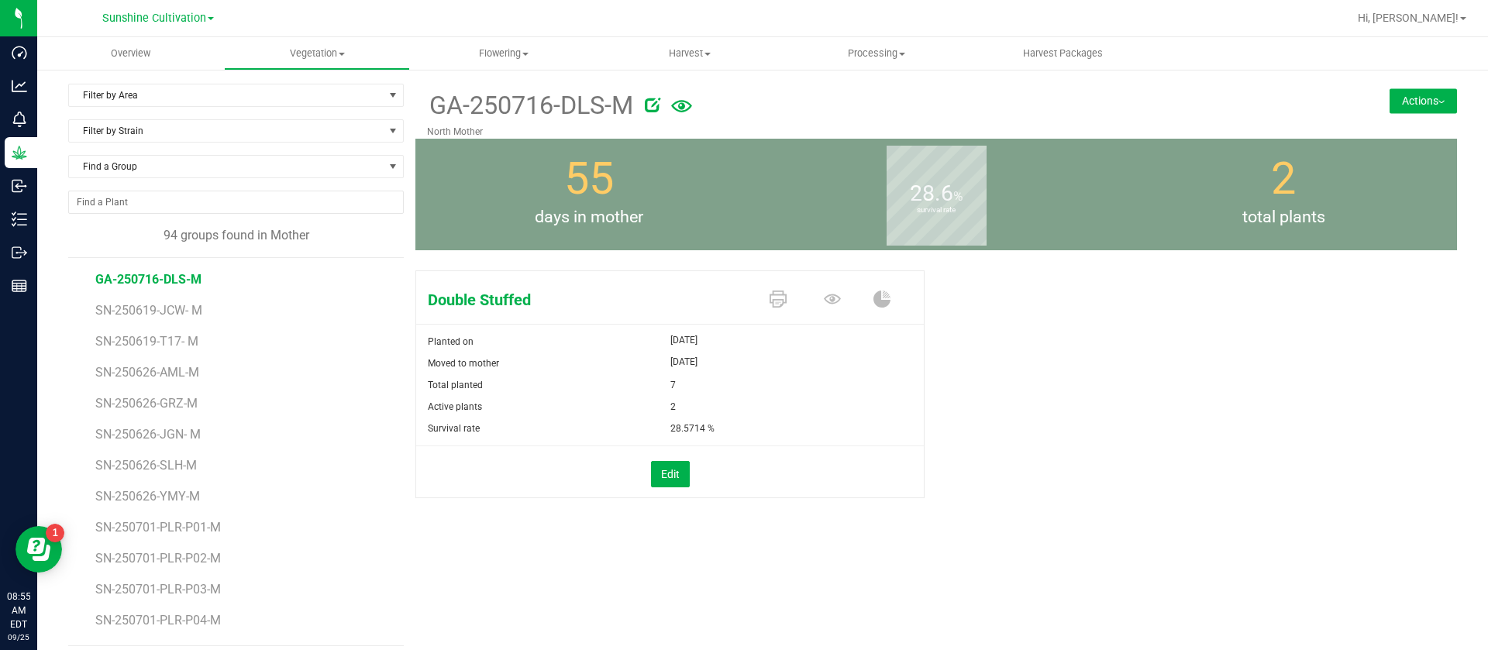
drag, startPoint x: 896, startPoint y: 310, endPoint x: 894, endPoint y: 343, distance: 33.4
click at [897, 305] on span at bounding box center [889, 300] width 54 height 27
click at [887, 439] on form "Planted on Jul 29, 2025 Moved to mother Aug 1, 2025 Total planted 7 Active plan…" at bounding box center [670, 414] width 508 height 167
click at [1014, 444] on div "Double Stuffed Planted on Jul 29, 2025 Moved to mother Aug 1, 2025 Total plante…" at bounding box center [936, 400] width 1042 height 273
click at [1008, 501] on div "Double Stuffed Planted on Jul 29, 2025 Moved to mother Aug 1, 2025 Total plante…" at bounding box center [936, 400] width 1042 height 273
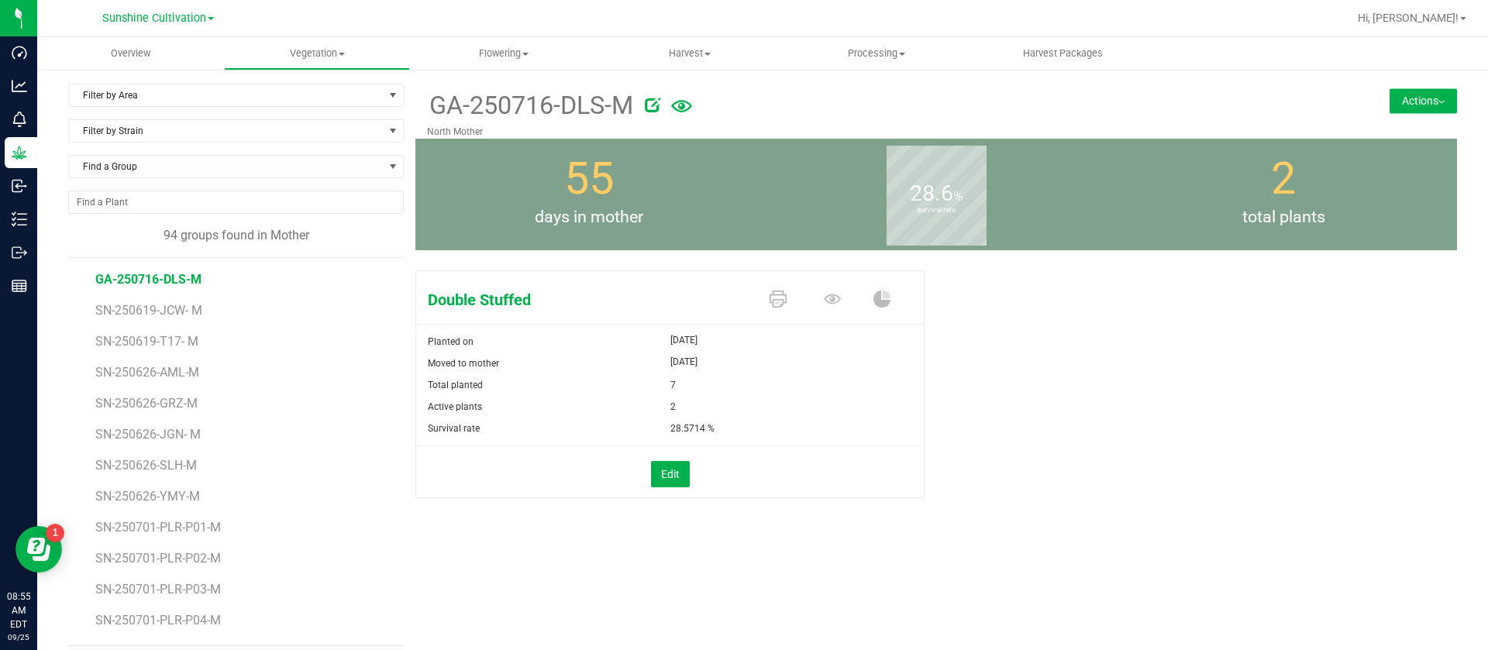
drag, startPoint x: 1007, startPoint y: 515, endPoint x: 1011, endPoint y: 522, distance: 8.4
click at [1011, 522] on div "Double Stuffed Planted on Jul 29, 2025 Moved to mother Aug 1, 2025 Total plante…" at bounding box center [936, 400] width 1042 height 273
click at [1161, 319] on div "Double Stuffed Planted on Jul 29, 2025 Moved to mother Aug 1, 2025 Total plante…" at bounding box center [936, 400] width 1042 height 273
click at [1148, 306] on div "Double Stuffed Planted on Jul 29, 2025 Moved to mother Aug 1, 2025 Total plante…" at bounding box center [936, 400] width 1042 height 273
click at [662, 174] on div "55 days in mother" at bounding box center [588, 195] width 347 height 112
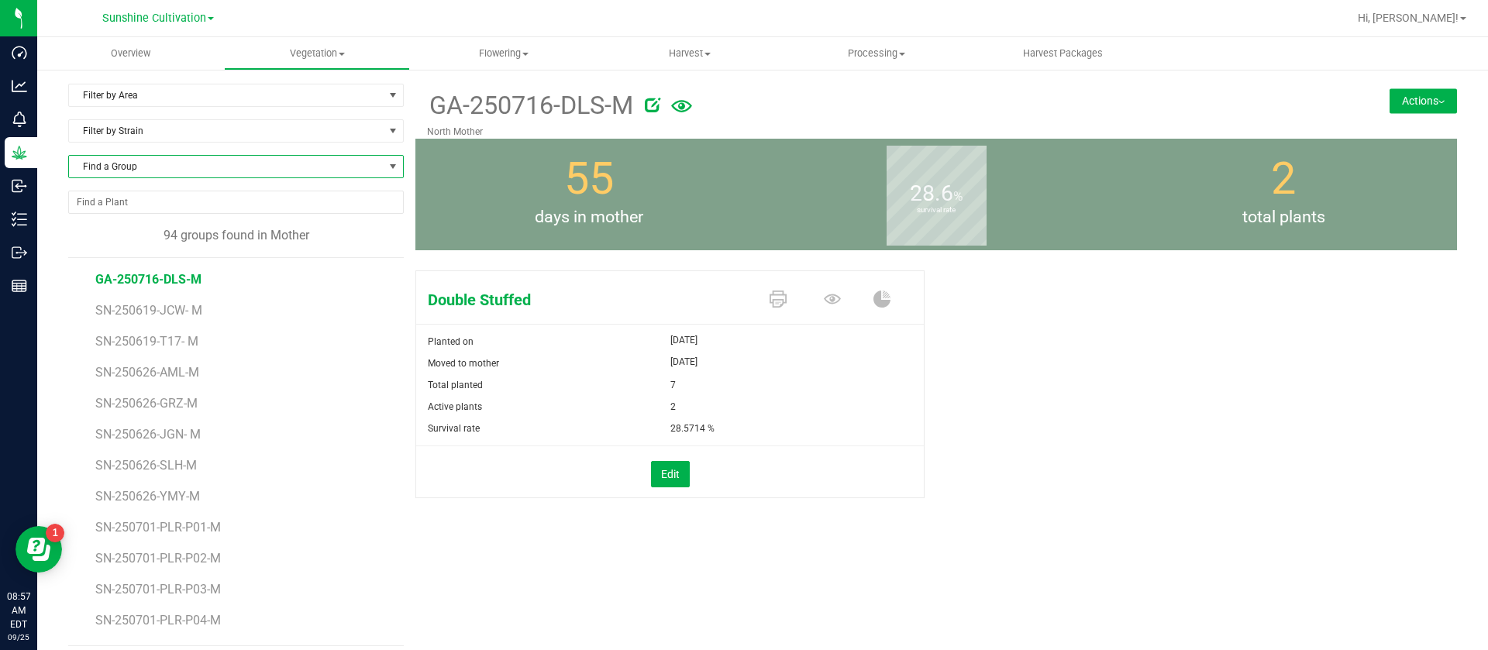
click at [178, 163] on span "Find a Group" at bounding box center [226, 167] width 315 height 22
type input "PLR"
click at [177, 226] on li "SN-250701-PLR-P01-M" at bounding box center [233, 231] width 329 height 22
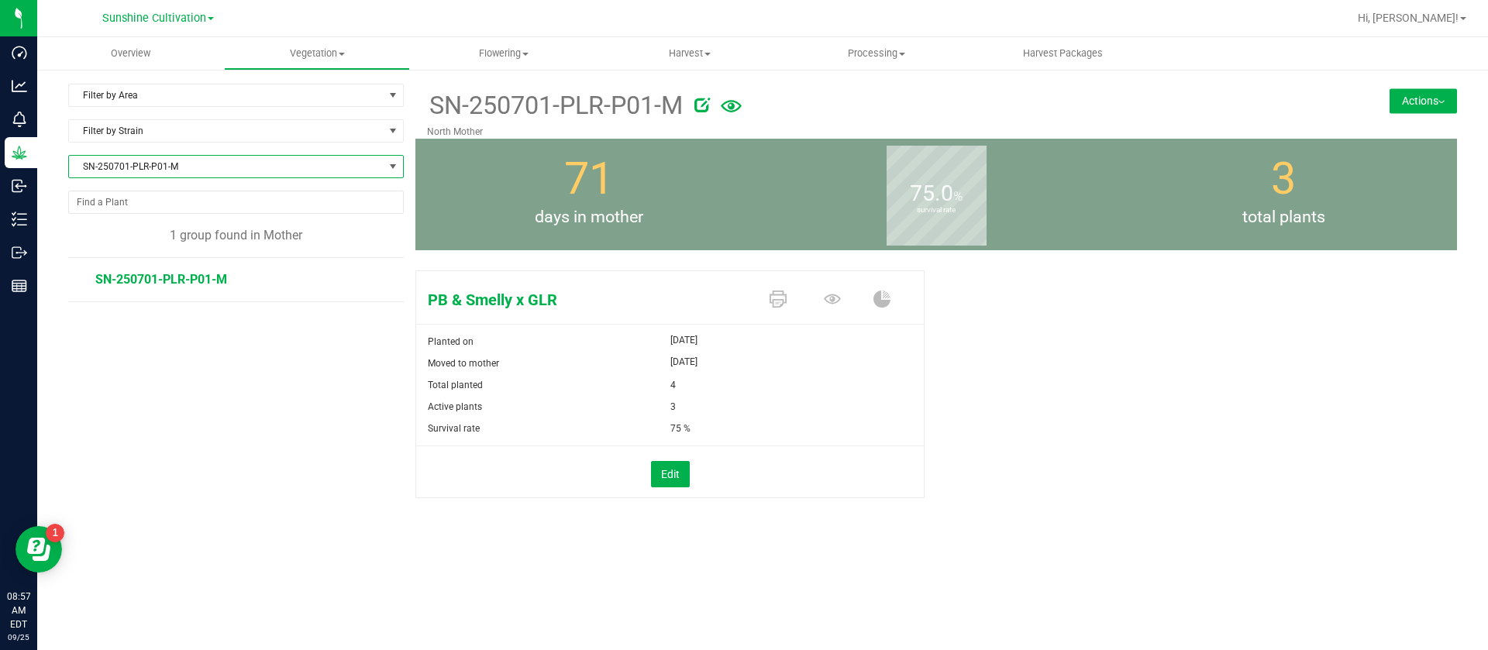
click at [167, 169] on span "SN-250701-PLR-P01-M" at bounding box center [226, 167] width 315 height 22
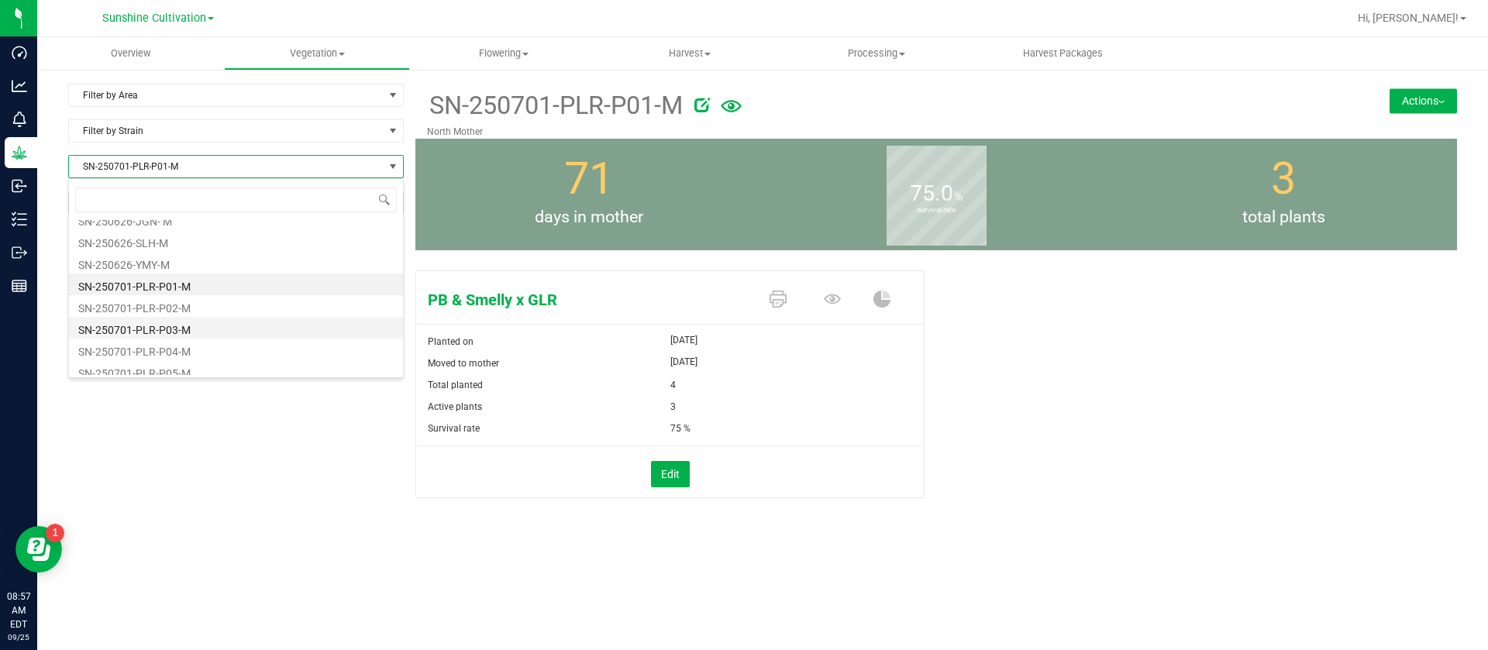
scroll to position [178, 0]
click at [197, 334] on li "SN-250701-PLR-P05-M" at bounding box center [236, 335] width 334 height 22
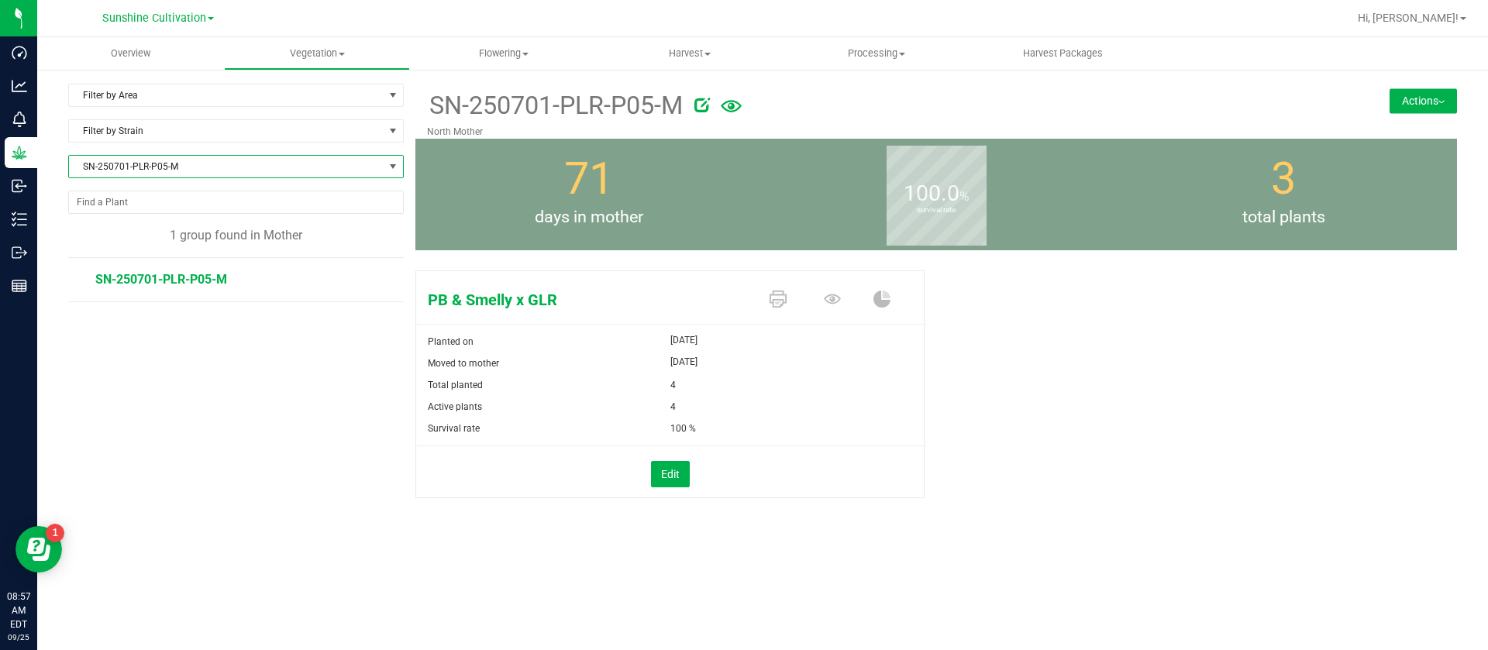
click at [177, 170] on span "SN-250701-PLR-P05-M" at bounding box center [226, 167] width 315 height 22
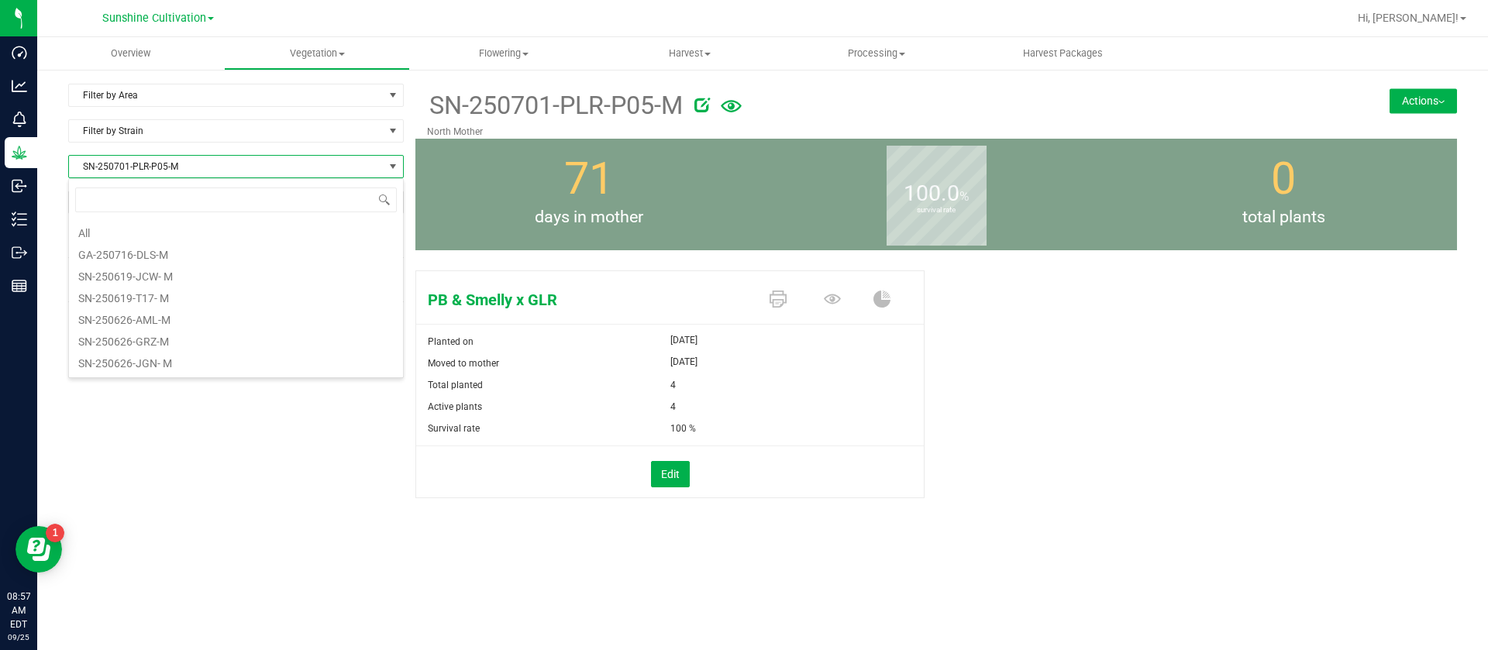
scroll to position [23, 336]
click at [210, 277] on li "SN-250701-PLR-P01-M" at bounding box center [236, 278] width 334 height 22
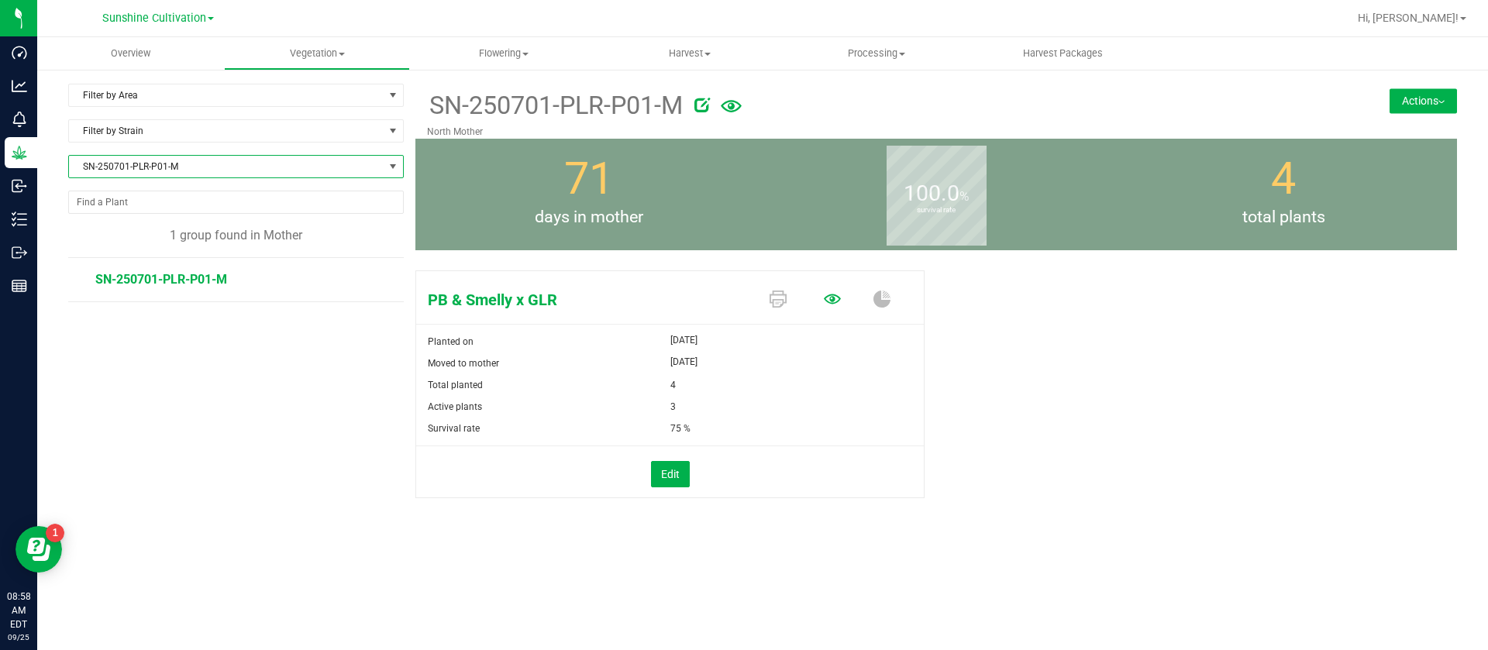
click at [825, 294] on icon at bounding box center [832, 299] width 17 height 17
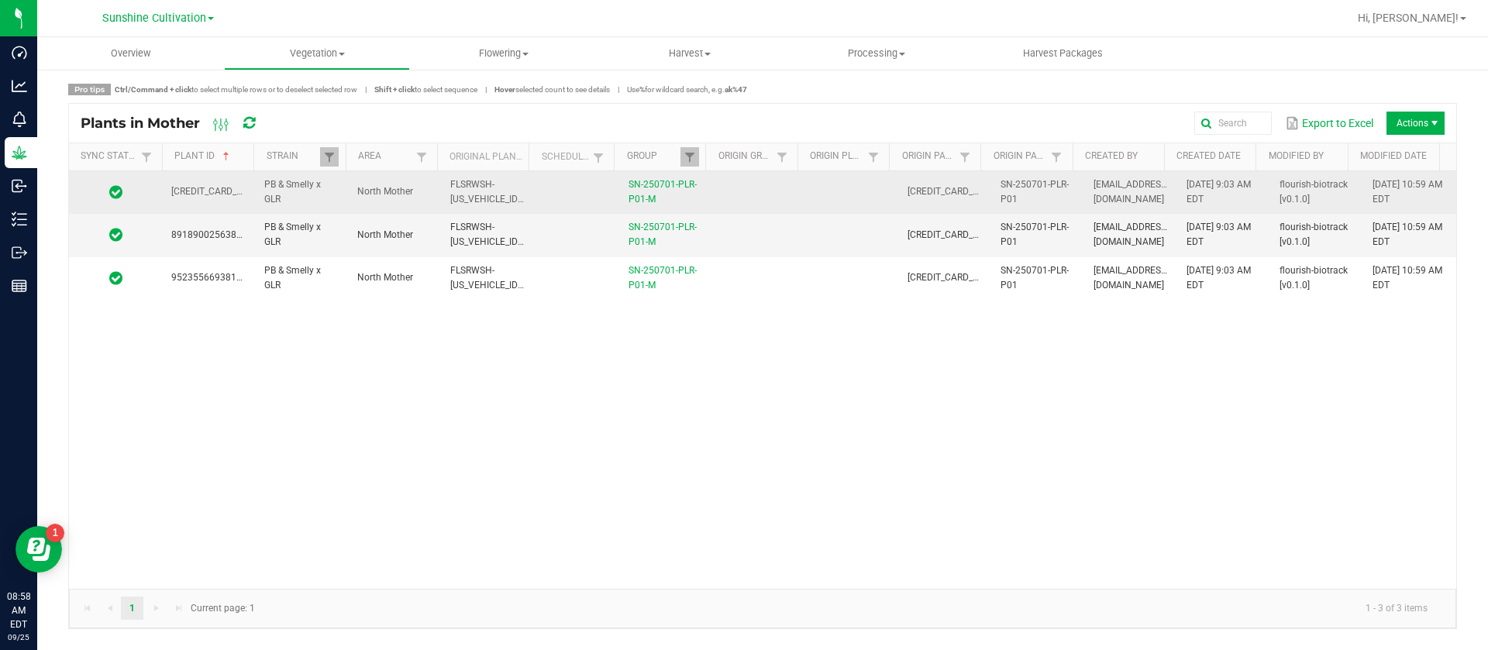
click at [855, 195] on td at bounding box center [851, 192] width 93 height 43
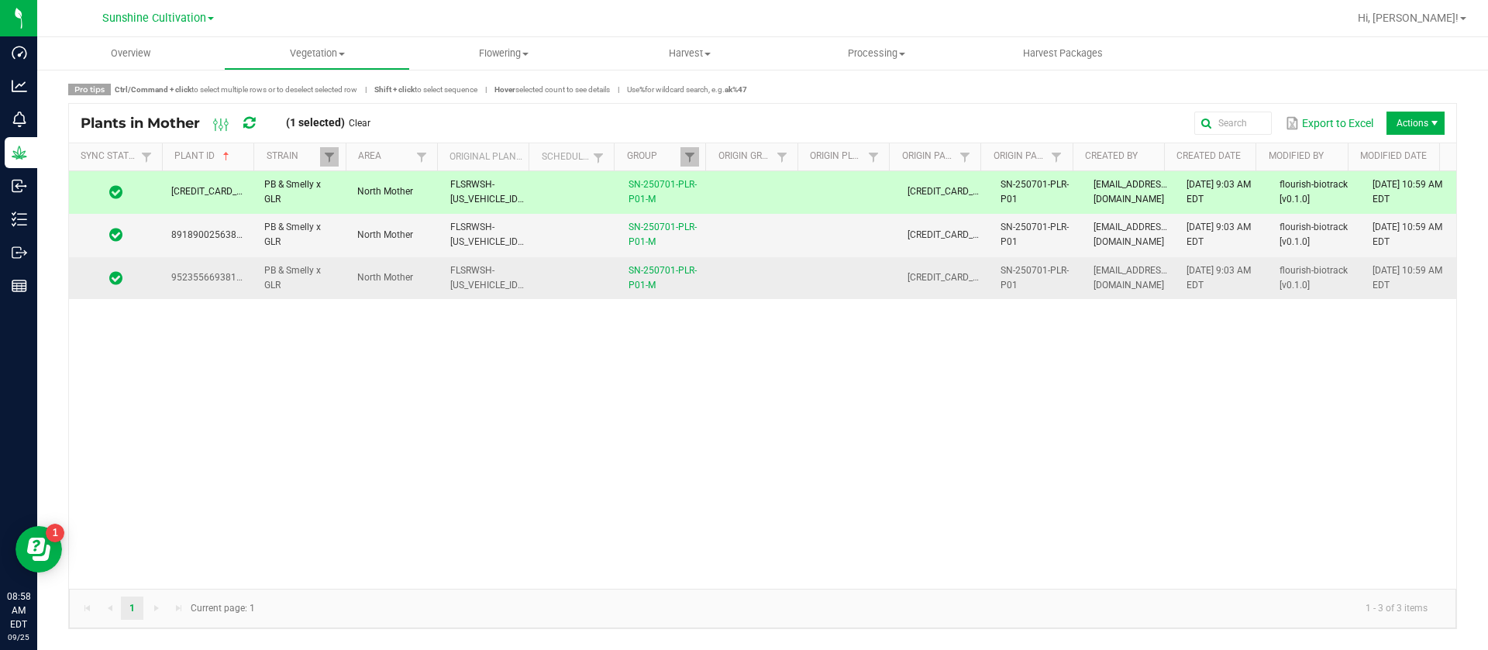
click at [827, 297] on td at bounding box center [851, 278] width 93 height 42
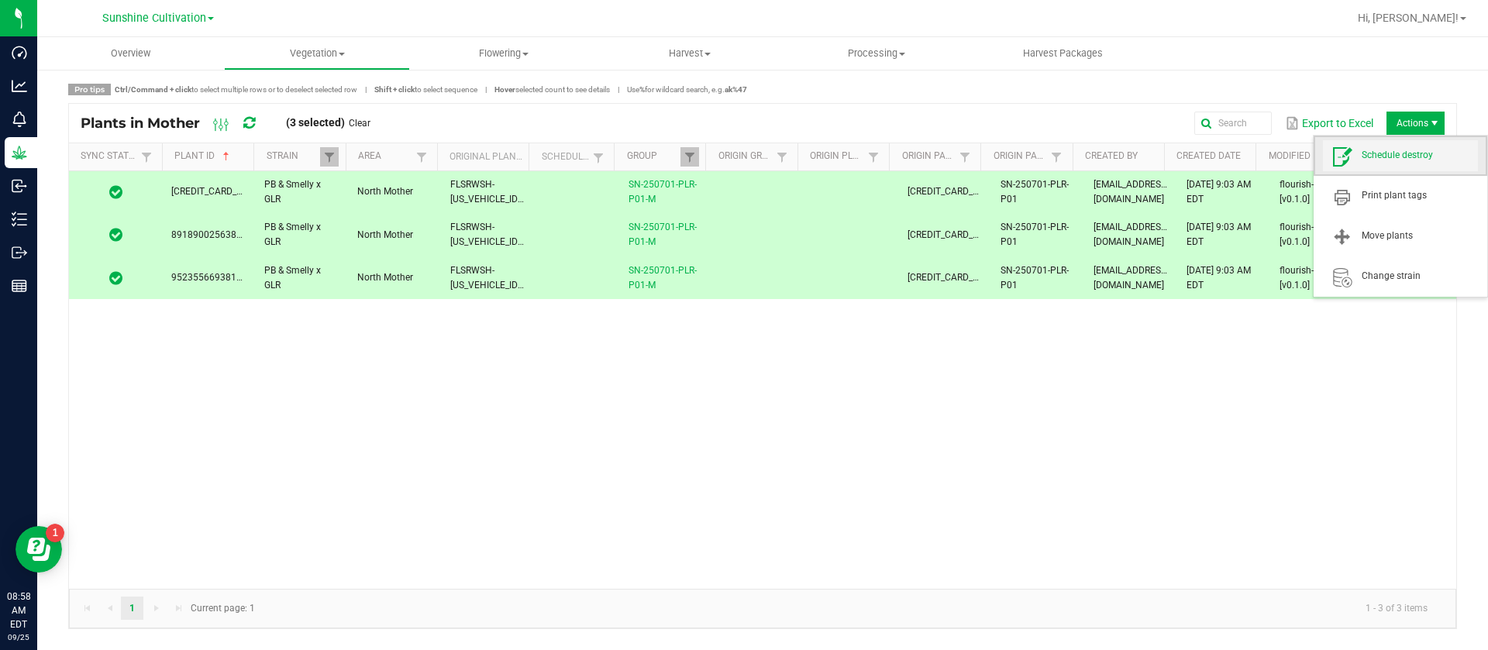
click at [1391, 157] on span "Schedule destroy" at bounding box center [1420, 155] width 116 height 13
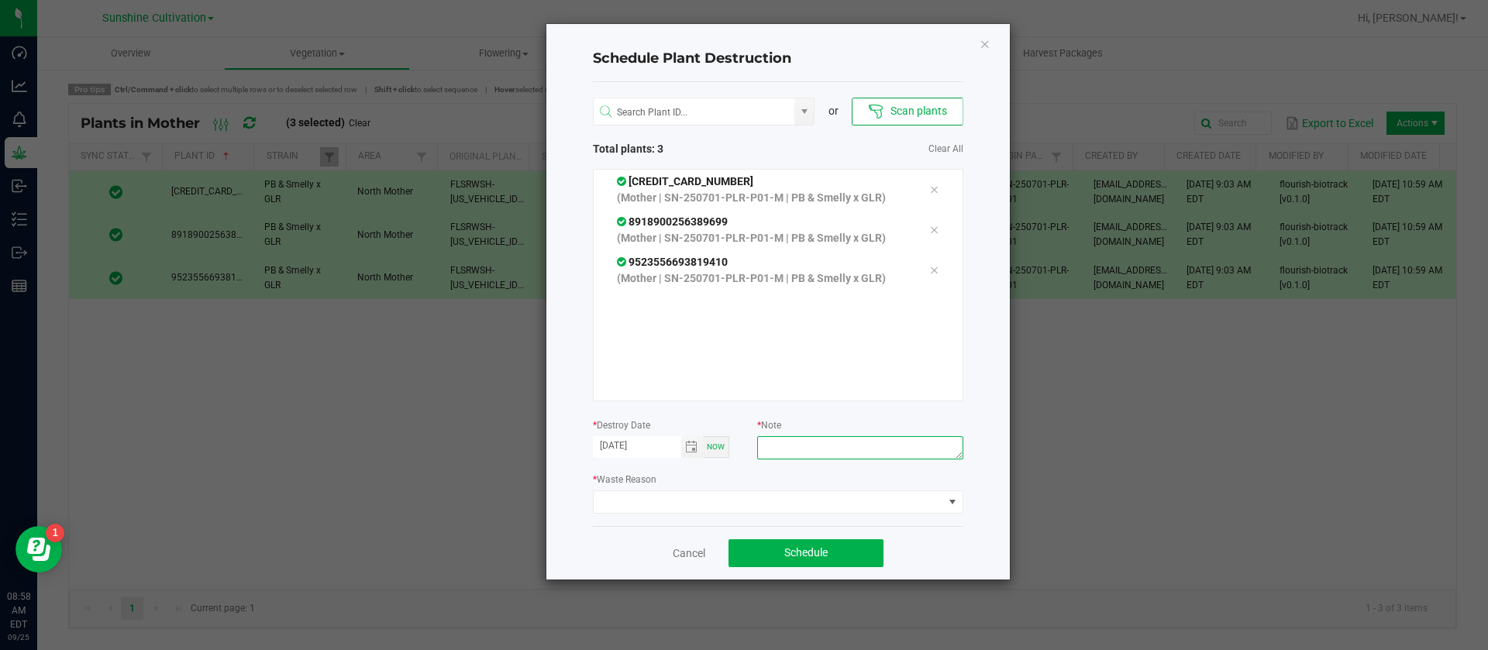
click at [846, 441] on textarea at bounding box center [859, 447] width 205 height 23
type textarea "WASTE"
click at [748, 501] on span at bounding box center [769, 502] width 350 height 22
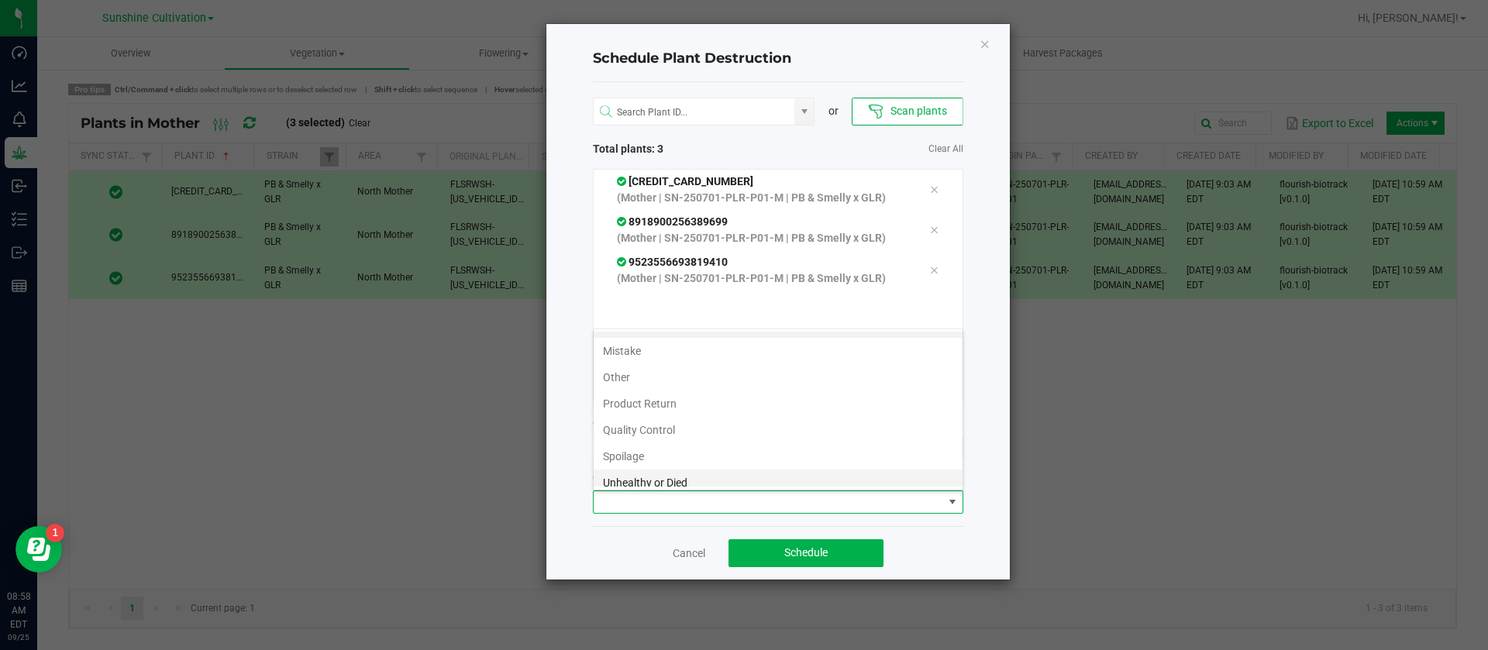
scroll to position [56, 0]
click at [649, 474] on li "Waste" at bounding box center [778, 473] width 369 height 26
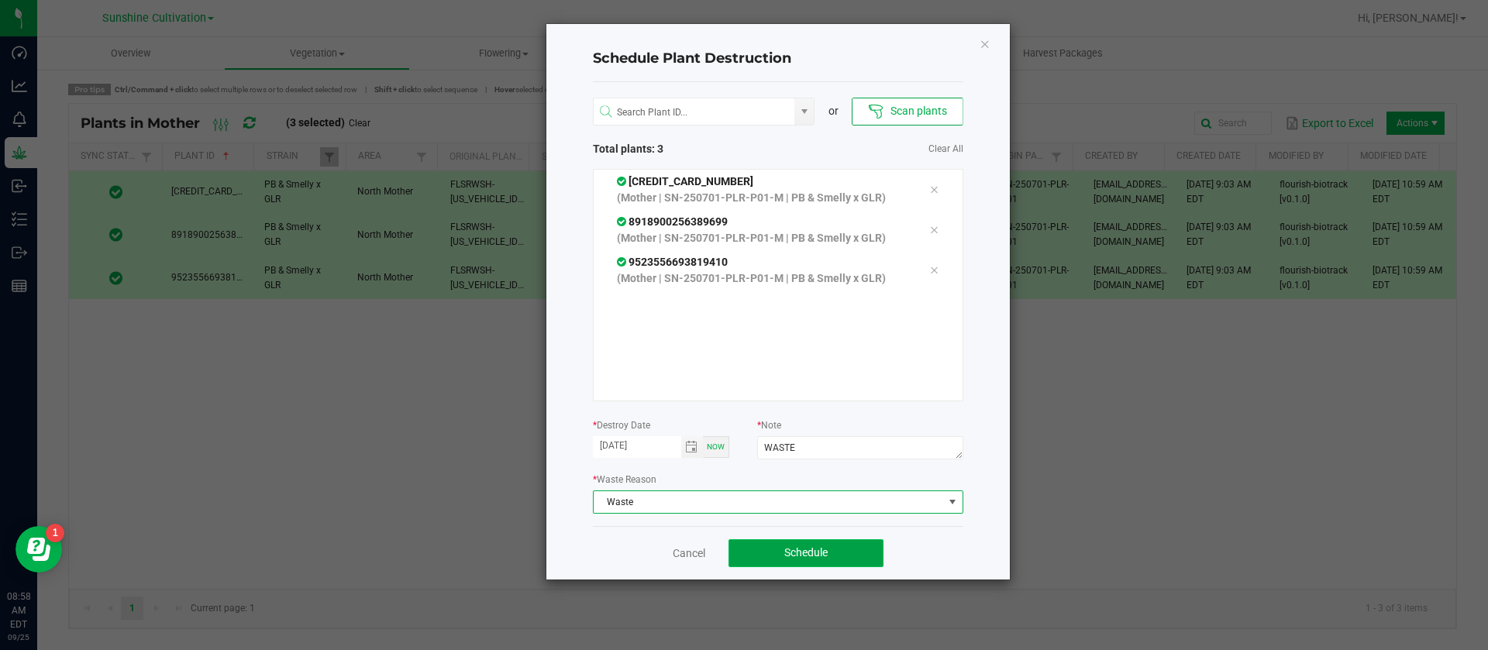
click at [815, 566] on button "Schedule" at bounding box center [806, 553] width 155 height 28
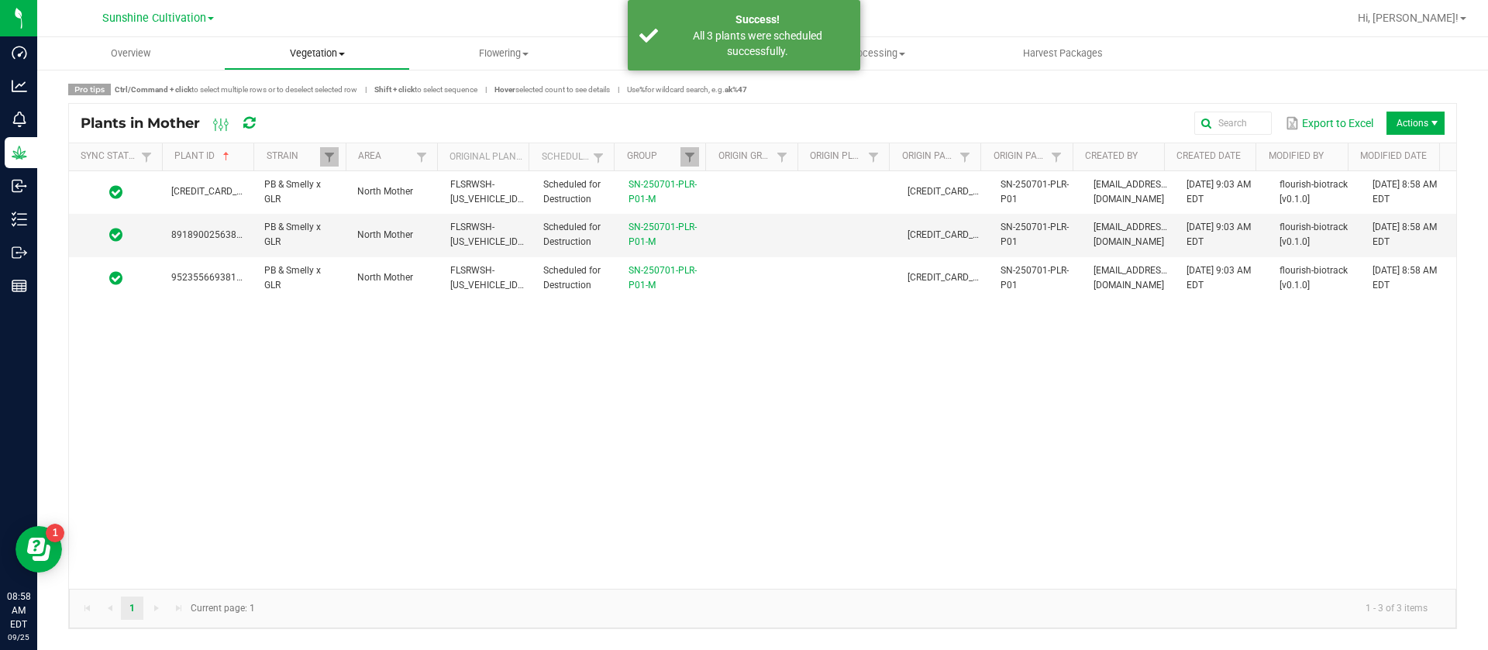
click at [333, 42] on uib-tab-heading "Vegetation Veg groups Veg plants Mother groups Mother plants Apply to plants Cr…" at bounding box center [317, 53] width 185 height 31
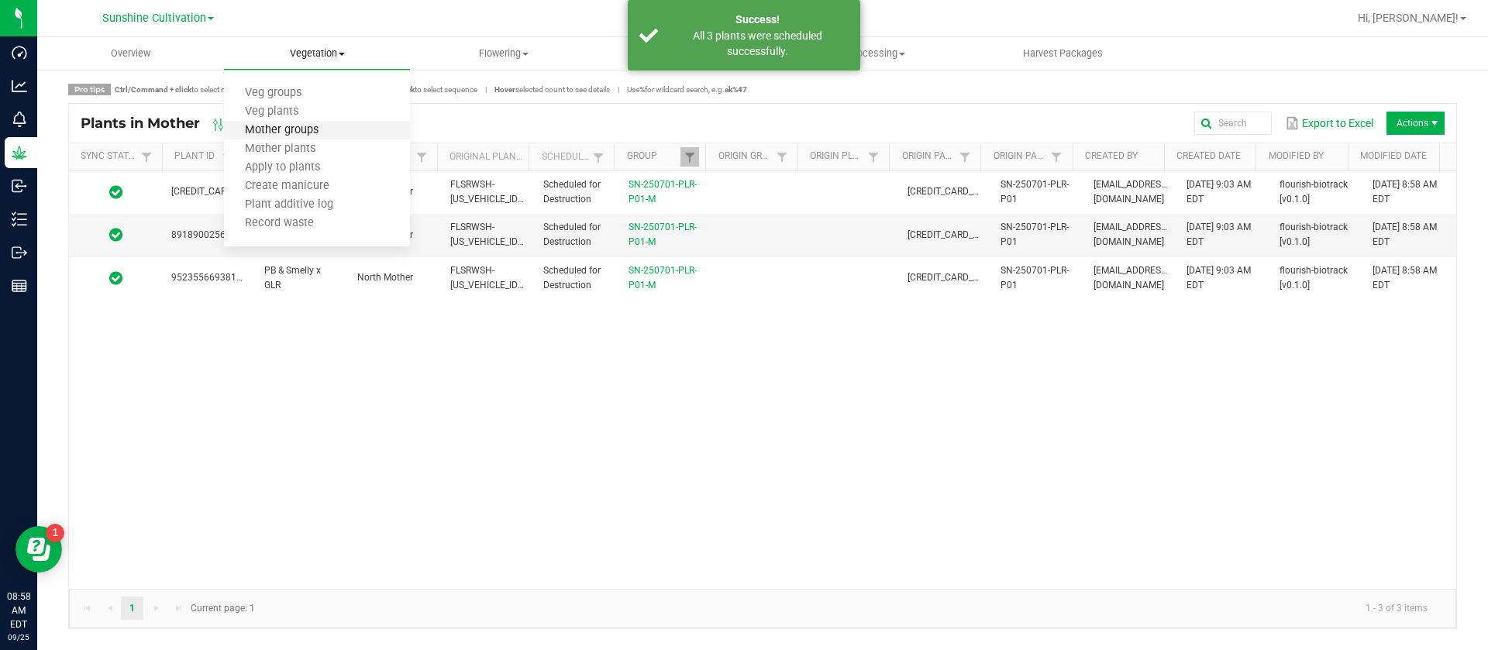
click at [324, 128] on span "Mother groups" at bounding box center [281, 130] width 115 height 13
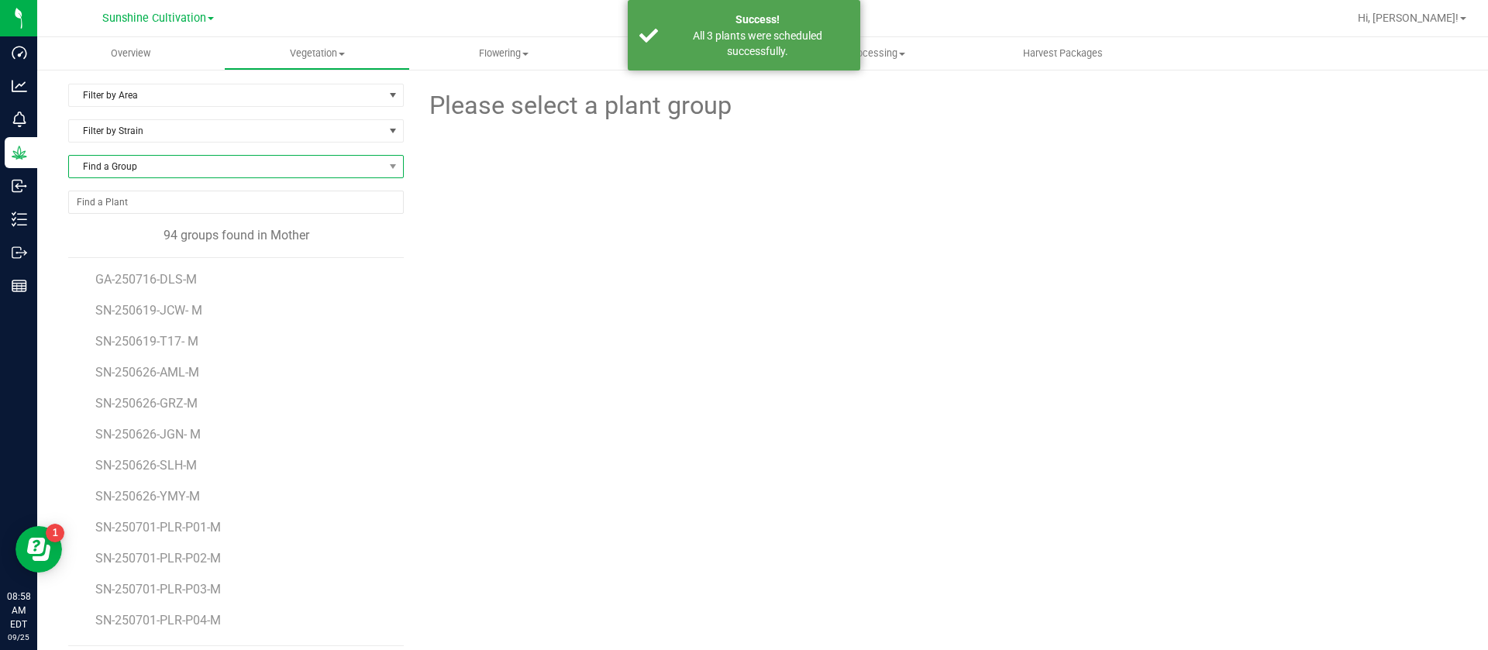
click at [196, 171] on span "Find a Group" at bounding box center [226, 167] width 315 height 22
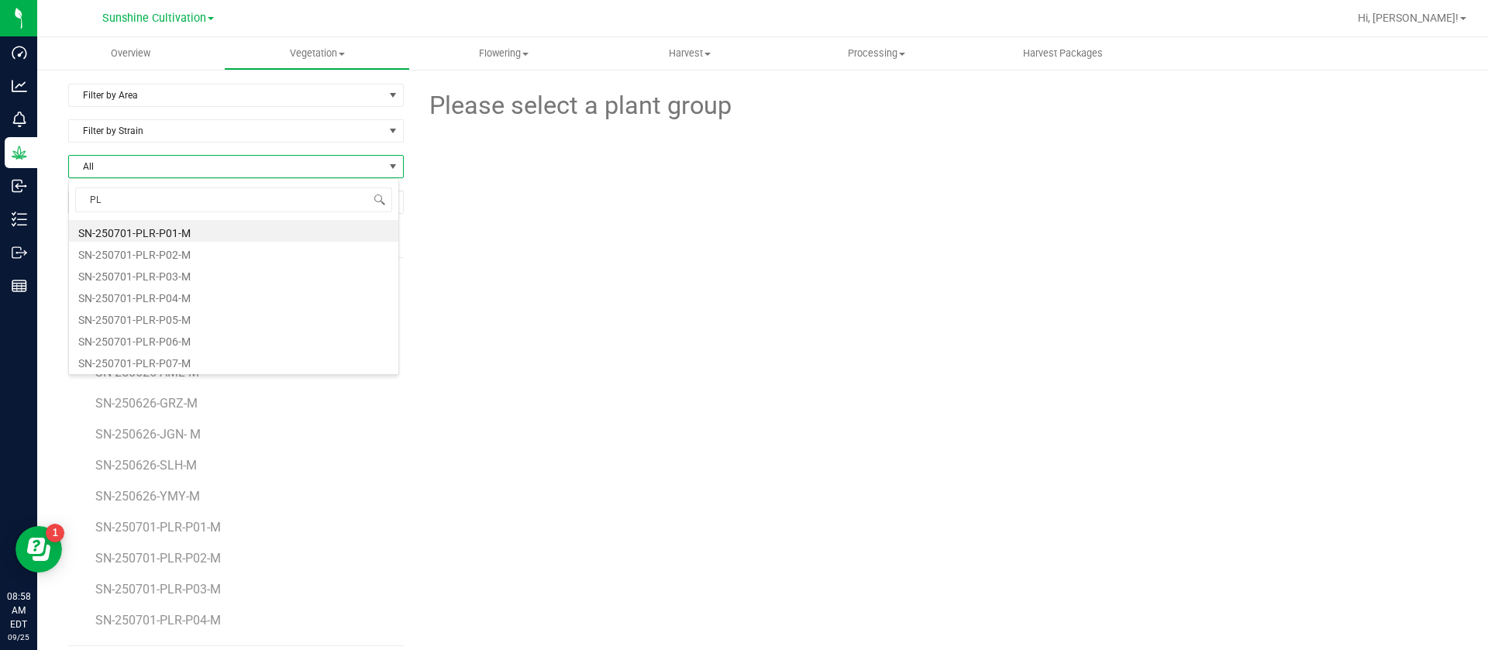
type input "PLR"
click at [192, 253] on li "SN-250701-PLR-P02-M" at bounding box center [233, 253] width 329 height 22
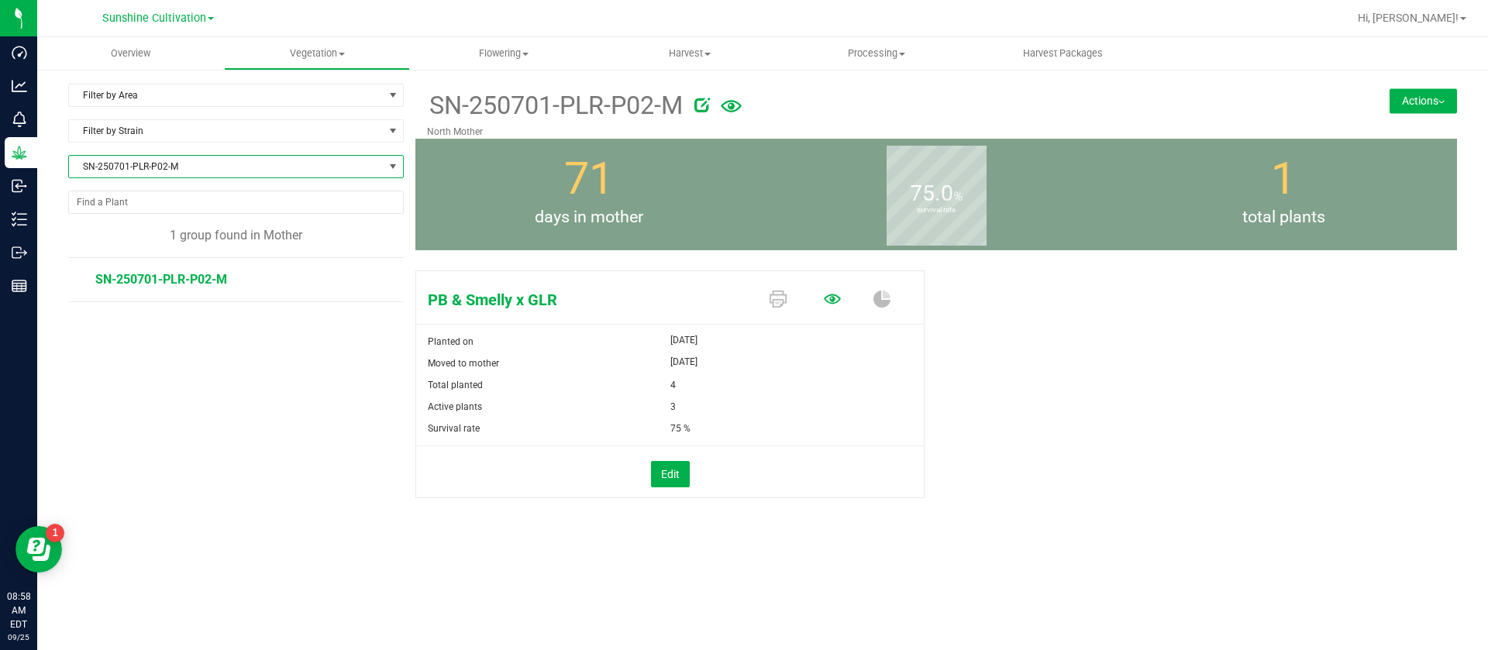
click at [827, 299] on icon at bounding box center [832, 299] width 17 height 17
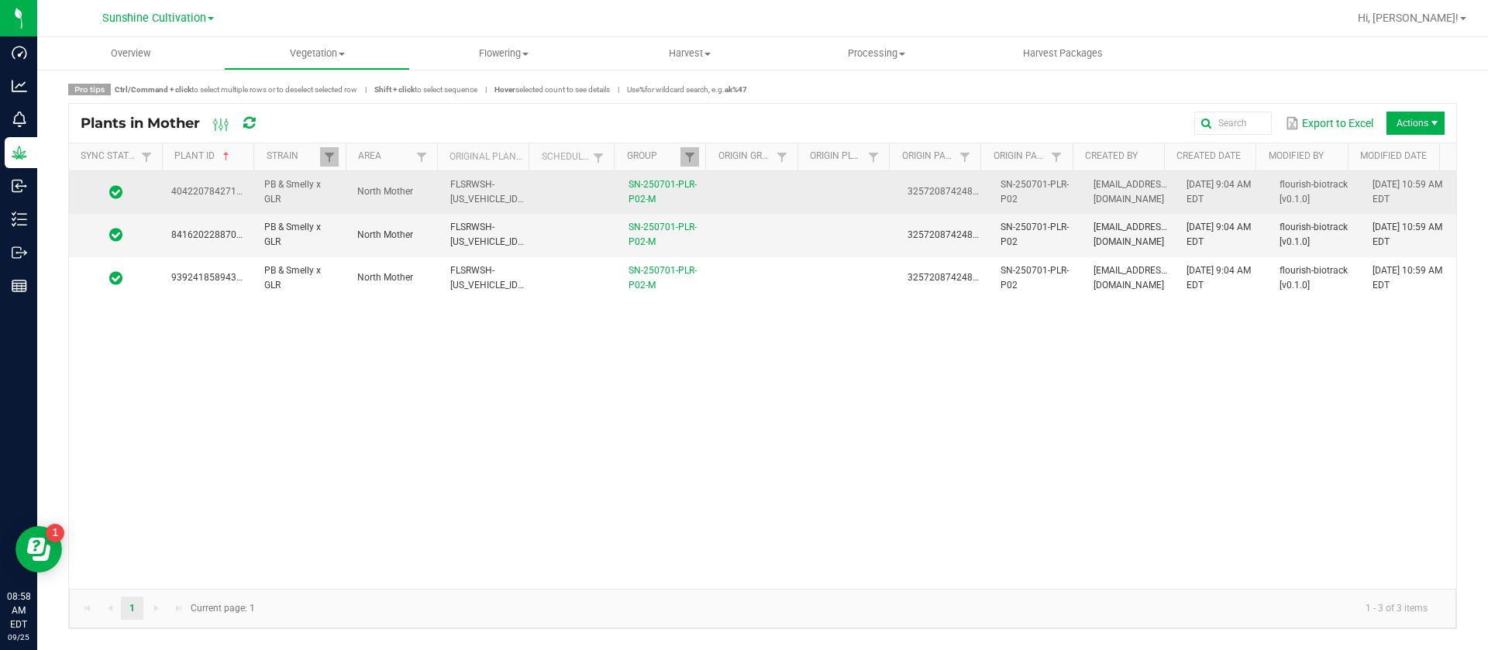
click at [829, 179] on td at bounding box center [851, 192] width 93 height 43
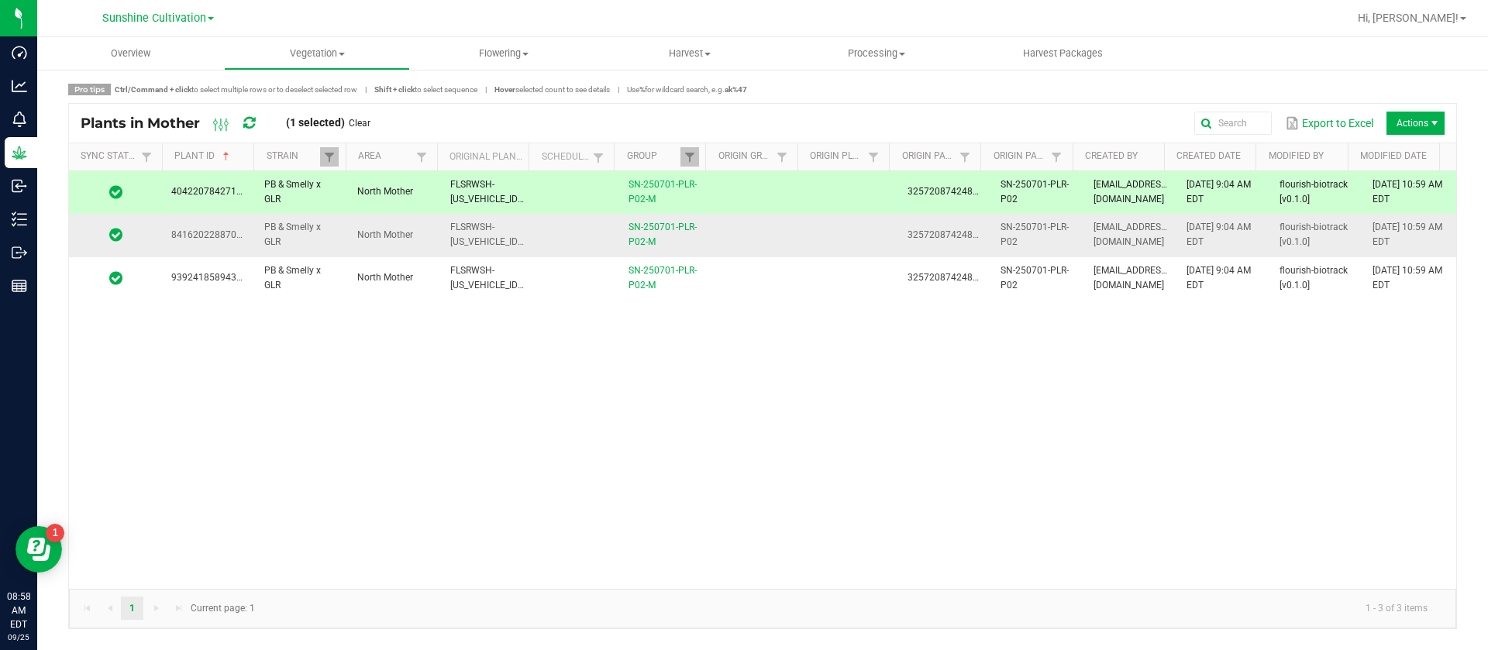
click at [815, 250] on td at bounding box center [851, 235] width 93 height 43
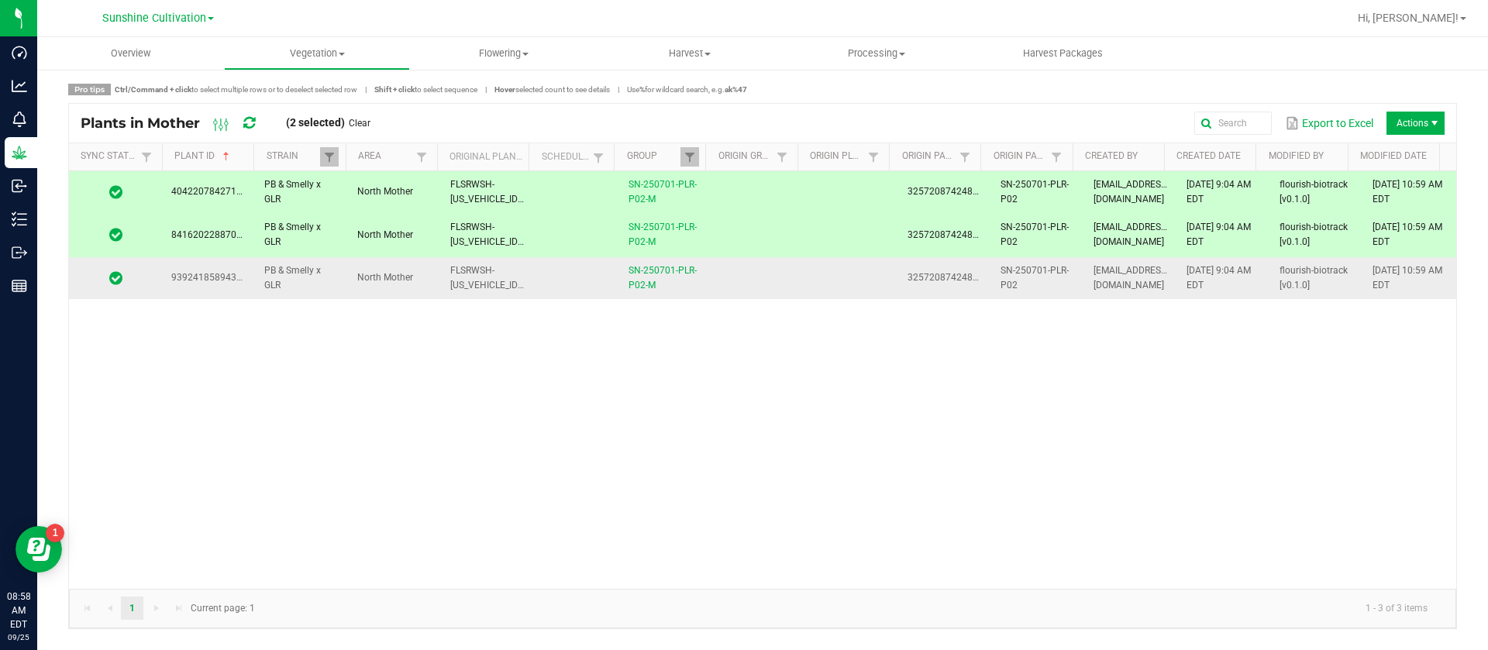
click at [955, 274] on span "3257208742480749" at bounding box center [951, 277] width 87 height 11
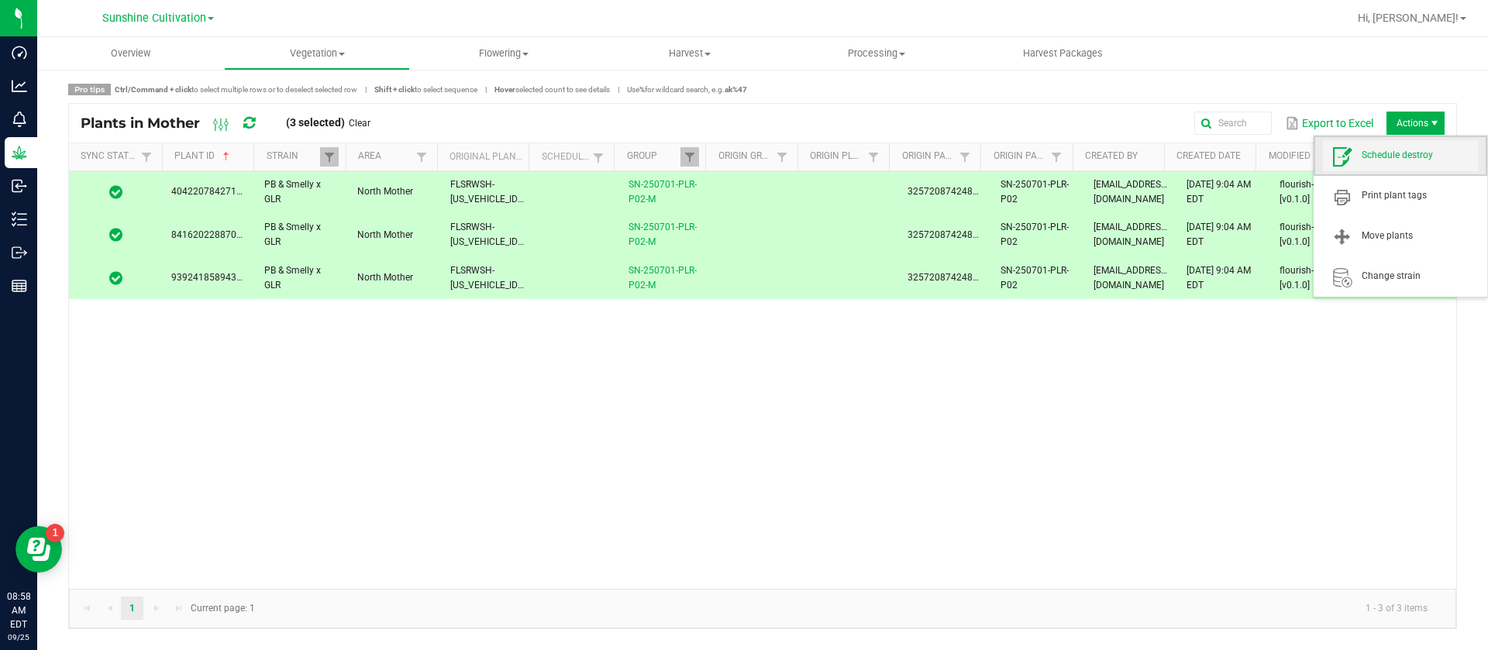
click at [1397, 149] on span "Schedule destroy" at bounding box center [1420, 155] width 116 height 13
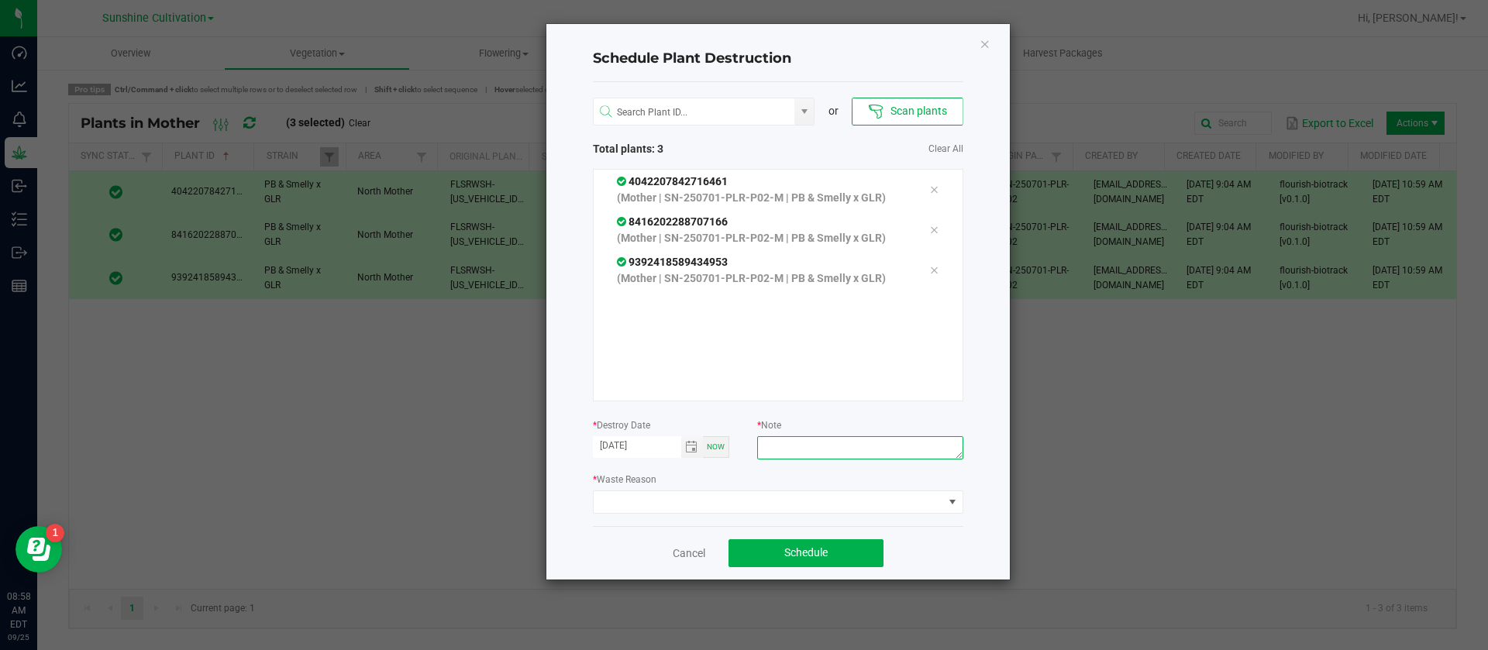
click at [815, 443] on textarea at bounding box center [859, 447] width 205 height 23
type textarea "WASTE"
click at [731, 495] on span at bounding box center [769, 502] width 350 height 22
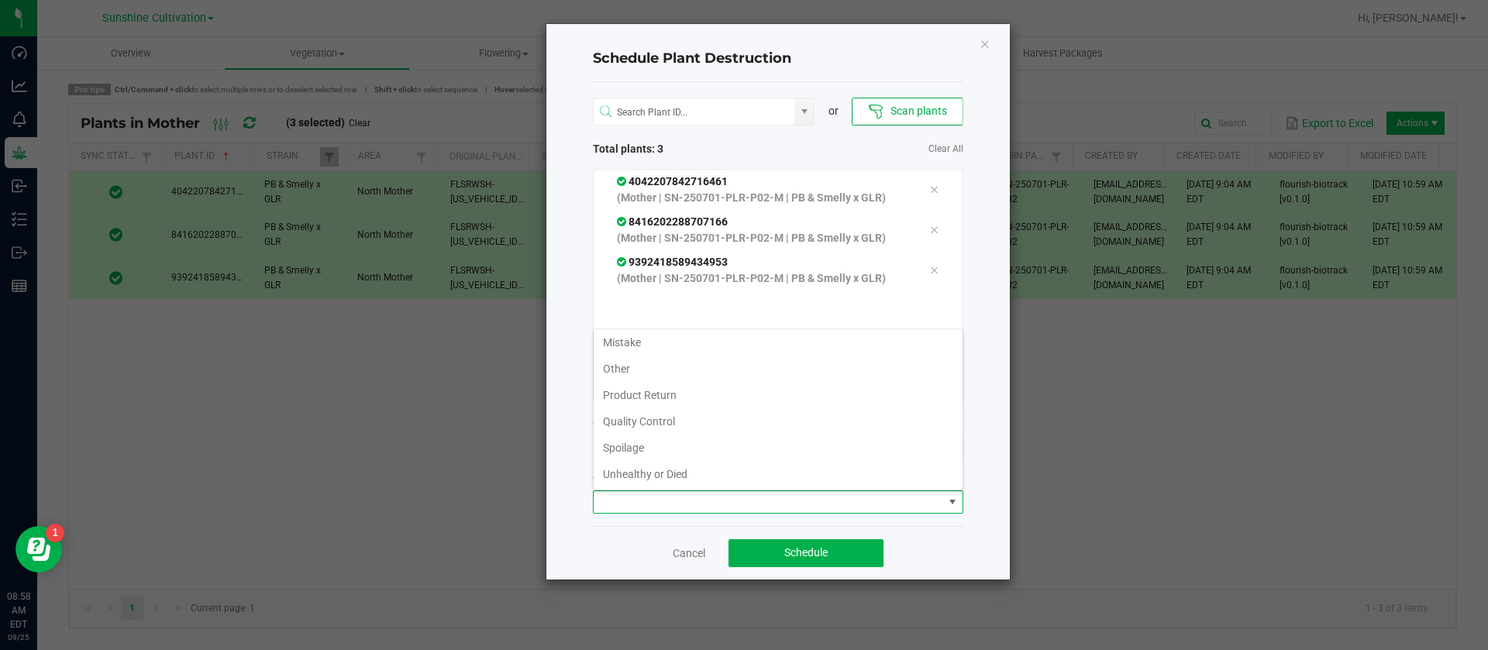
scroll to position [56, 0]
click at [615, 475] on li "Waste" at bounding box center [778, 473] width 369 height 26
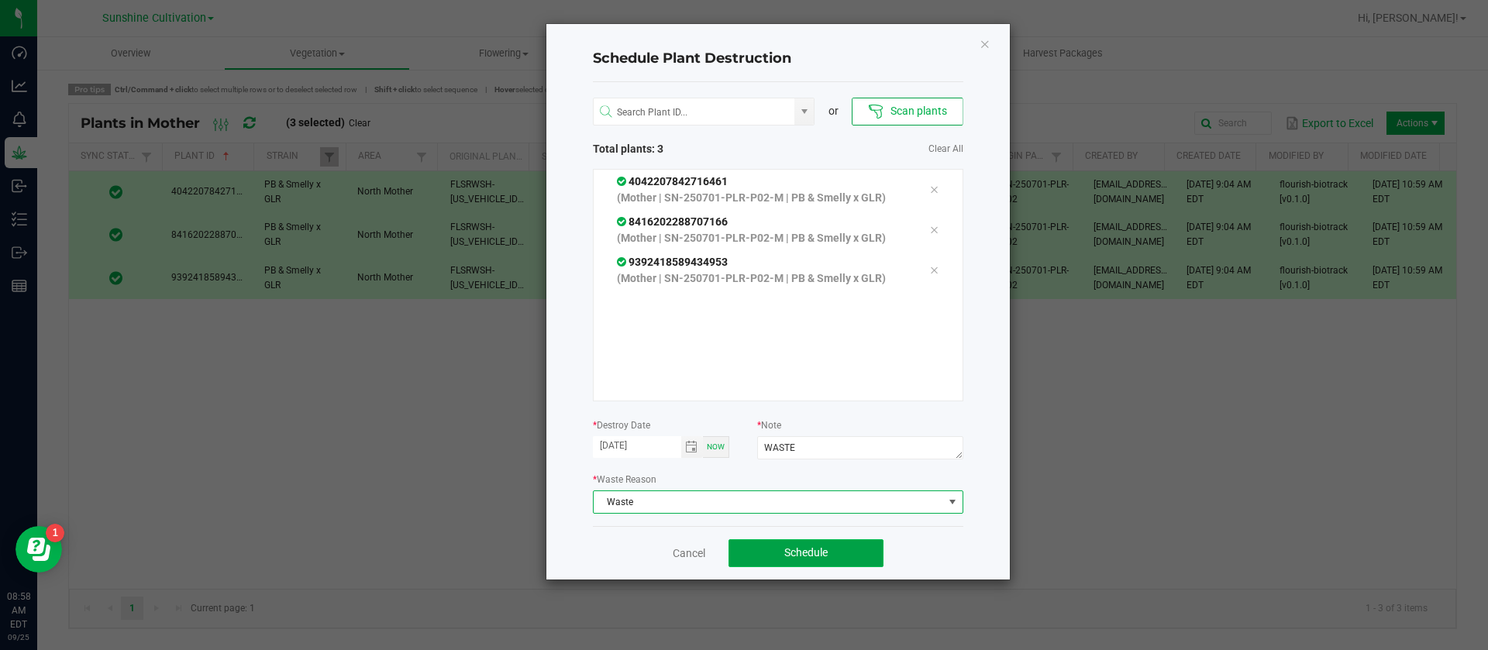
drag, startPoint x: 803, startPoint y: 558, endPoint x: 804, endPoint y: 550, distance: 7.8
click at [804, 553] on span "Schedule" at bounding box center [805, 552] width 43 height 12
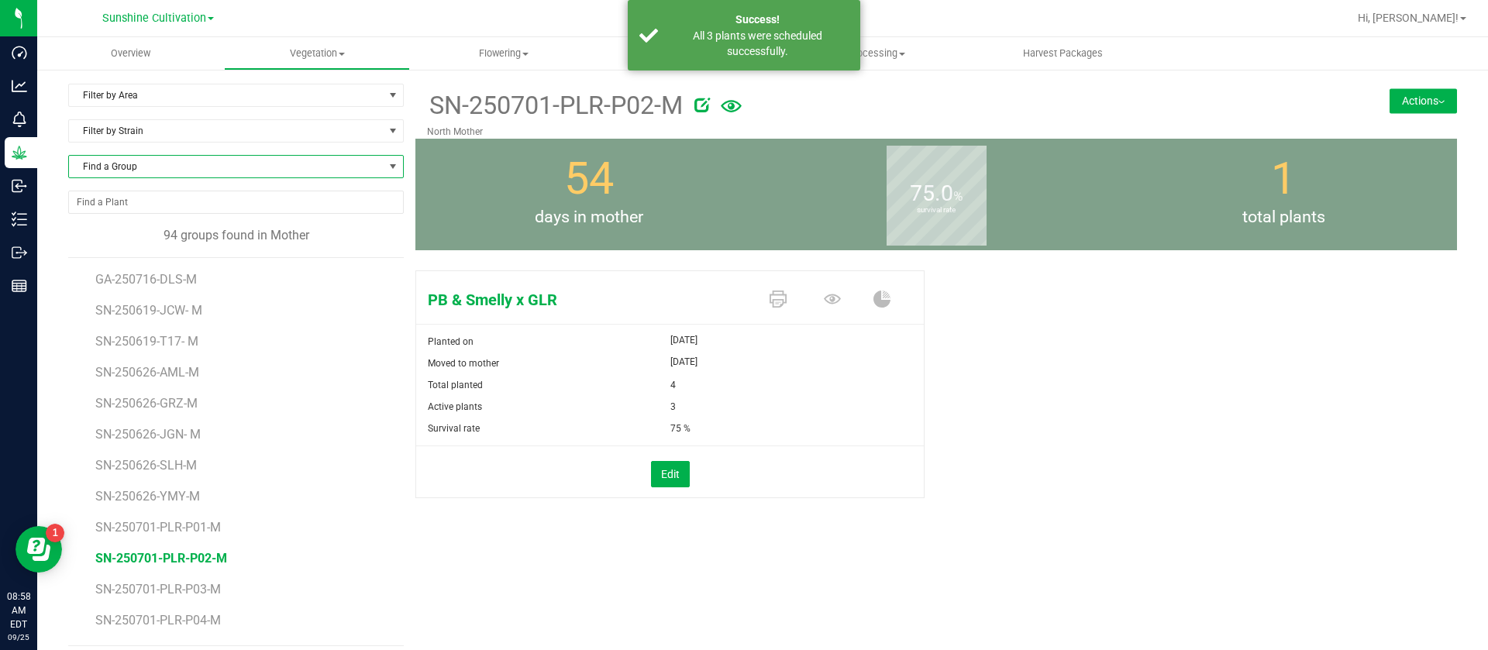
click at [150, 169] on span "Find a Group" at bounding box center [226, 167] width 315 height 22
type input "PLR"
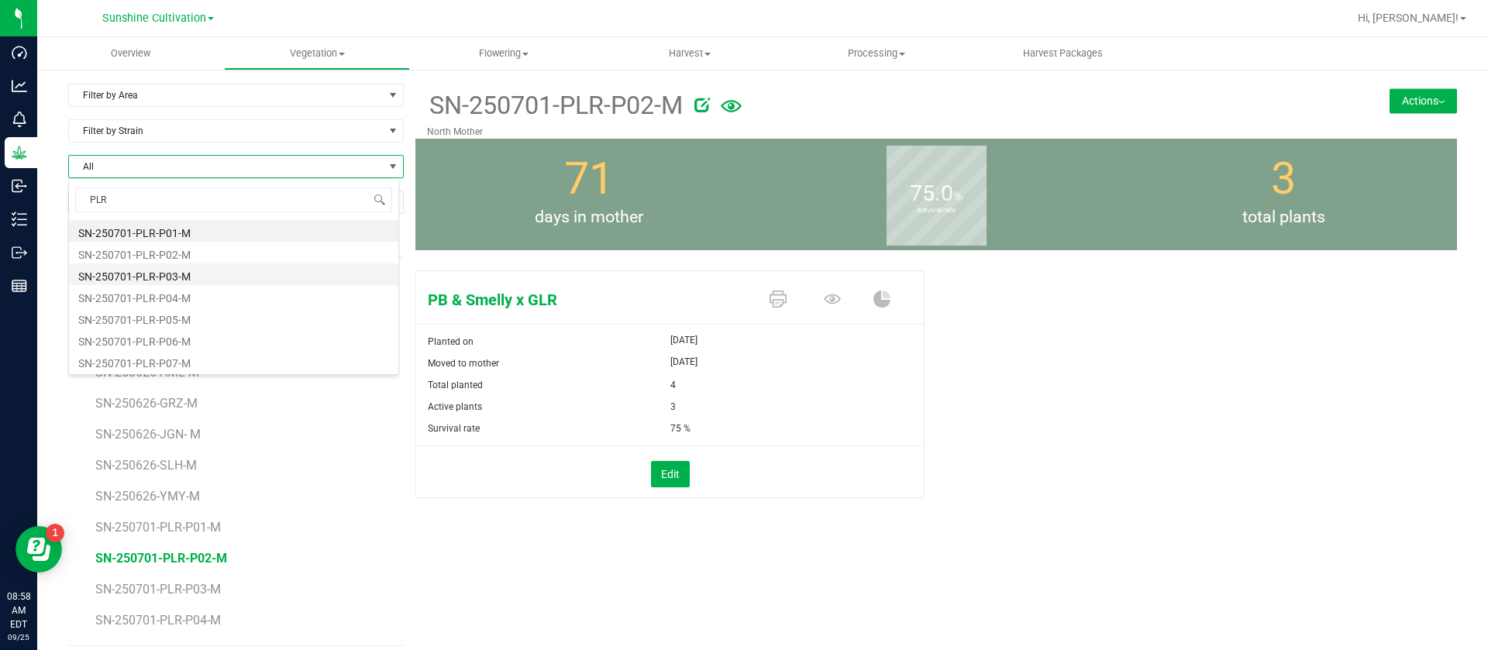
click at [191, 277] on li "SN-250701-PLR-P03-M" at bounding box center [233, 275] width 329 height 22
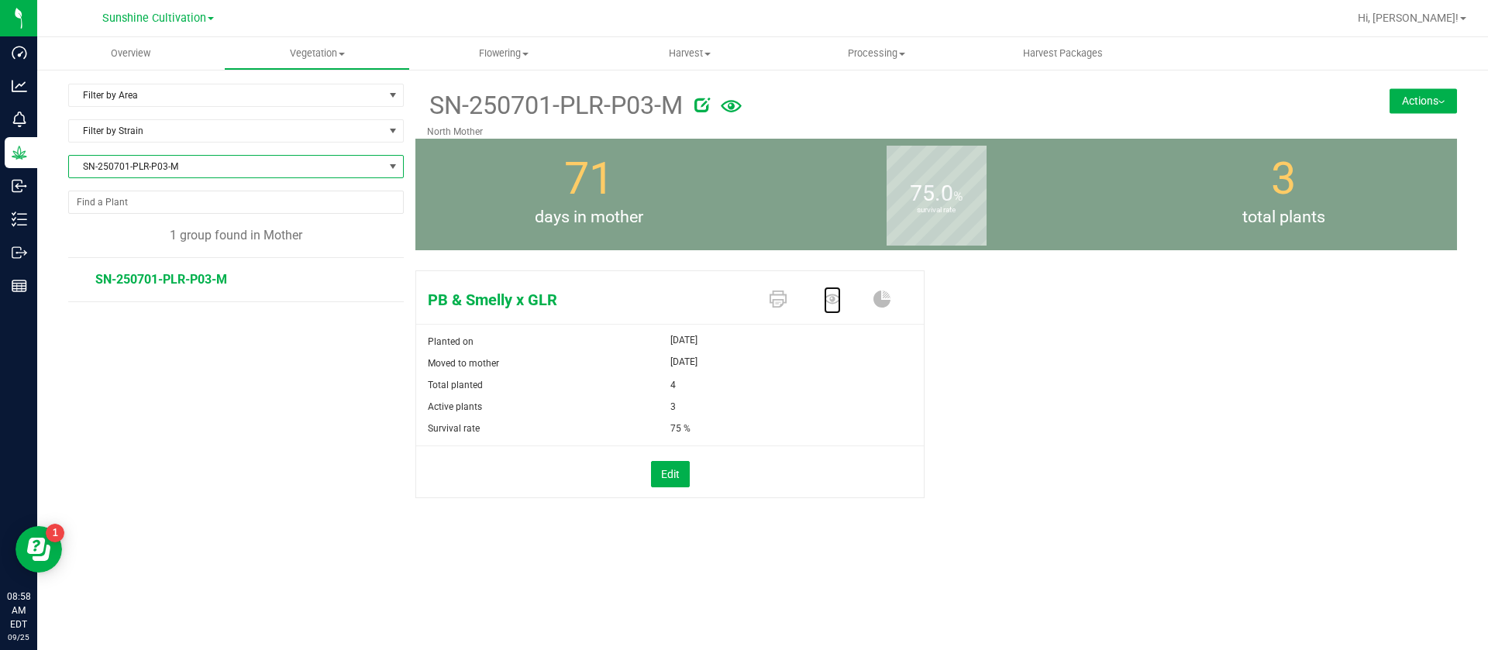
click at [824, 301] on icon at bounding box center [832, 299] width 17 height 17
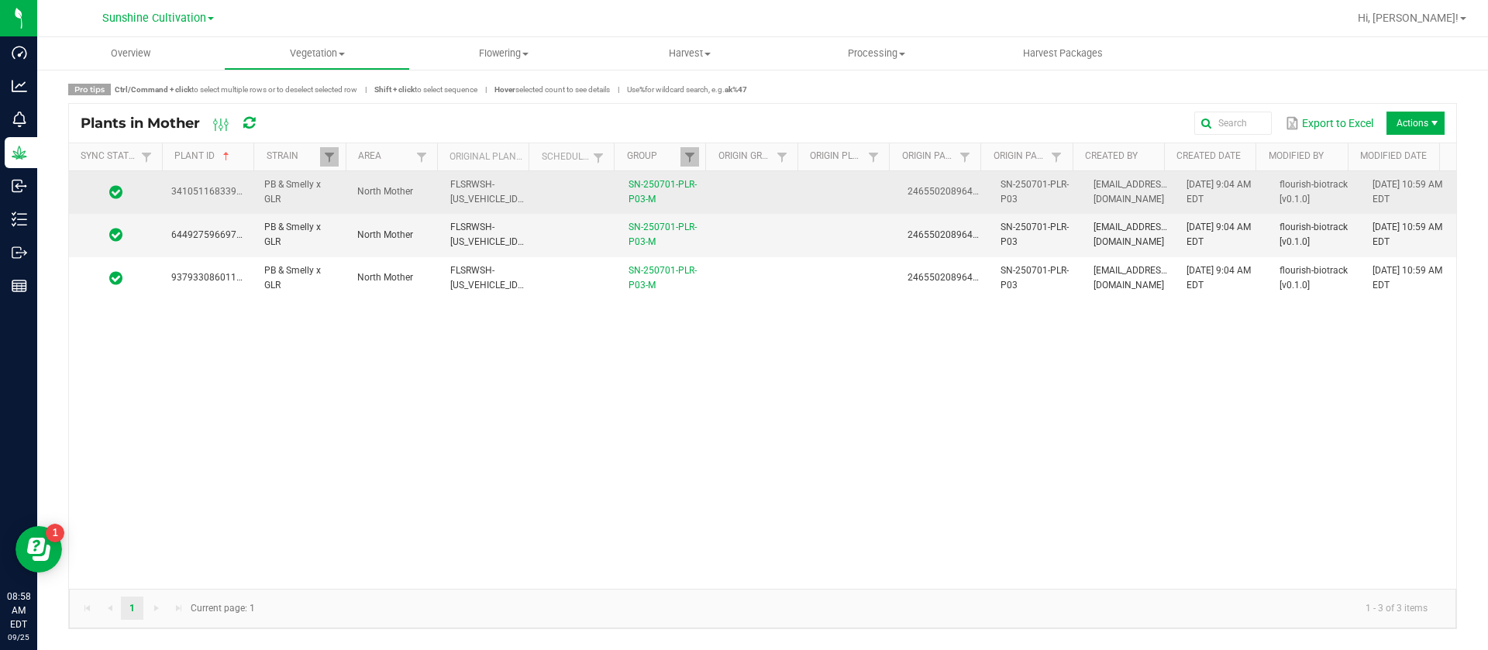
click at [849, 207] on td at bounding box center [851, 192] width 93 height 43
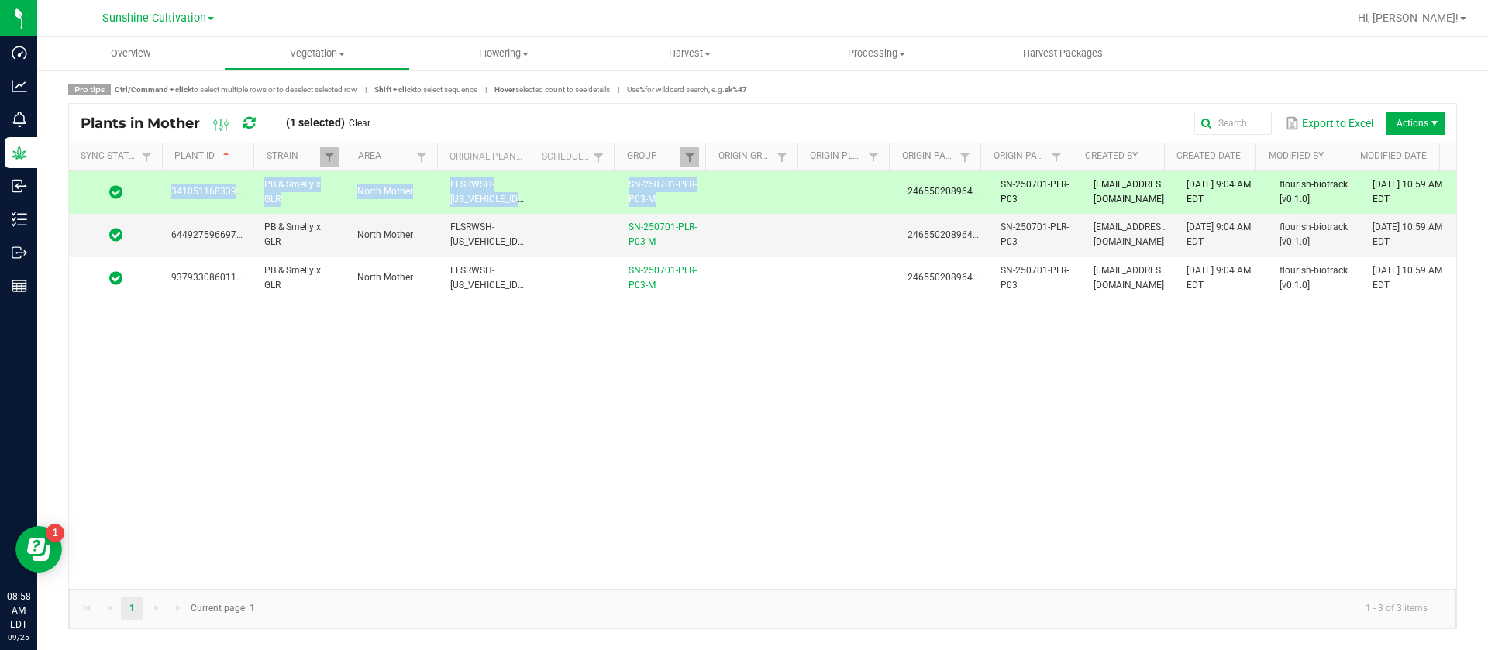
click at [822, 302] on div "3410511683392731 PB & Smelly x GLR North Mother FLSRWSH-STR87019400000054 SN-25…" at bounding box center [762, 380] width 1387 height 418
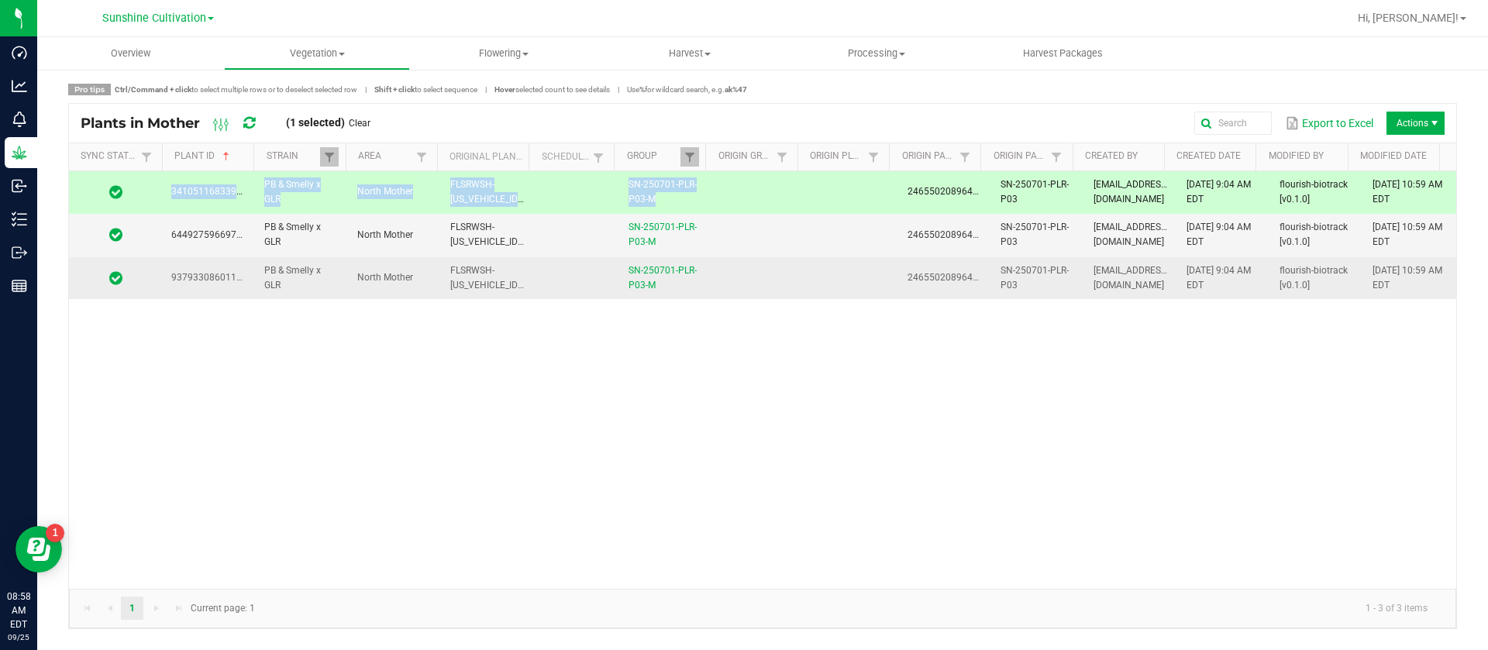
click at [859, 263] on td at bounding box center [851, 278] width 93 height 42
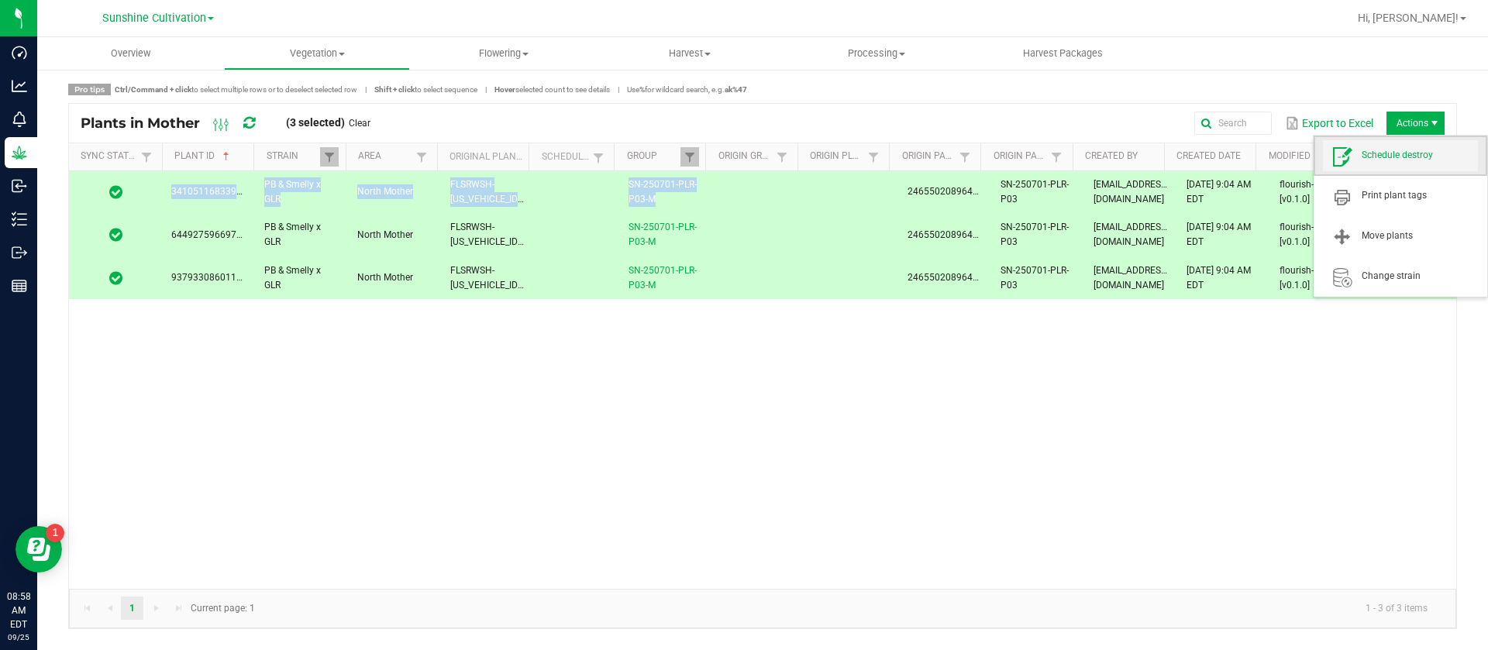
click at [1410, 161] on span "Schedule destroy" at bounding box center [1420, 155] width 116 height 13
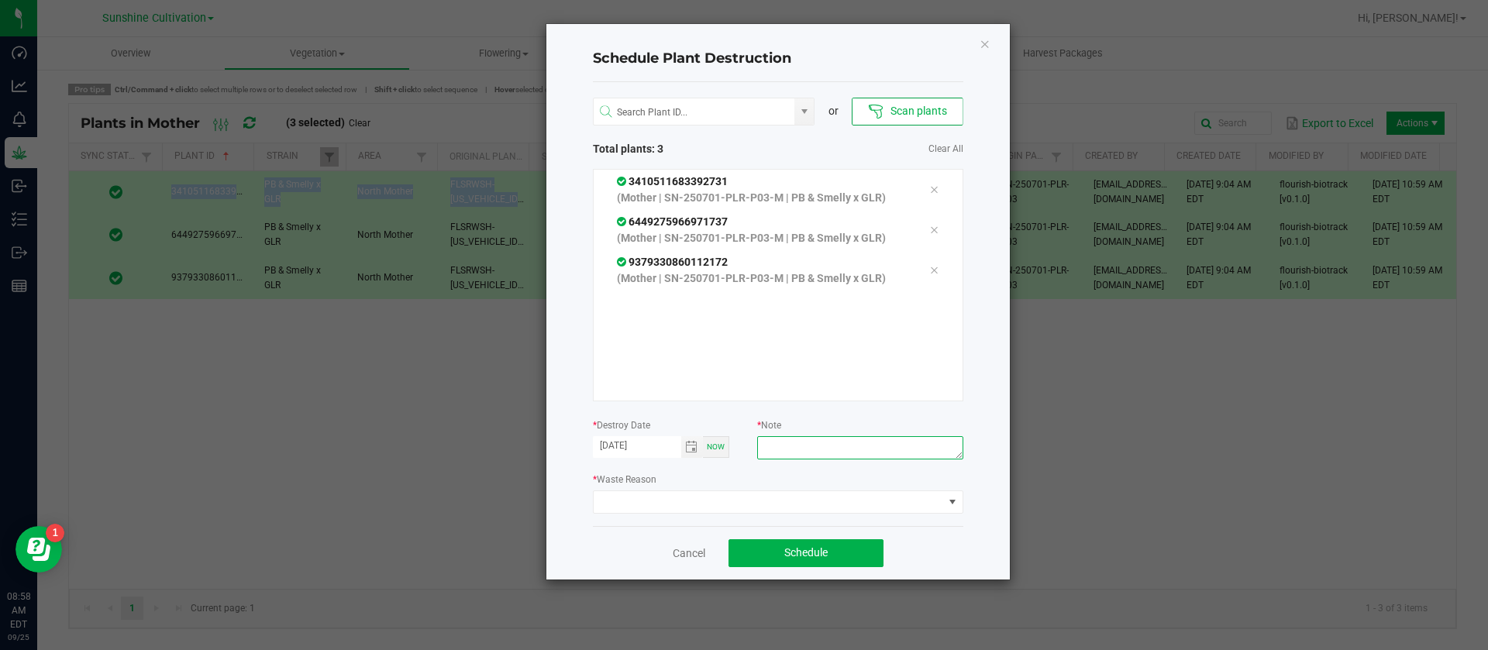
click at [855, 450] on textarea at bounding box center [859, 447] width 205 height 23
type textarea "WASTE"
click at [733, 511] on span at bounding box center [769, 502] width 350 height 22
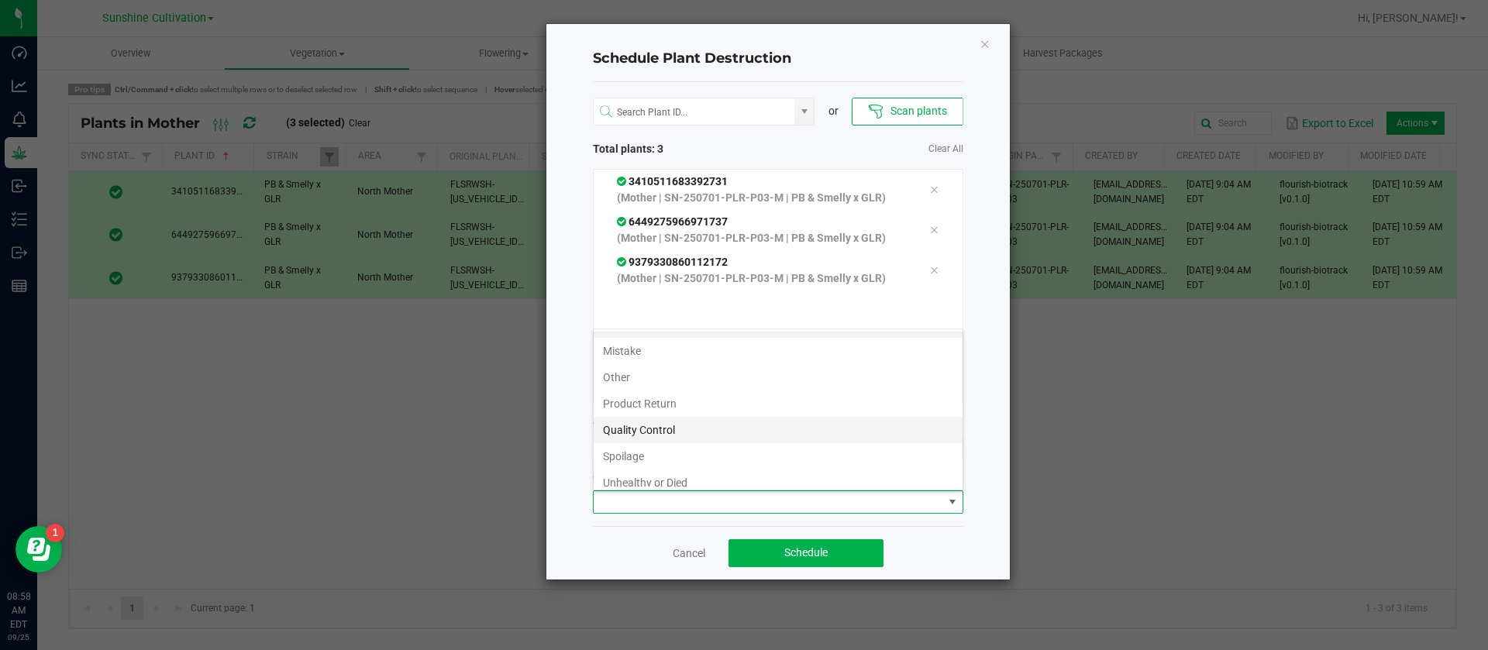
scroll to position [56, 0]
click at [631, 474] on li "Waste" at bounding box center [778, 473] width 369 height 26
click at [781, 534] on div "Cancel Schedule" at bounding box center [778, 552] width 370 height 53
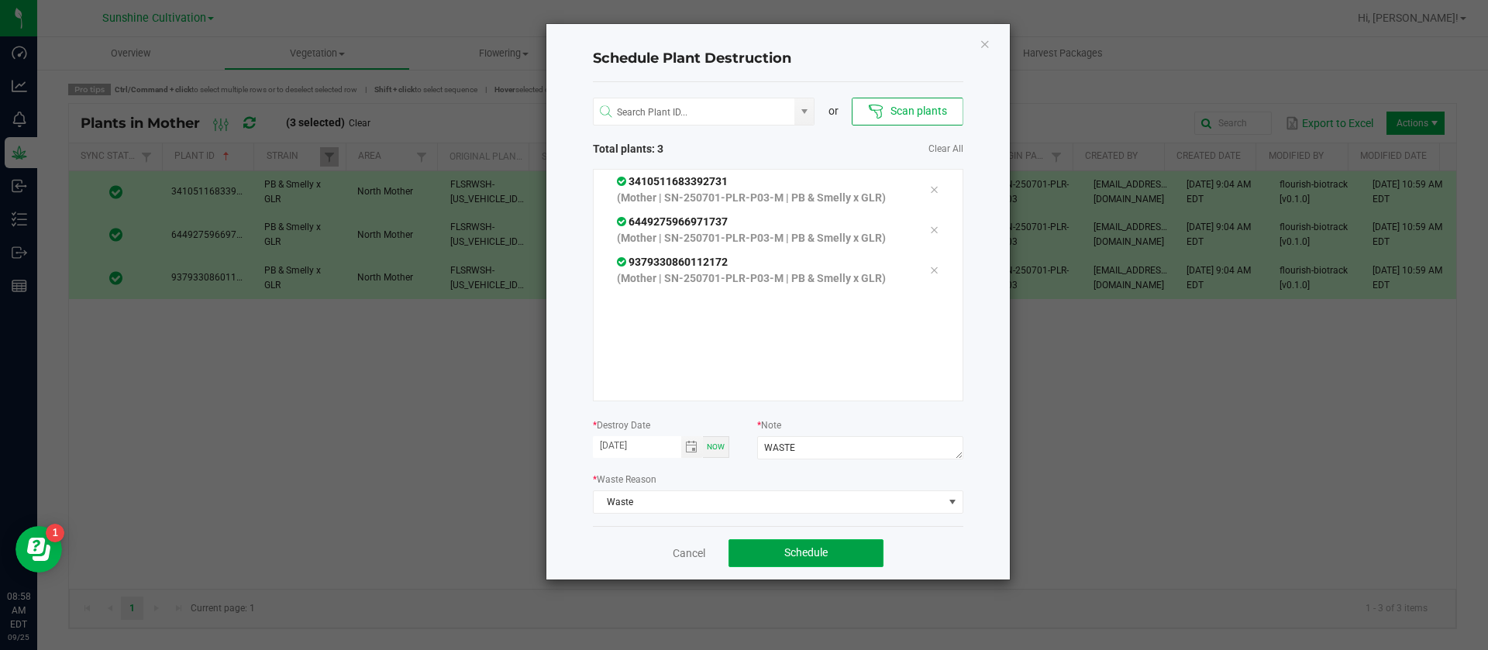
click at [800, 555] on span "Schedule" at bounding box center [805, 552] width 43 height 12
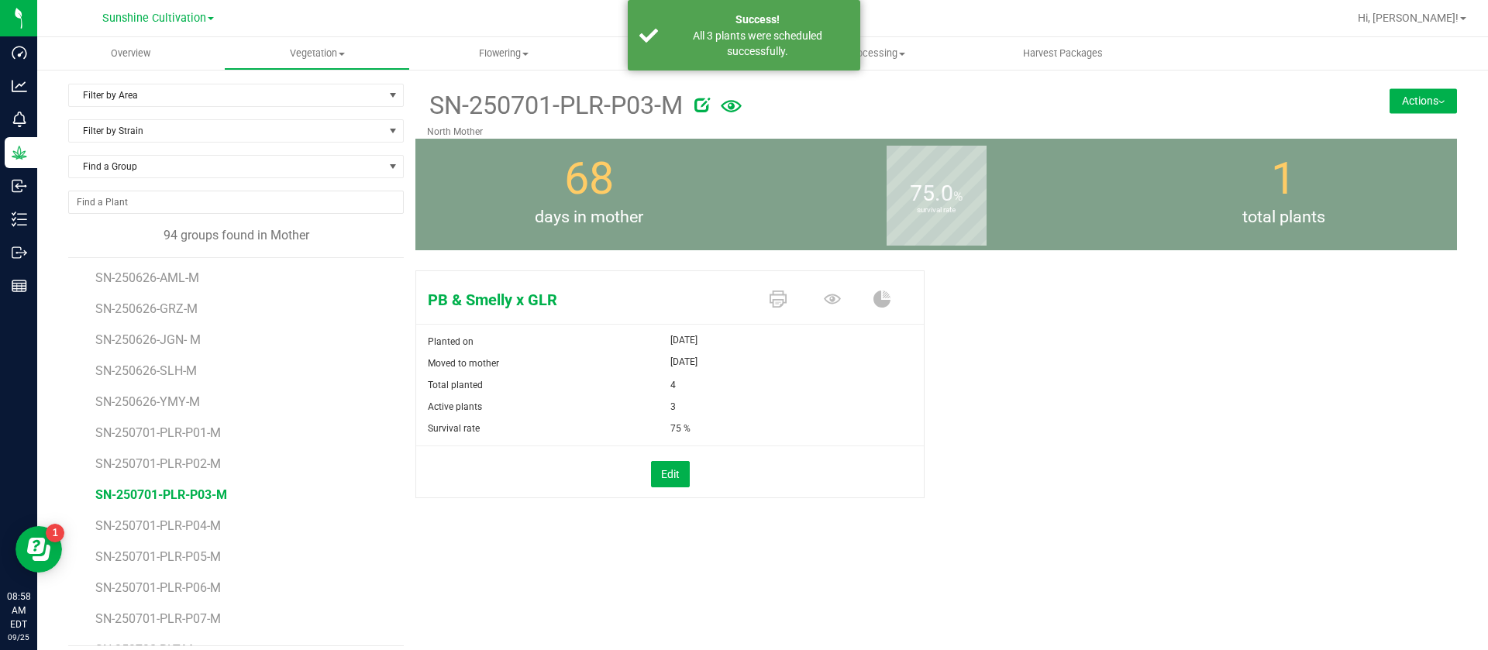
scroll to position [116, 0]
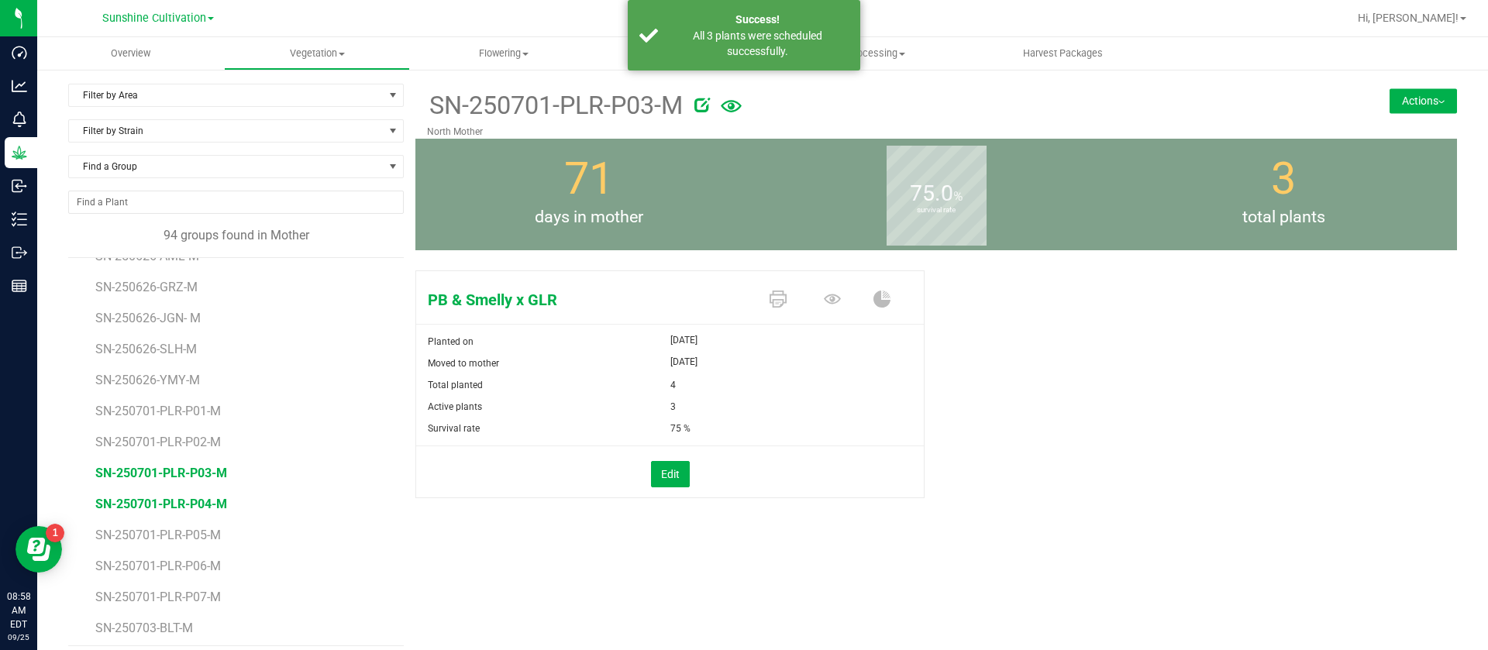
click at [204, 502] on span "SN-250701-PLR-P04-M" at bounding box center [161, 504] width 132 height 15
click at [824, 295] on icon at bounding box center [832, 299] width 17 height 17
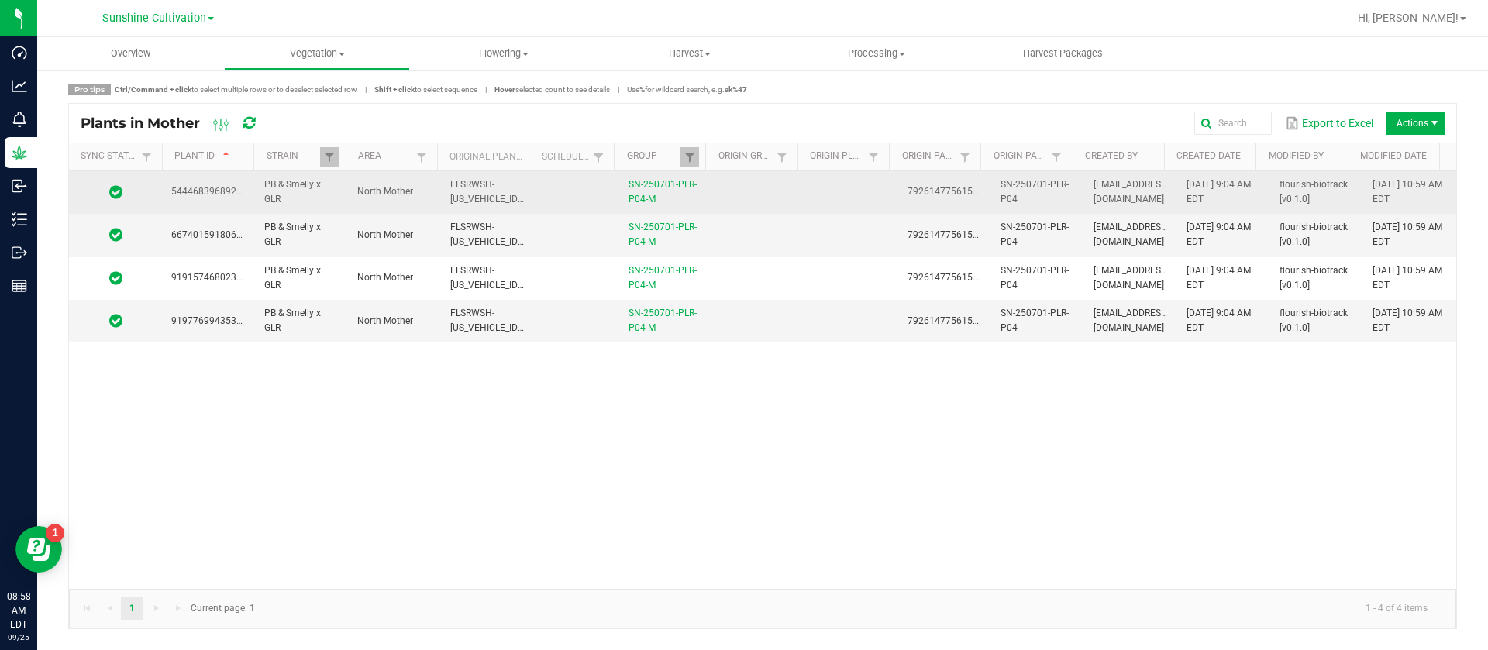
click at [771, 192] on td at bounding box center [758, 192] width 93 height 43
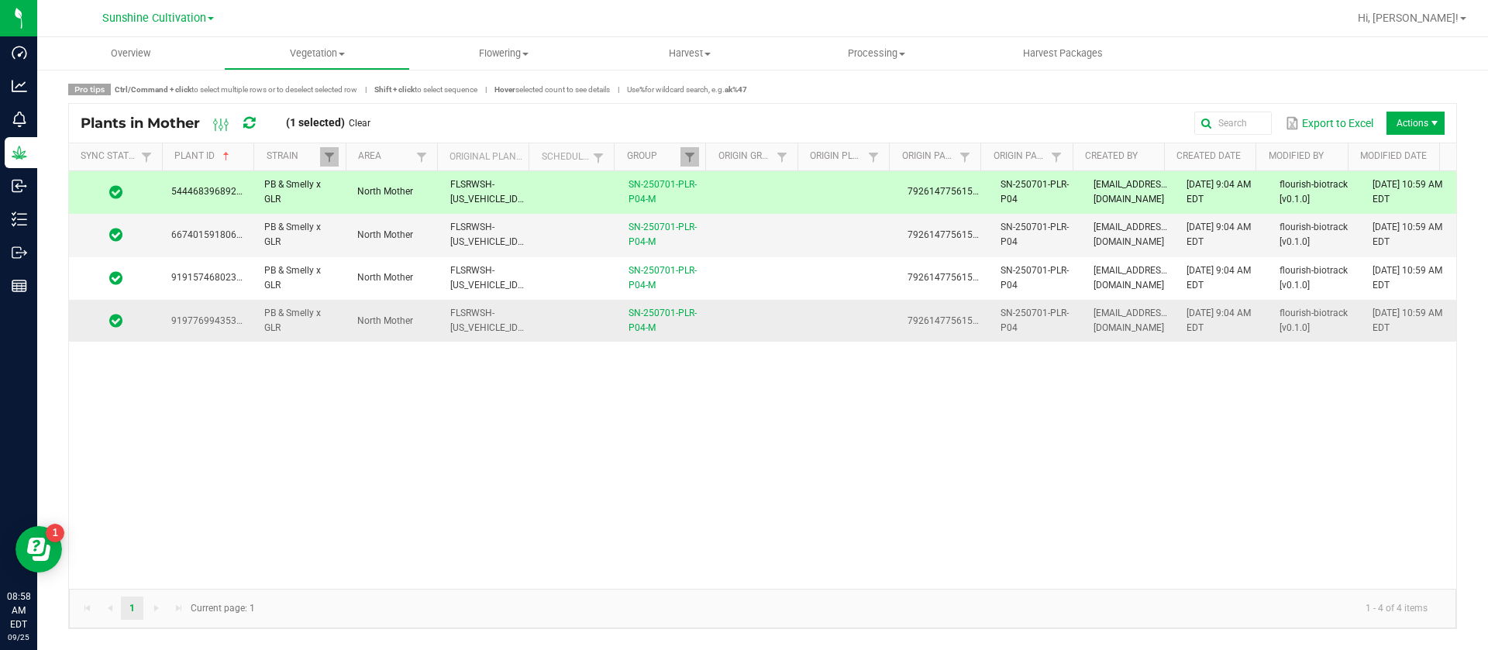
click at [762, 314] on td at bounding box center [758, 321] width 93 height 42
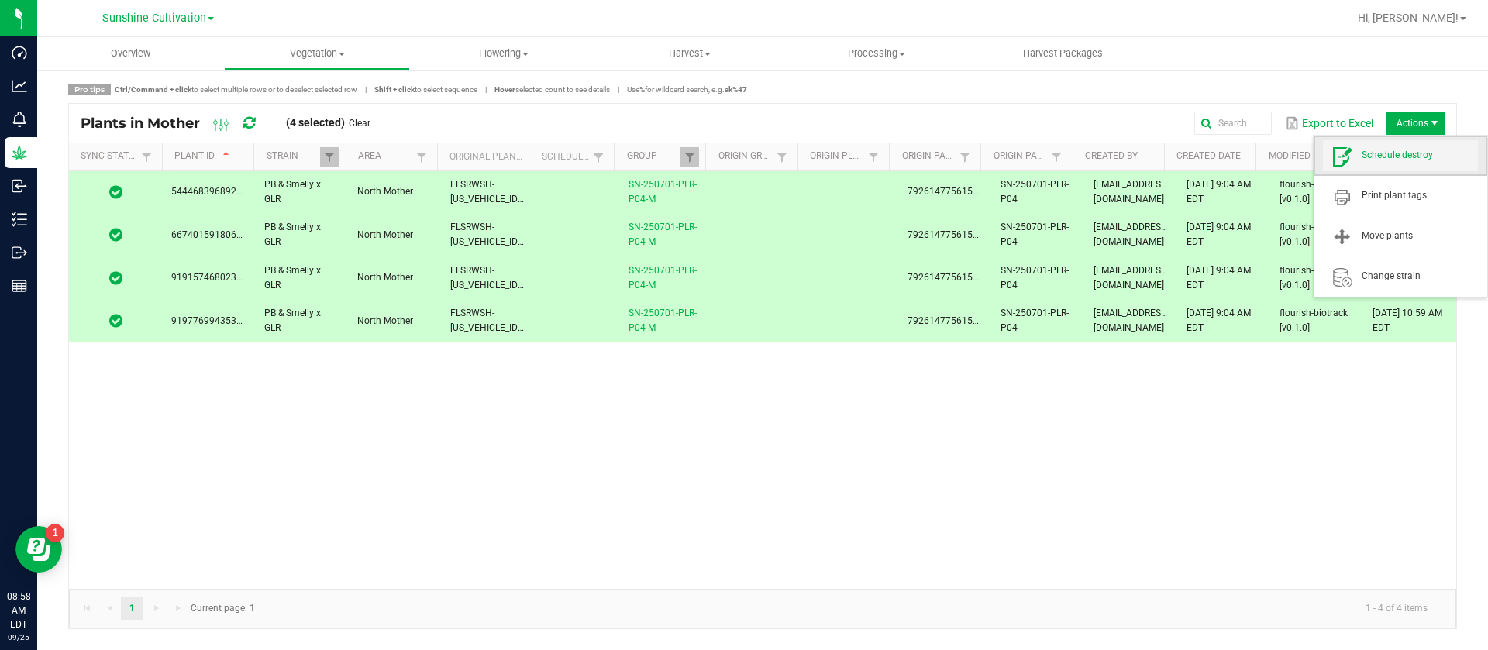
click at [1401, 167] on span "Schedule destroy" at bounding box center [1400, 155] width 155 height 31
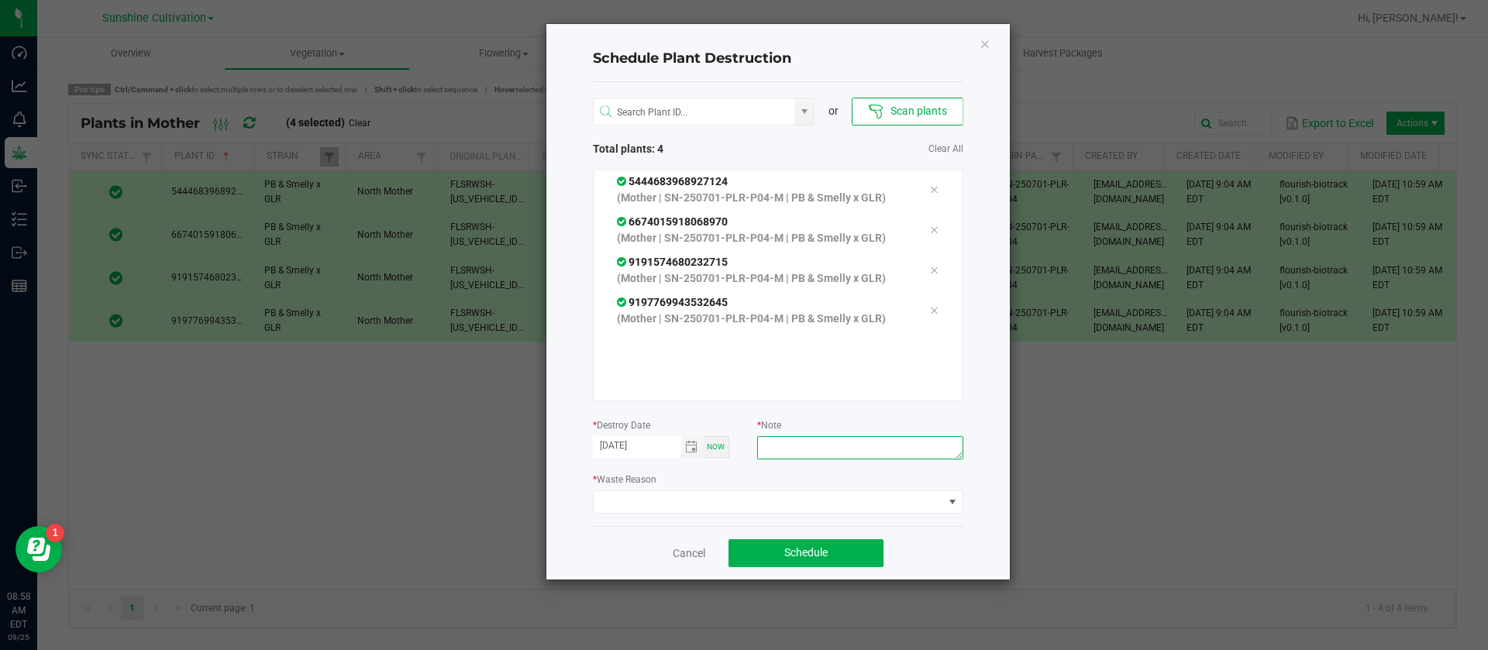
click at [810, 444] on textarea at bounding box center [859, 447] width 205 height 23
type textarea "WASTE"
click at [705, 491] on span at bounding box center [778, 502] width 370 height 23
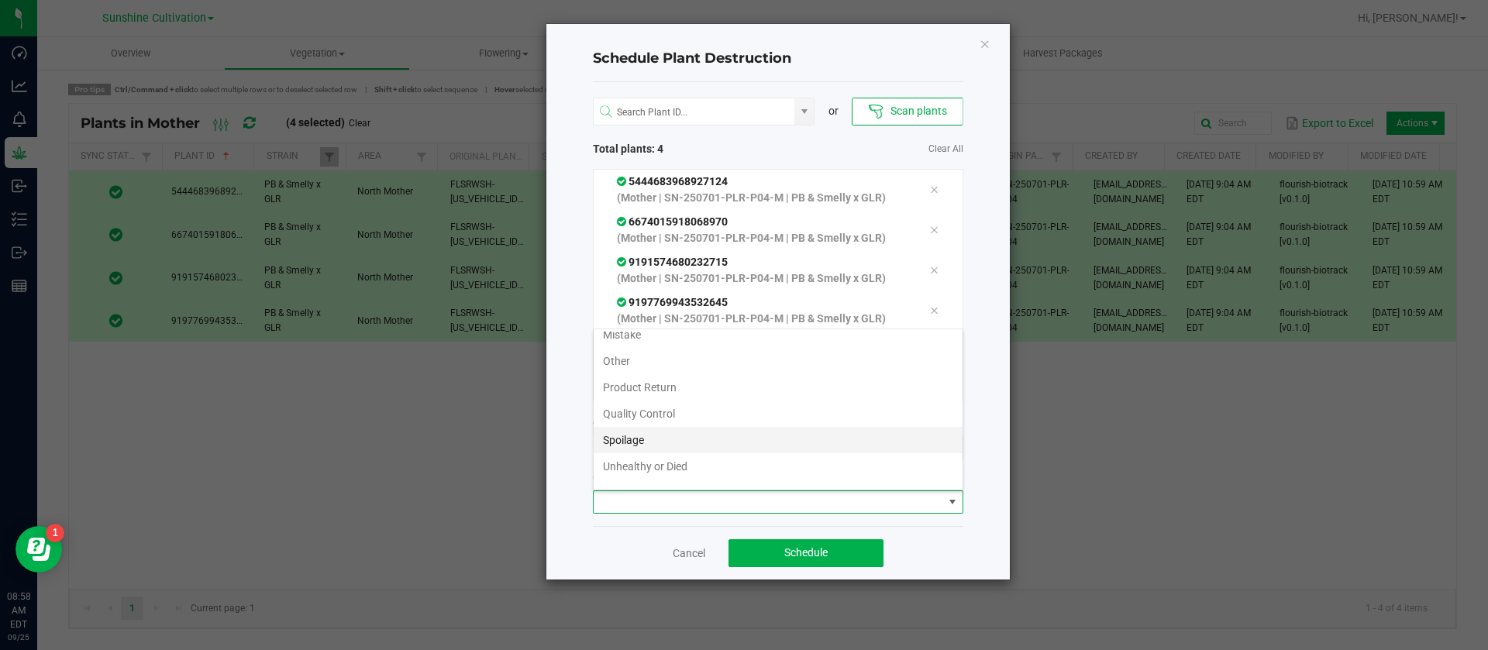
scroll to position [56, 0]
click at [625, 480] on li "Waste" at bounding box center [778, 473] width 369 height 26
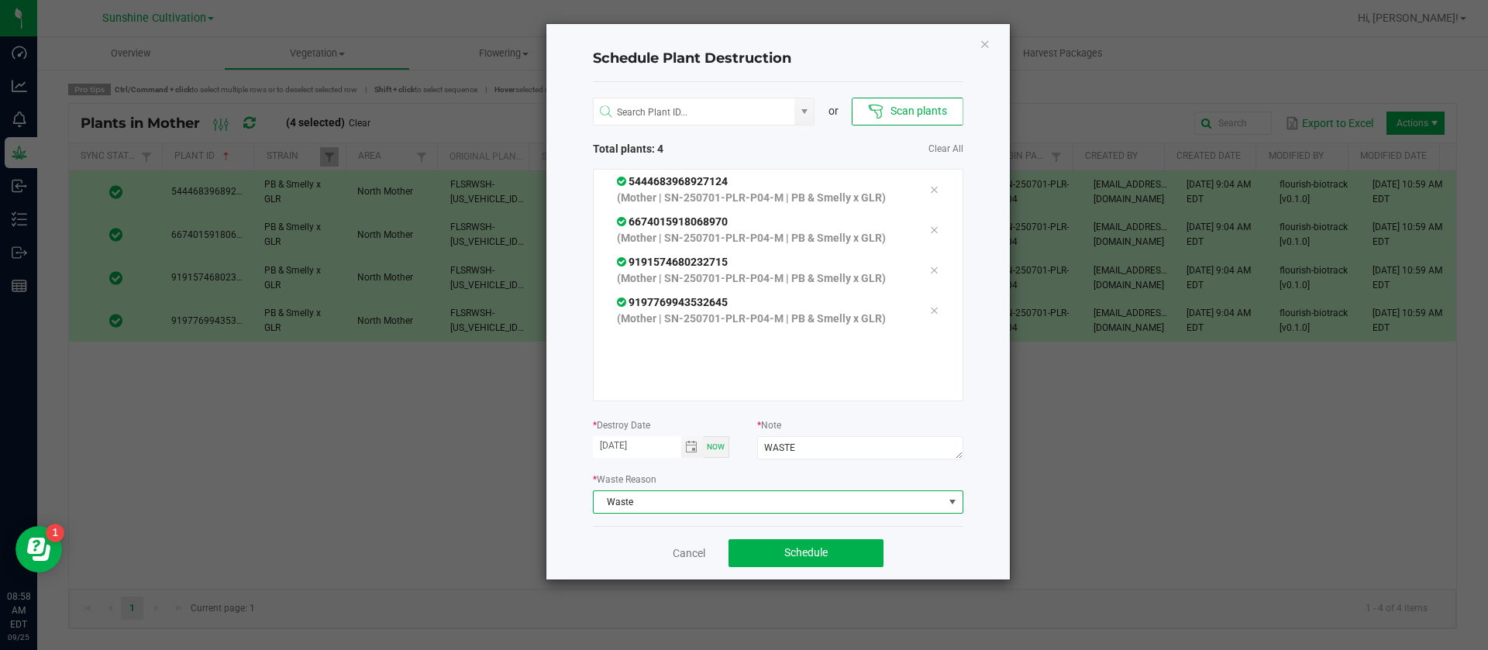
click at [845, 574] on div "Cancel Schedule" at bounding box center [778, 552] width 370 height 53
click at [832, 562] on button "Schedule" at bounding box center [806, 553] width 155 height 28
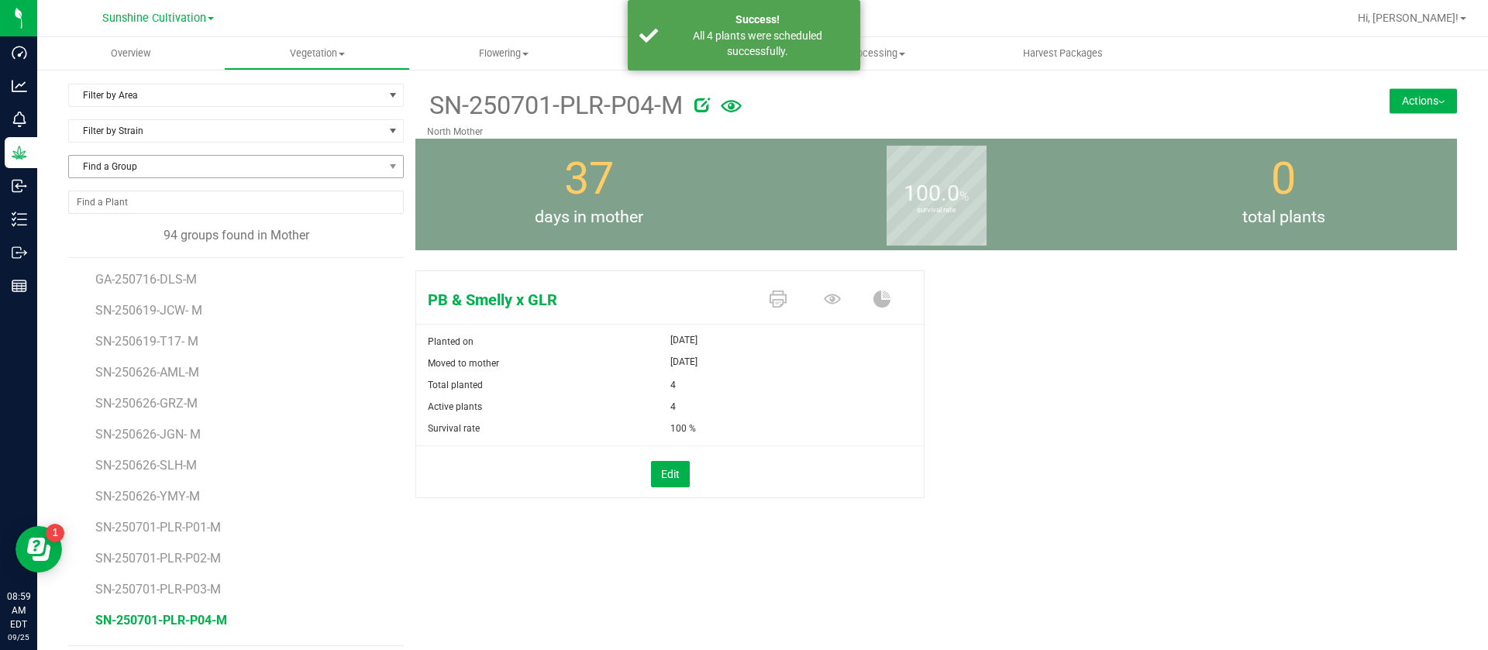
click at [132, 178] on div "Find a Group" at bounding box center [236, 173] width 336 height 36
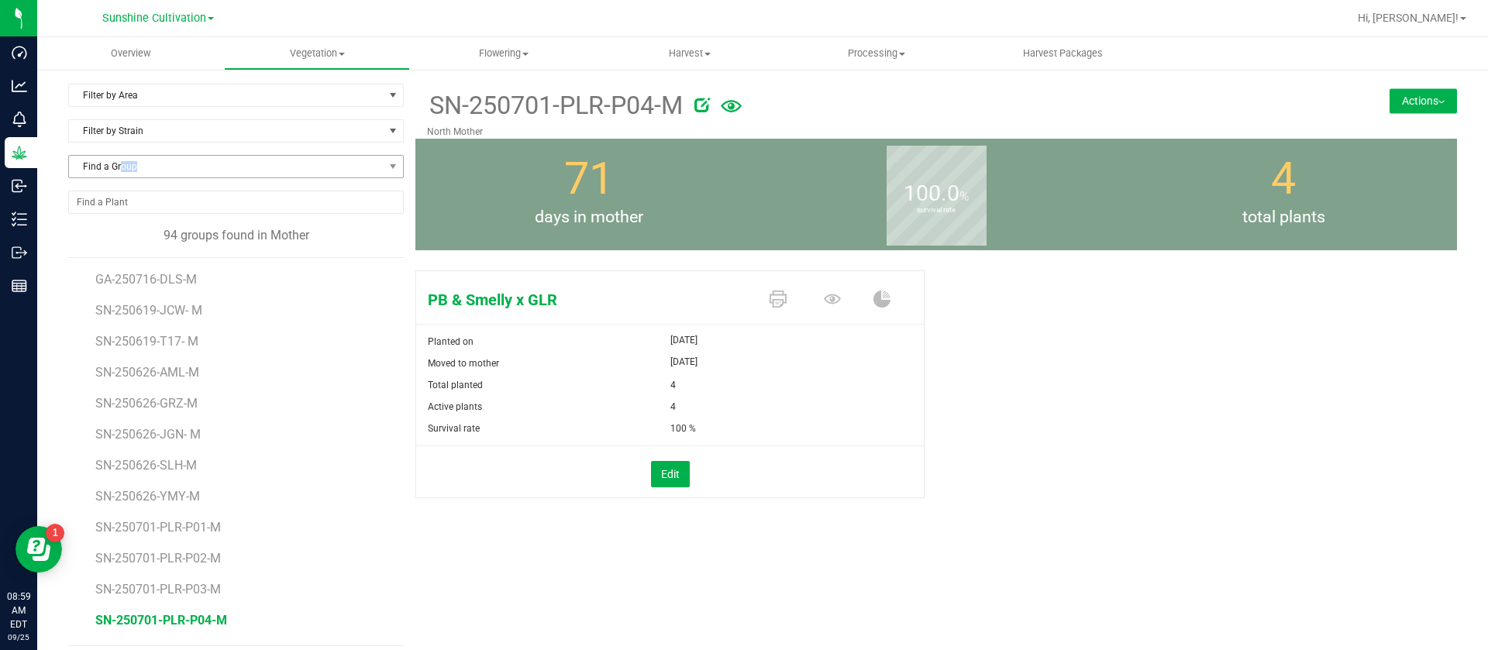
click at [122, 177] on div "Find a Group" at bounding box center [236, 173] width 336 height 36
click at [133, 160] on span "Find a Group" at bounding box center [226, 167] width 315 height 22
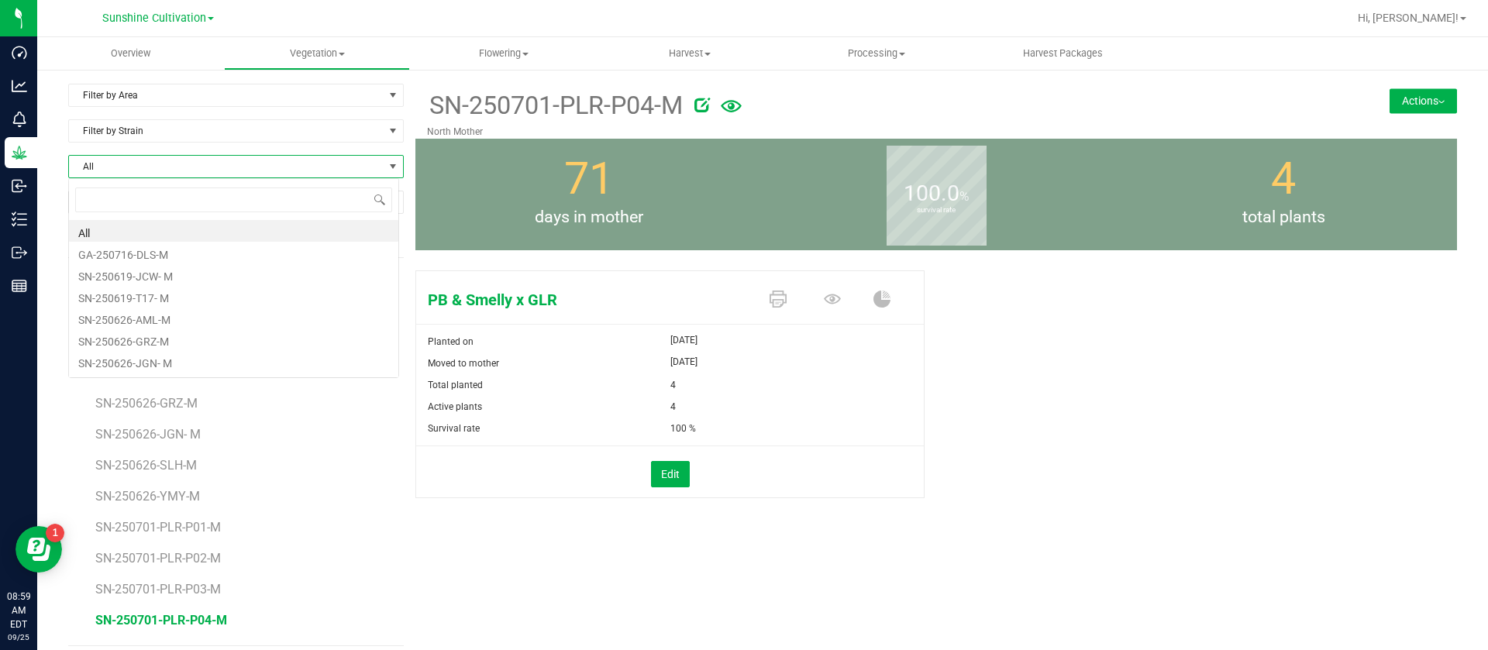
scroll to position [23, 332]
type input "["
type input "PLR"
click at [205, 336] on li "SN-250701-PLR-P06-M" at bounding box center [233, 340] width 329 height 22
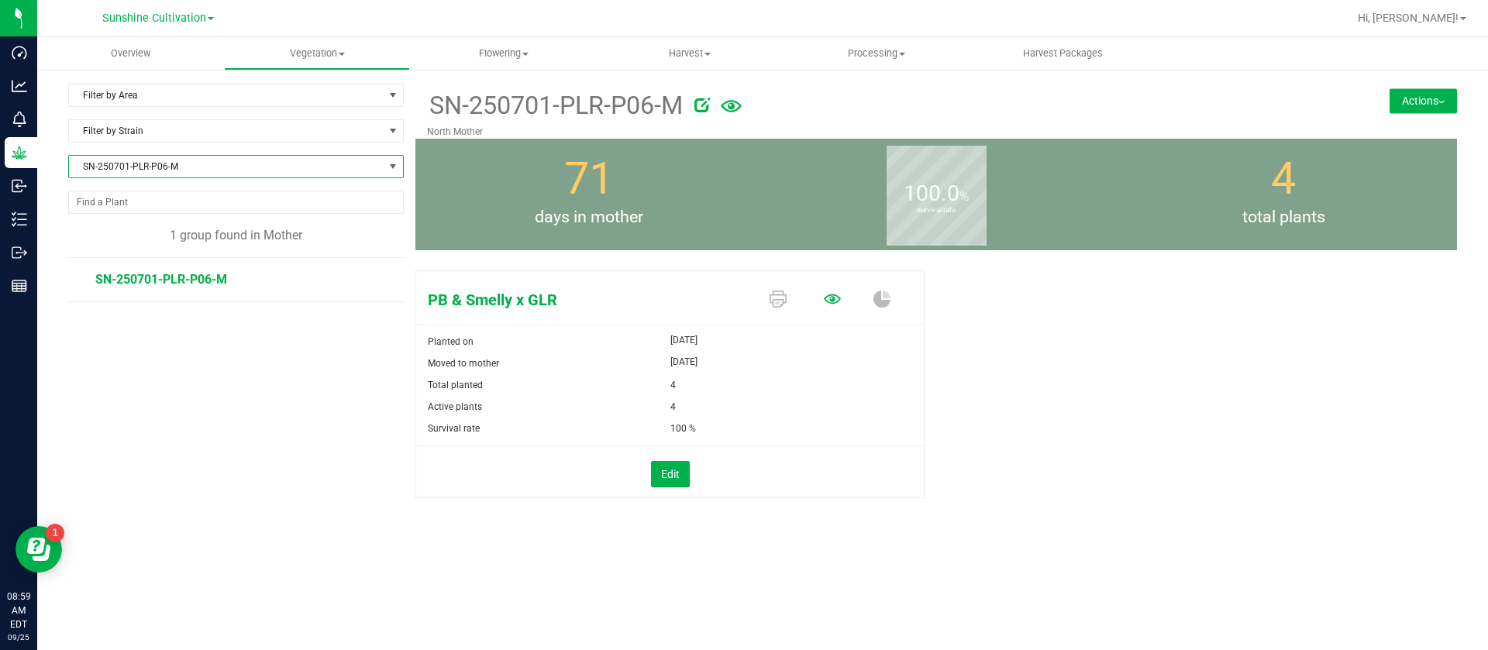
click at [836, 298] on icon at bounding box center [832, 299] width 17 height 17
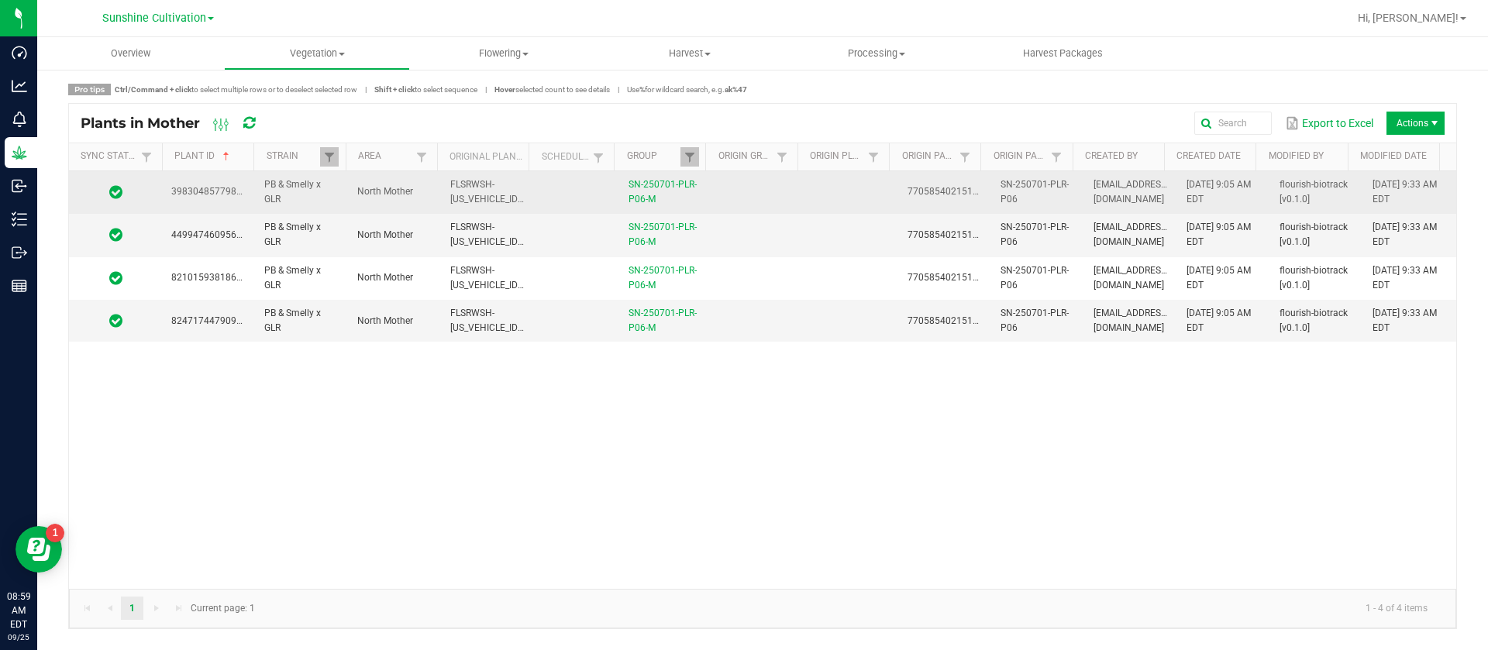
click at [805, 195] on td at bounding box center [851, 192] width 93 height 43
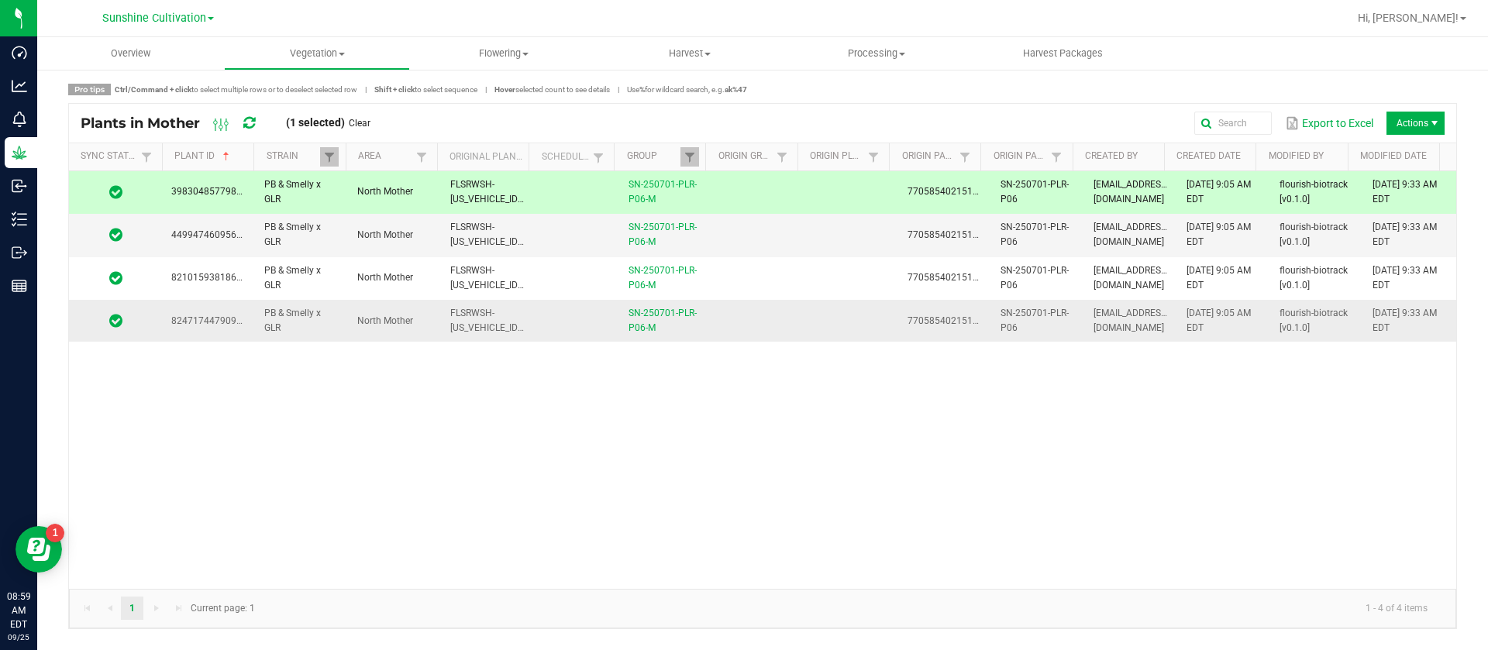
click at [761, 323] on td at bounding box center [758, 321] width 93 height 42
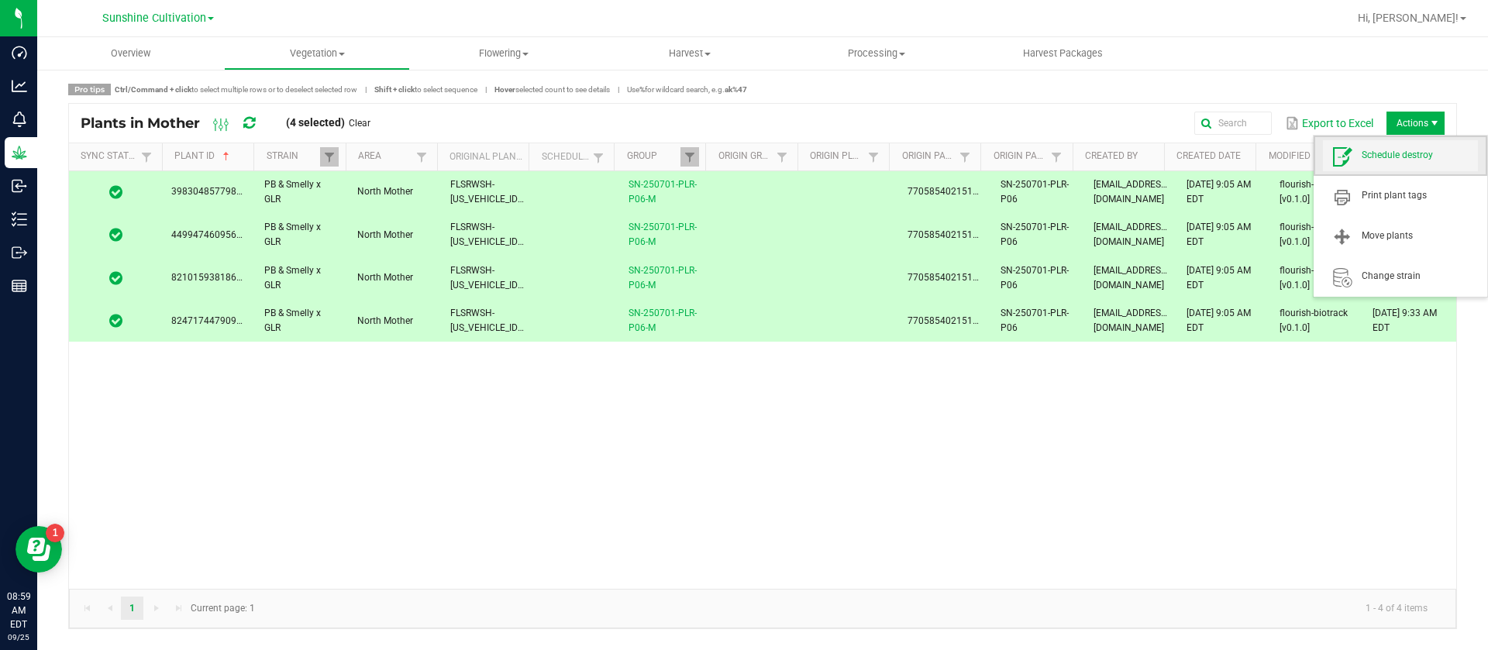
click at [1412, 160] on span "Schedule destroy" at bounding box center [1420, 155] width 116 height 13
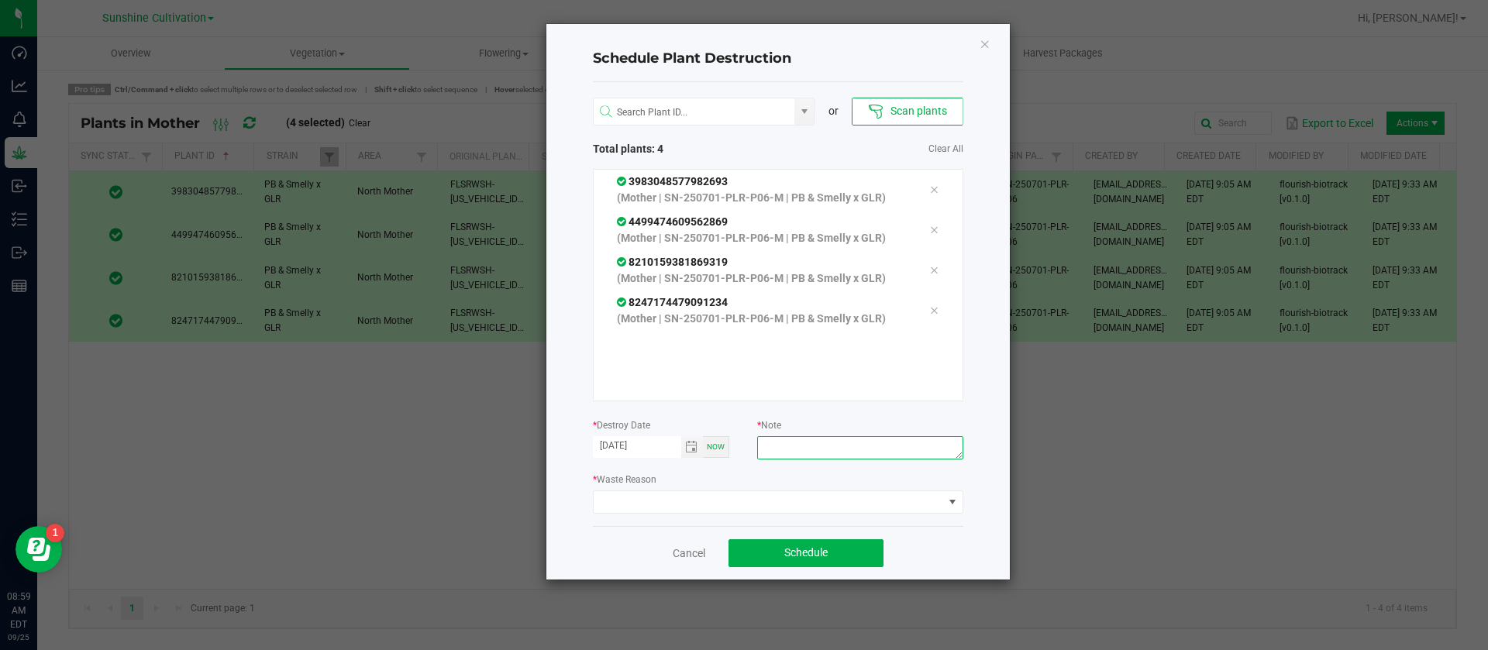
click at [811, 448] on textarea at bounding box center [859, 447] width 205 height 23
type textarea "WASTE"
click at [715, 497] on span at bounding box center [769, 502] width 350 height 22
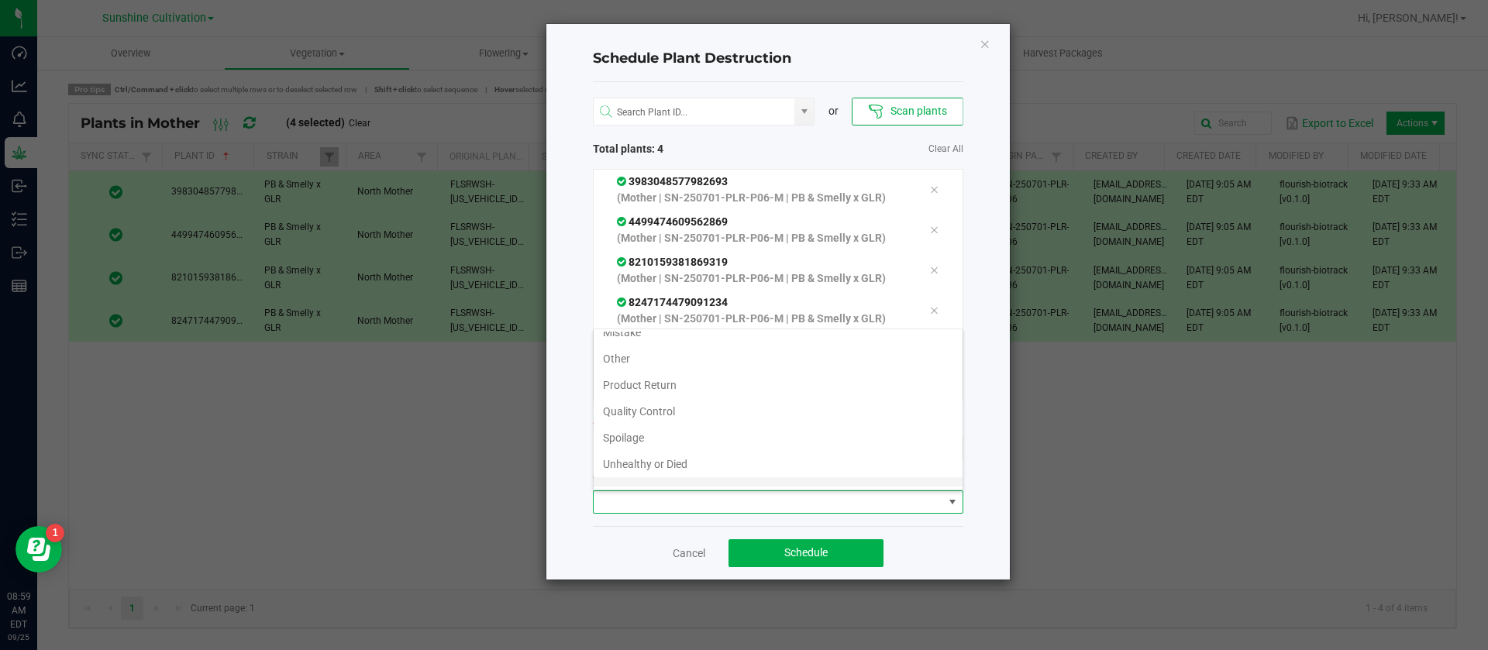
scroll to position [56, 0]
click at [651, 462] on li "Waste" at bounding box center [778, 473] width 369 height 26
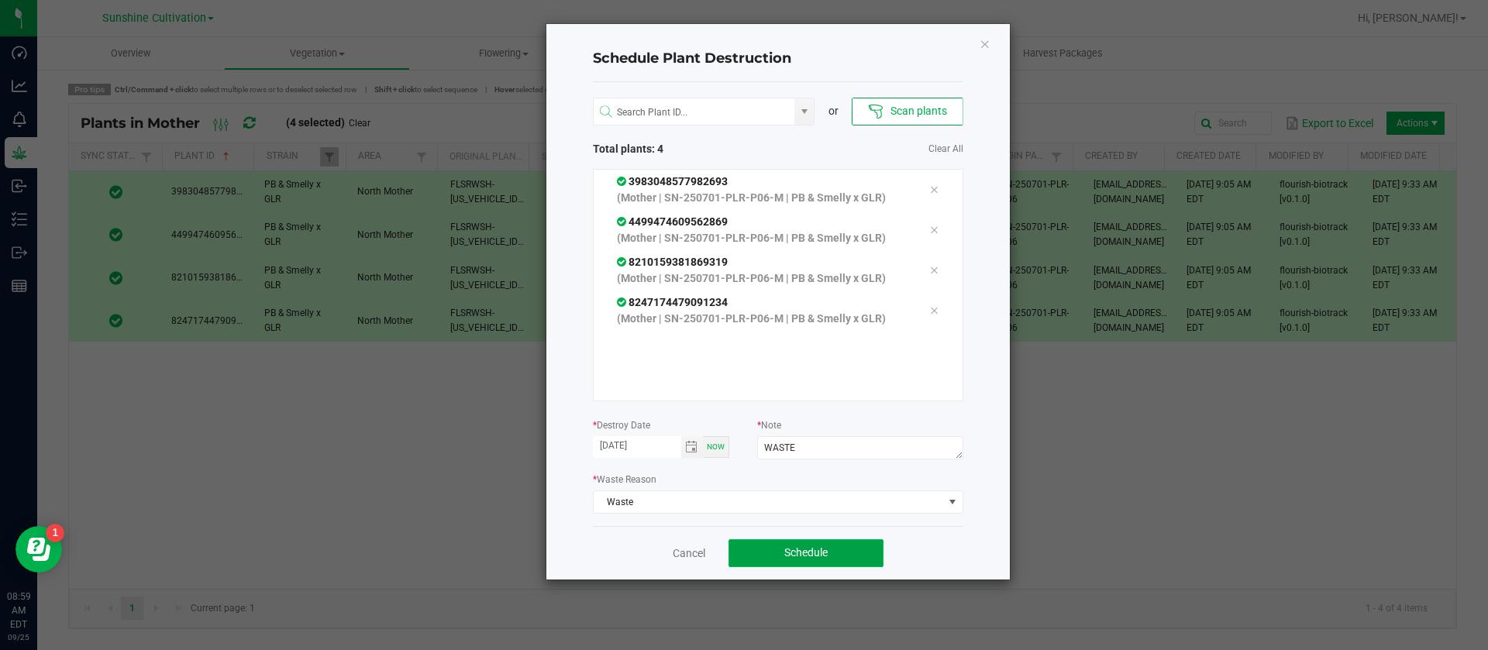
click at [818, 543] on button "Schedule" at bounding box center [806, 553] width 155 height 28
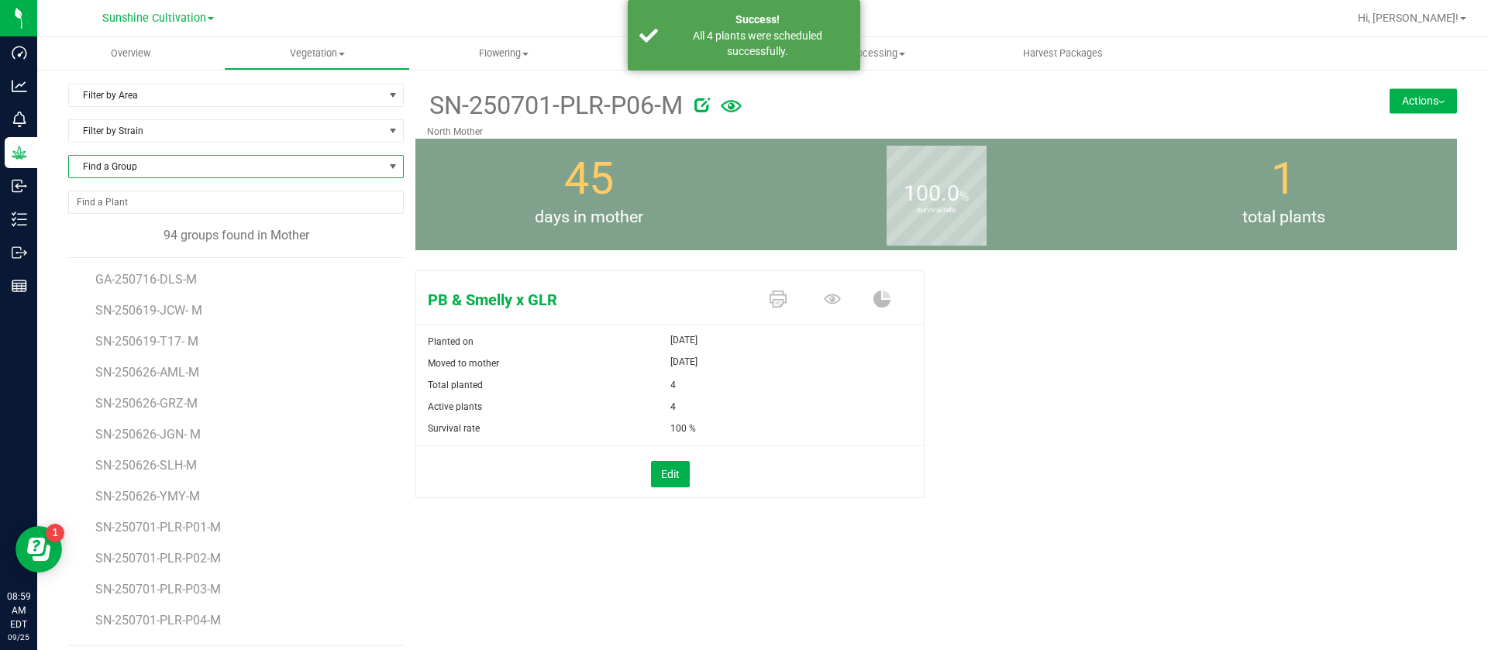
click at [147, 156] on span "Find a Group" at bounding box center [226, 167] width 315 height 22
type input "PLR"
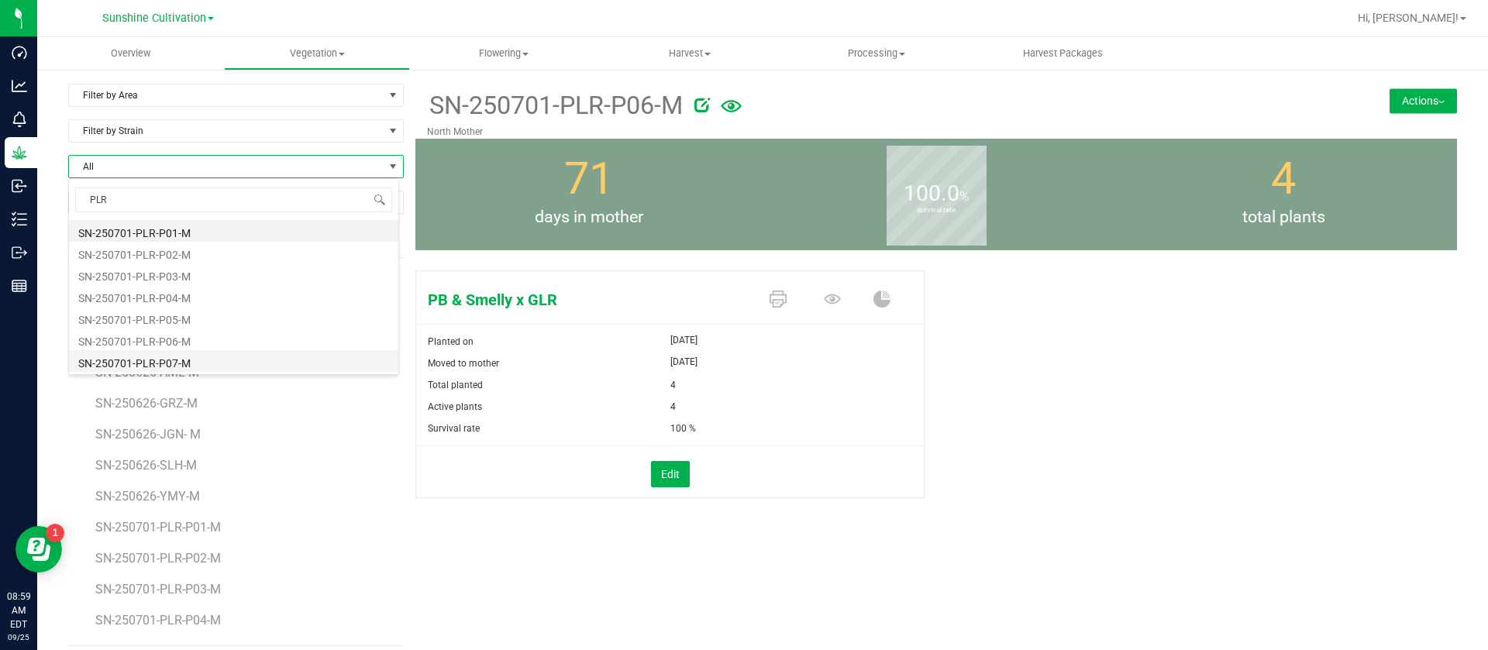
click at [184, 353] on li "SN-250701-PLR-P07-M" at bounding box center [233, 361] width 329 height 22
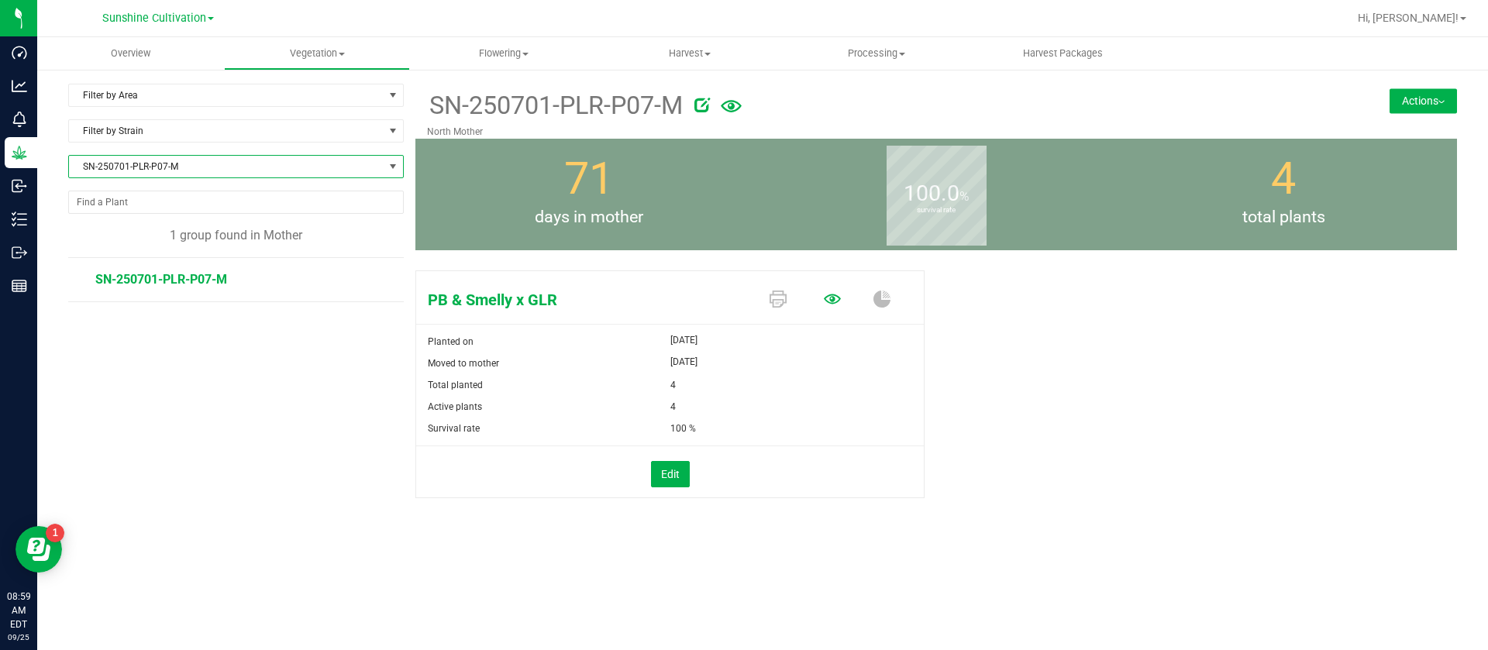
click at [836, 297] on icon at bounding box center [832, 299] width 17 height 17
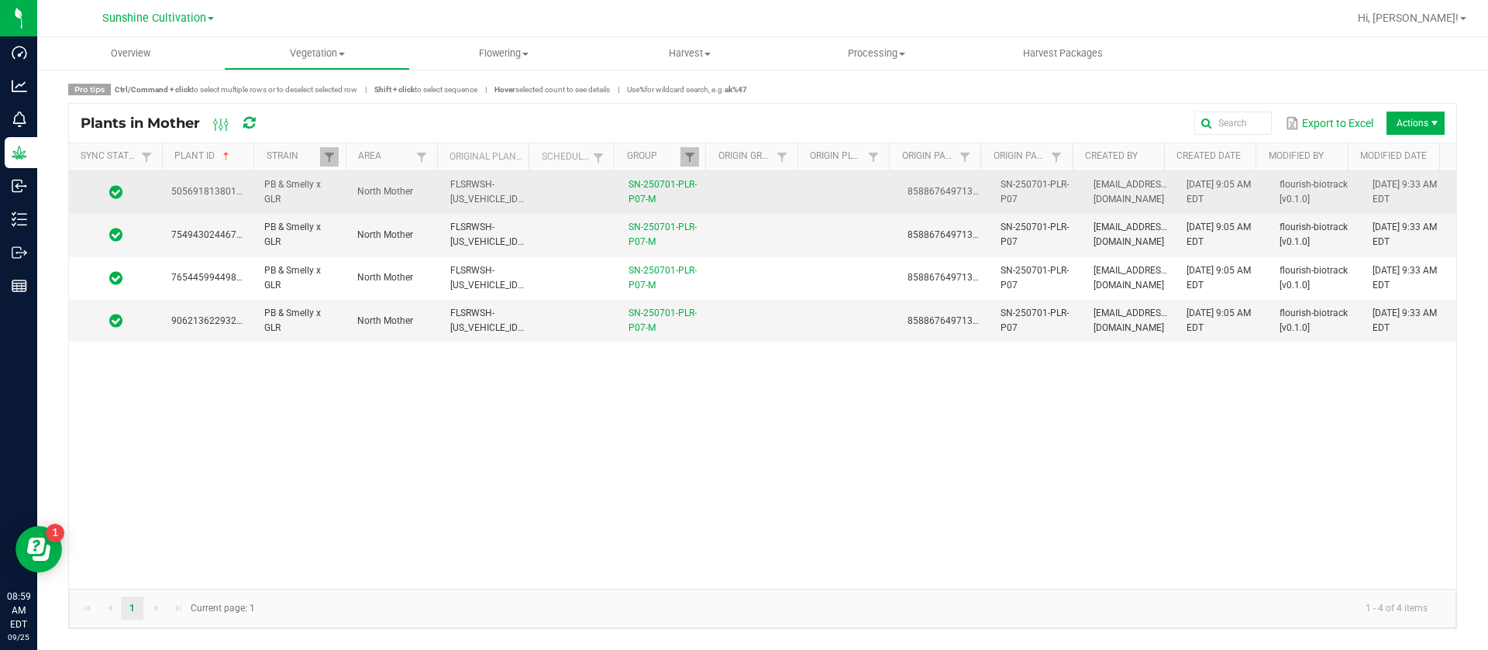
click at [865, 184] on td at bounding box center [851, 192] width 93 height 43
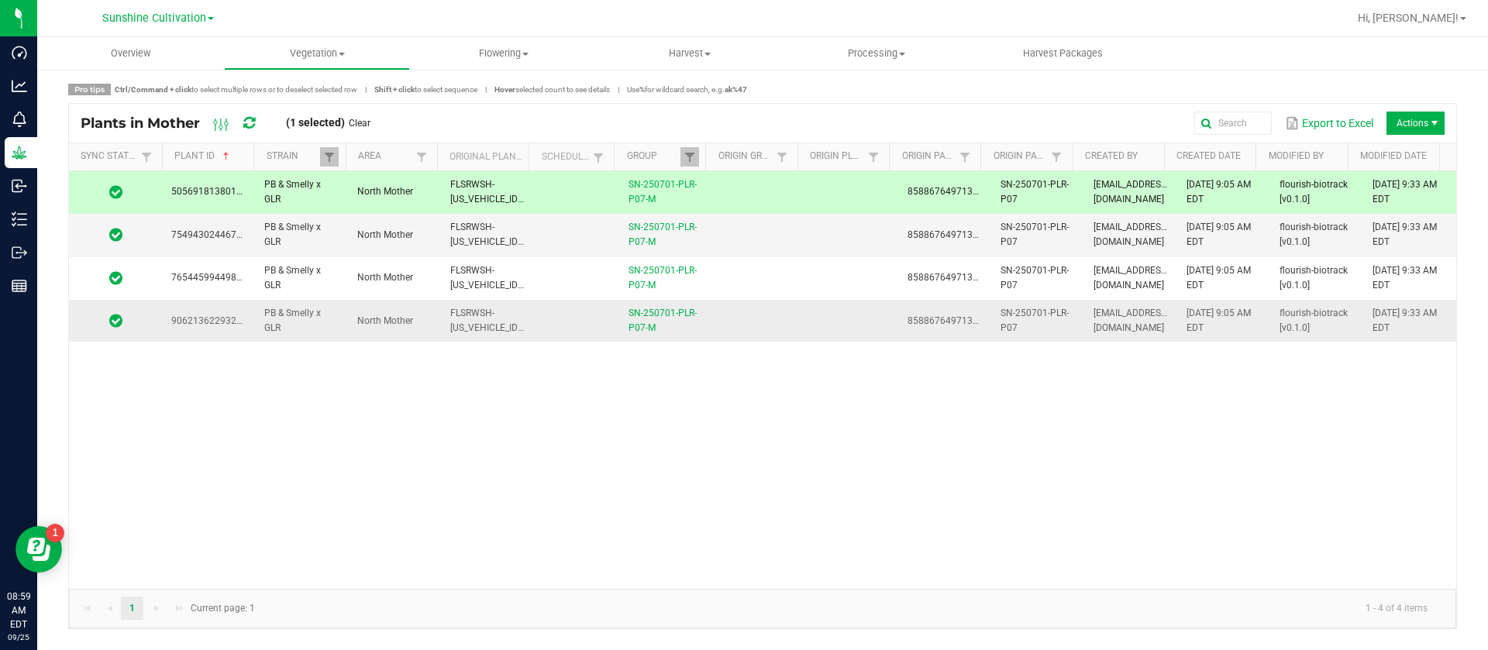
click at [811, 314] on td at bounding box center [851, 321] width 93 height 42
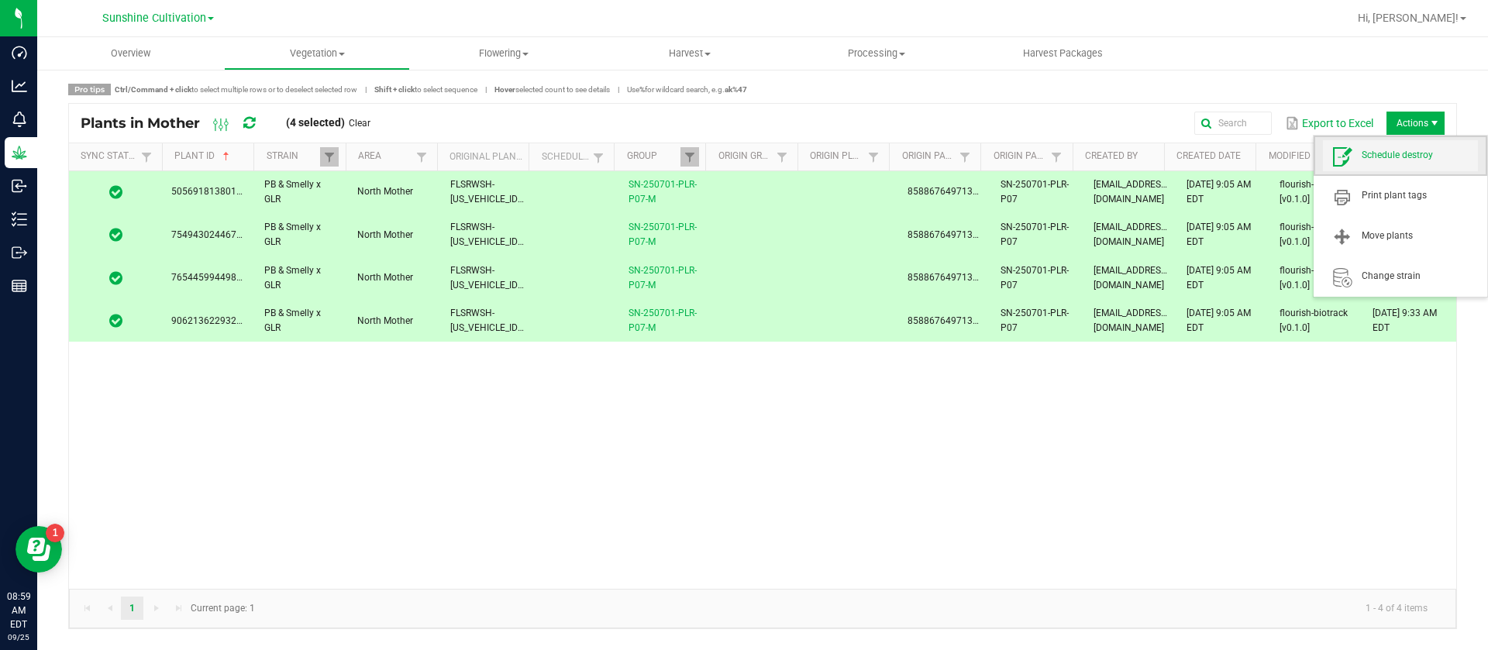
click at [1403, 162] on span "Schedule destroy" at bounding box center [1420, 155] width 116 height 13
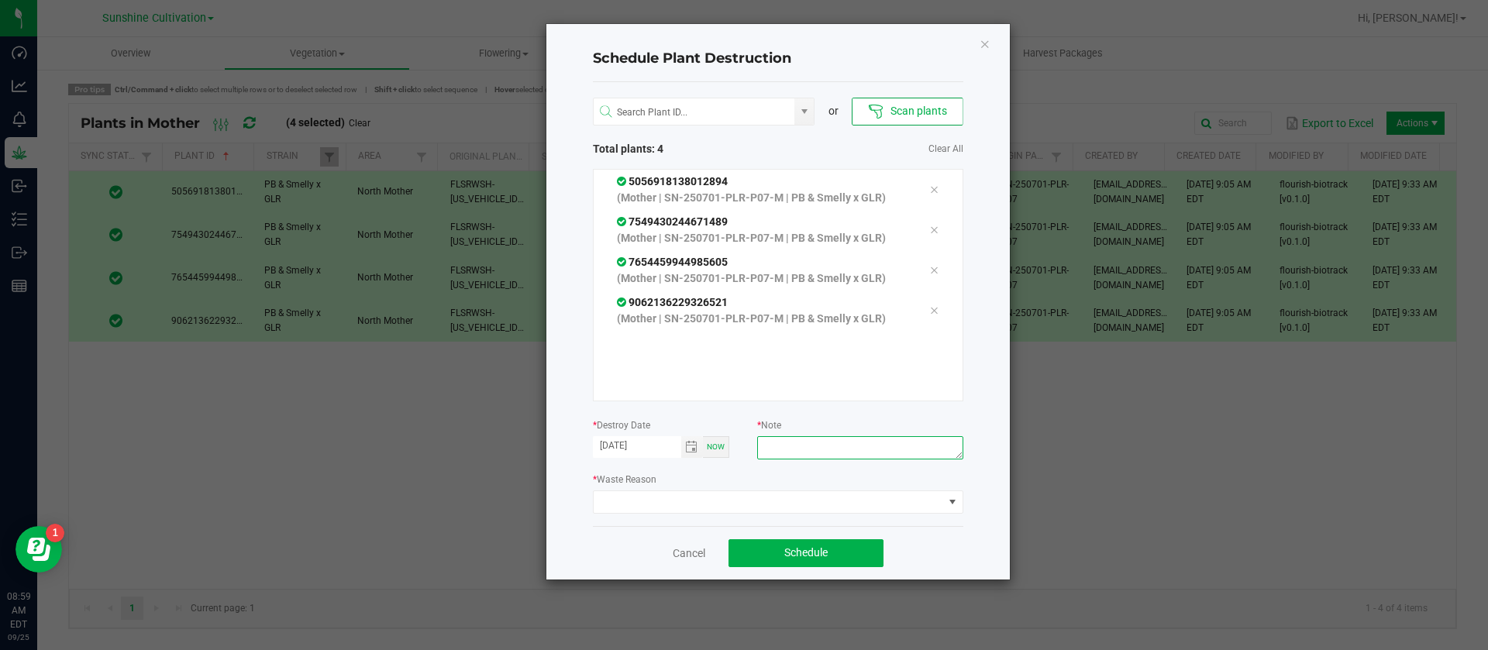
click at [816, 438] on textarea at bounding box center [859, 447] width 205 height 23
type textarea "WASTE"
click at [688, 514] on div "or Scan plants Total plants: 4 Clear All 5056918138012894 (Mother | SN-250701-P…" at bounding box center [778, 304] width 370 height 444
click at [680, 507] on span at bounding box center [769, 502] width 350 height 22
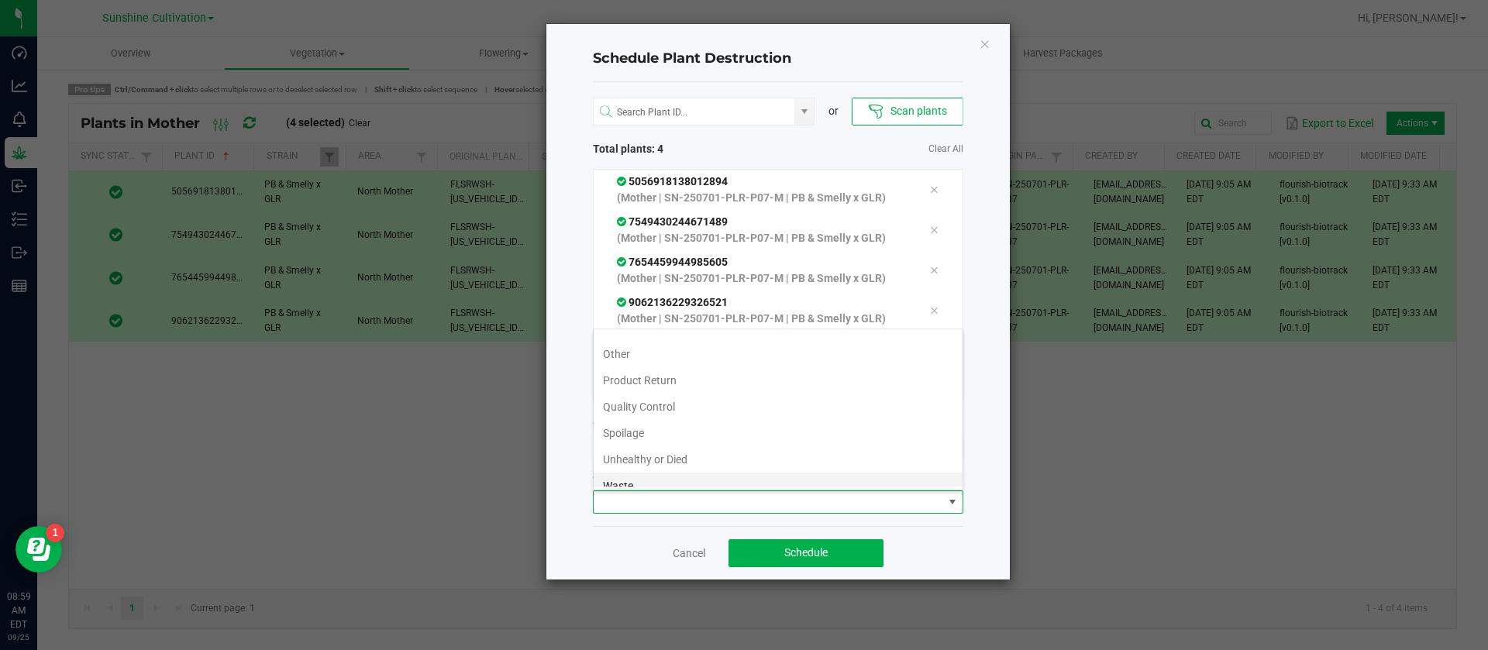
scroll to position [56, 0]
drag, startPoint x: 631, startPoint y: 473, endPoint x: 680, endPoint y: 502, distance: 57.0
click at [631, 474] on li "Waste" at bounding box center [778, 473] width 369 height 26
click at [801, 536] on div "Cancel Schedule" at bounding box center [778, 552] width 370 height 53
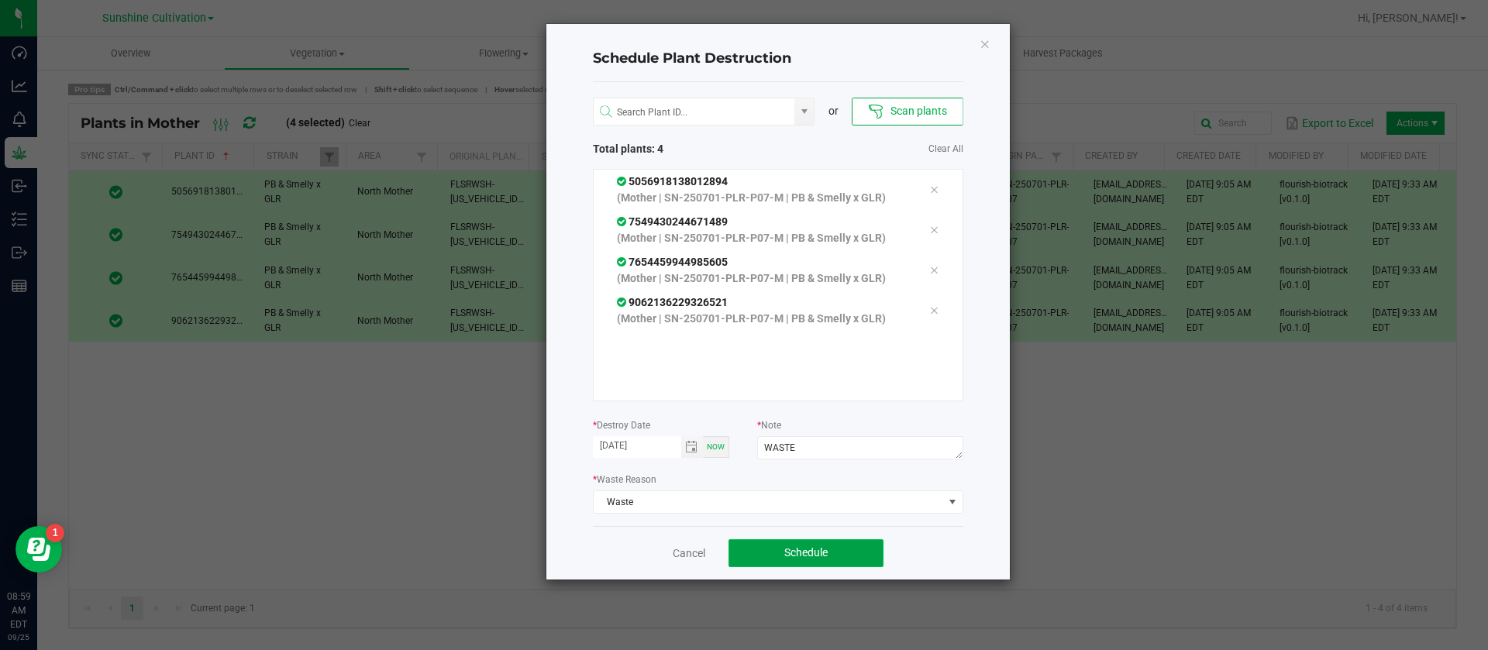
click at [812, 547] on span "Schedule" at bounding box center [805, 552] width 43 height 12
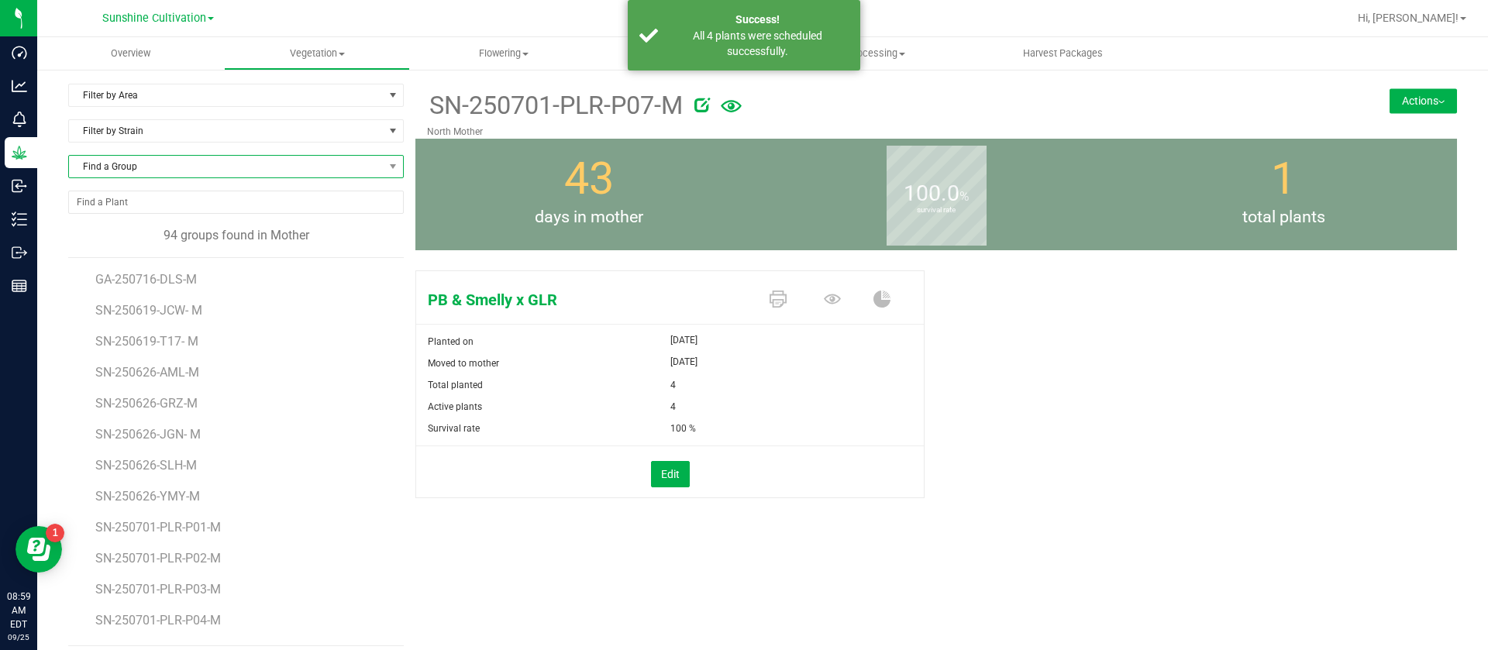
click at [188, 167] on span "Find a Group" at bounding box center [226, 167] width 315 height 22
type input "PLR"
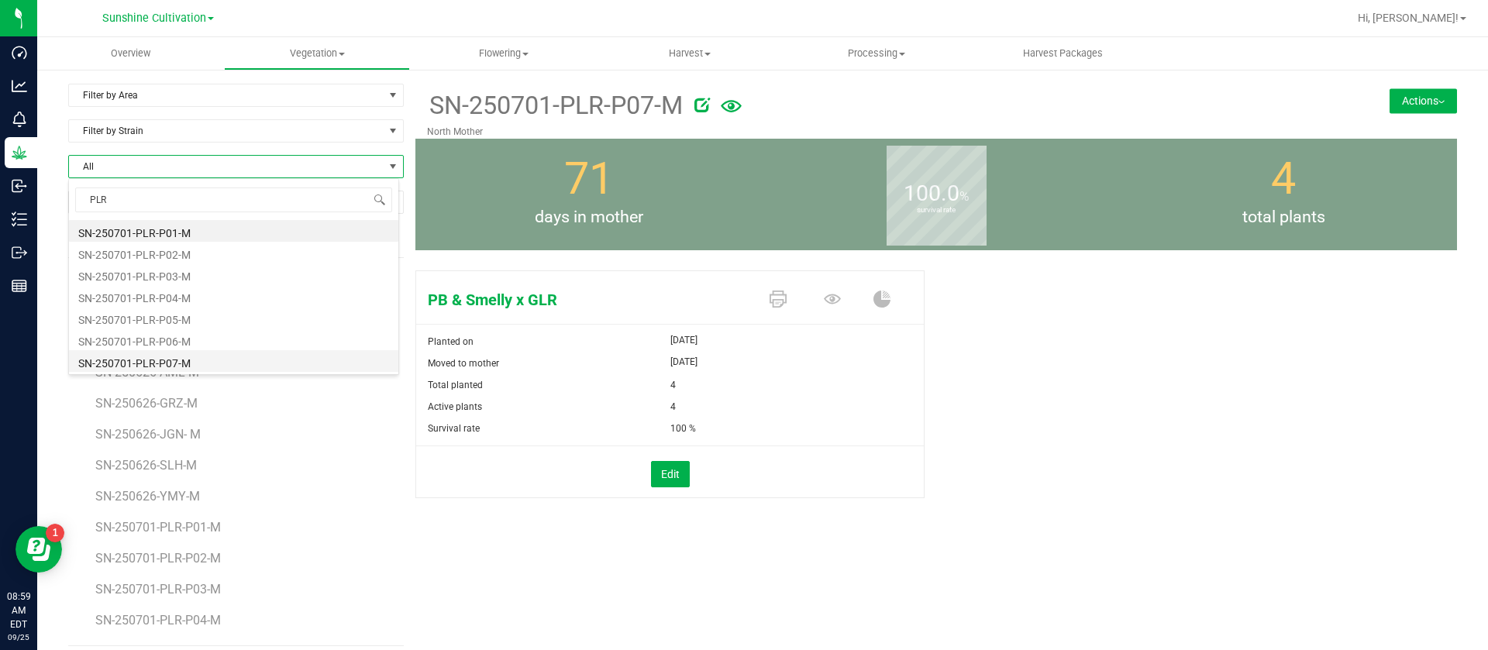
click at [189, 361] on li "SN-250701-PLR-P07-M" at bounding box center [233, 361] width 329 height 22
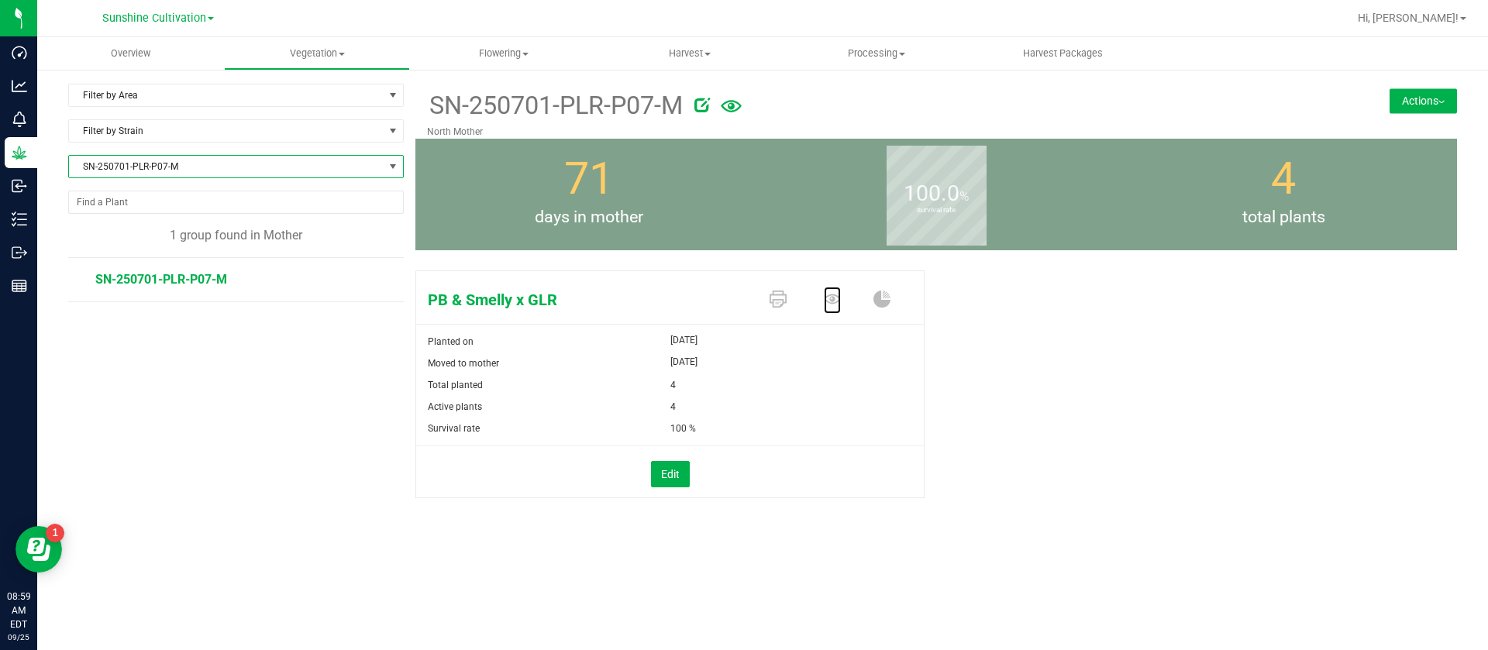
click at [833, 297] on icon at bounding box center [832, 299] width 17 height 10
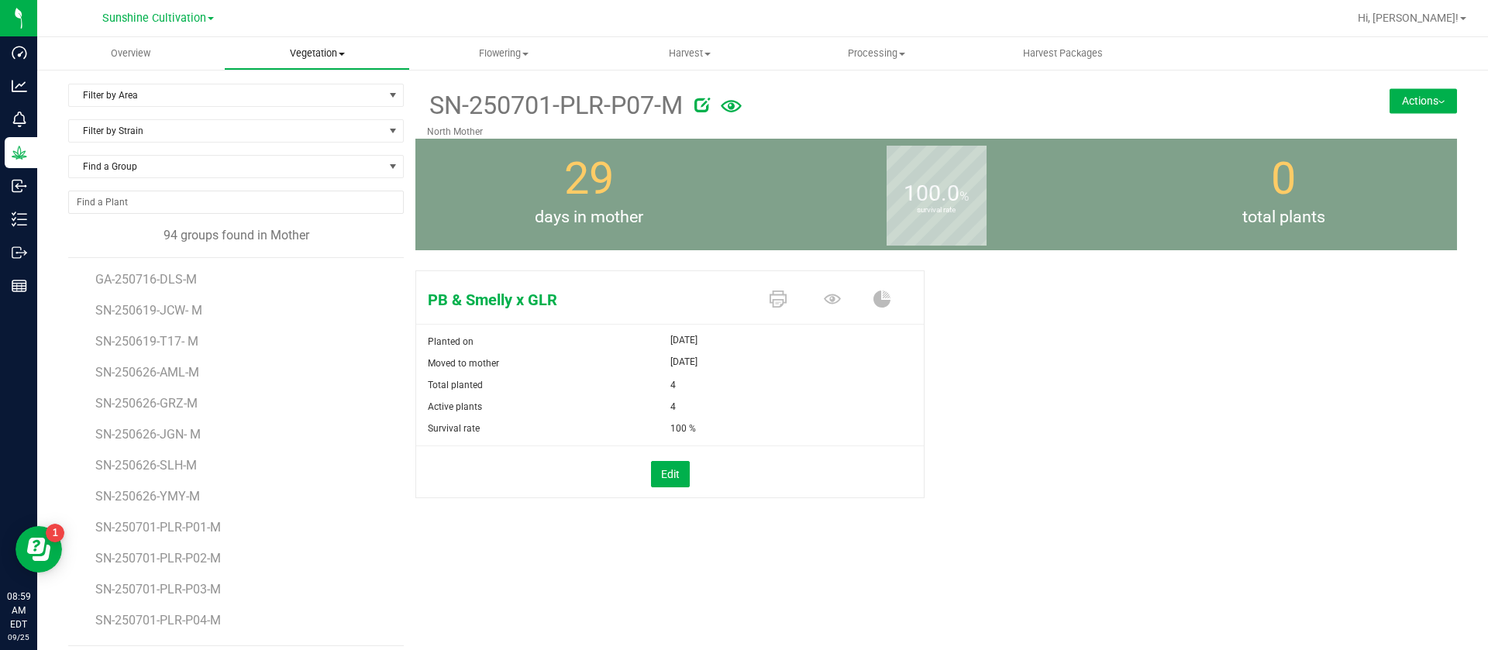
click at [310, 45] on uib-tab-heading "Vegetation Veg groups Veg plants Mother groups Mother plants Apply to plants Cr…" at bounding box center [317, 53] width 185 height 31
click at [308, 153] on span "Mother plants" at bounding box center [280, 149] width 112 height 13
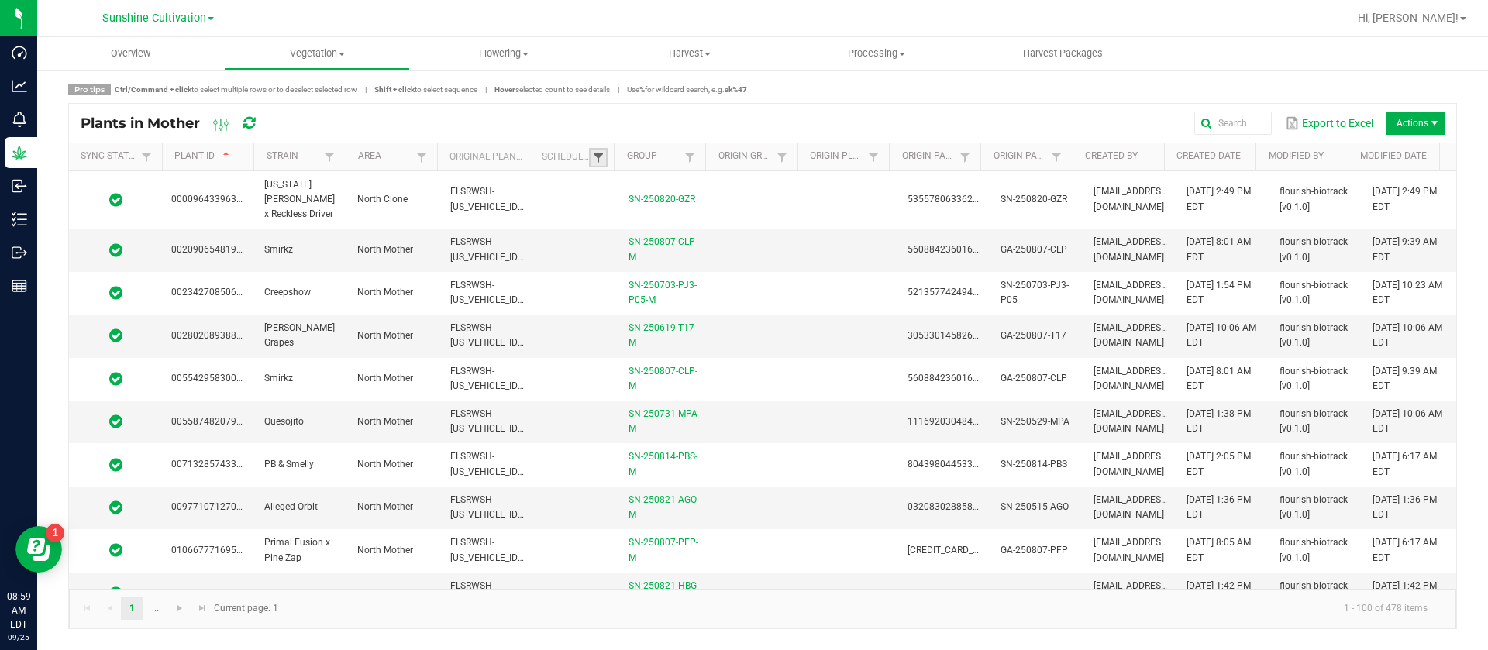
click at [598, 153] on span at bounding box center [598, 158] width 12 height 12
click at [651, 217] on li "Scheduled" at bounding box center [674, 222] width 150 height 20
checkbox input "true"
click at [729, 268] on button "Filter" at bounding box center [720, 277] width 78 height 34
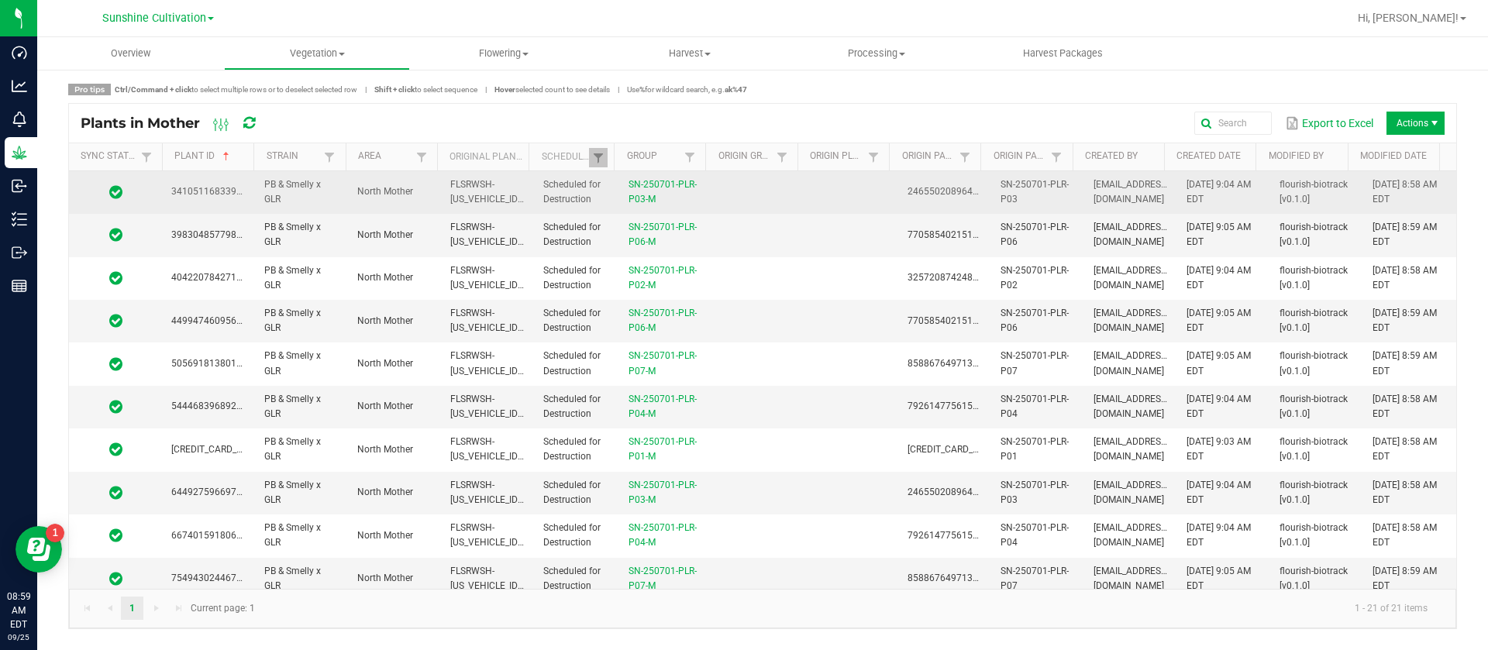
click at [759, 194] on td at bounding box center [758, 192] width 93 height 43
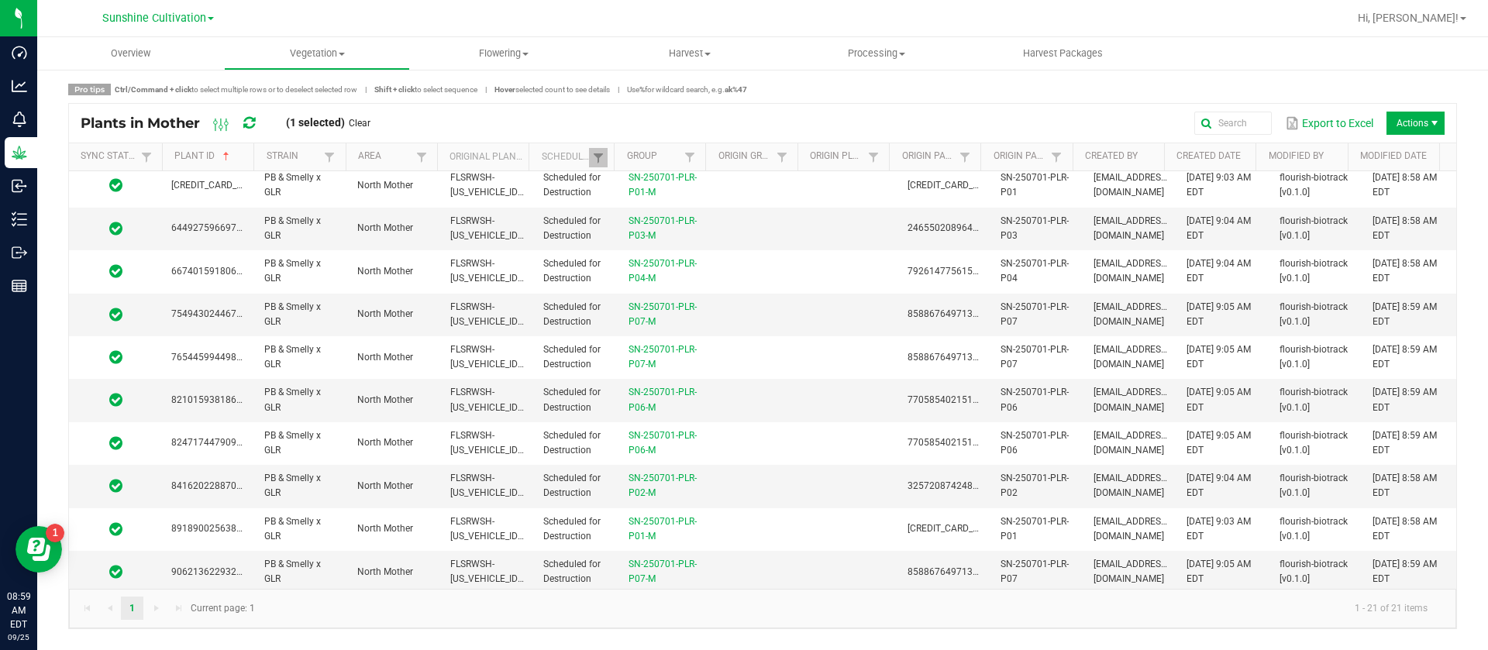
scroll to position [483, 0]
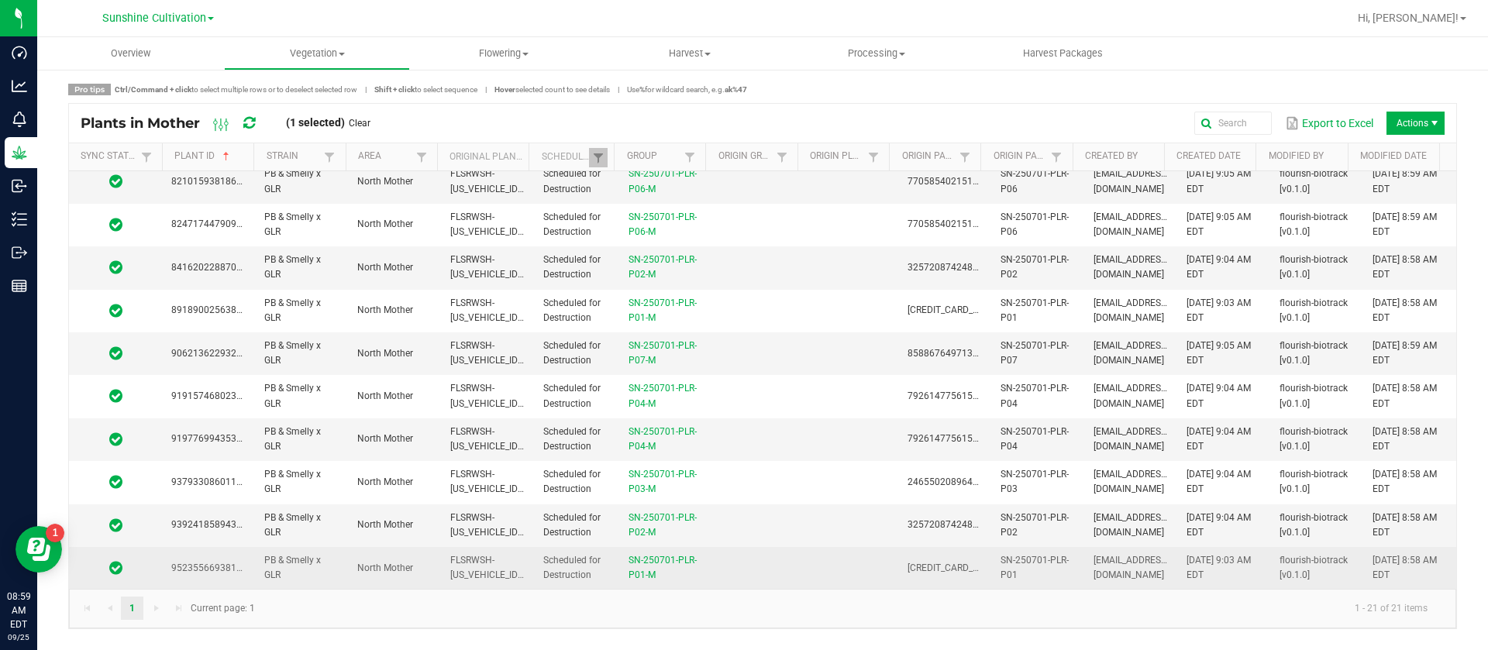
click at [743, 573] on td at bounding box center [758, 568] width 93 height 42
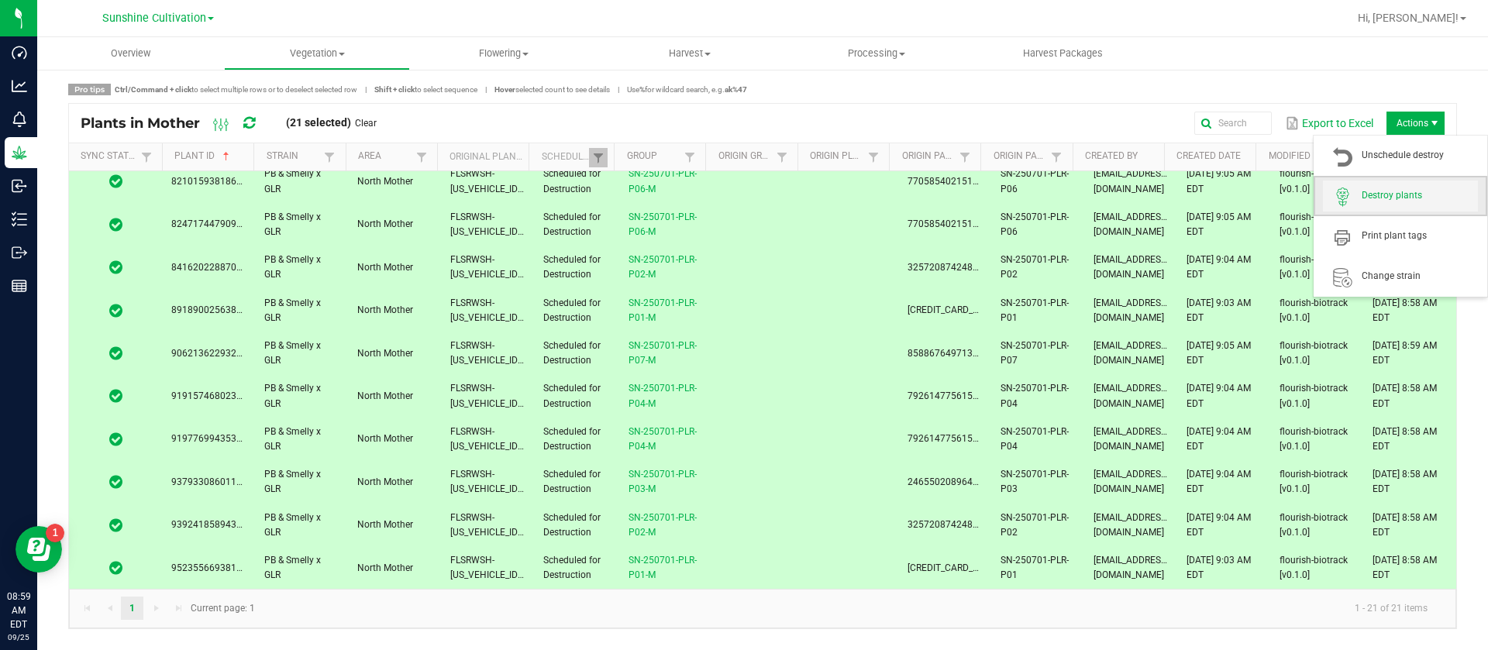
click at [1388, 191] on span "Destroy plants" at bounding box center [1420, 195] width 116 height 13
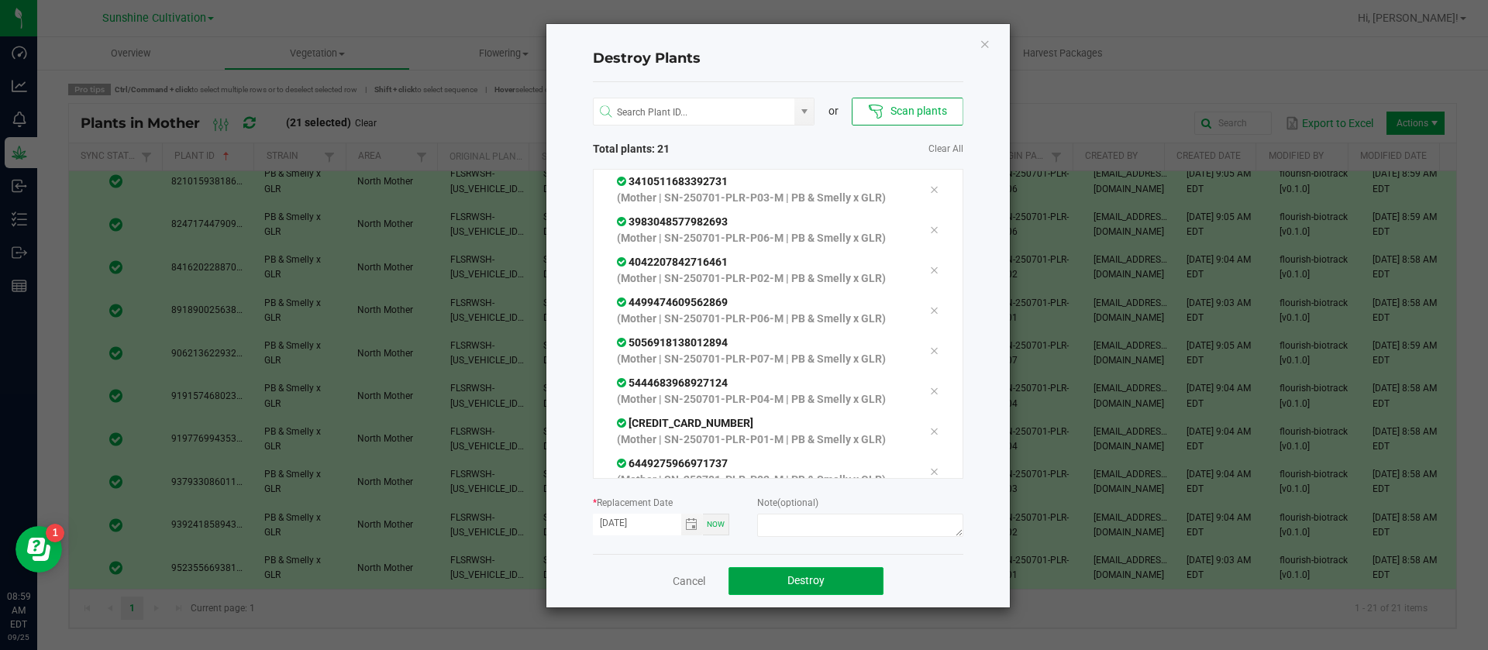
click at [850, 591] on button "Destroy" at bounding box center [806, 581] width 155 height 28
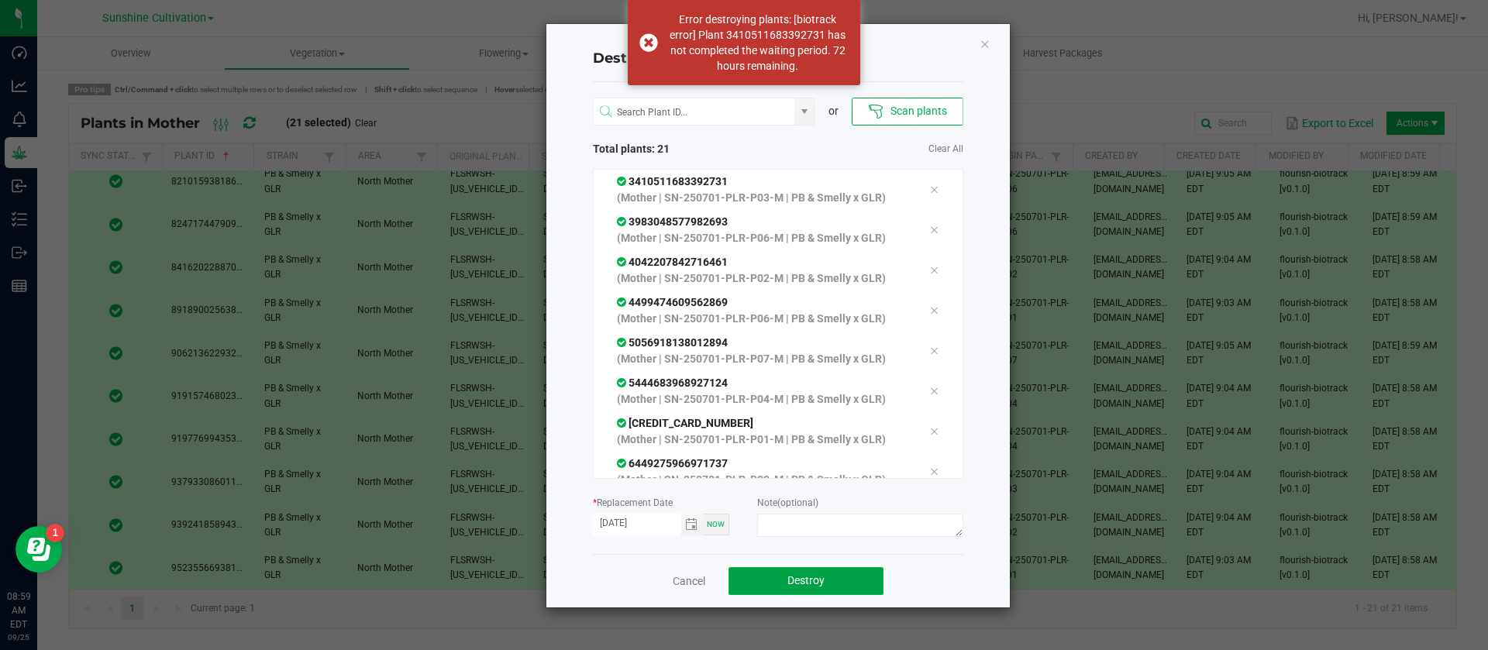
click at [845, 585] on button "Destroy" at bounding box center [806, 581] width 155 height 28
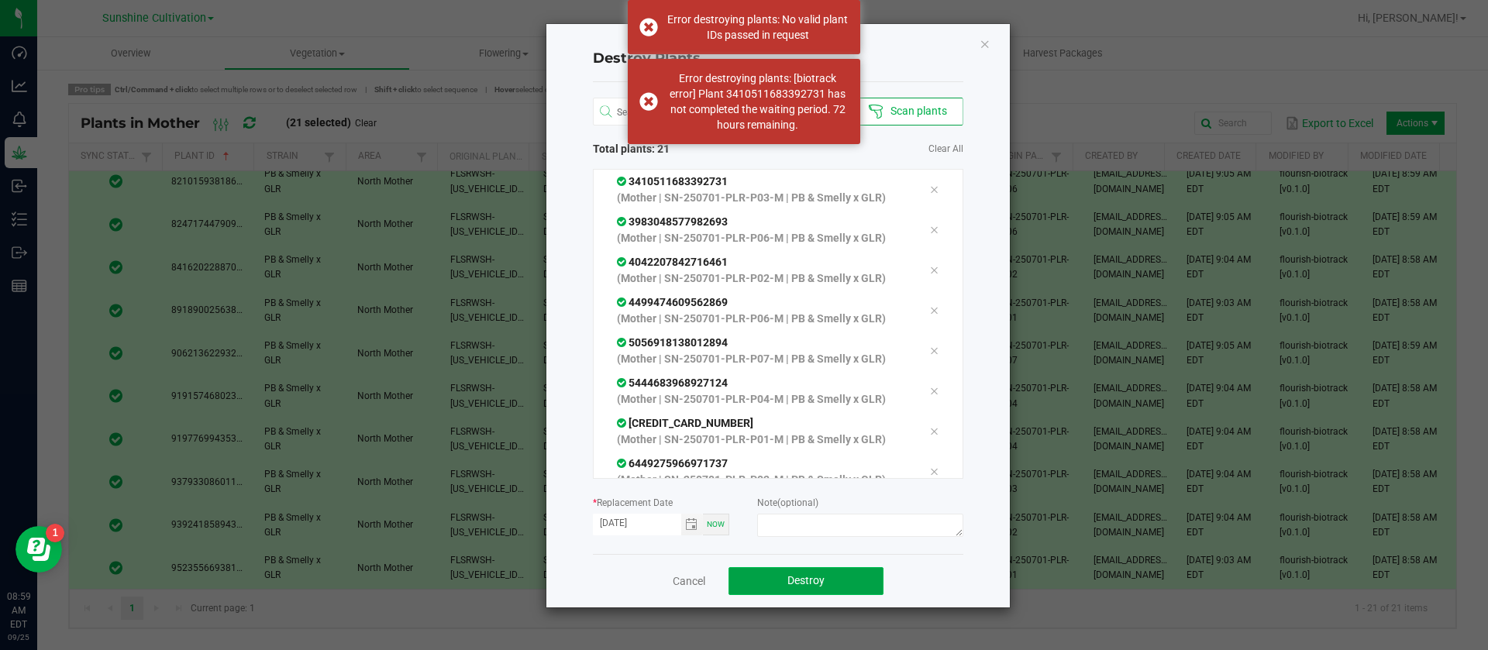
click at [847, 588] on button "Destroy" at bounding box center [806, 581] width 155 height 28
click at [854, 590] on button "Destroy" at bounding box center [806, 581] width 155 height 28
click at [984, 42] on icon "Close" at bounding box center [985, 43] width 11 height 19
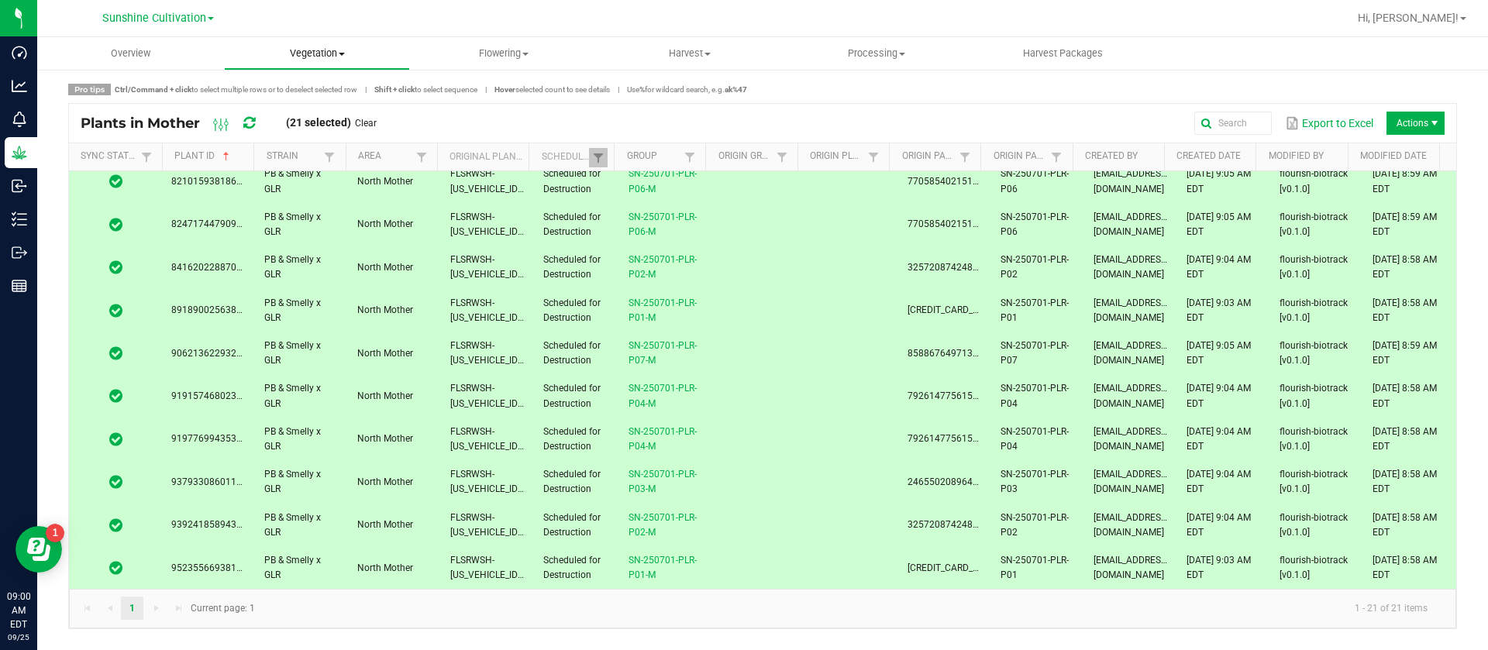
click at [328, 40] on uib-tab-heading "Vegetation Veg groups Veg plants Mother groups Mother plants Apply to plants Cr…" at bounding box center [317, 53] width 185 height 31
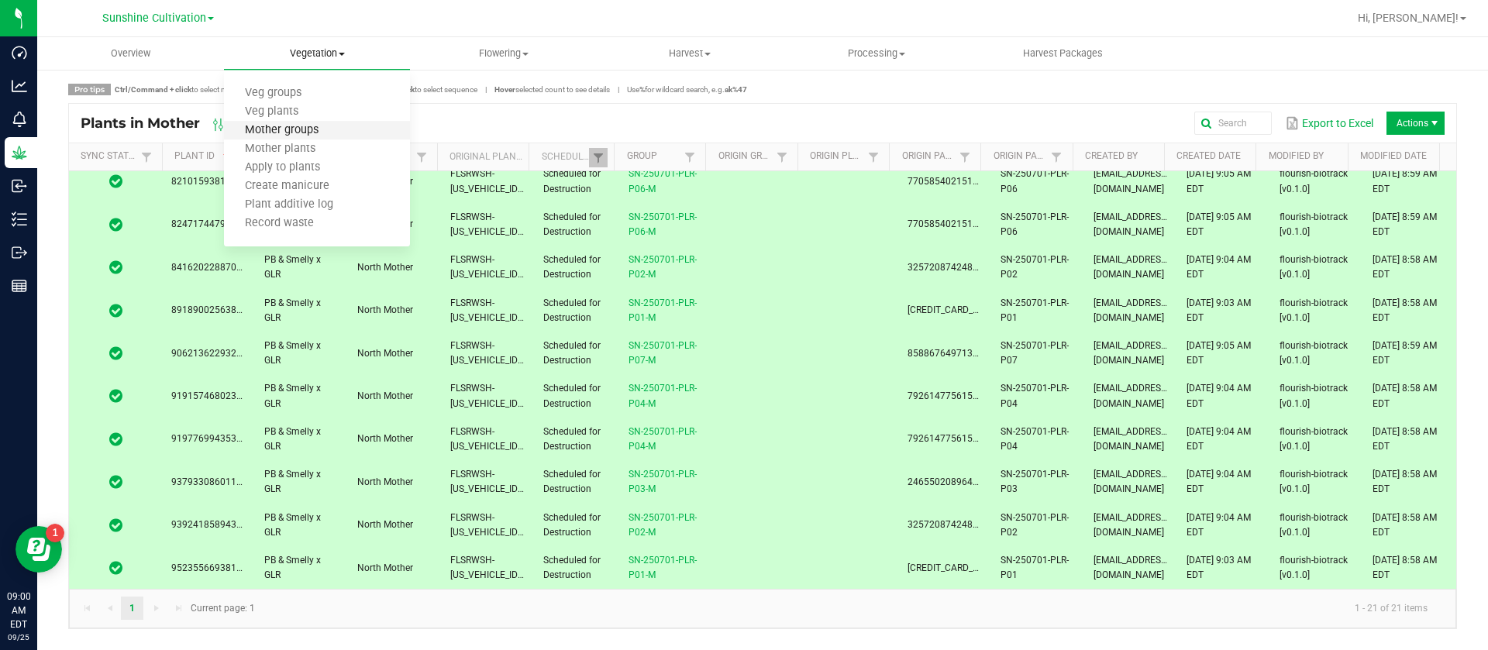
click at [326, 129] on span "Mother groups" at bounding box center [281, 130] width 115 height 13
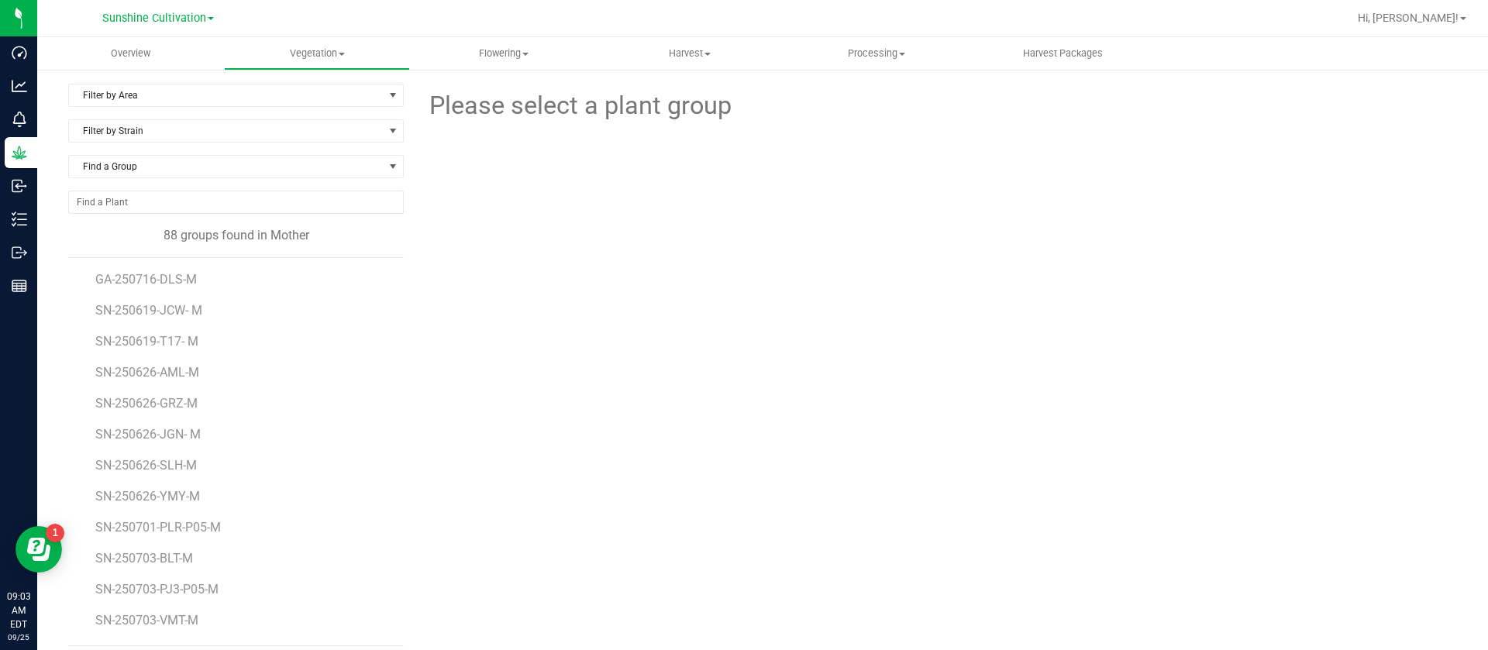
click at [1254, 266] on div at bounding box center [936, 210] width 1065 height 171
click at [1145, 297] on div "Please select a plant group" at bounding box center [936, 365] width 1042 height 563
click at [1216, 267] on div at bounding box center [936, 210] width 1065 height 171
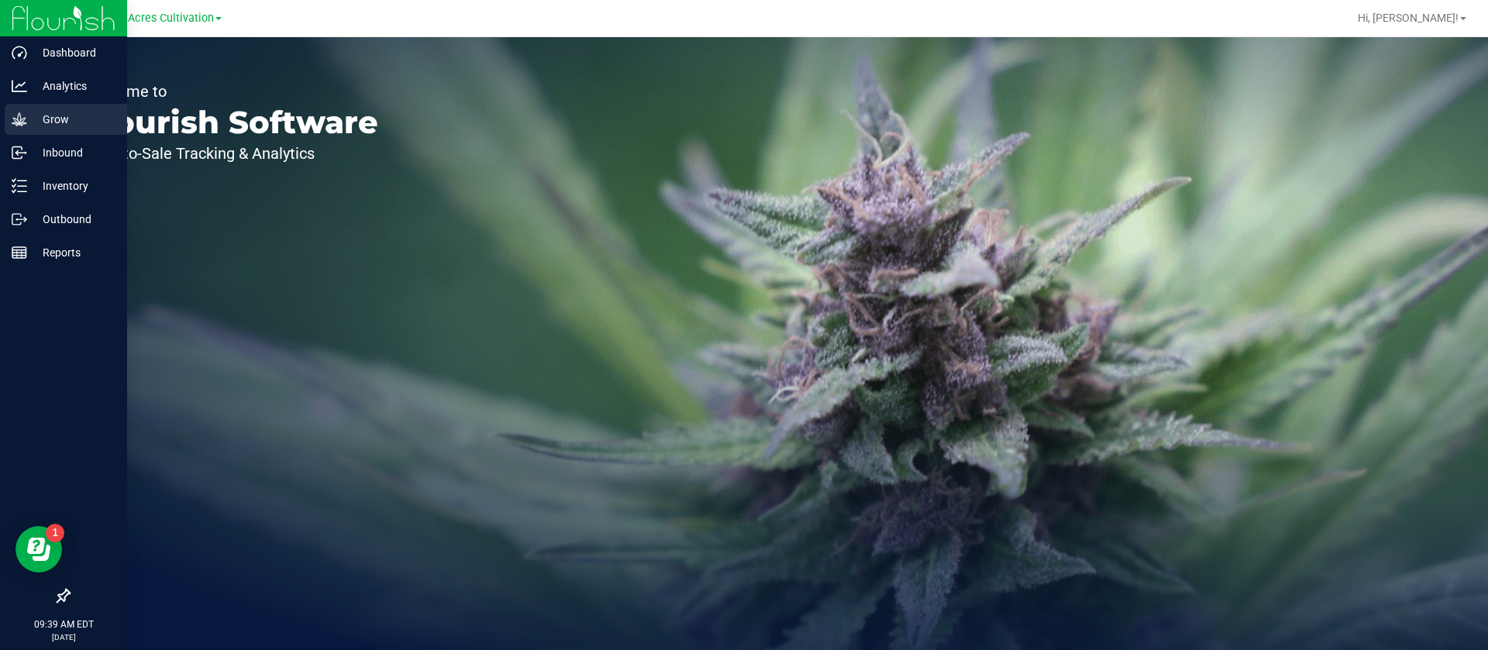
click at [29, 114] on p "Grow" at bounding box center [73, 119] width 93 height 19
